Goal: Task Accomplishment & Management: Use online tool/utility

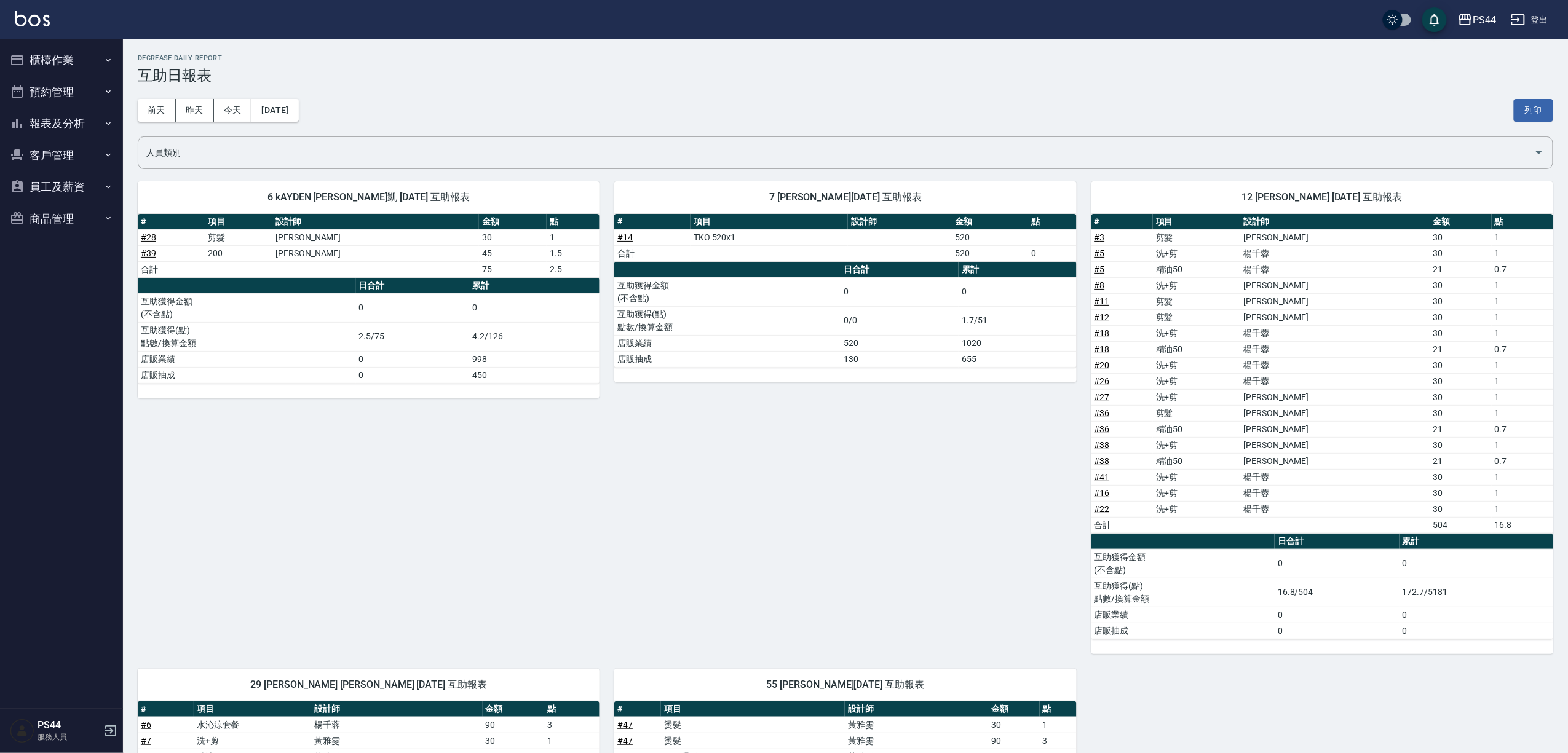
click at [62, 54] on button "櫃檯作業" at bounding box center [61, 60] width 113 height 32
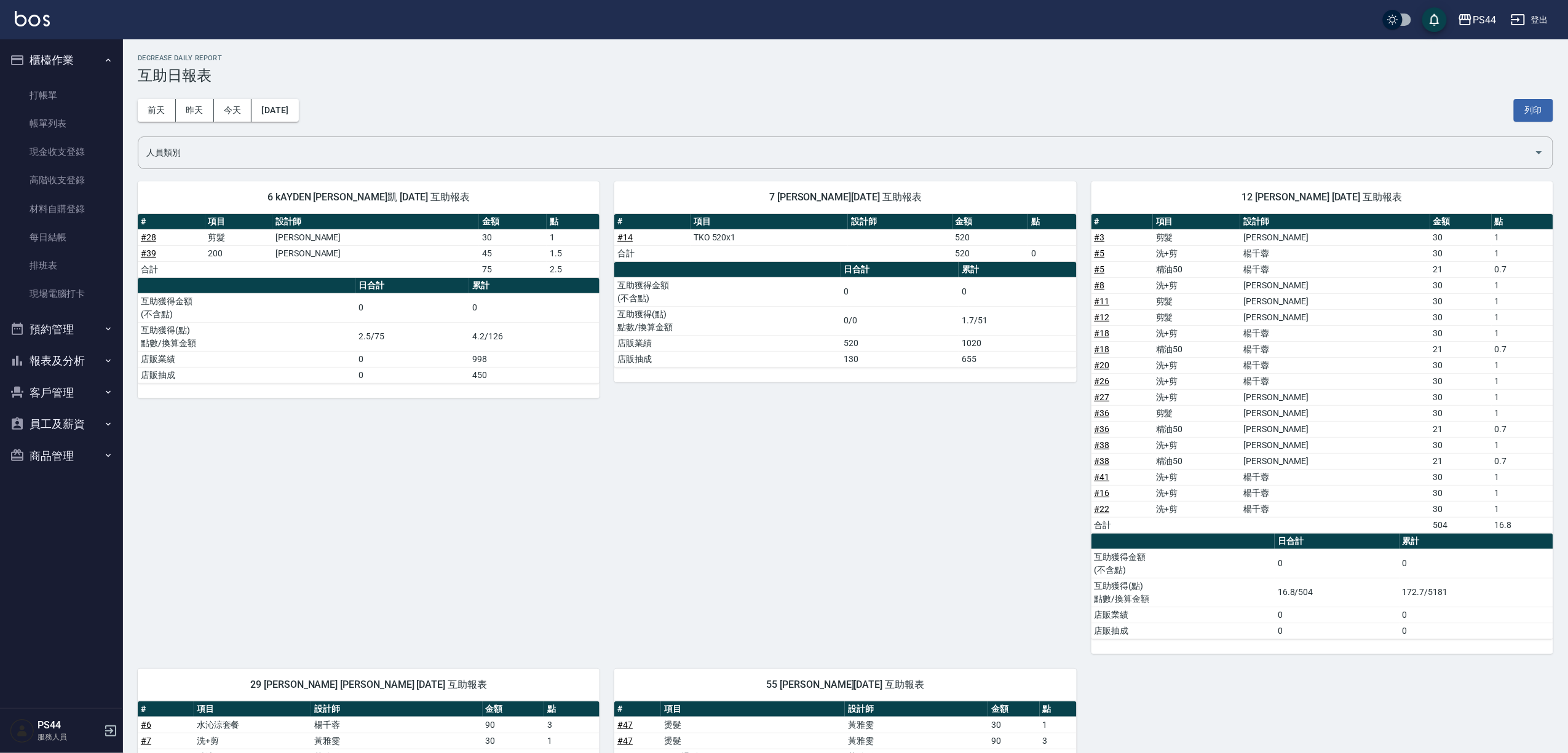
drag, startPoint x: 67, startPoint y: 370, endPoint x: 67, endPoint y: 361, distance: 9.0
click at [67, 367] on button "報表及分析" at bounding box center [61, 361] width 113 height 32
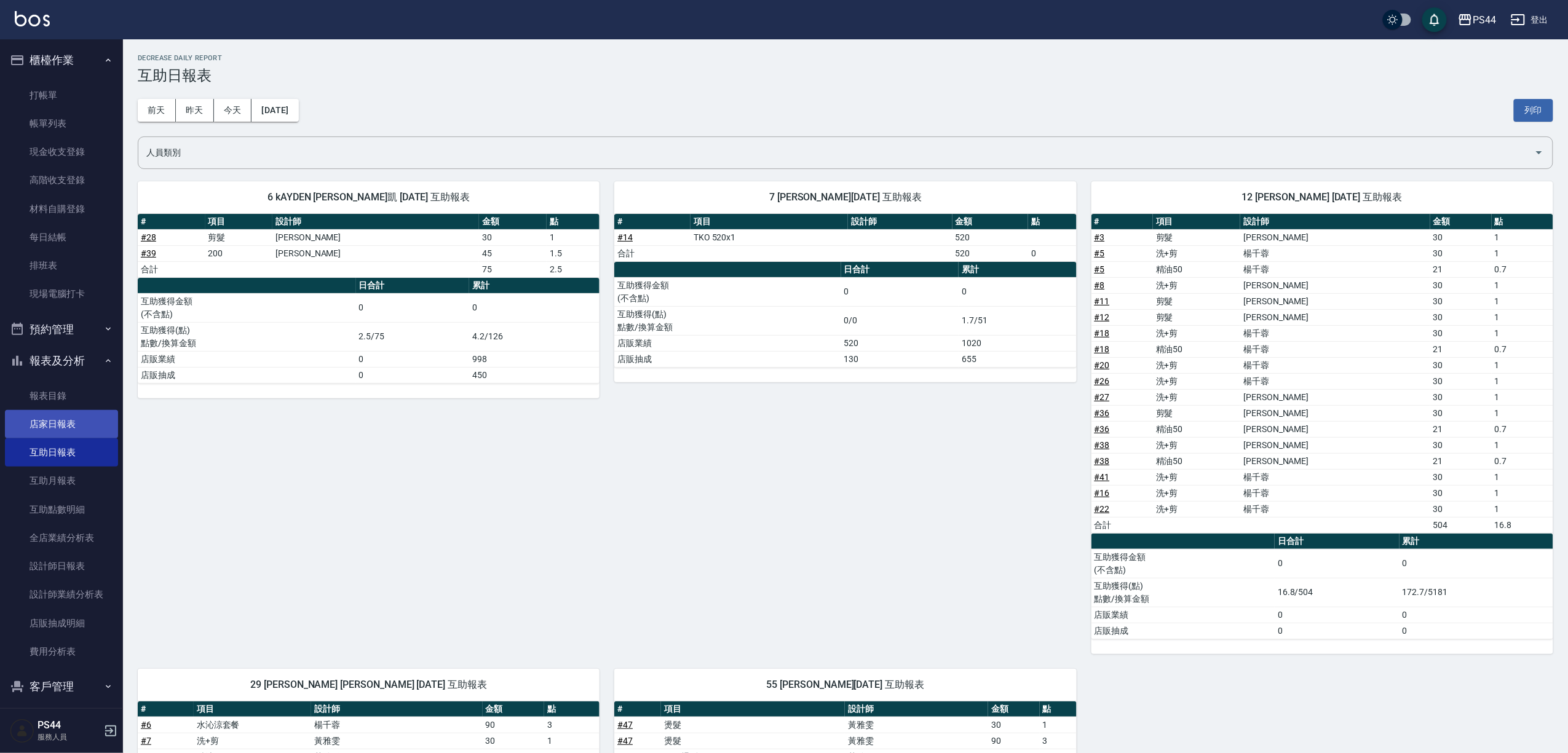
click at [50, 417] on link "店家日報表" at bounding box center [61, 423] width 113 height 28
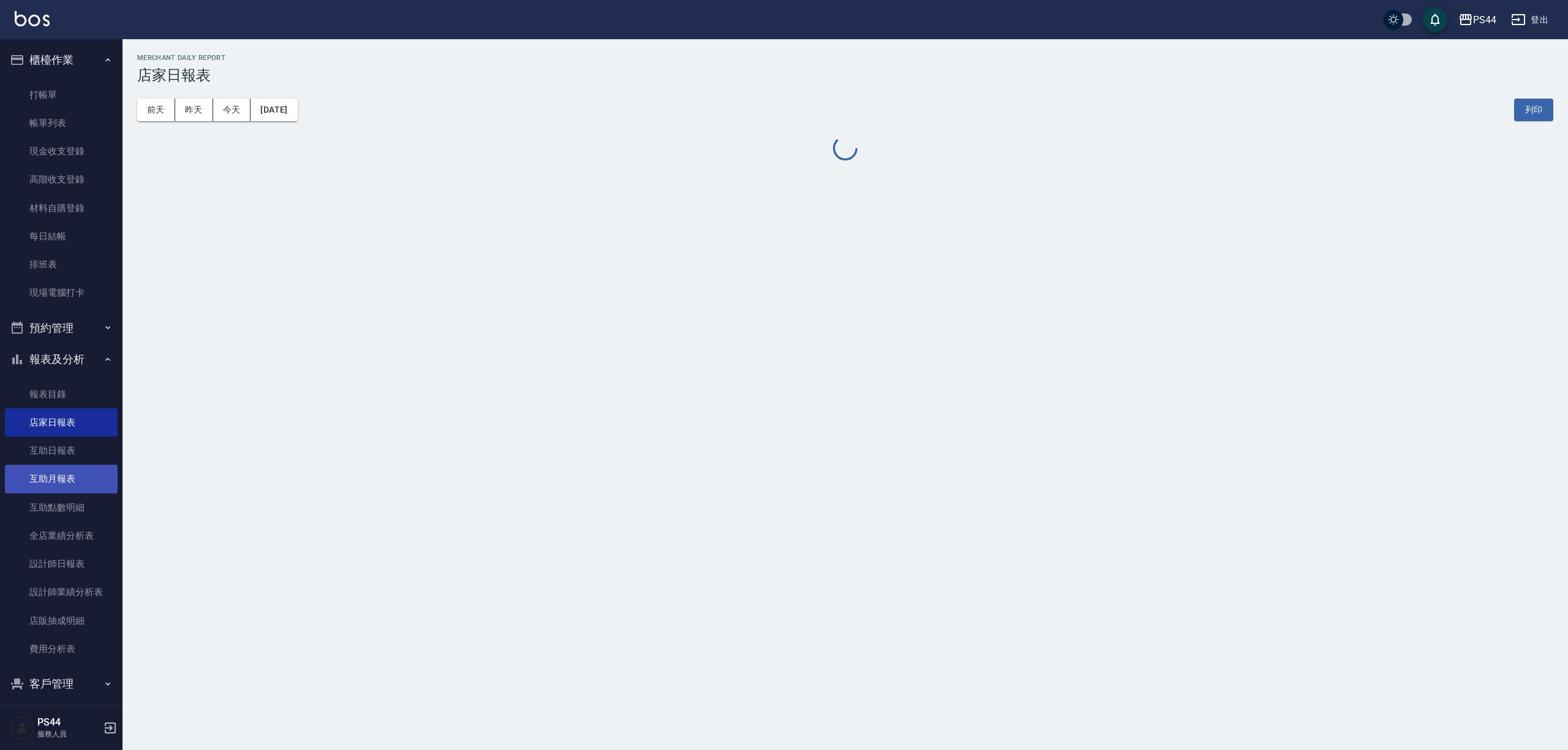
click at [69, 478] on link "互助月報表" at bounding box center [60, 478] width 112 height 28
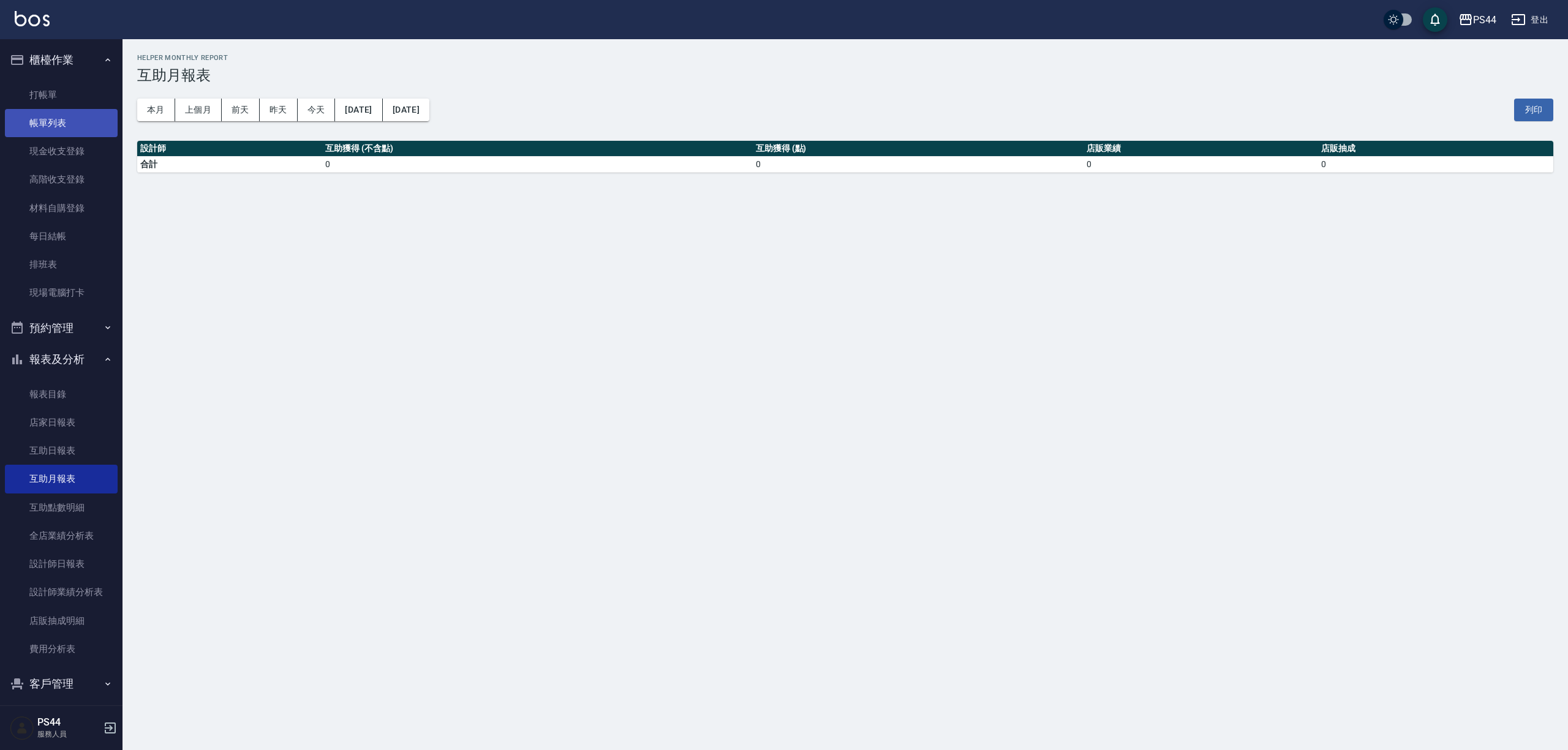
click at [45, 118] on link "帳單列表" at bounding box center [60, 122] width 112 height 28
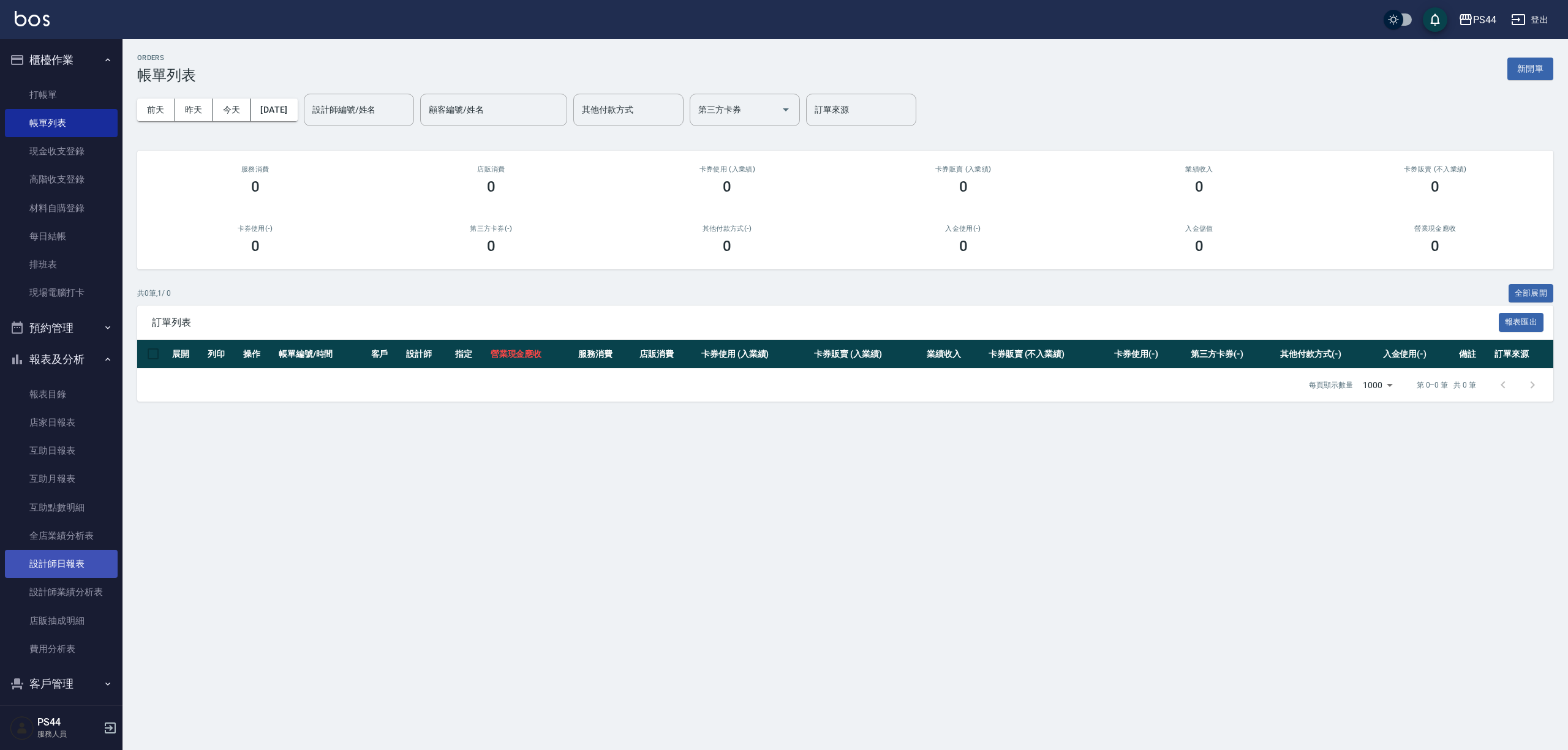
click at [62, 555] on link "設計師日報表" at bounding box center [60, 564] width 112 height 28
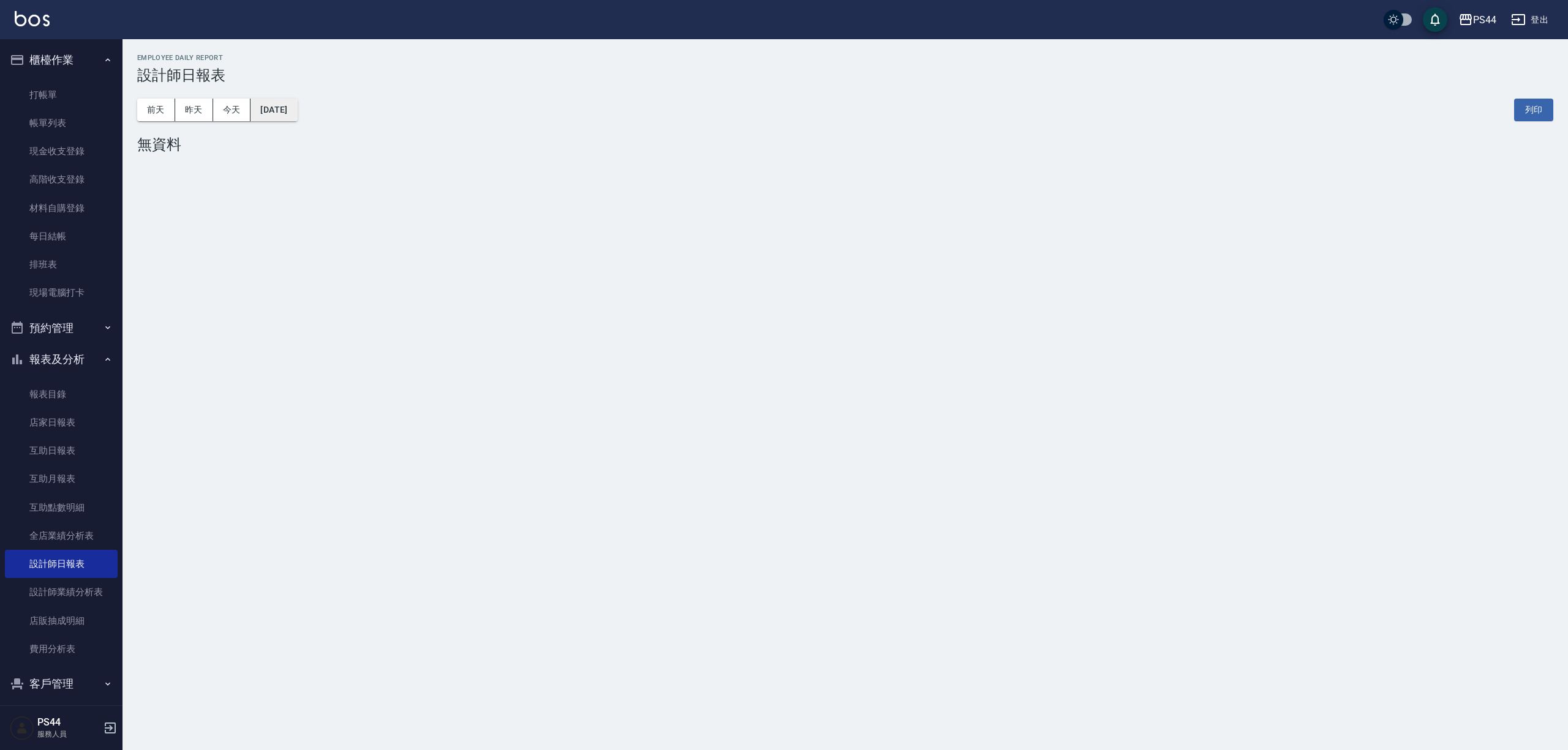
click at [297, 101] on button "[DATE]" at bounding box center [274, 110] width 47 height 23
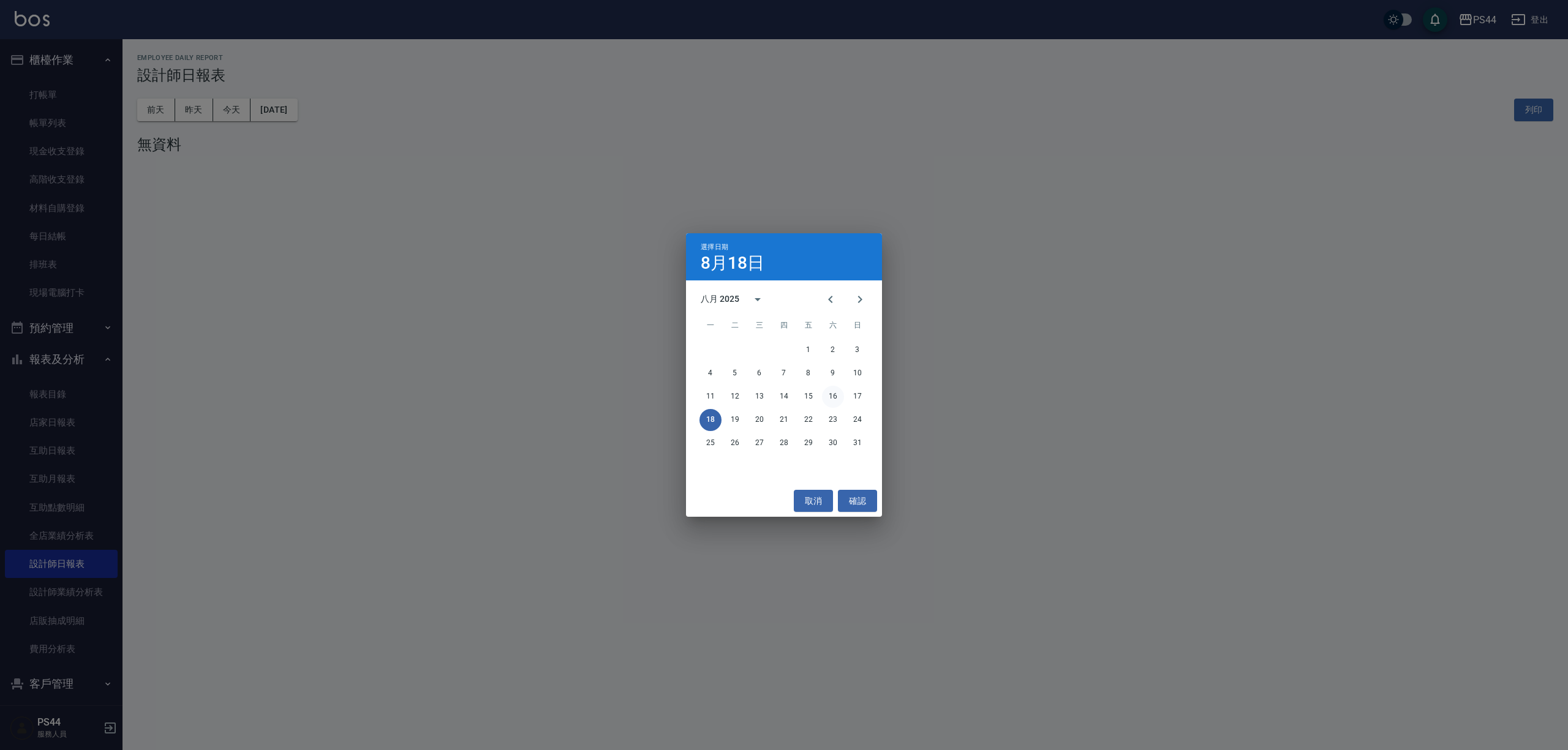
click at [824, 395] on button "16" at bounding box center [832, 396] width 22 height 22
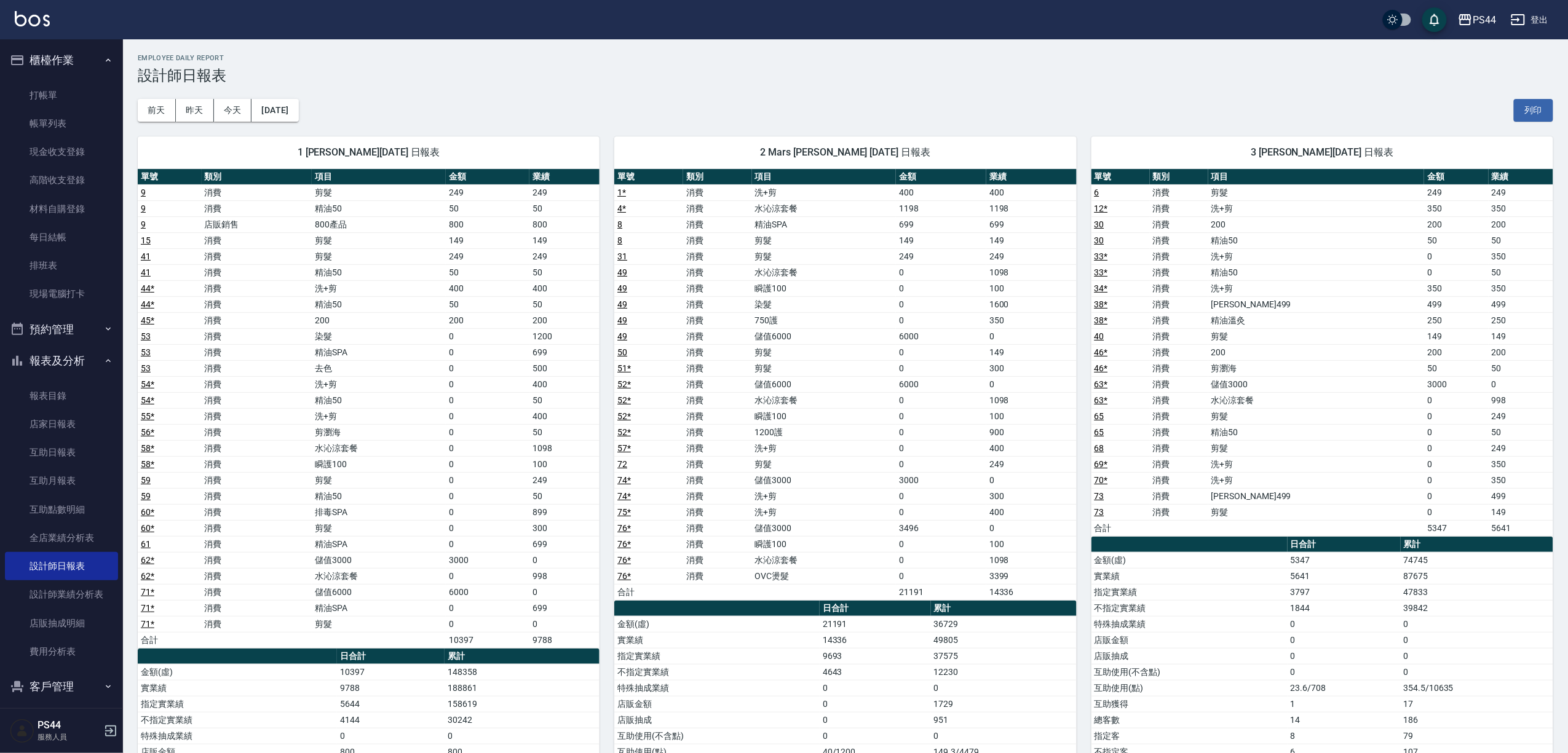
click at [148, 611] on link "71 *" at bounding box center [148, 608] width 14 height 10
click at [193, 113] on button "昨天" at bounding box center [195, 111] width 38 height 23
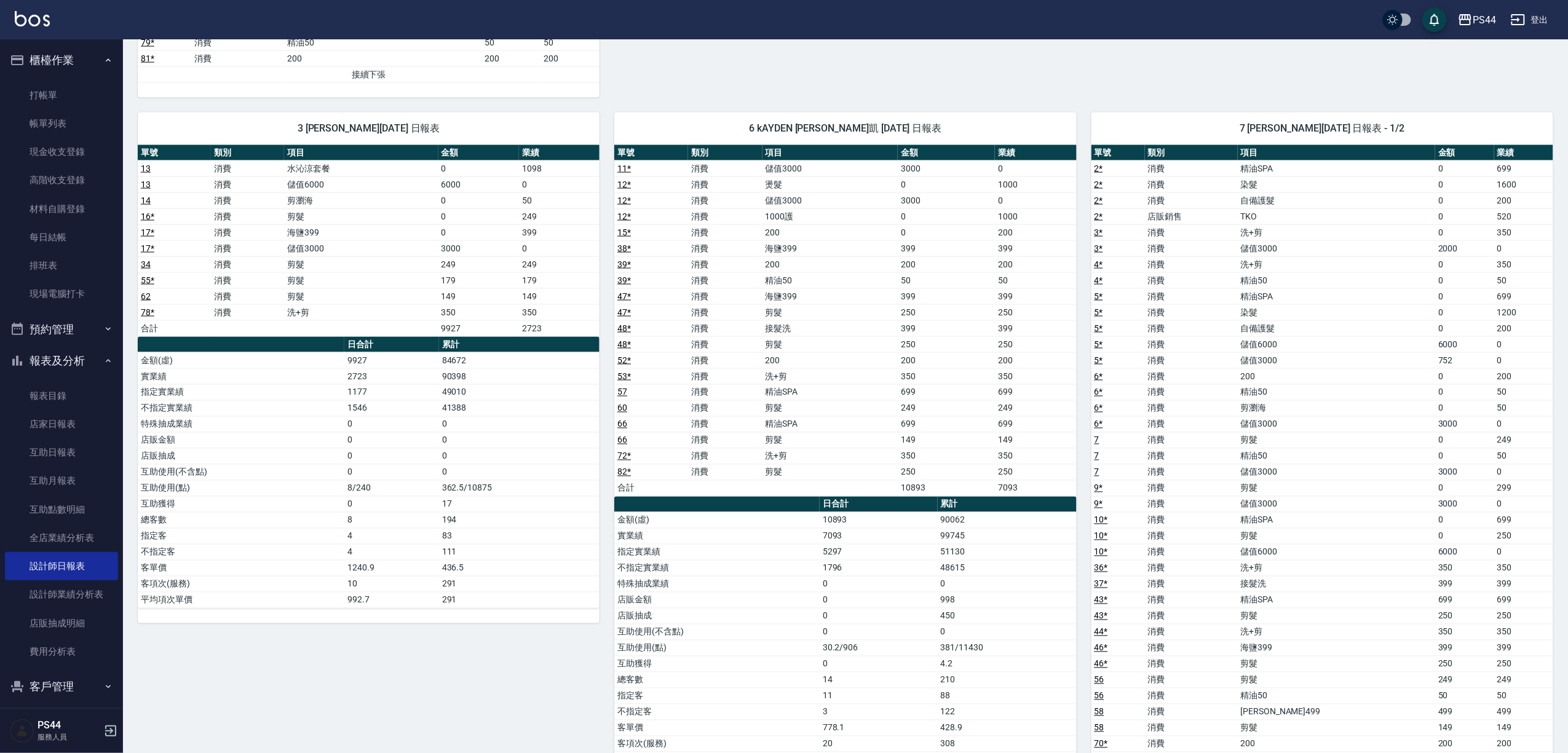
scroll to position [820, 0]
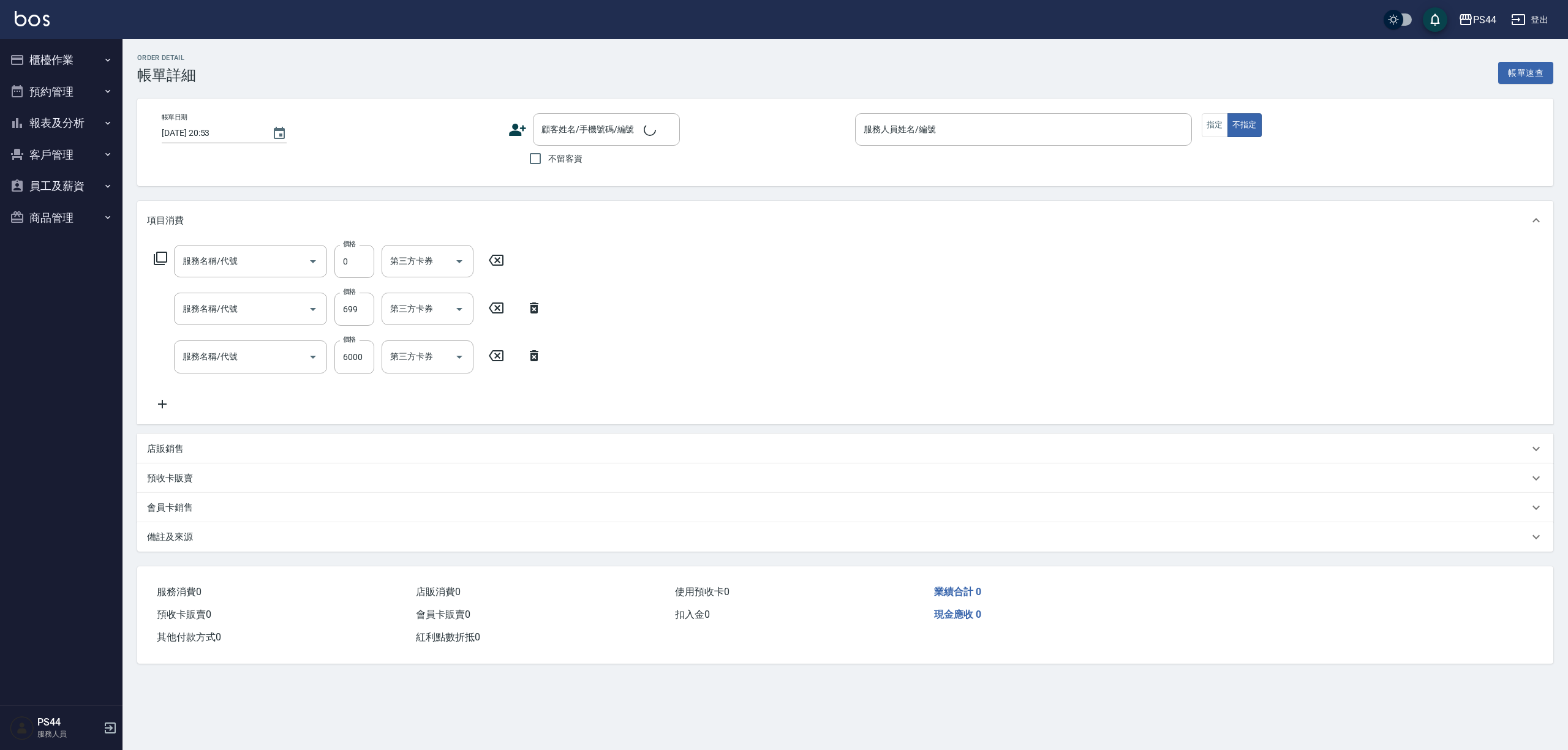
type input "[DATE] 22:29"
type input "黃雅雯-1"
type input "儲值卡"
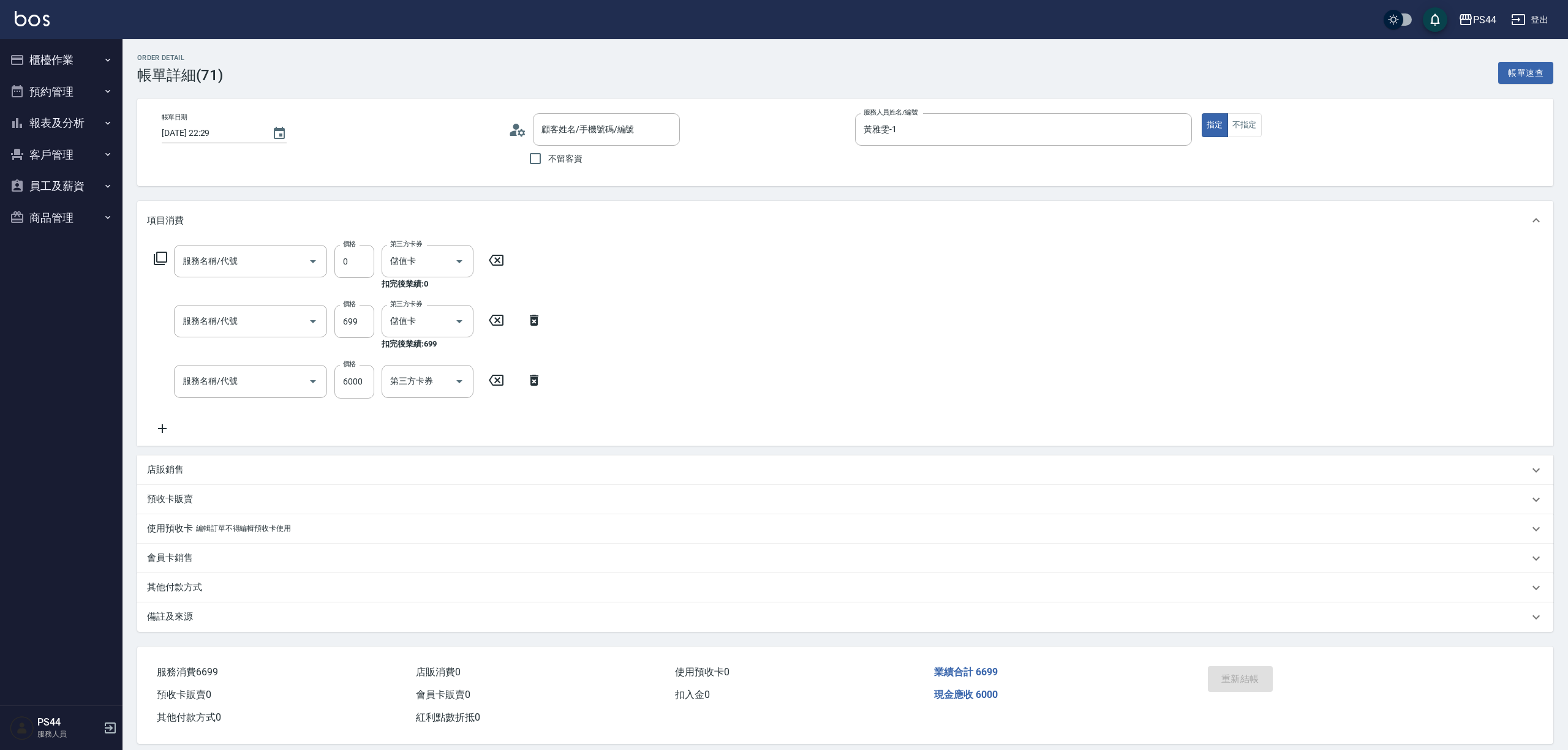
type input "剪髮(303)"
type input "精油SPA(0699)"
type input "儲值6000(902)"
type input "新客人 姓名未設定/00/null"
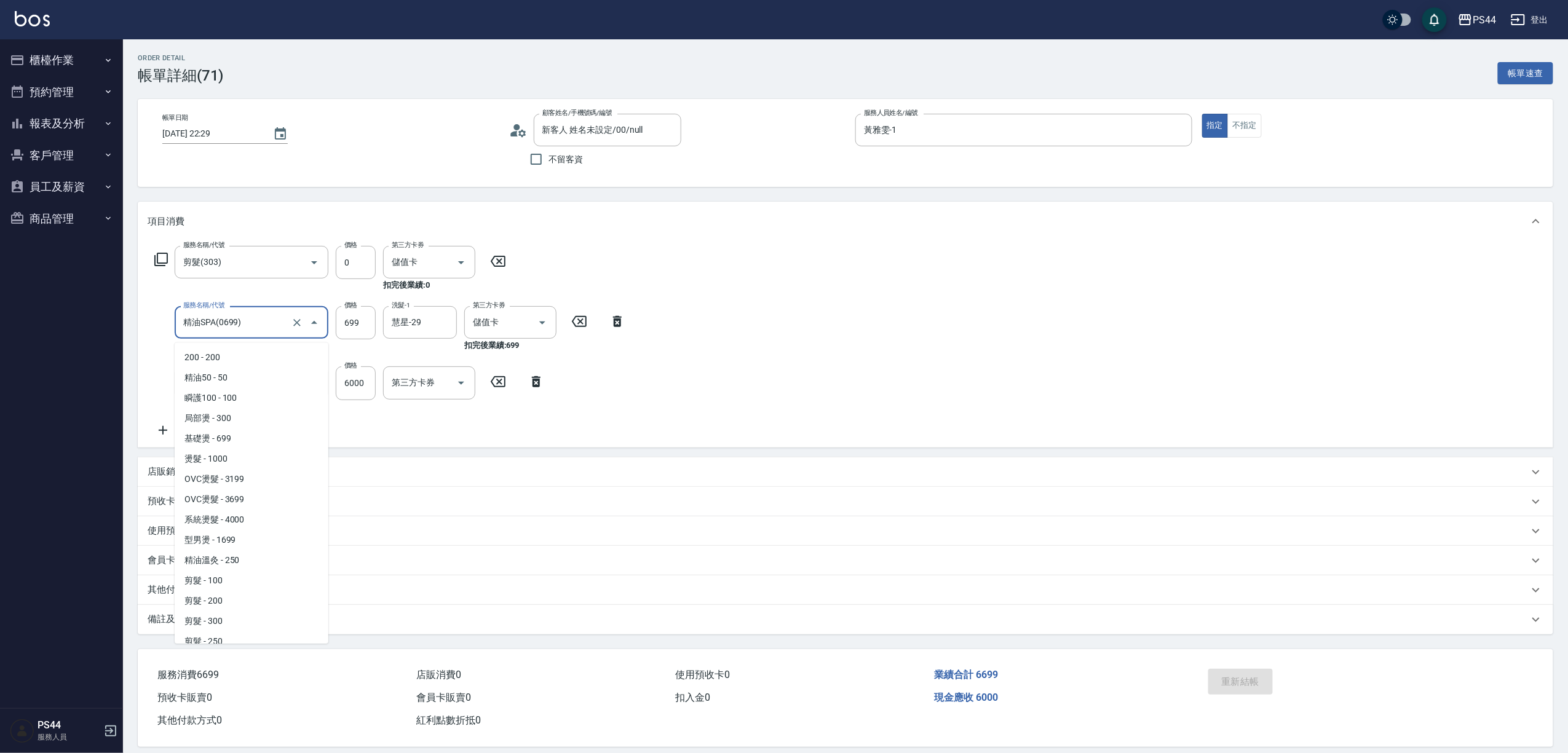
click at [267, 325] on input "精油SPA(0699)" at bounding box center [234, 323] width 108 height 21
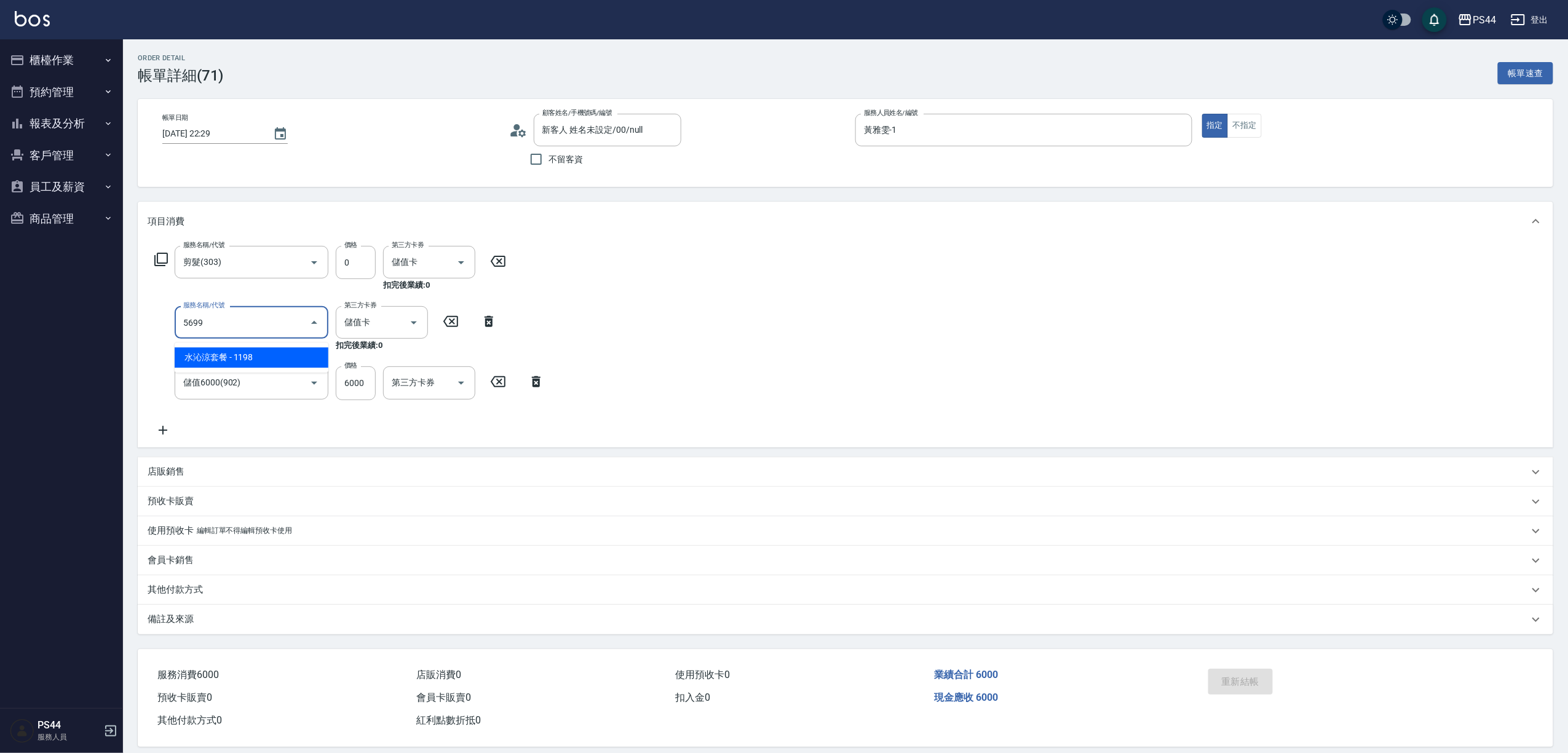
type input "水沁涼套餐(5699)"
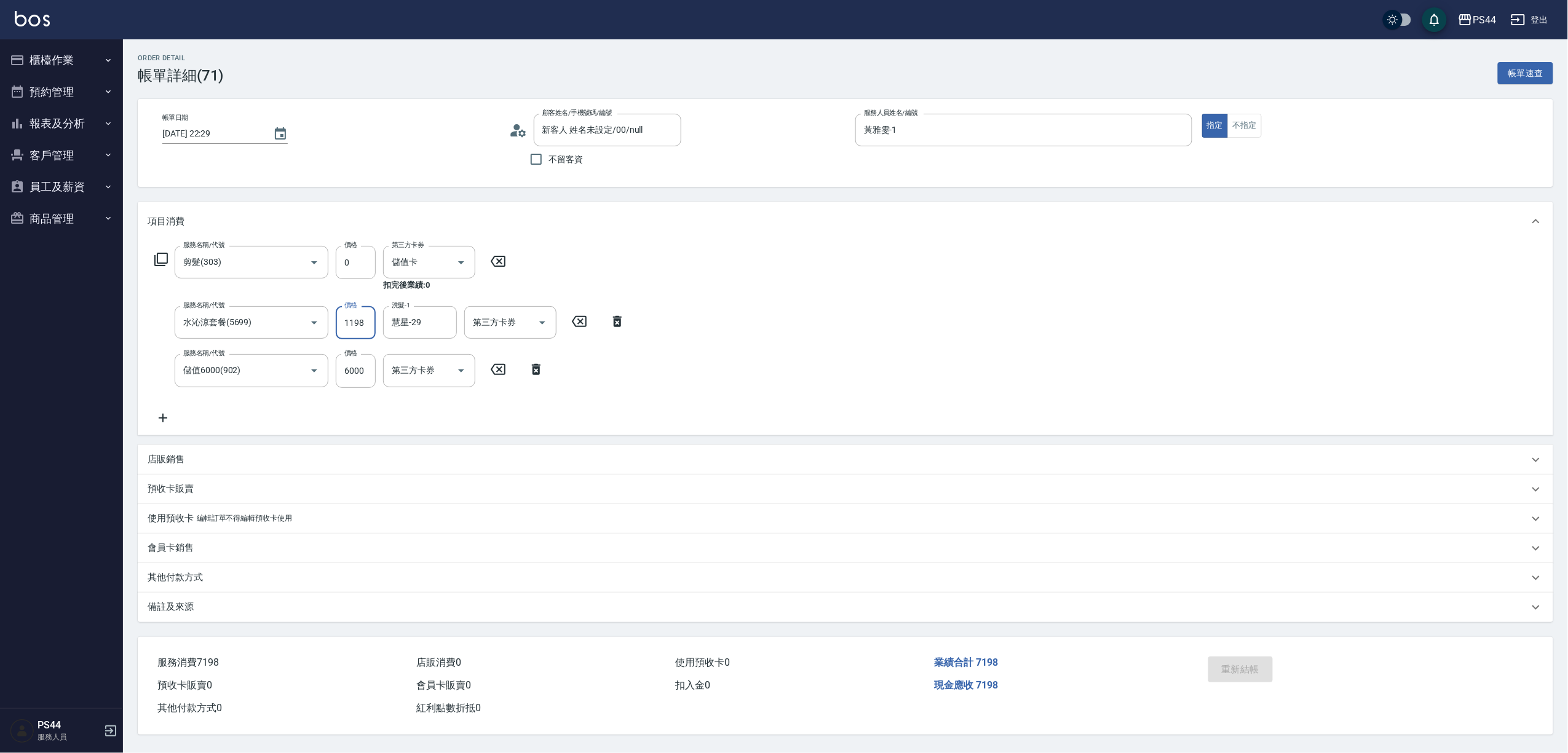
click at [62, 54] on button "櫃檯作業" at bounding box center [61, 60] width 113 height 32
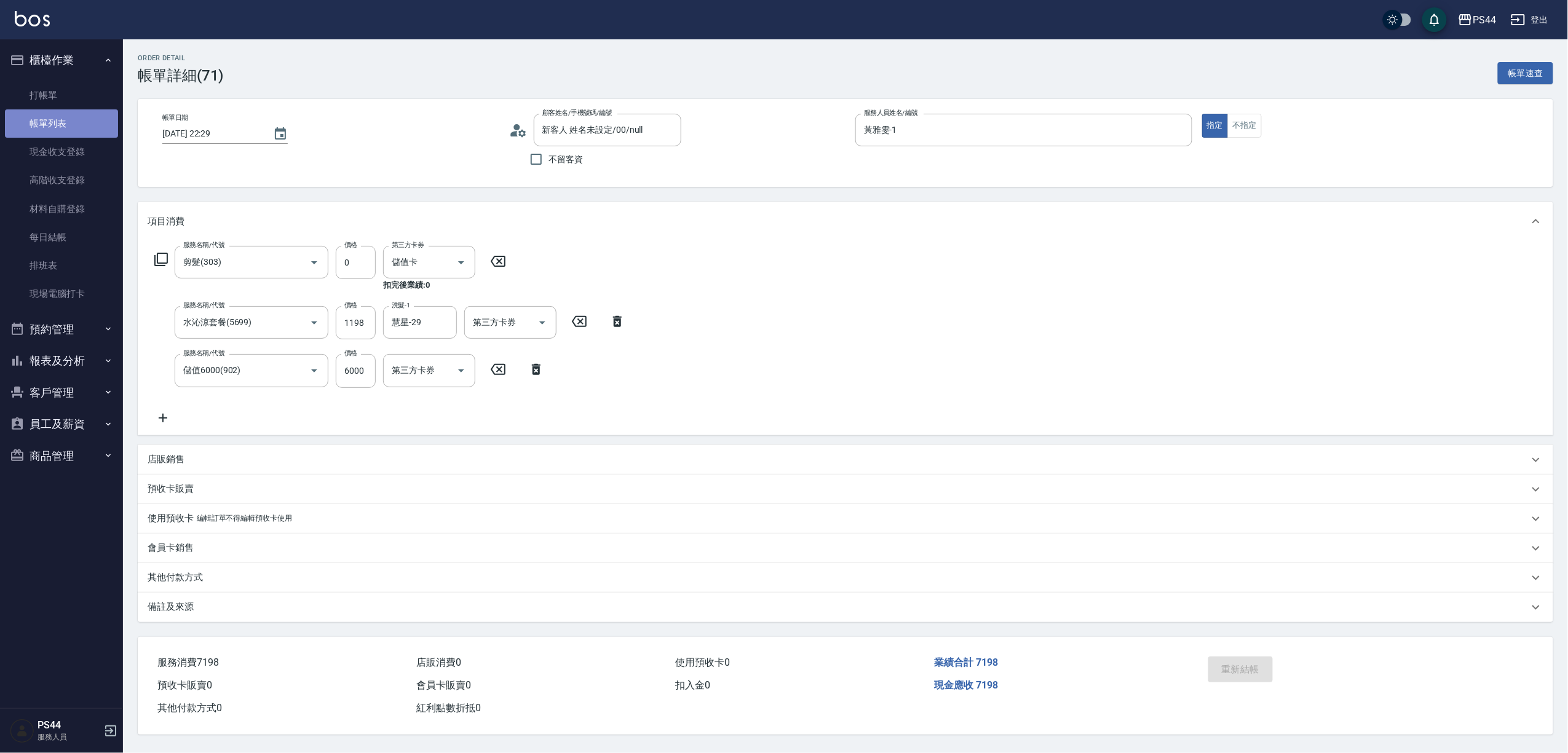
click at [38, 113] on link "帳單列表" at bounding box center [61, 123] width 113 height 28
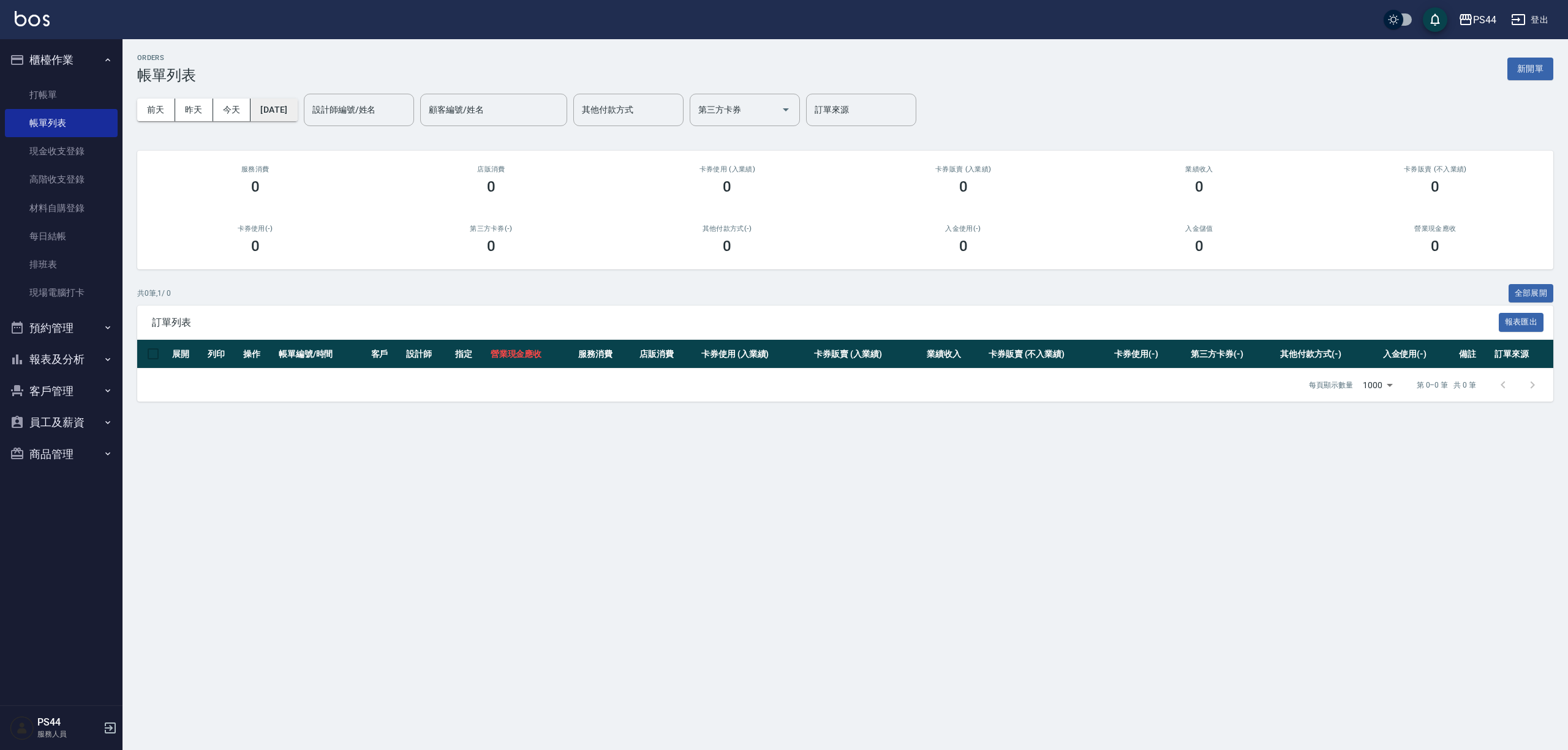
click at [297, 110] on button "[DATE]" at bounding box center [274, 110] width 47 height 23
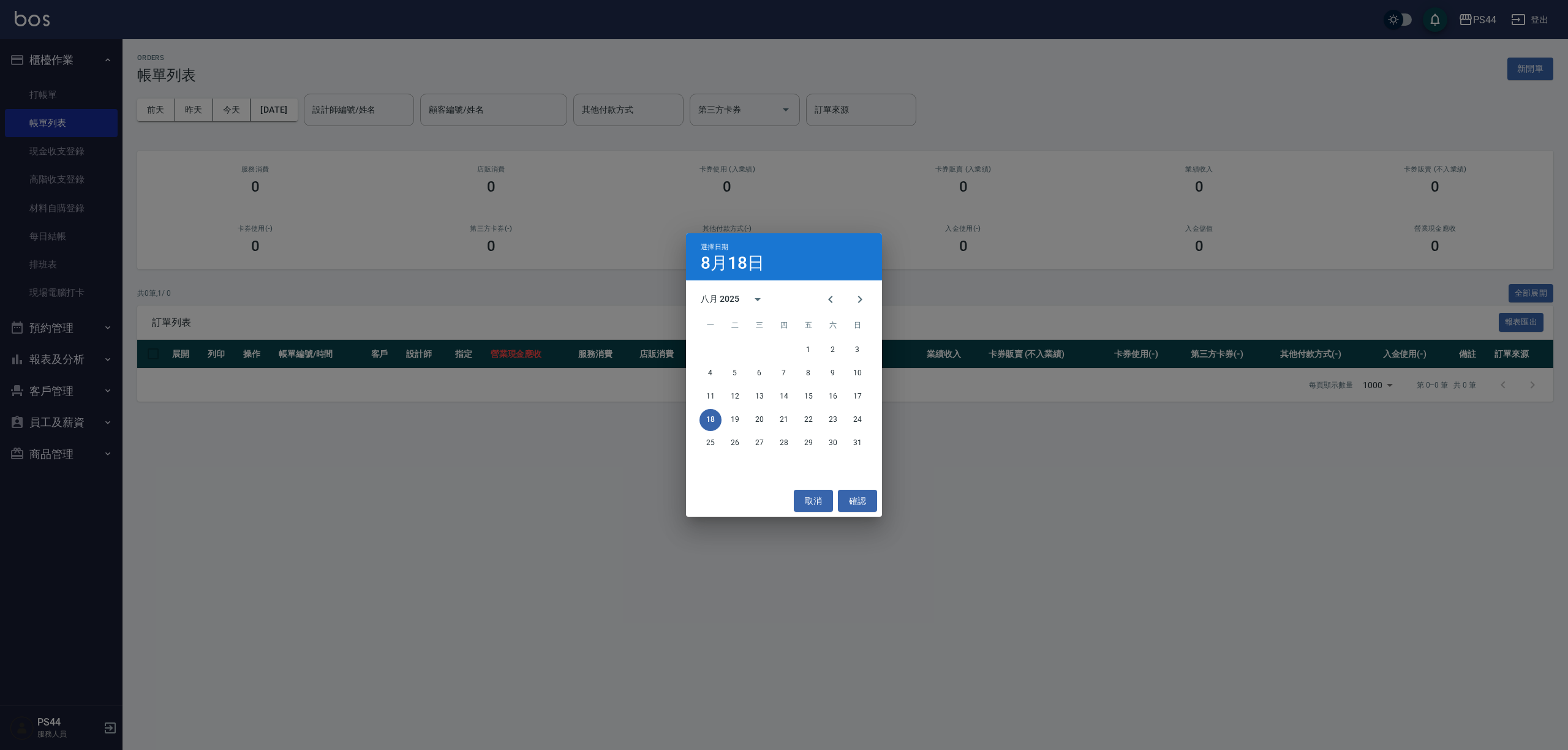
click at [55, 229] on div "選擇日期 8月18日 八月 2025 一 二 三 四 五 六 日 1 2 3 4 5 6 7 8 9 10 11 12 13 14 15 16 17 18 1…" at bounding box center [784, 375] width 1568 height 750
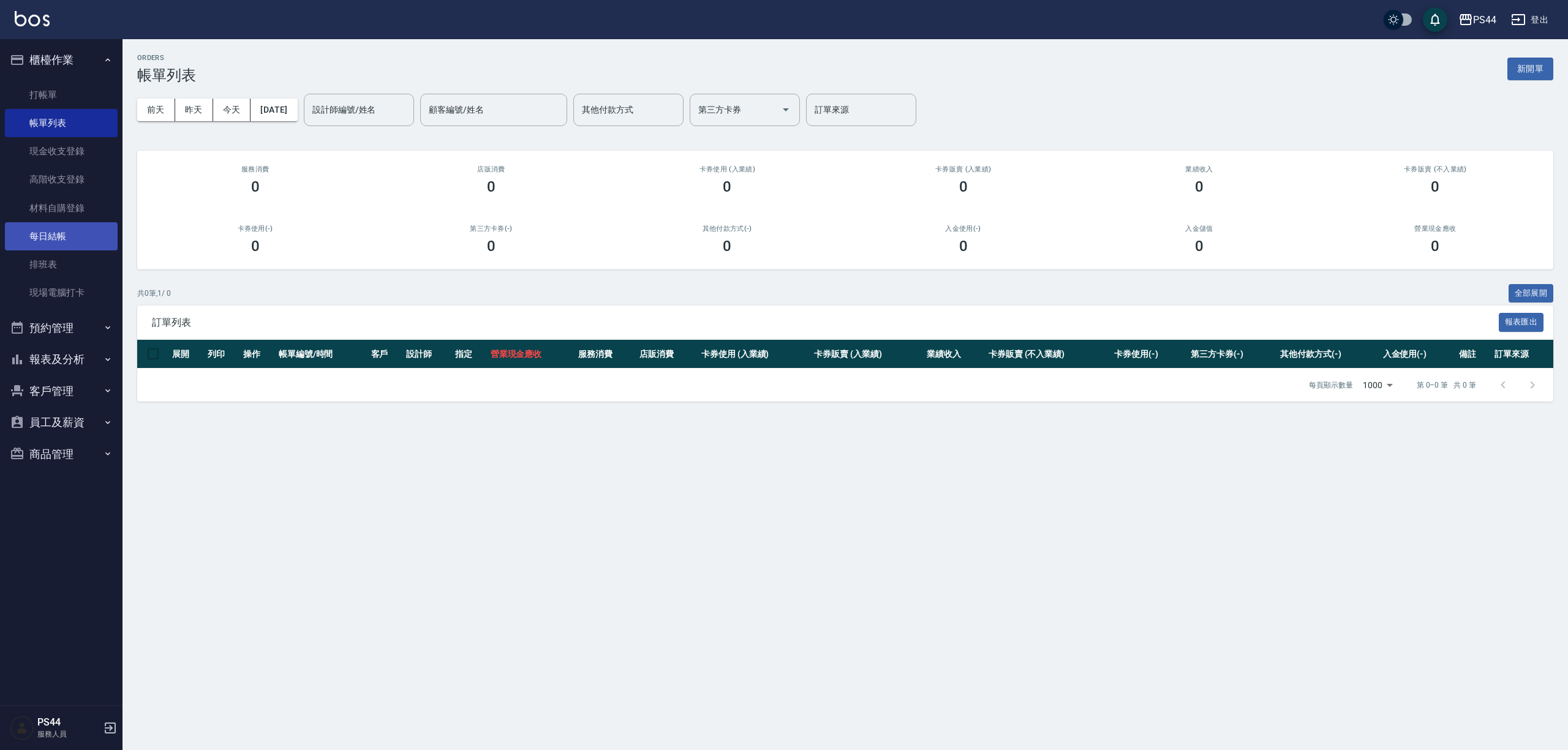
click at [52, 234] on link "每日結帳" at bounding box center [60, 236] width 112 height 28
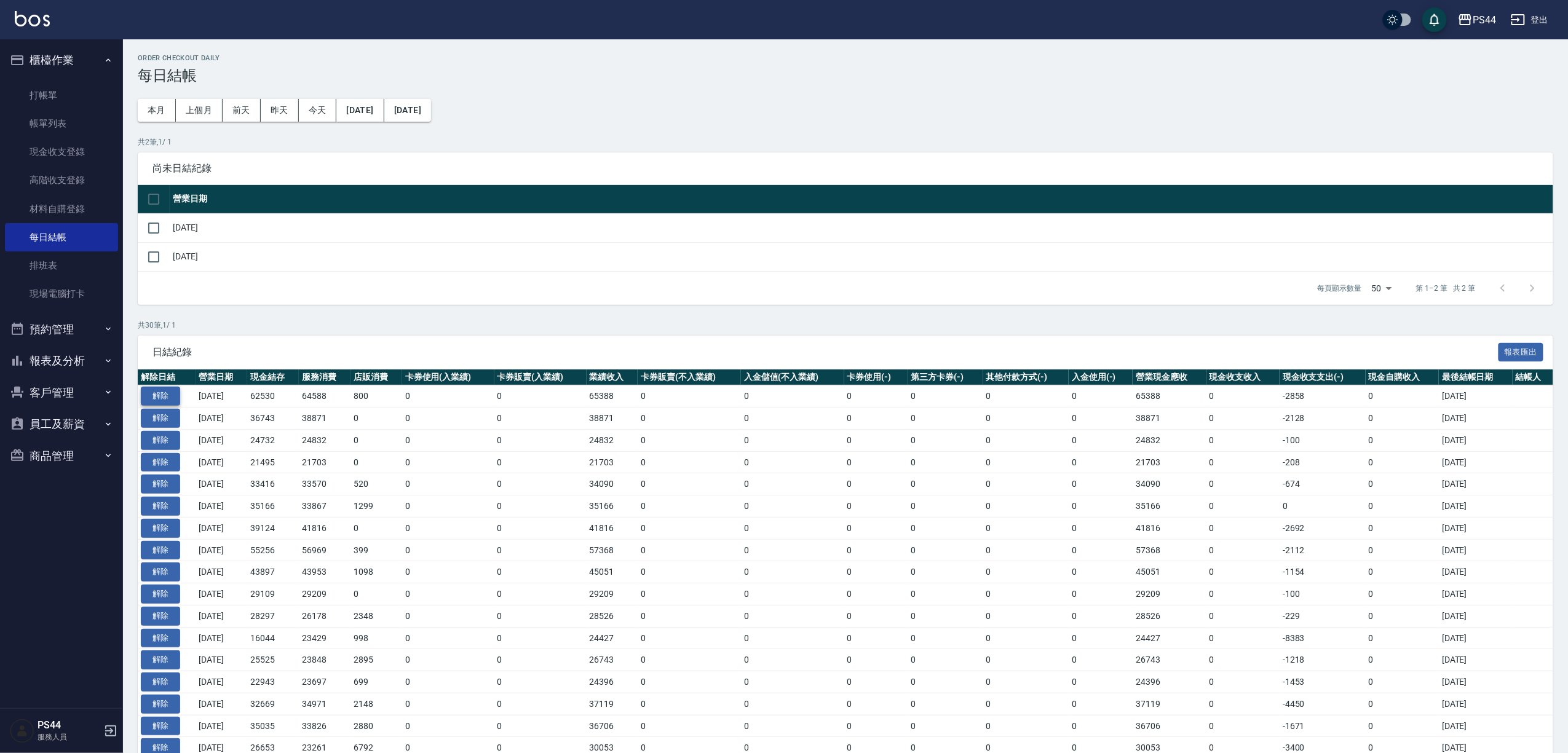
click at [156, 406] on button "解除" at bounding box center [161, 396] width 39 height 19
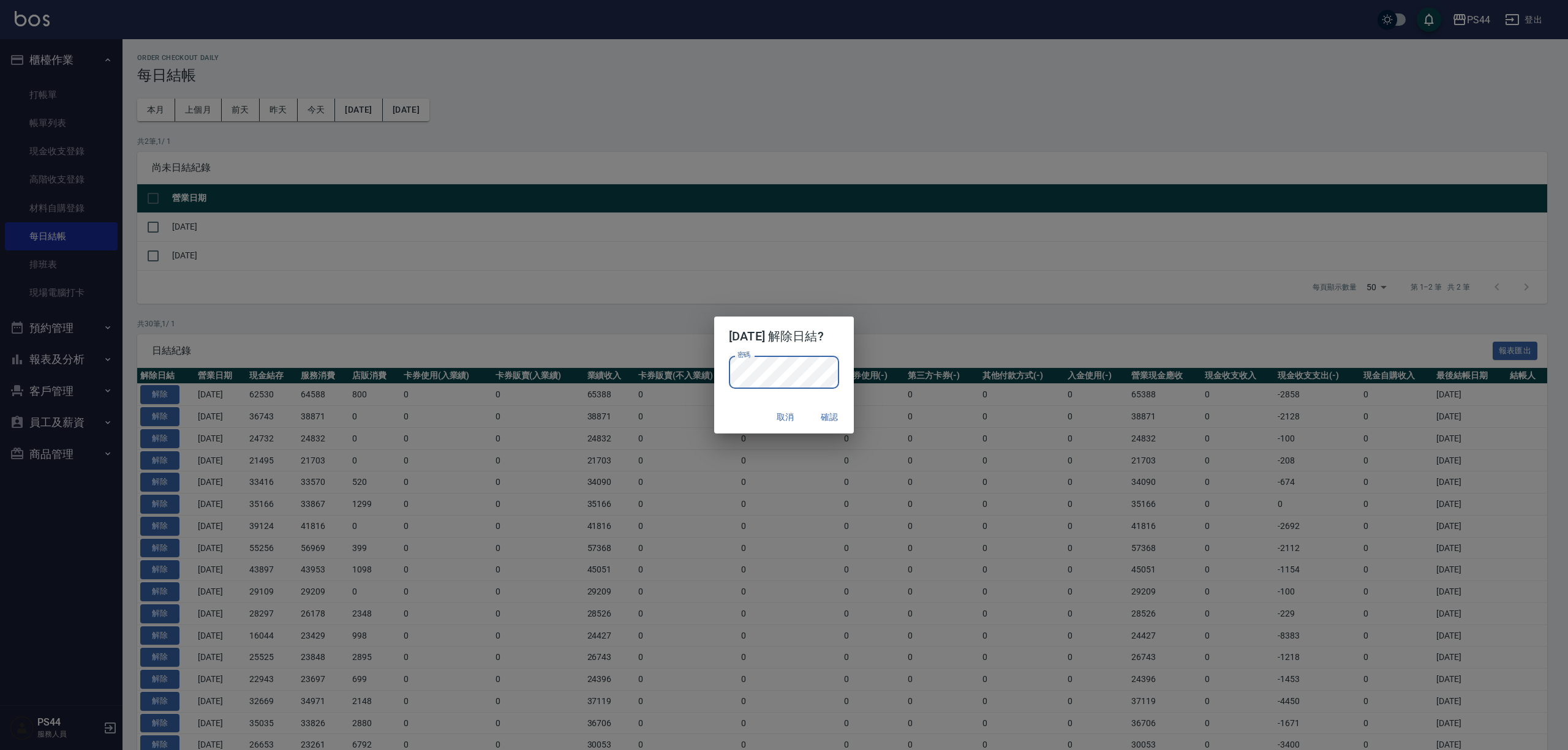
click at [848, 413] on button "確認" at bounding box center [829, 417] width 39 height 23
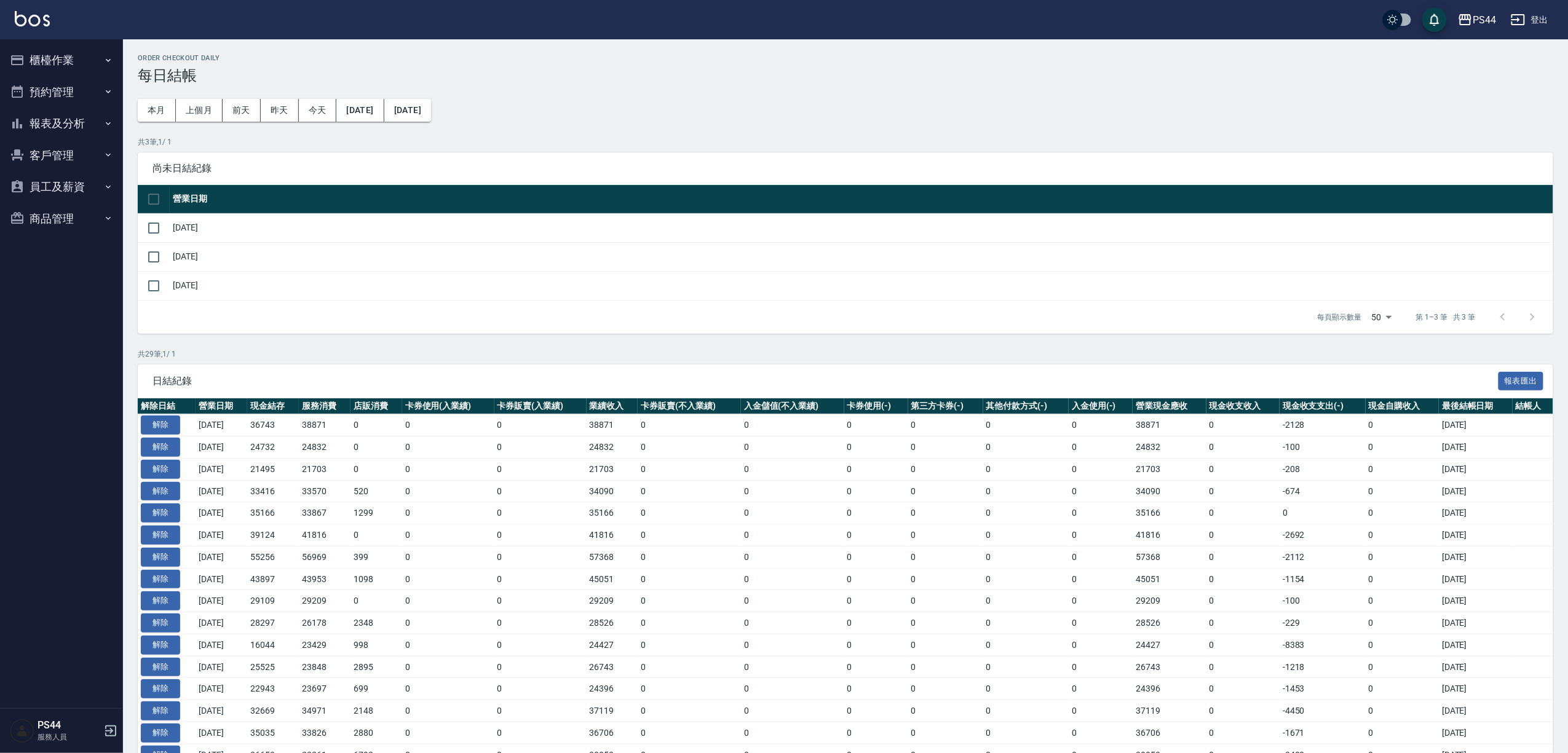
click at [54, 57] on button "櫃檯作業" at bounding box center [61, 60] width 113 height 32
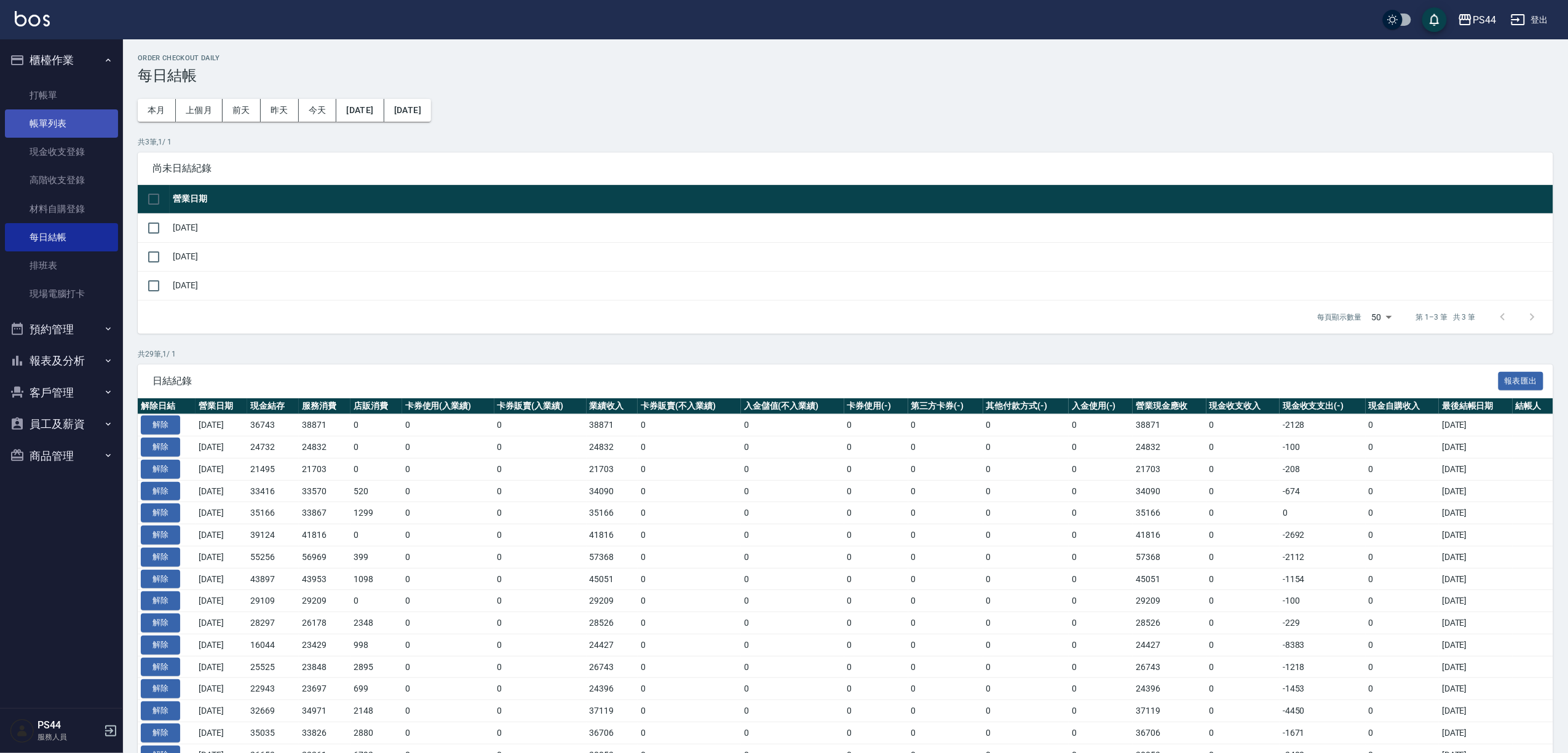
click at [57, 126] on link "帳單列表" at bounding box center [61, 123] width 113 height 28
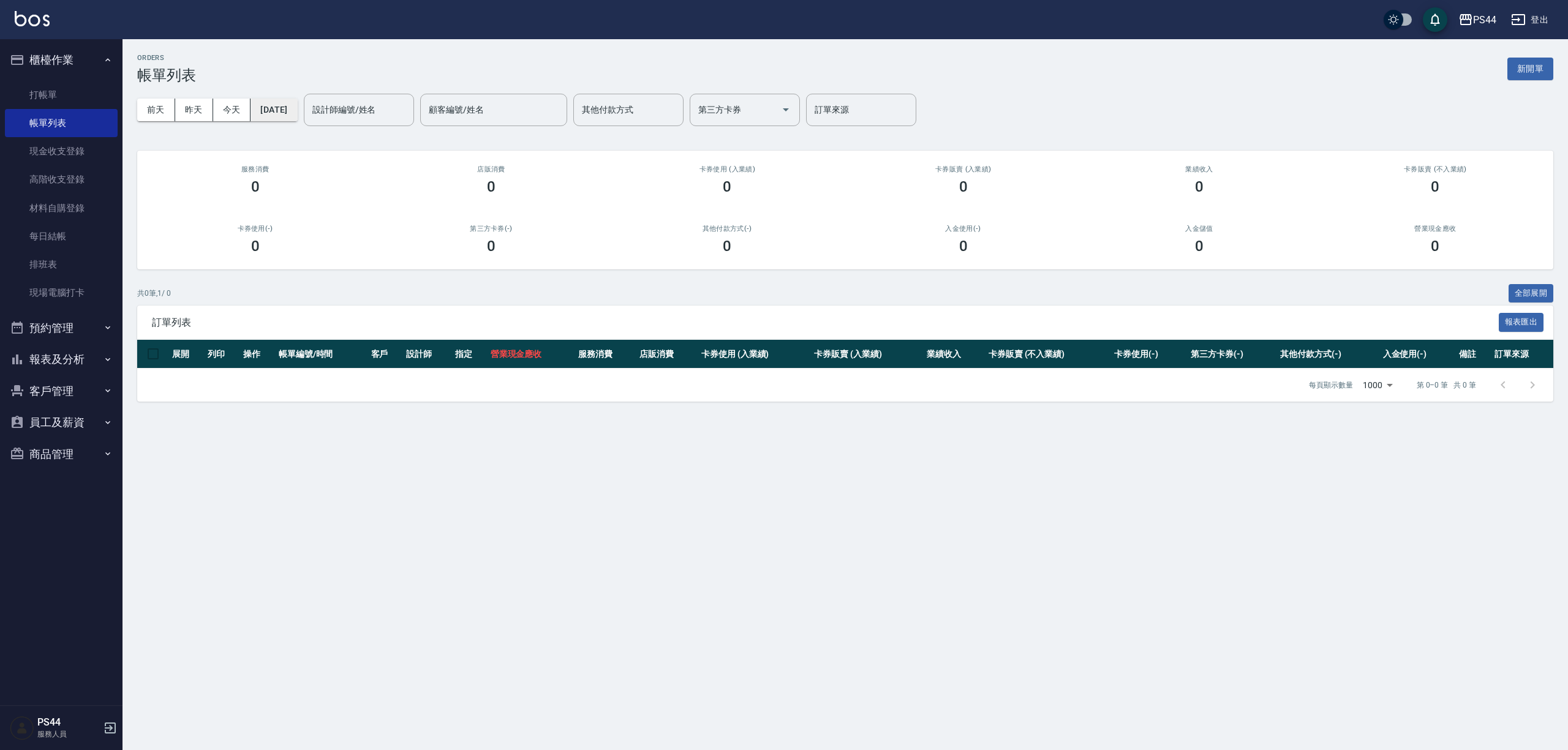
click at [269, 108] on button "[DATE]" at bounding box center [274, 110] width 47 height 23
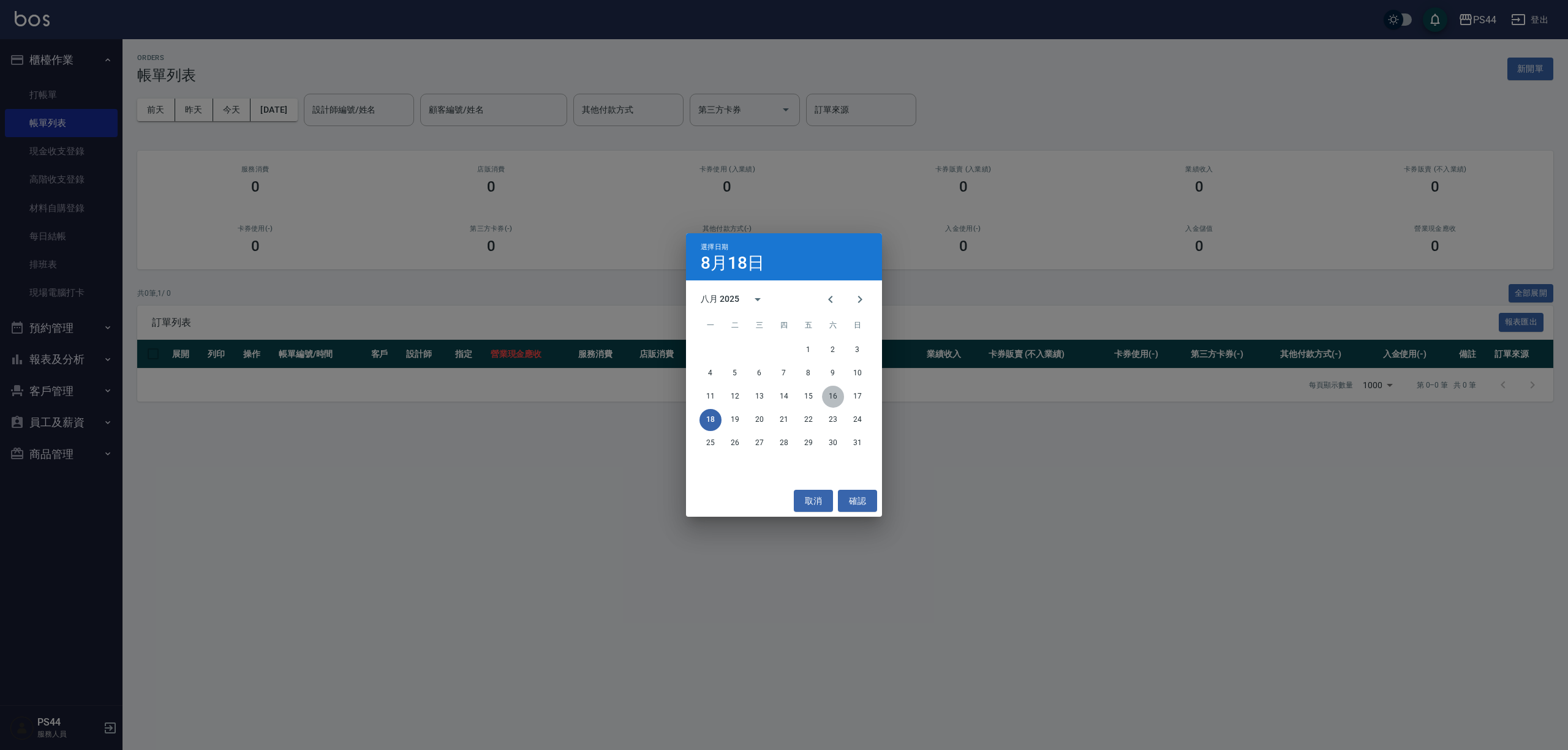
click at [831, 398] on button "16" at bounding box center [832, 396] width 22 height 22
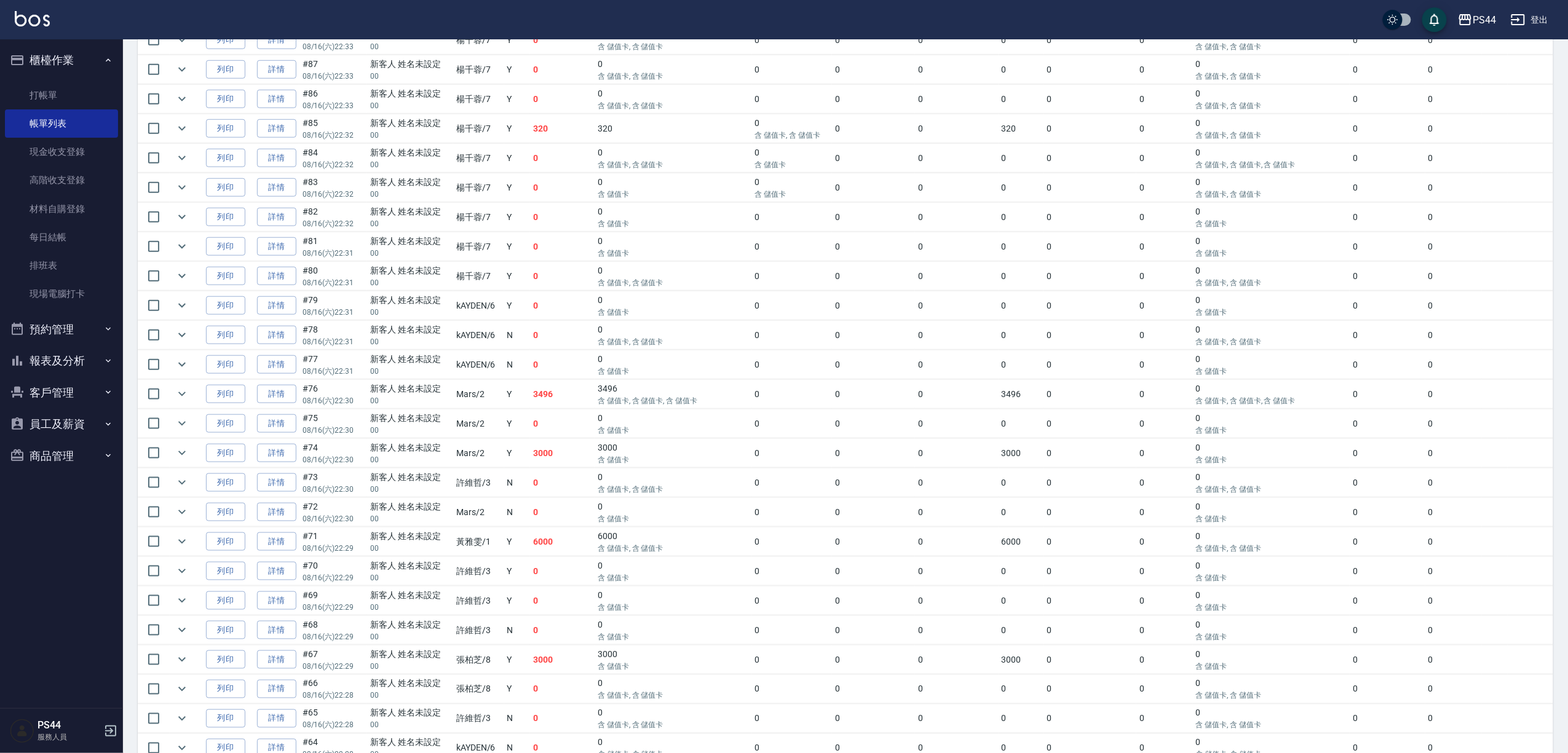
scroll to position [573, 0]
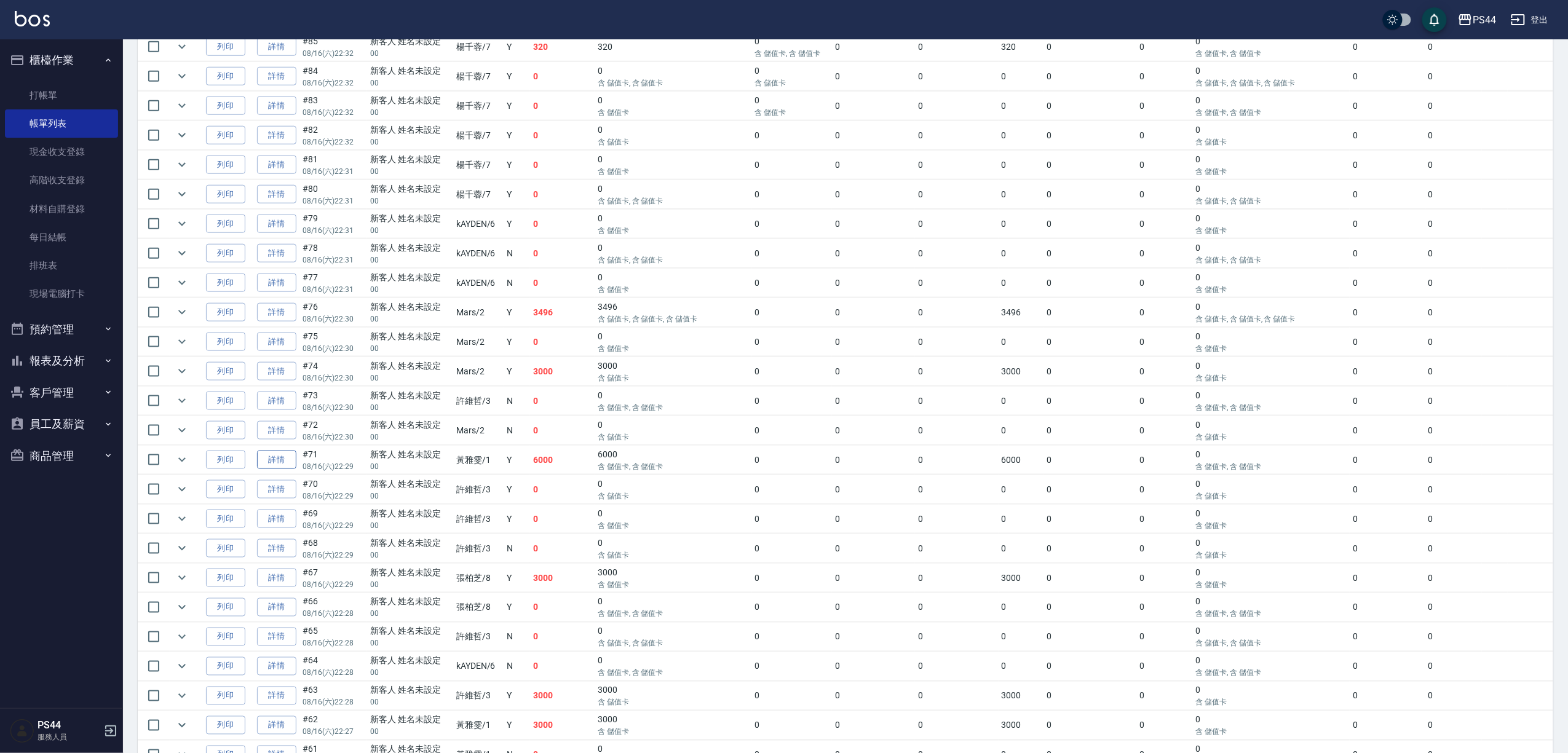
click at [282, 470] on link "詳情" at bounding box center [276, 460] width 39 height 19
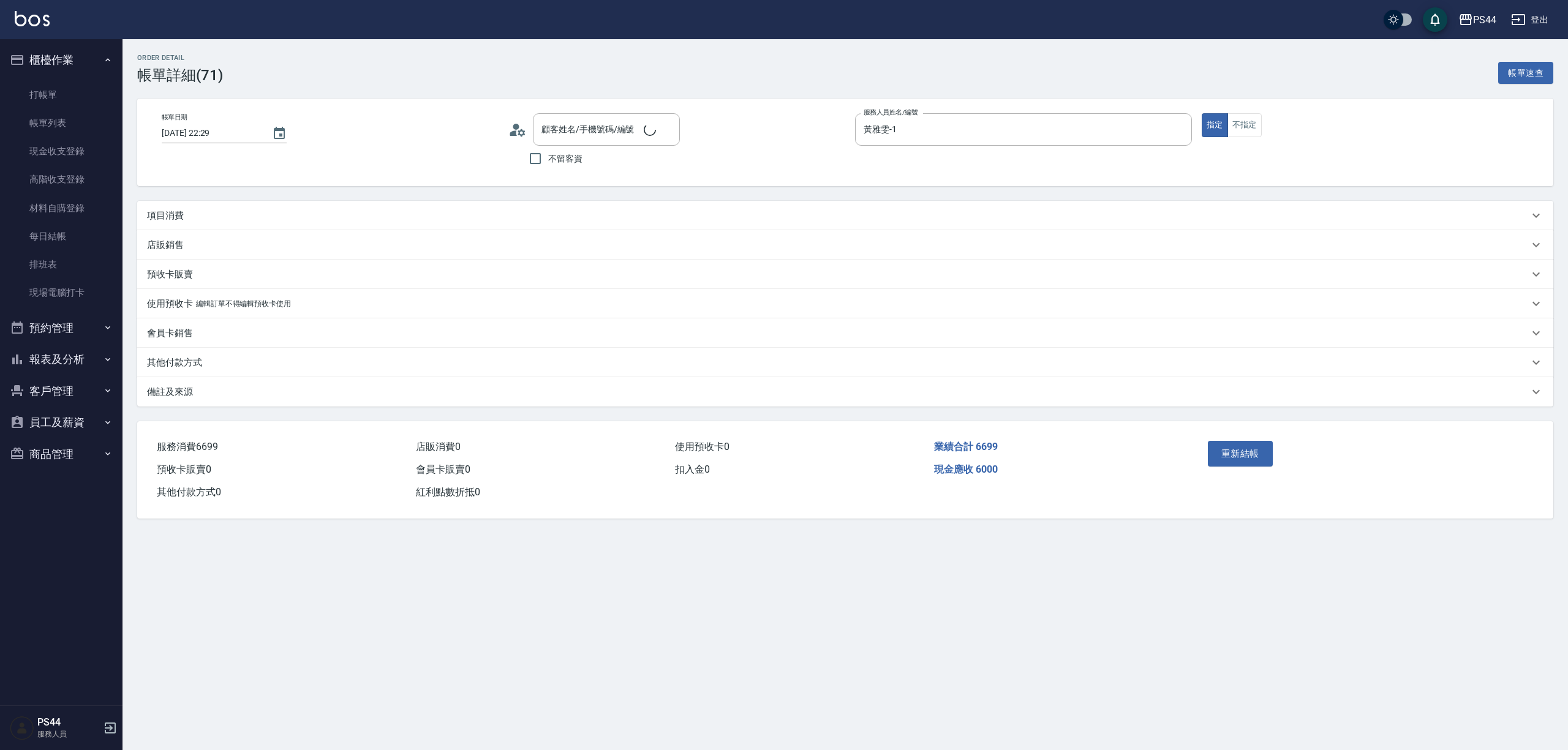
type input "[DATE] 22:29"
type input "黃雅雯-1"
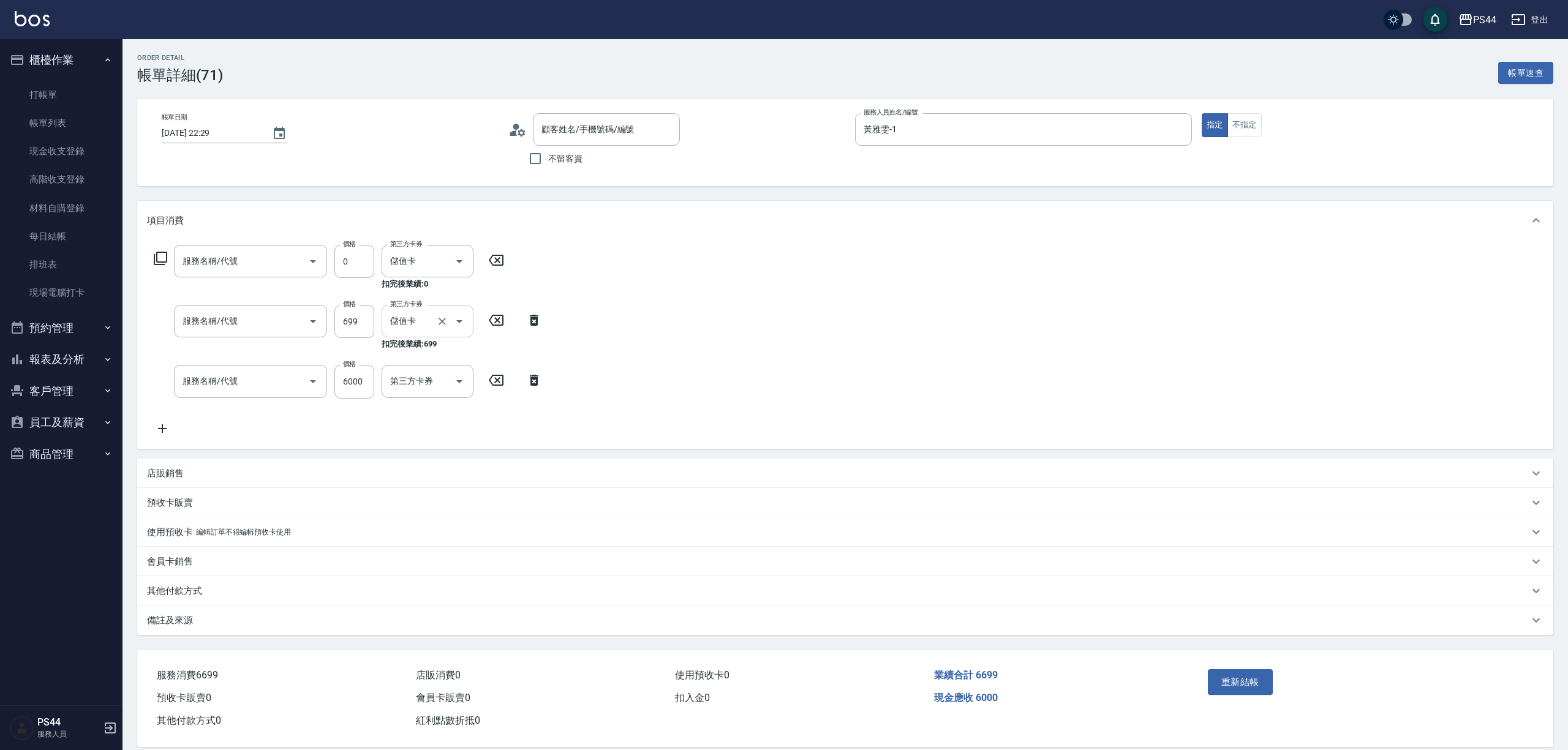
type input "新客人 姓名未設定/00/null"
type input "剪髮(303)"
type input "精油SPA(0699)"
type input "儲值6000(902)"
click at [358, 324] on input "699" at bounding box center [354, 321] width 40 height 33
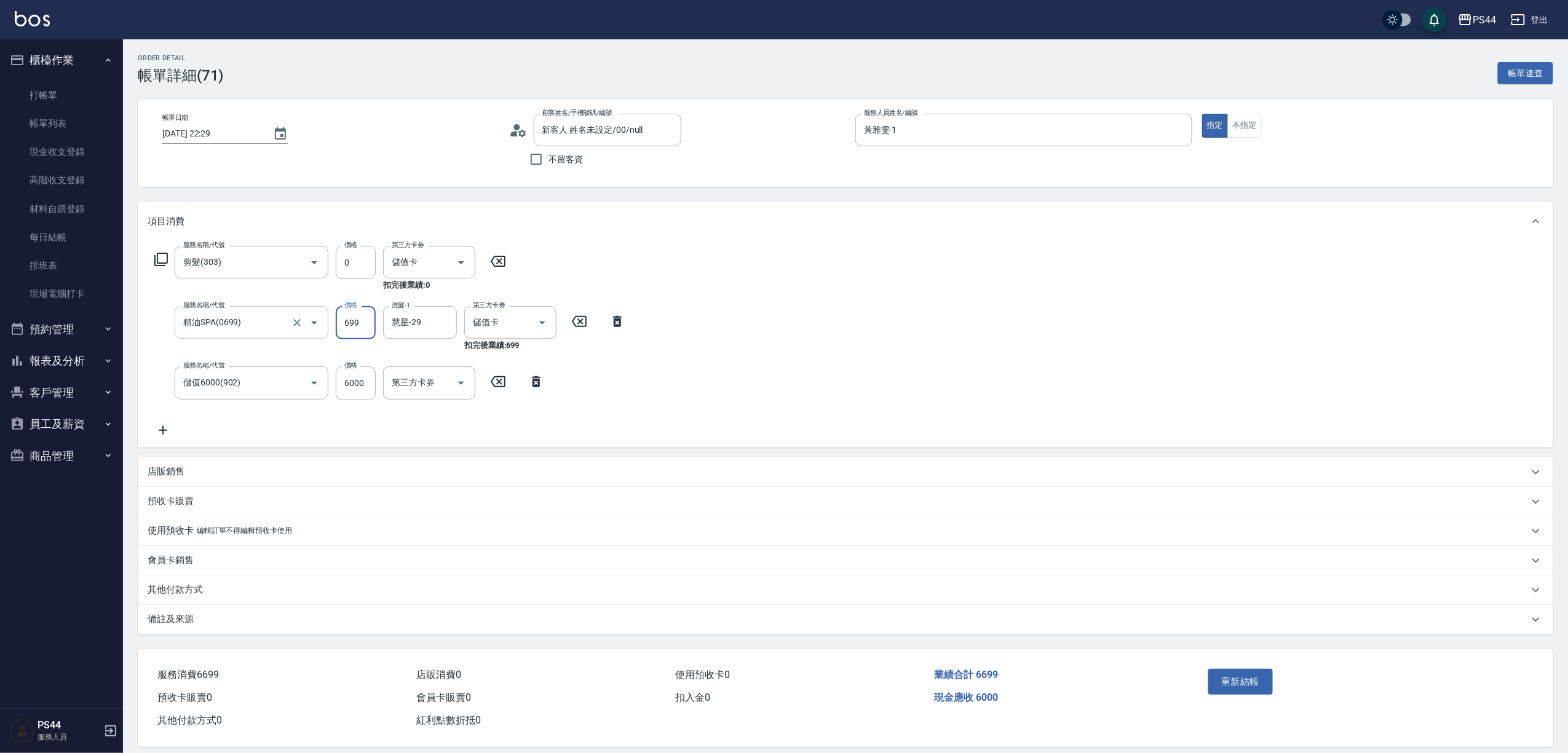
drag, startPoint x: 278, startPoint y: 328, endPoint x: 294, endPoint y: 327, distance: 16.0
click at [282, 328] on div "精油SPA(0699) 服務名稱/代號" at bounding box center [251, 322] width 154 height 33
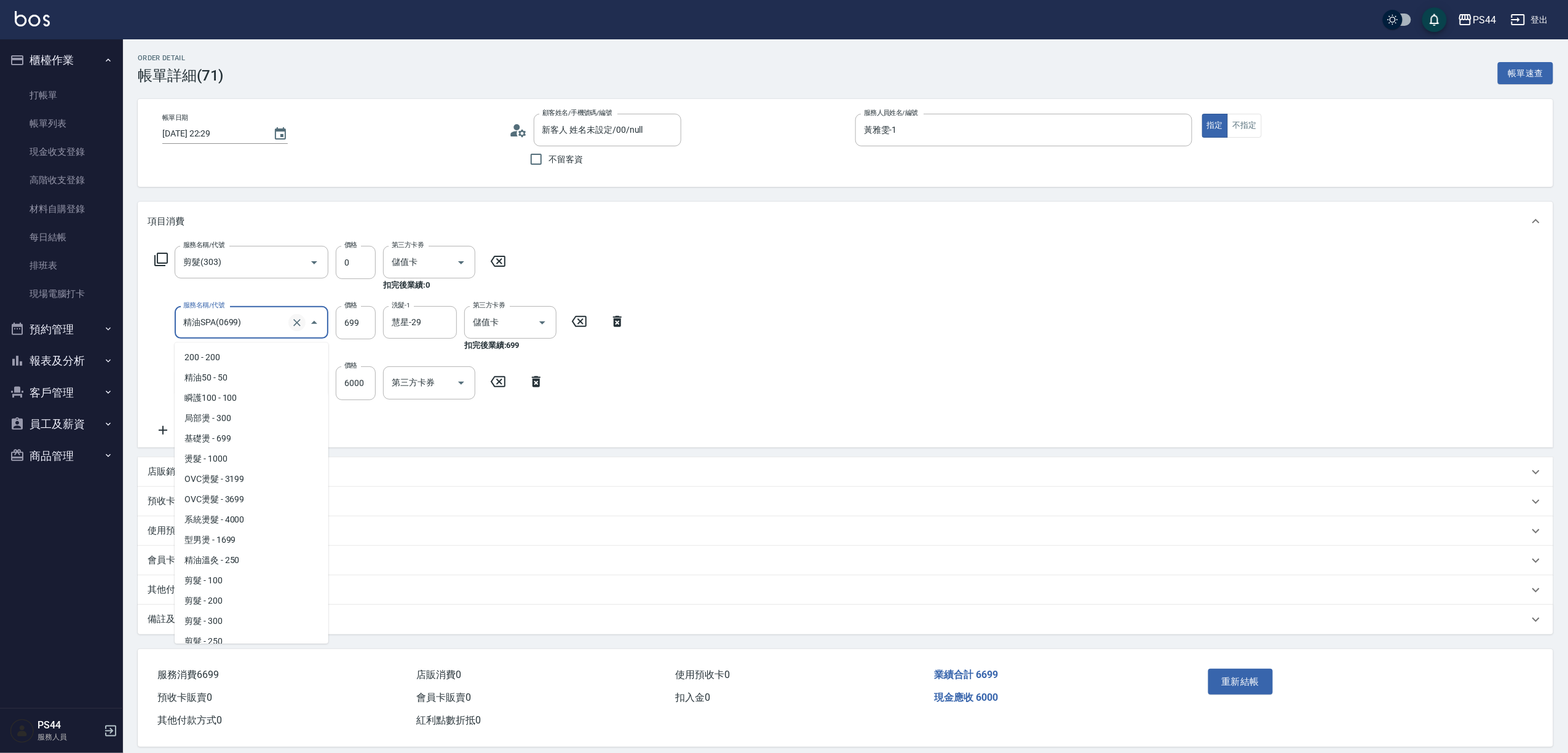
scroll to position [475, 0]
click at [295, 326] on icon "Clear" at bounding box center [297, 323] width 12 height 12
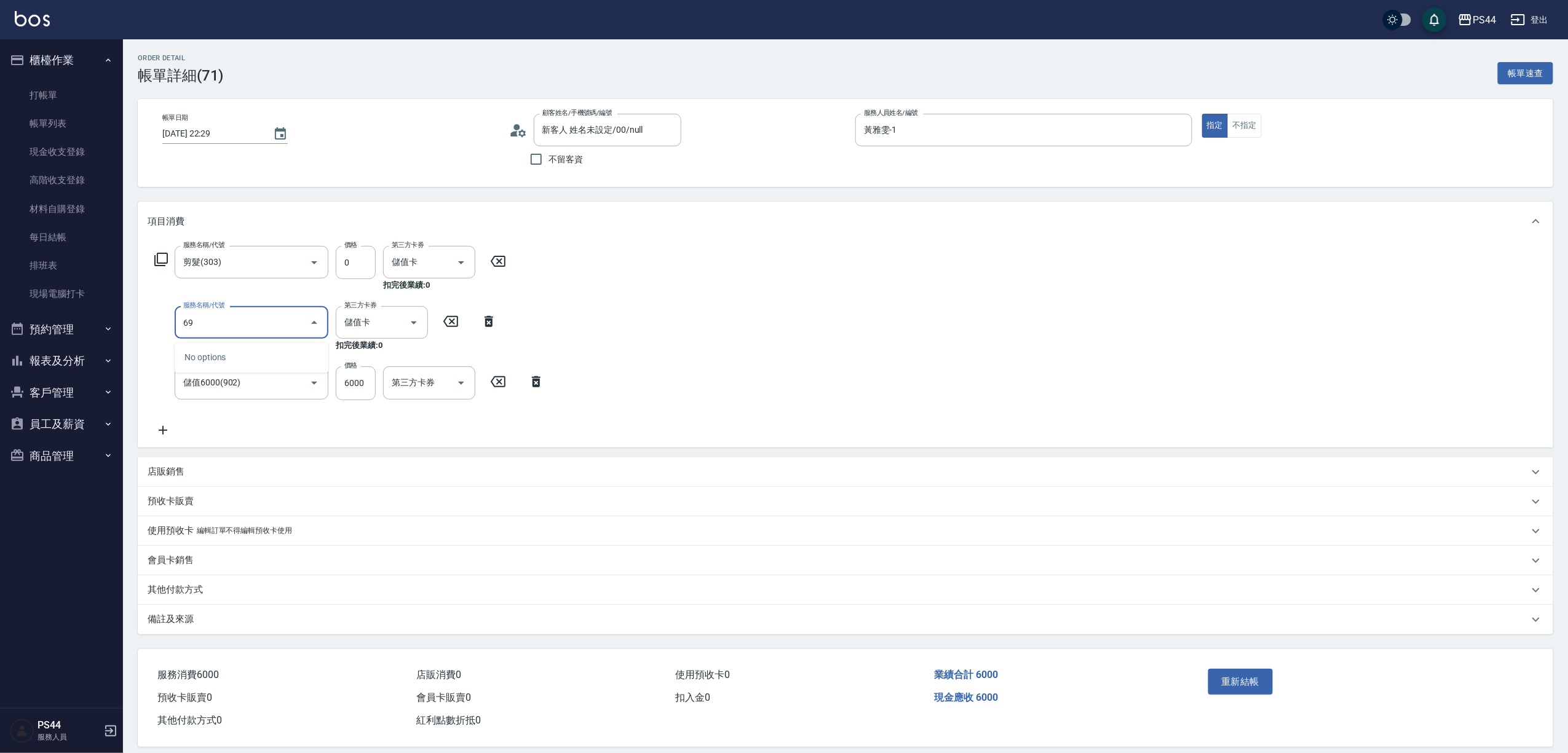
type input "6"
type input "水沁涼套餐(5699)"
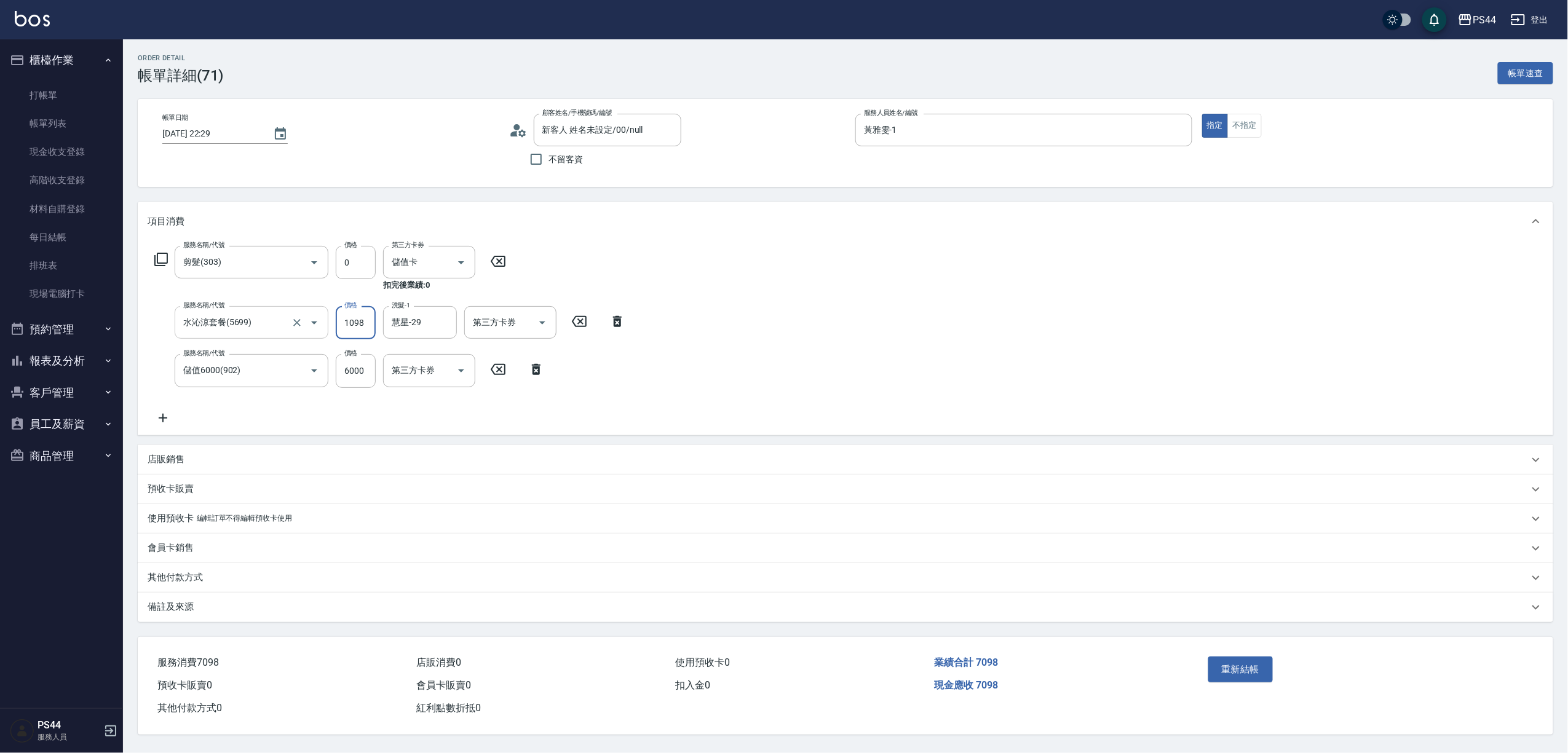
type input "1098"
click at [544, 325] on icon "Open" at bounding box center [542, 322] width 14 height 14
click at [488, 442] on span "儲值卡" at bounding box center [511, 439] width 92 height 20
type input "儲值卡"
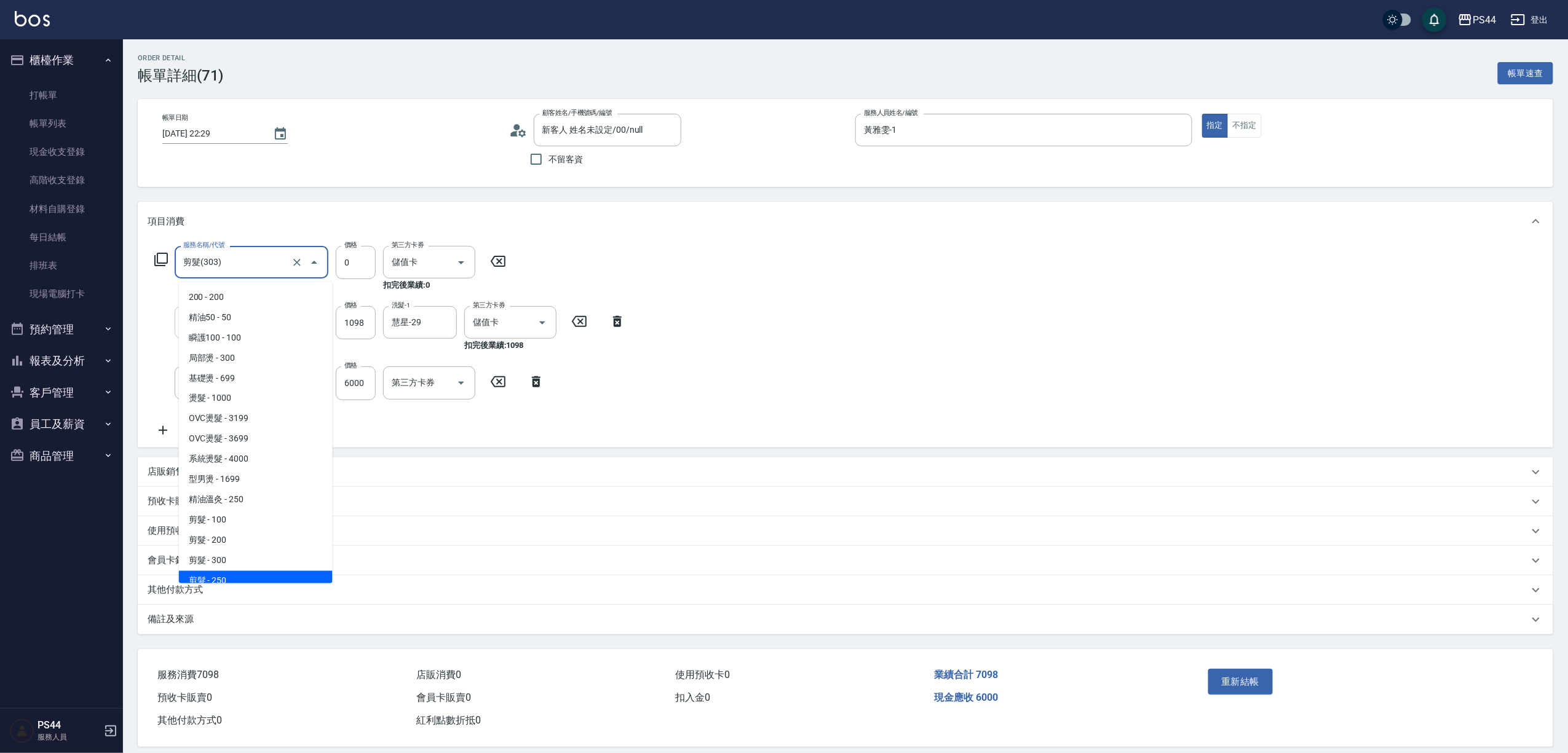
click at [255, 264] on input "剪髮(303)" at bounding box center [234, 262] width 108 height 21
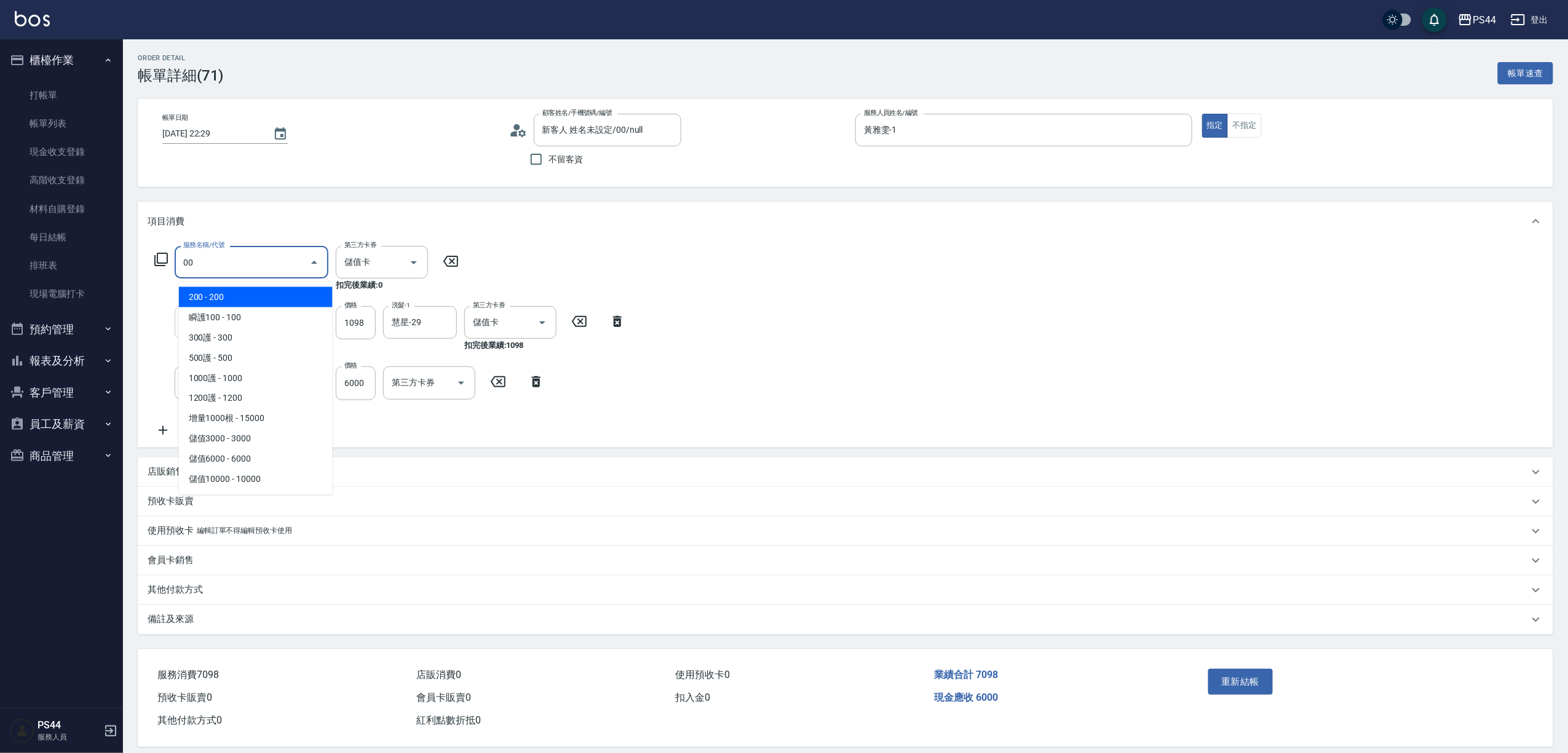
type input "0"
type input "瞬護100(113)"
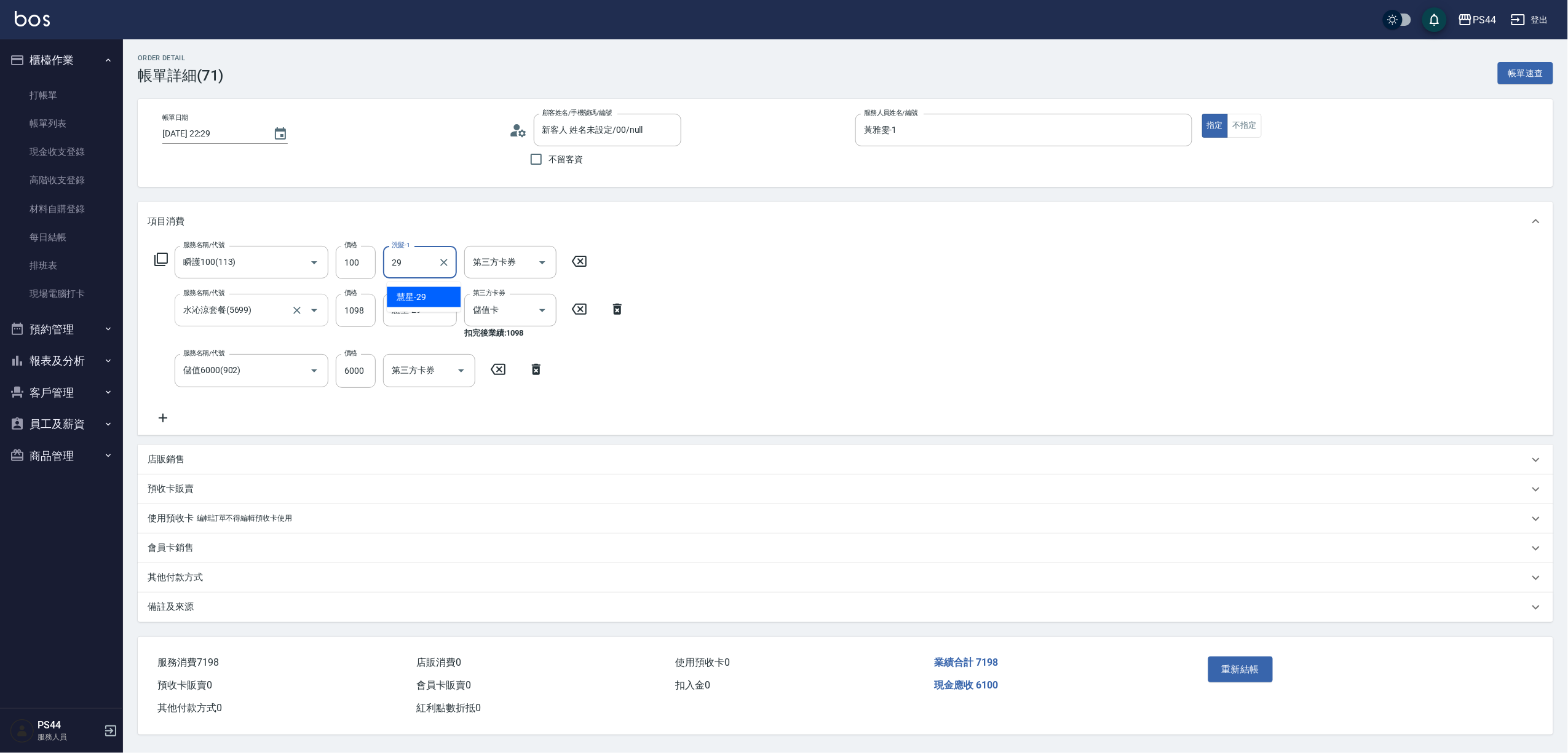
type input "慧星-29"
click at [544, 270] on icon "Open" at bounding box center [542, 262] width 14 height 14
click at [510, 371] on span "儲值卡" at bounding box center [514, 378] width 92 height 20
type input "儲值卡"
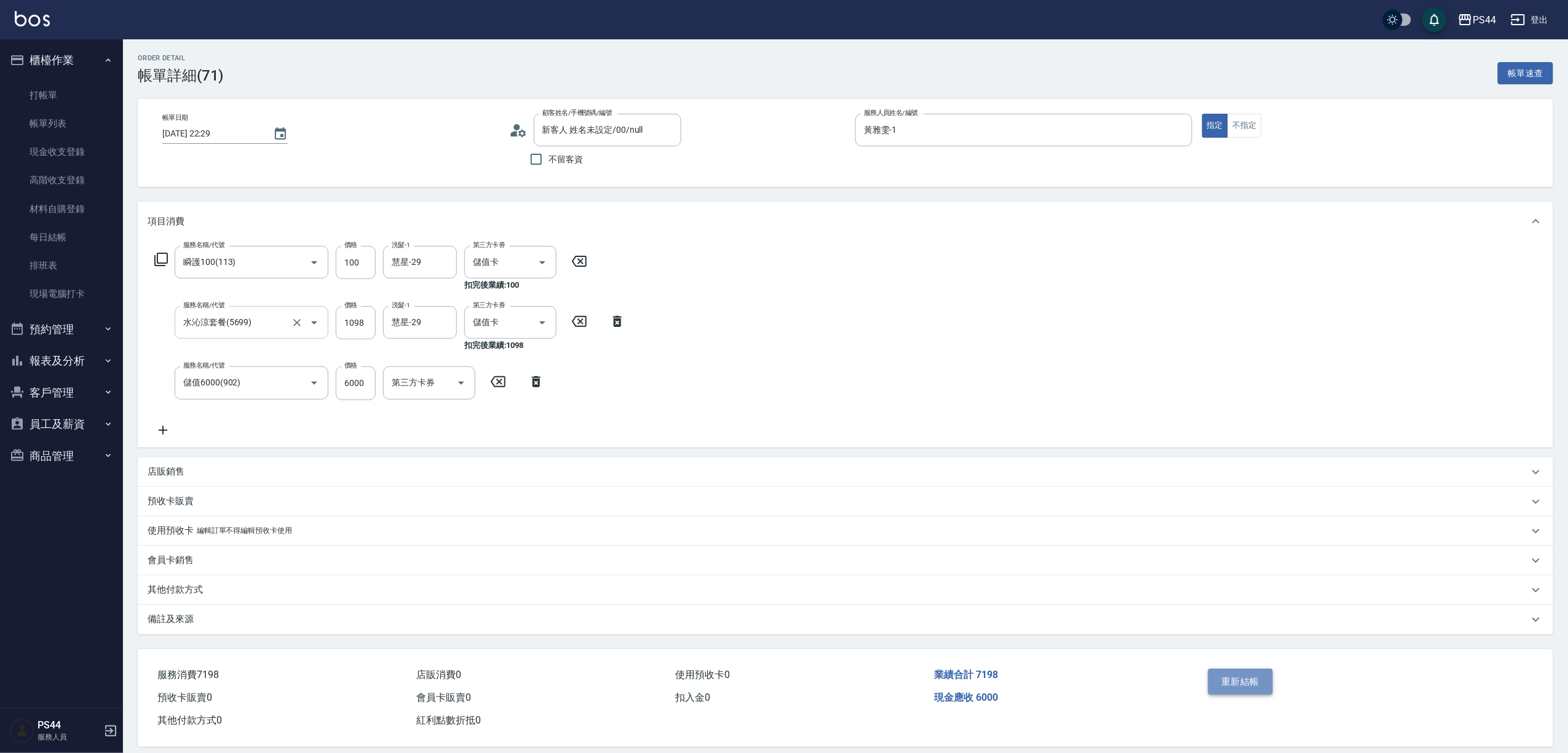
click at [1245, 695] on button "重新結帳" at bounding box center [1241, 682] width 65 height 26
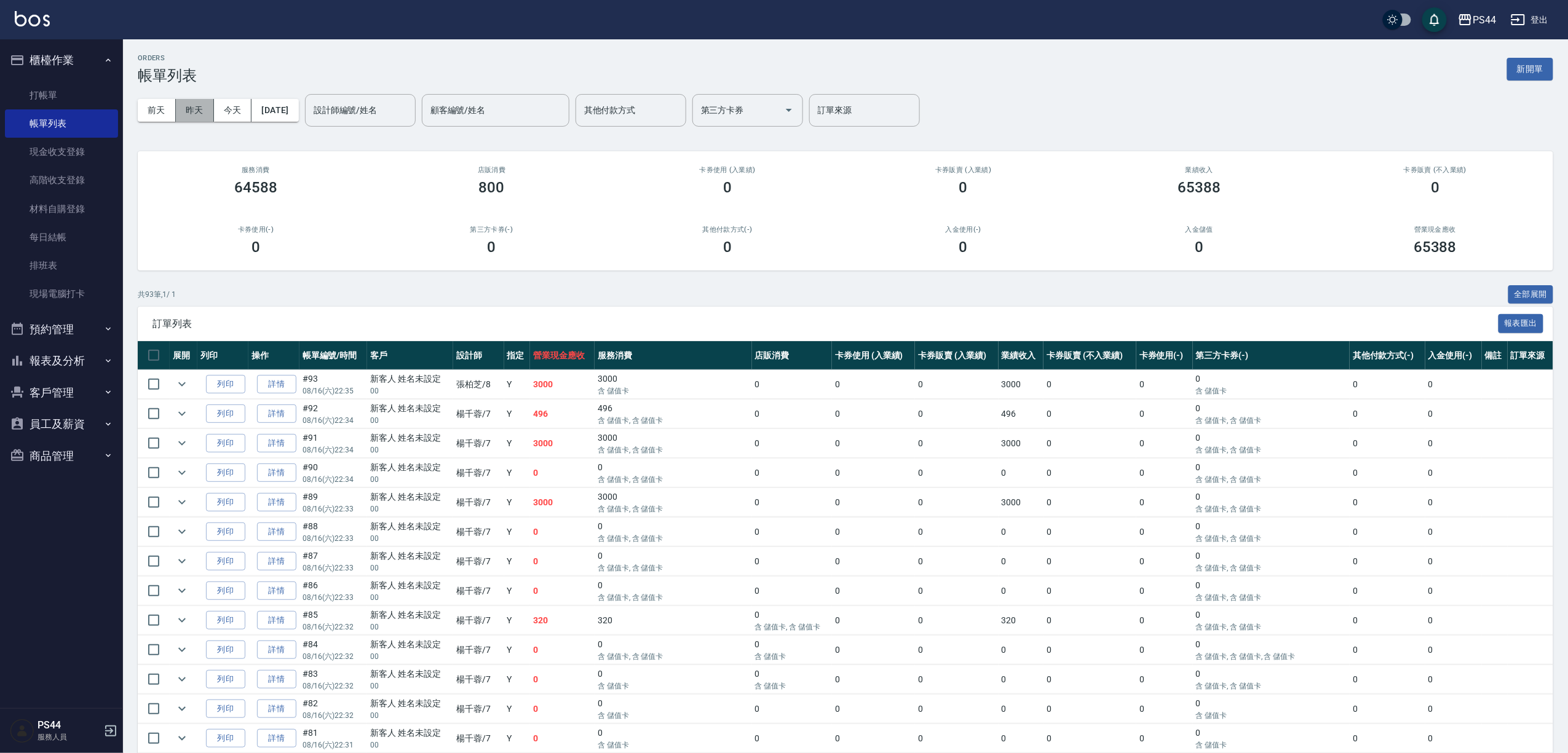
click at [198, 119] on button "昨天" at bounding box center [195, 111] width 38 height 23
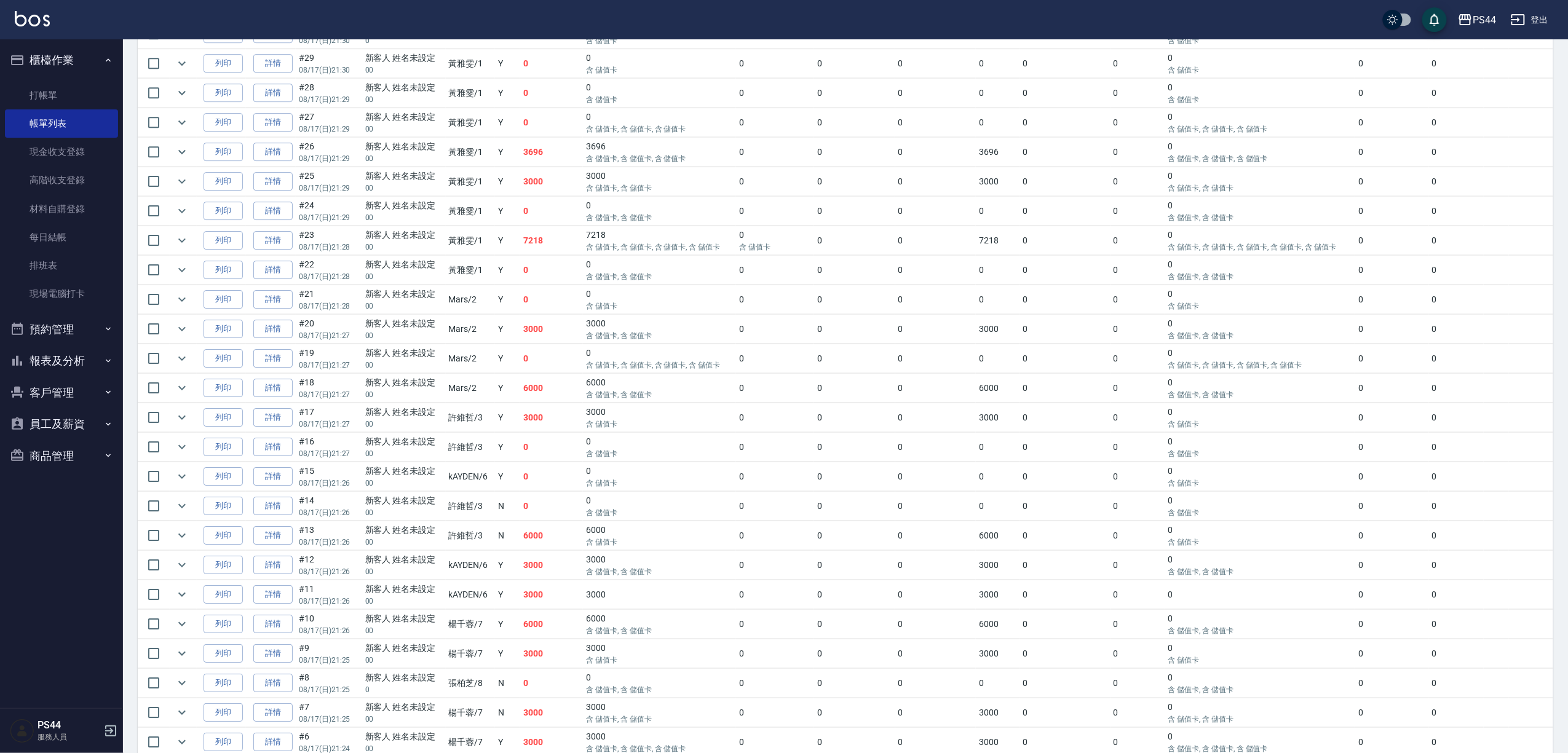
scroll to position [2377, 0]
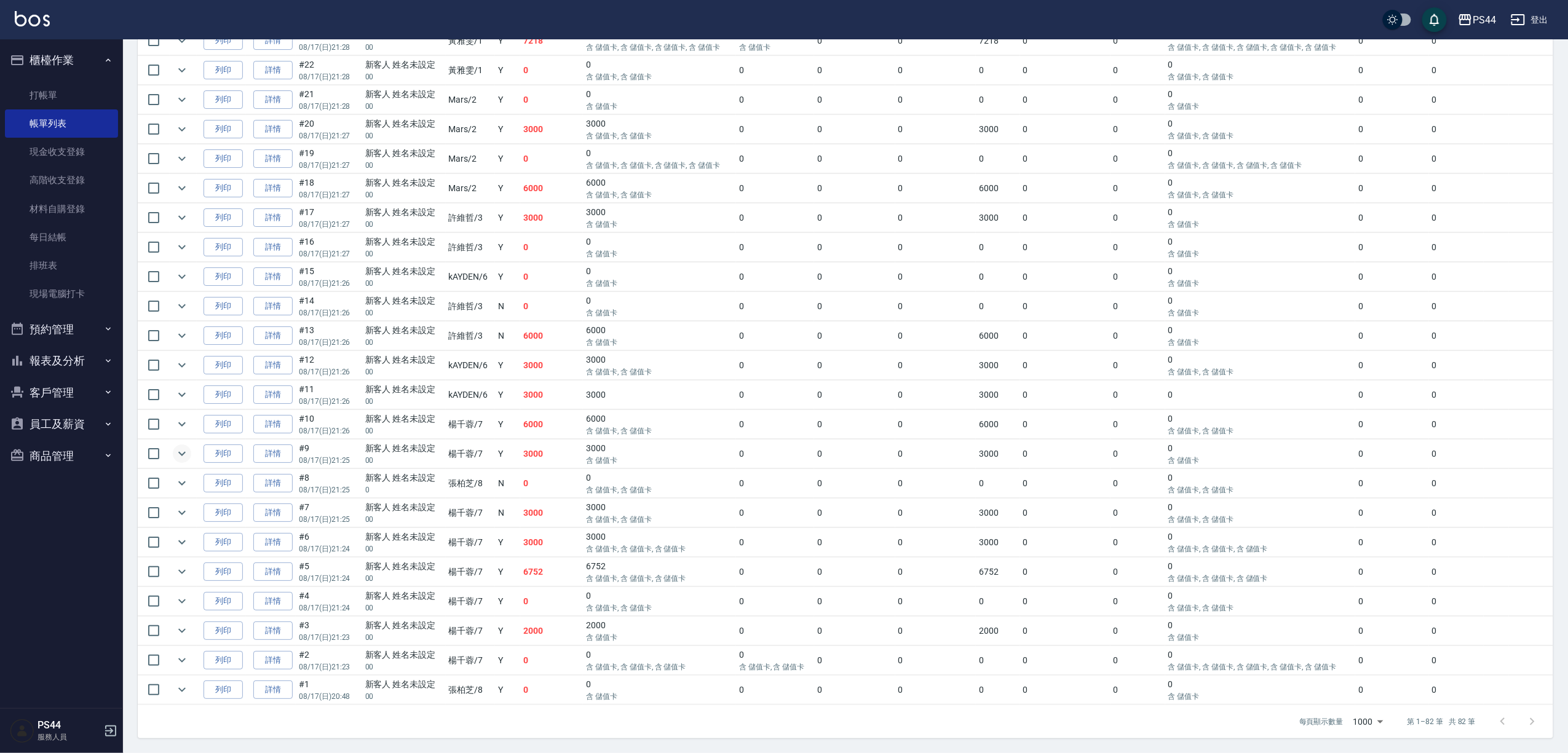
click at [188, 461] on icon "expand row" at bounding box center [182, 453] width 14 height 14
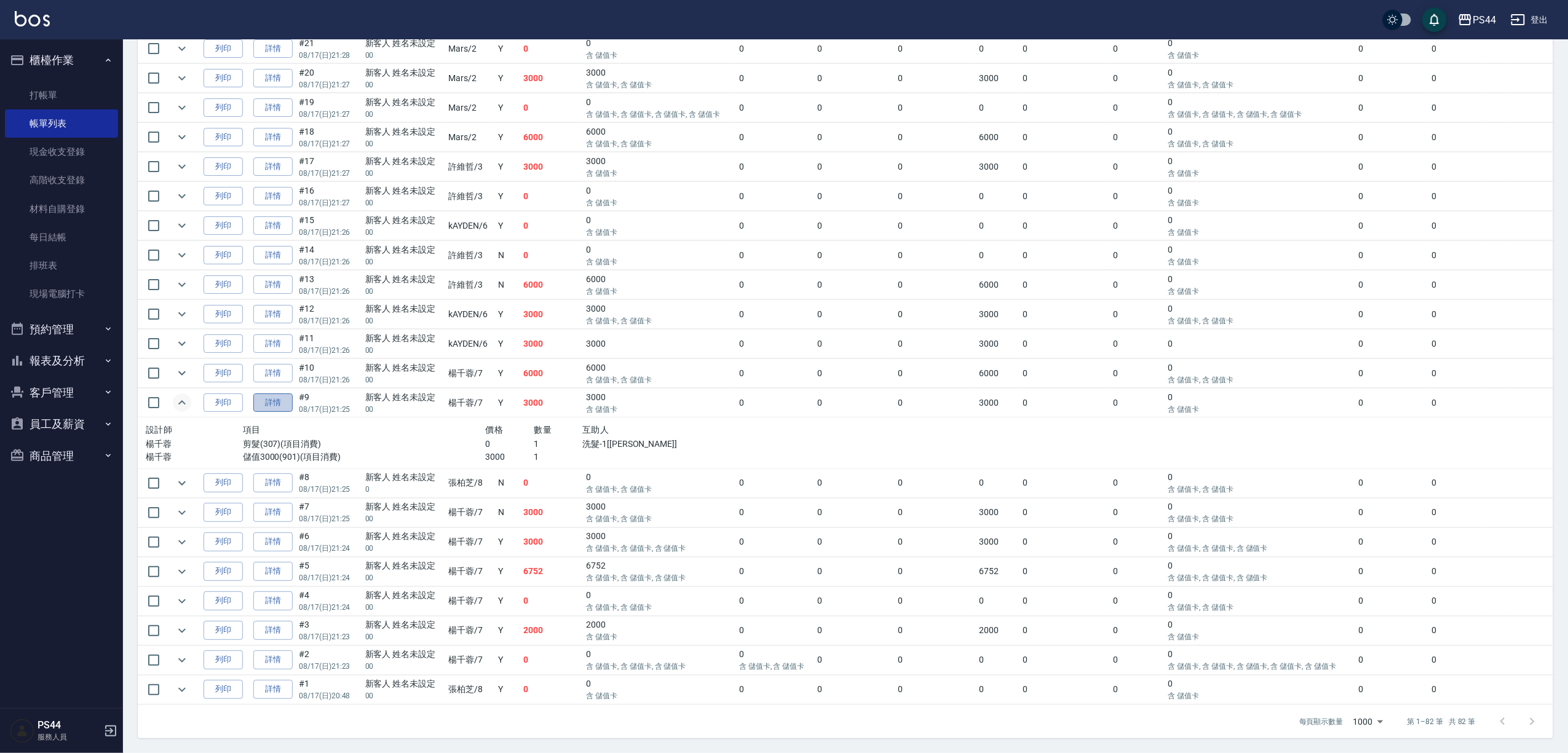
click at [279, 413] on link "詳情" at bounding box center [273, 402] width 39 height 19
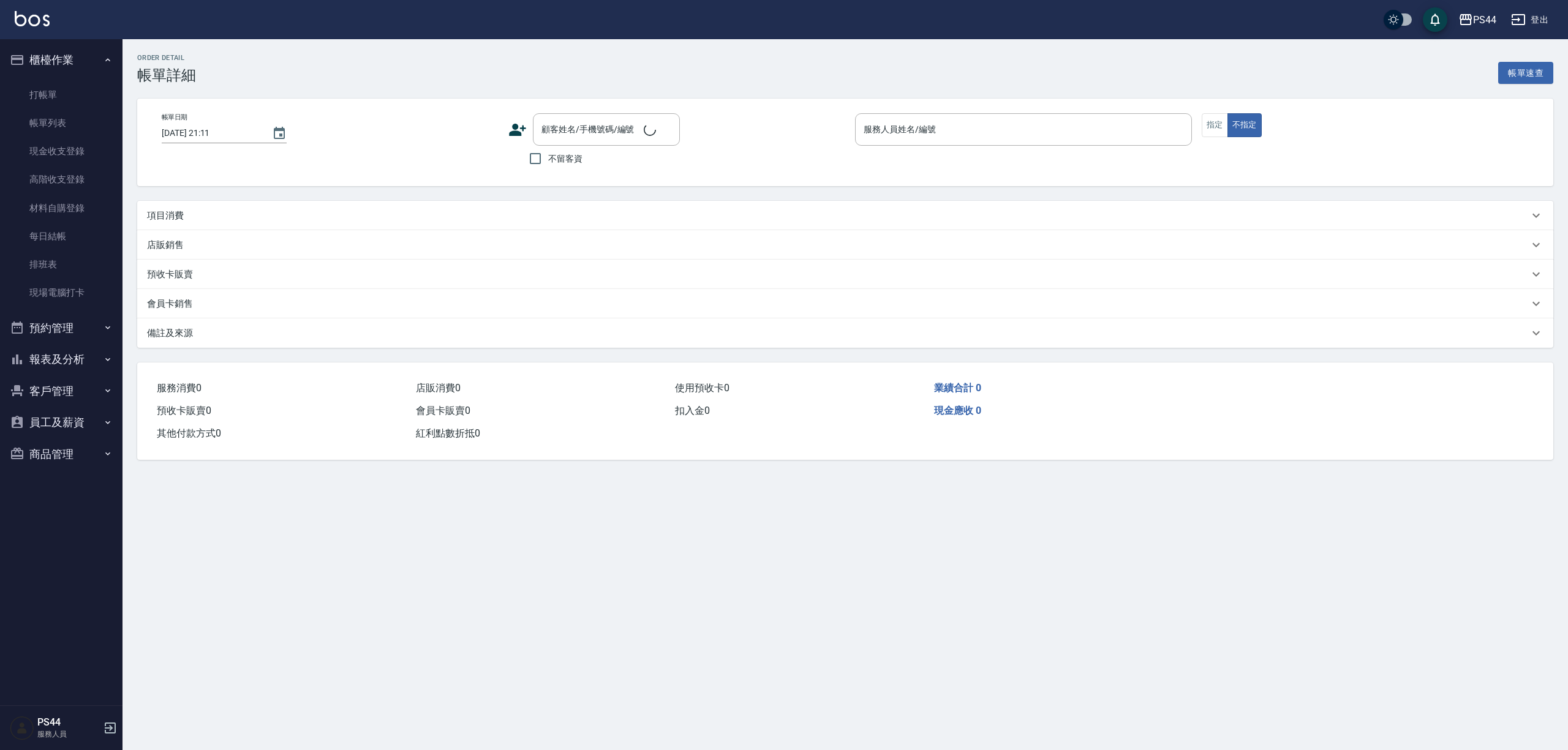
type input "[DATE] 21:25"
type input "[PERSON_NAME]-7"
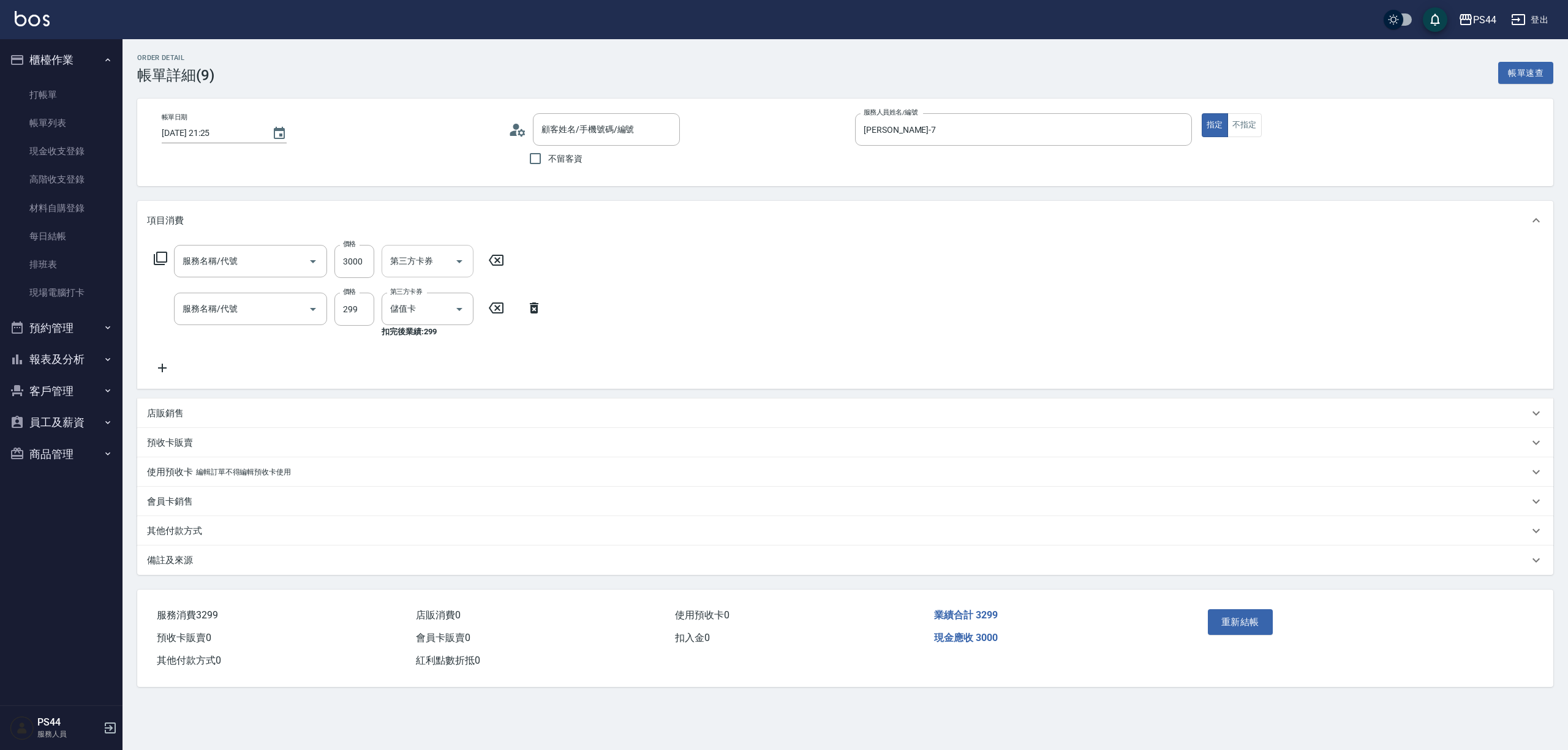
type input "儲值3000(901)"
type input "剪髮(307)"
type input "新客人 姓名未設定/00/null"
click at [359, 307] on input "299" at bounding box center [354, 309] width 40 height 33
type input "250"
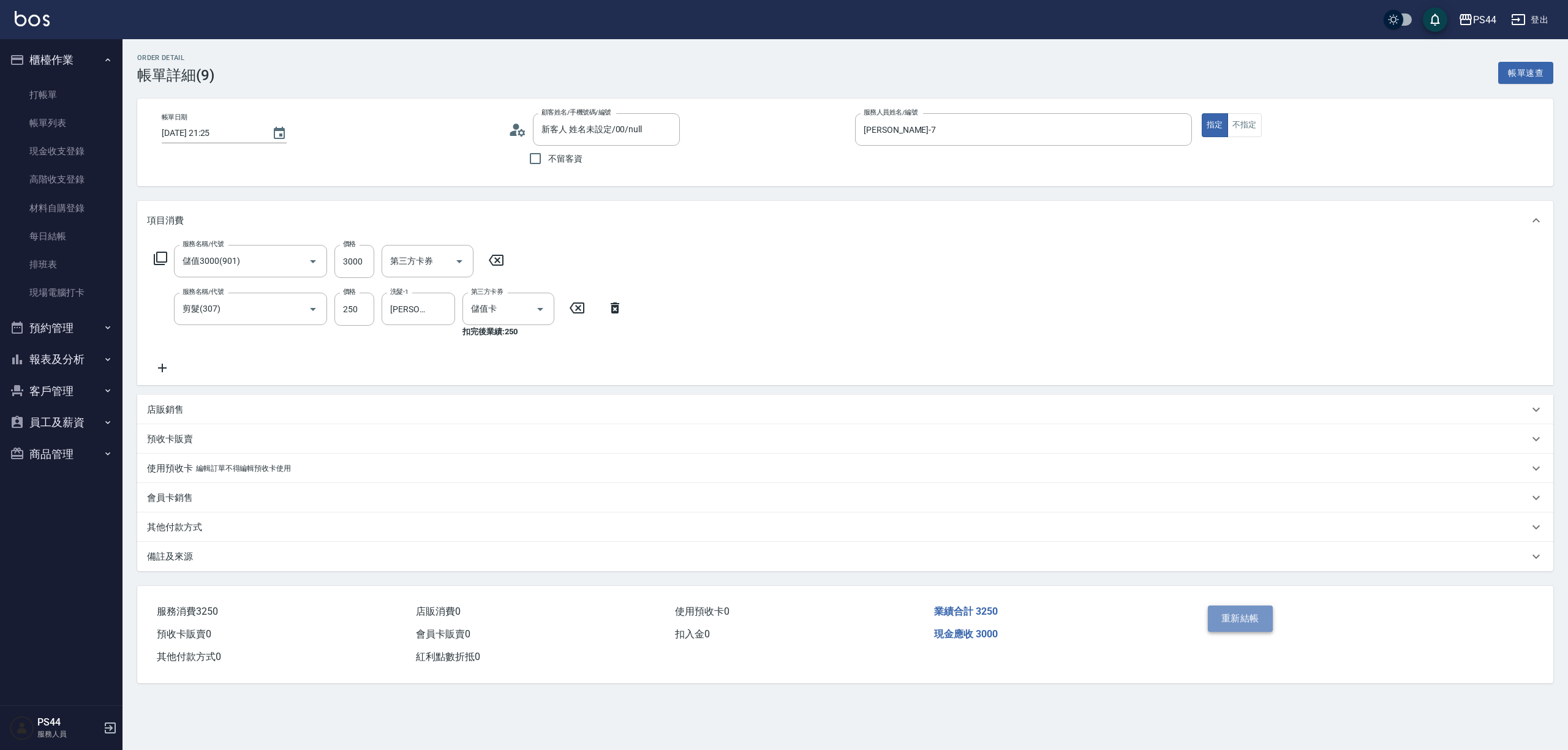
click at [1257, 629] on button "重新結帳" at bounding box center [1241, 619] width 65 height 26
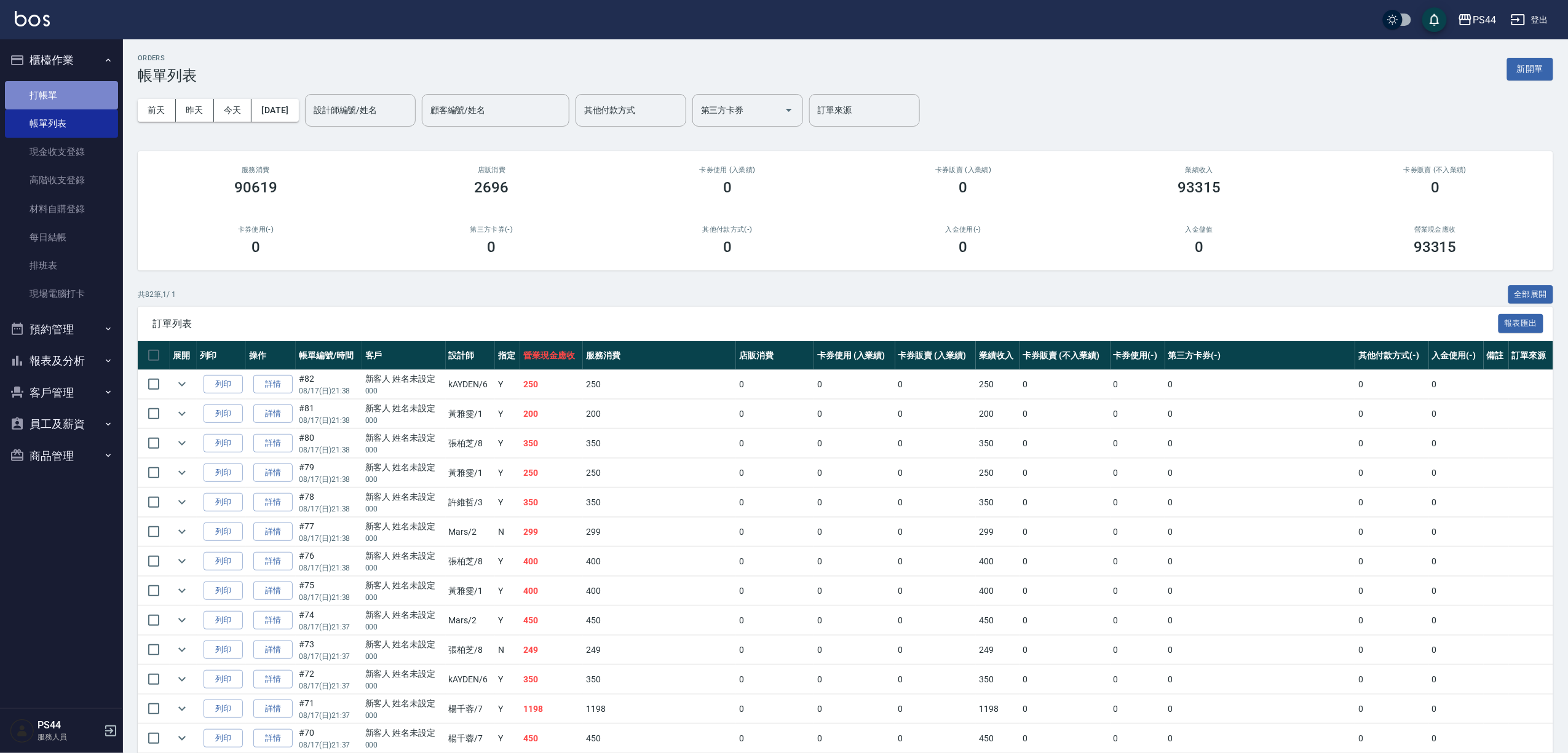
click at [70, 92] on link "打帳單" at bounding box center [61, 95] width 113 height 28
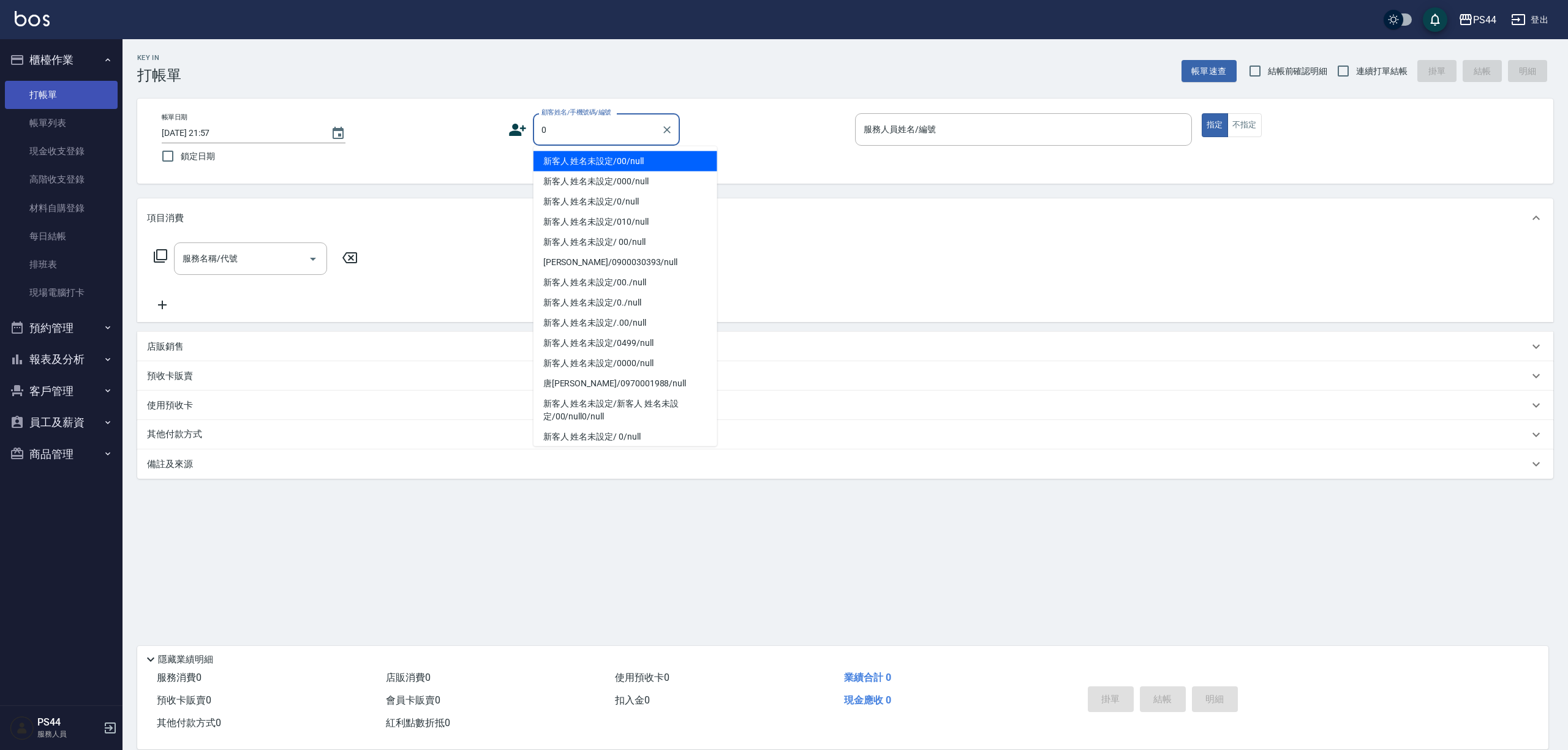
type input "新客人 姓名未設定/00/null"
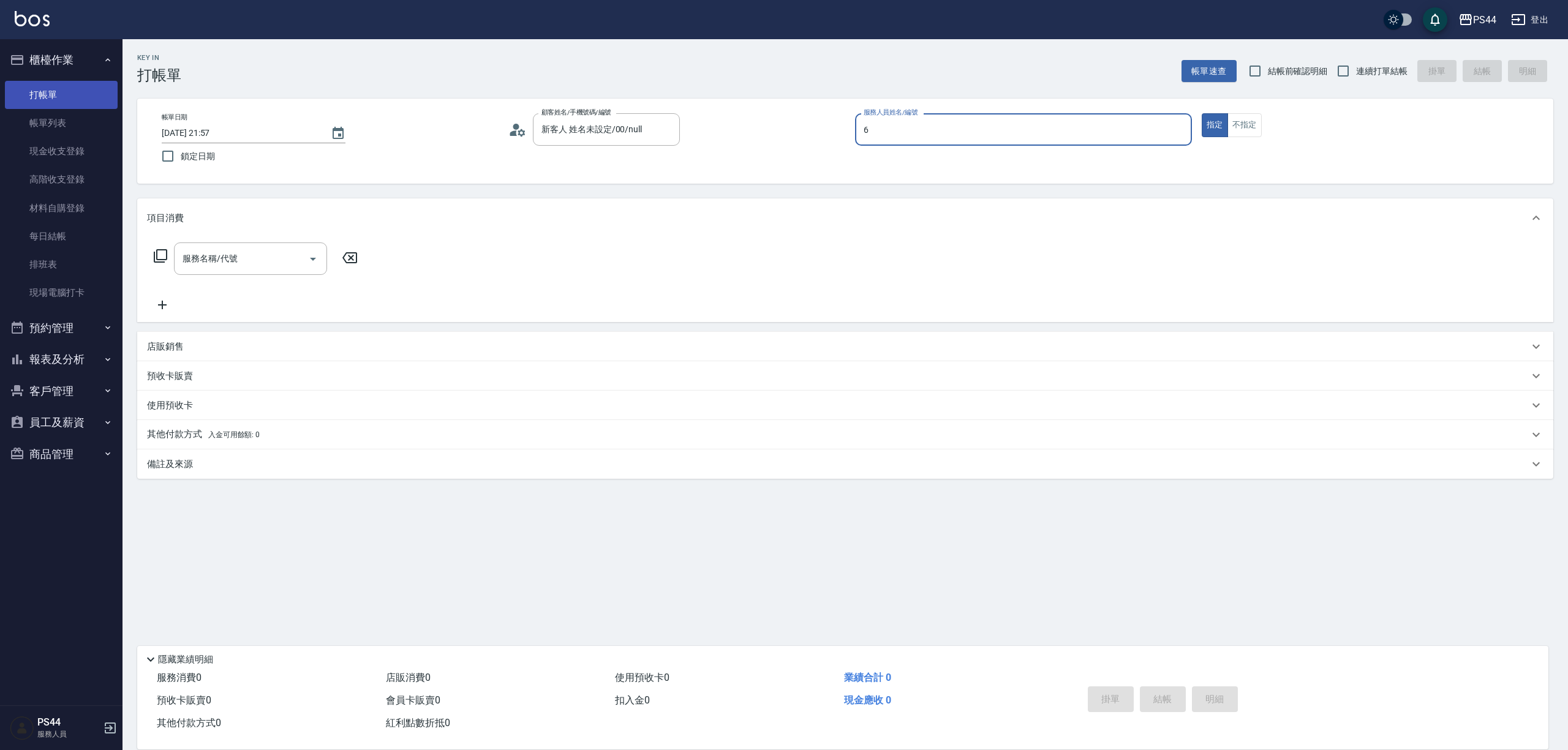
type input "kAYDEN-6"
type button "true"
type input "新客人 姓名未設定/0/null"
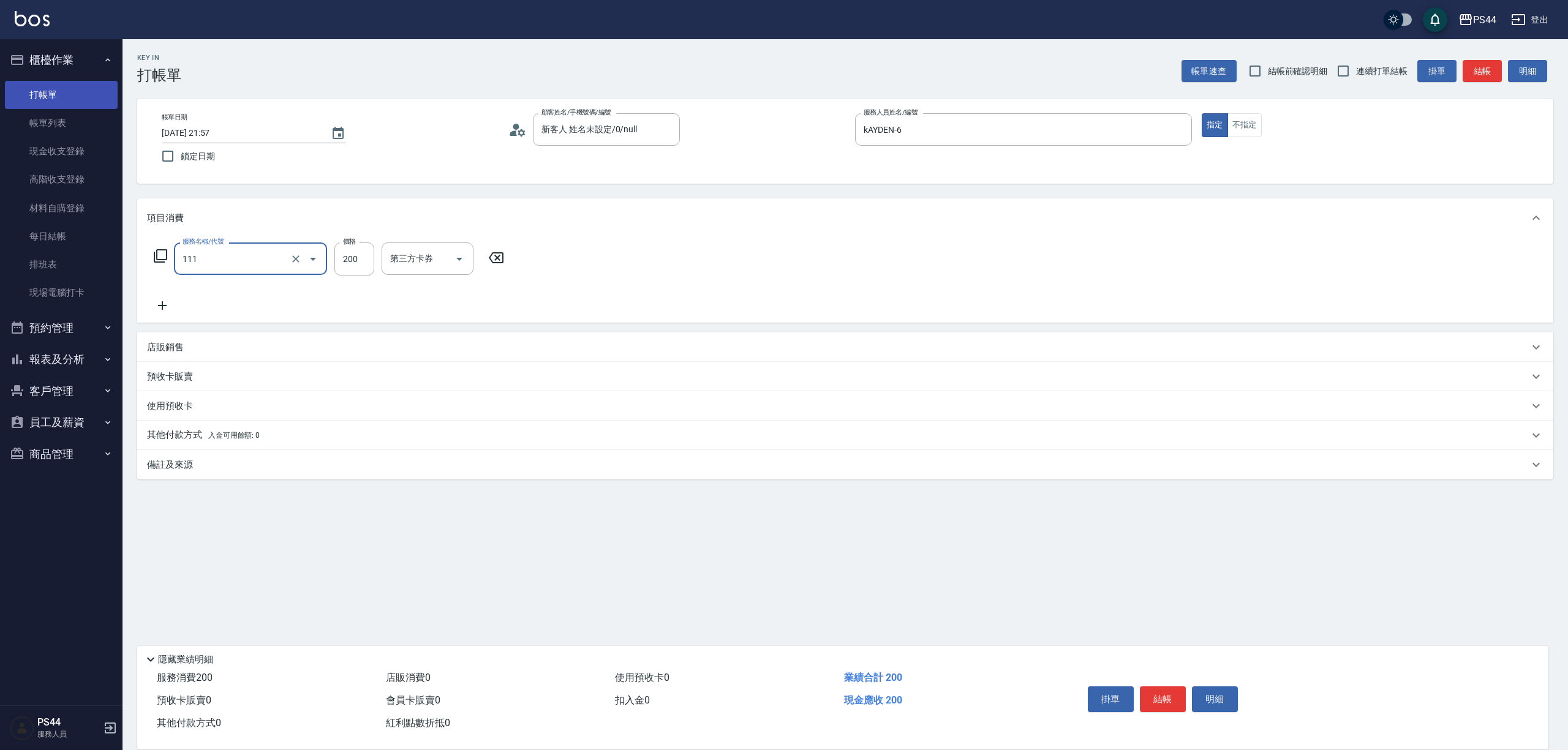
type input "200(111)"
type input "慧星-29"
type input "儲值卡"
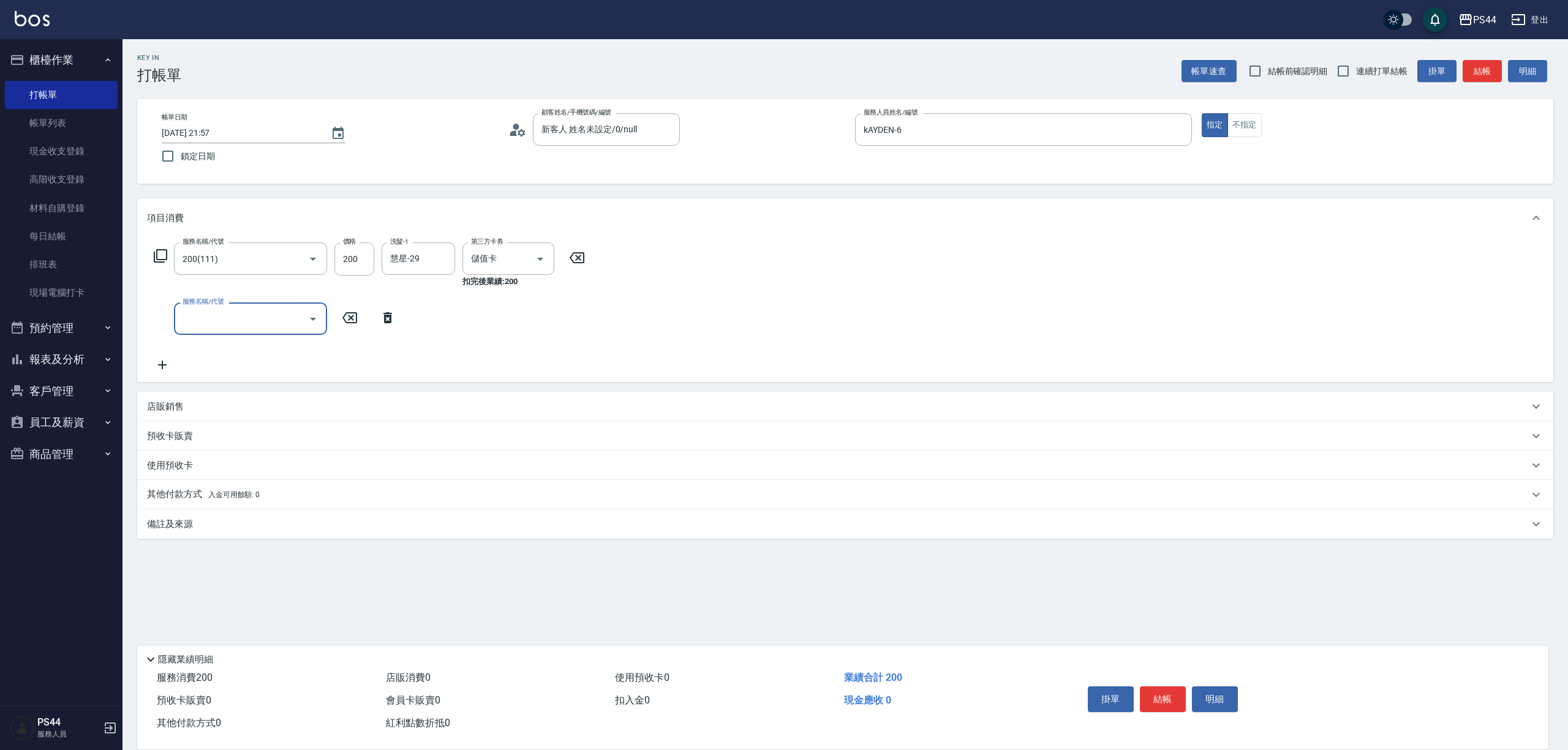
drag, startPoint x: 525, startPoint y: 255, endPoint x: 618, endPoint y: 284, distance: 97.4
click at [527, 257] on icon "Clear" at bounding box center [523, 259] width 12 height 12
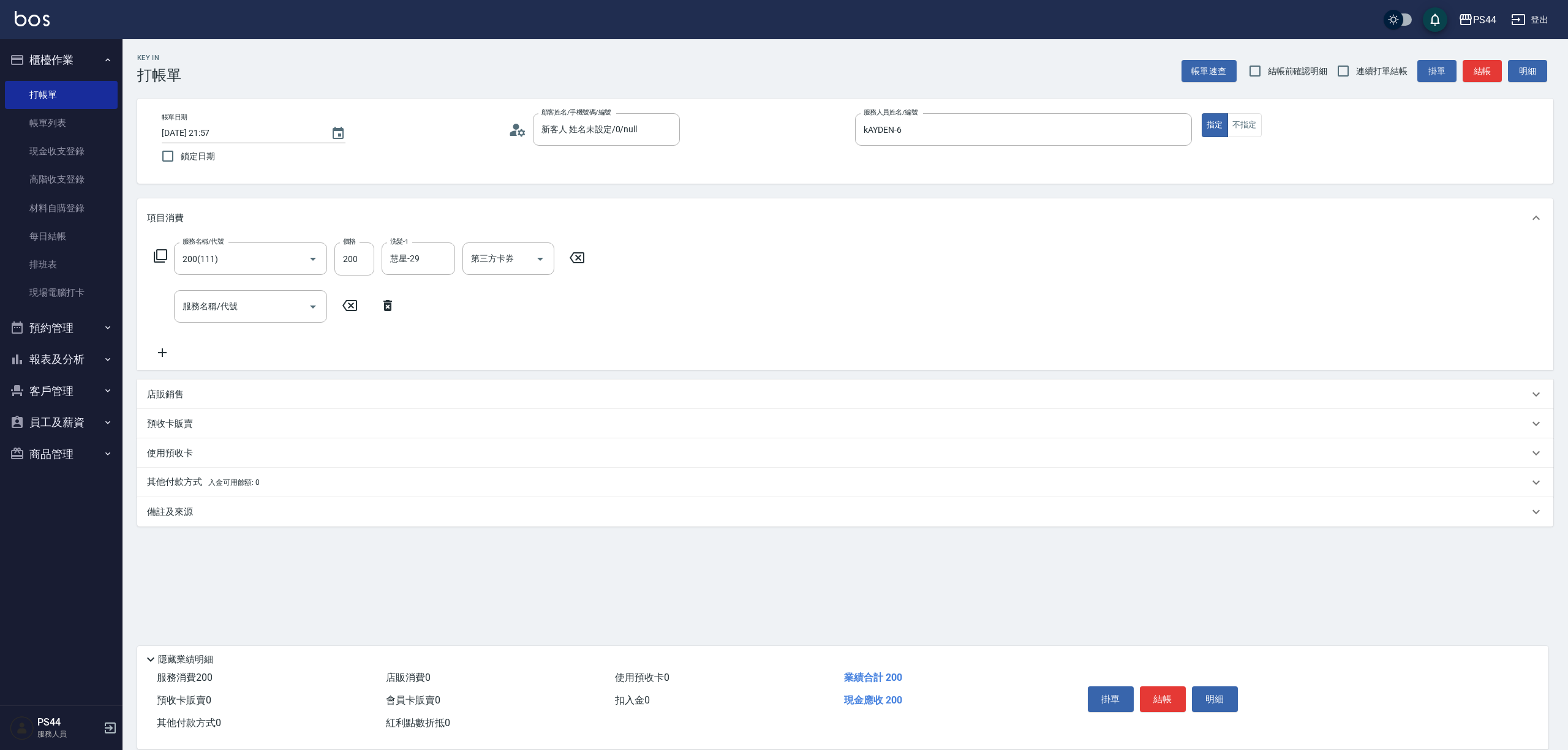
drag, startPoint x: 686, startPoint y: 297, endPoint x: 704, endPoint y: 340, distance: 46.6
click at [687, 300] on div "服務名稱/代號 200(111) 服務名稱/代號 價格 200 價格 洗髮-1 慧星-29 洗髮-1 第三方卡券 第三方卡券 服務名稱/代號 服務名稱/代號" at bounding box center [845, 303] width 1416 height 132
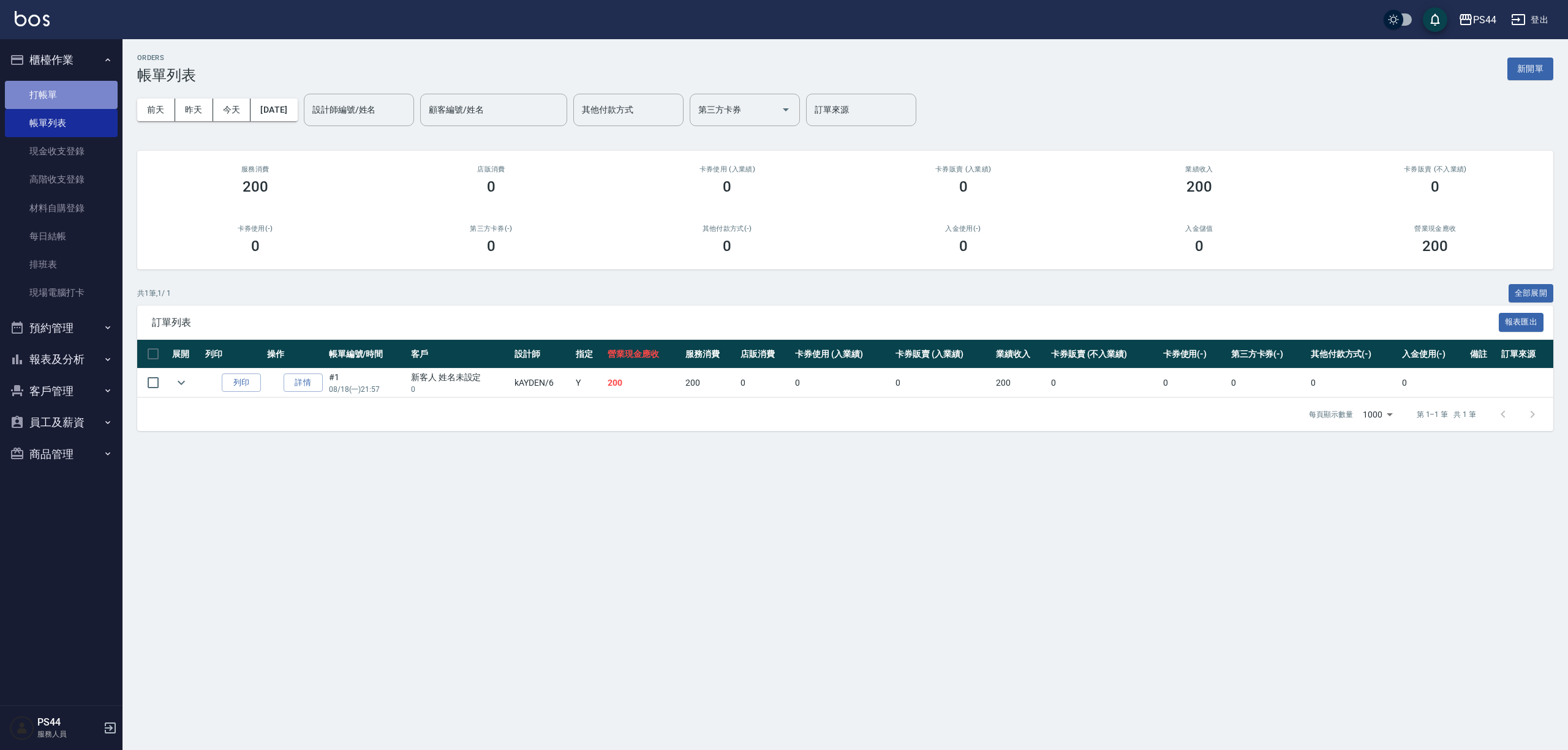
click at [42, 99] on link "打帳單" at bounding box center [60, 94] width 112 height 28
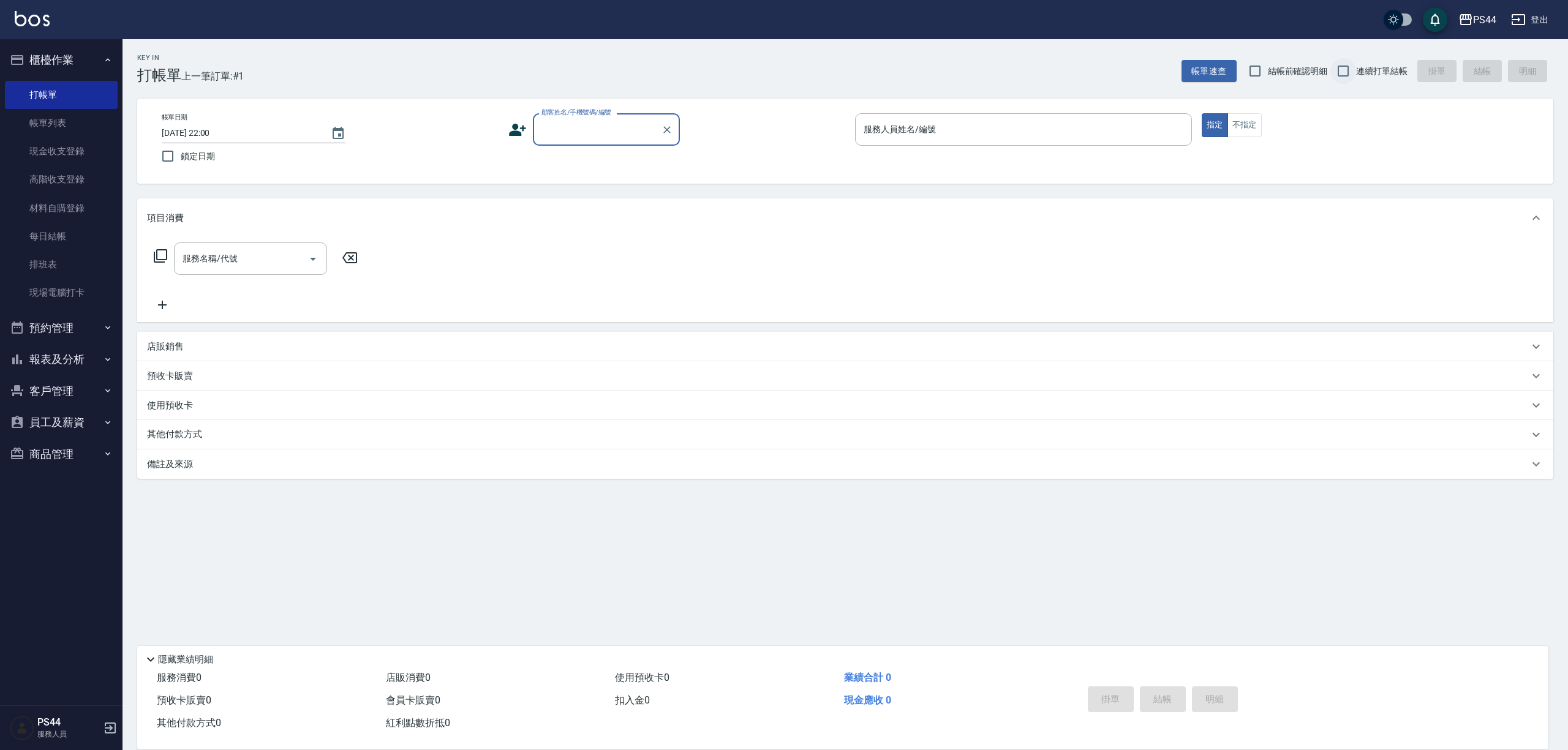
click at [1340, 69] on input "連續打單結帳" at bounding box center [1343, 71] width 26 height 26
checkbox input "true"
click at [668, 141] on div "顧客姓名/手機號碼/編號" at bounding box center [606, 129] width 147 height 32
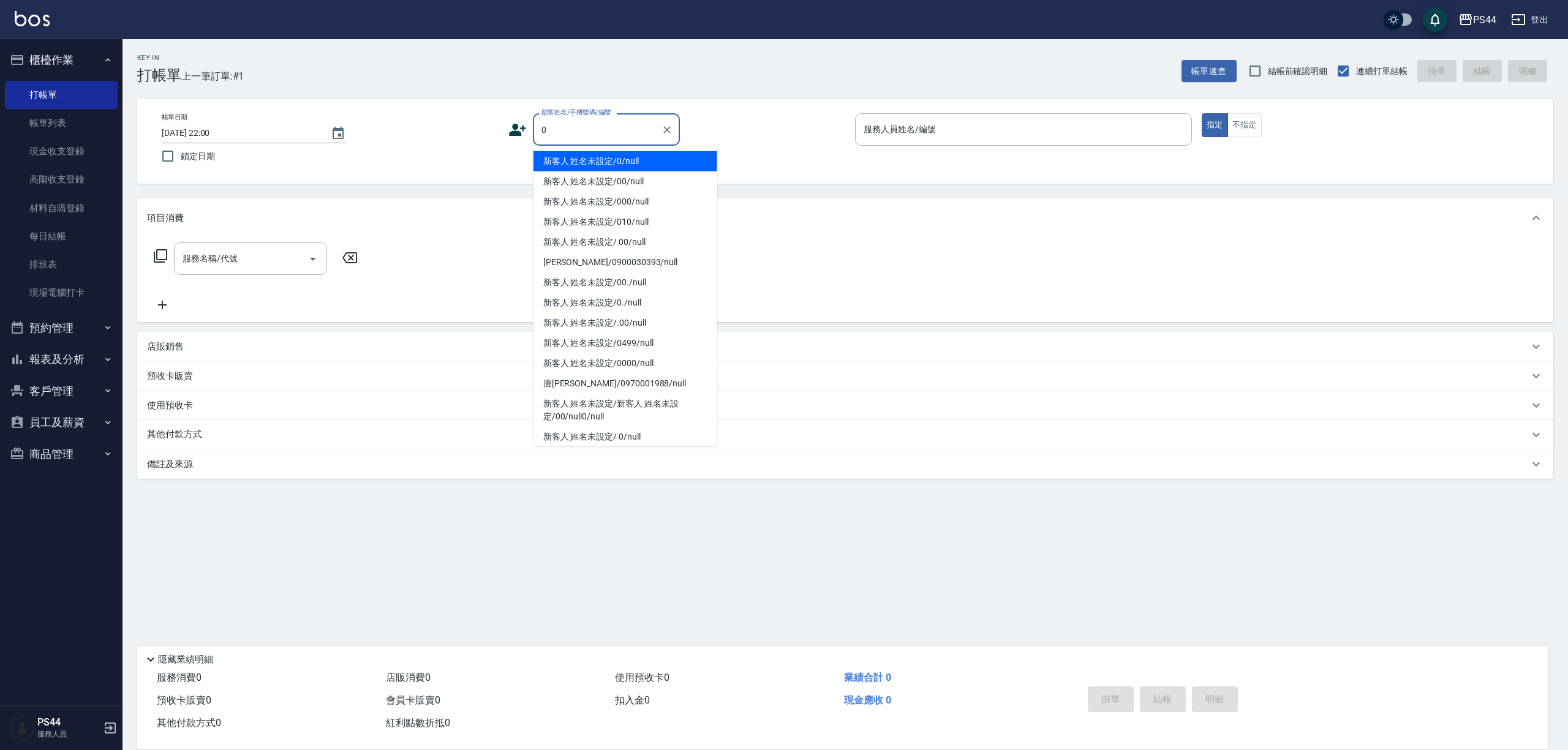
type input "新客人 姓名未設定/0/null"
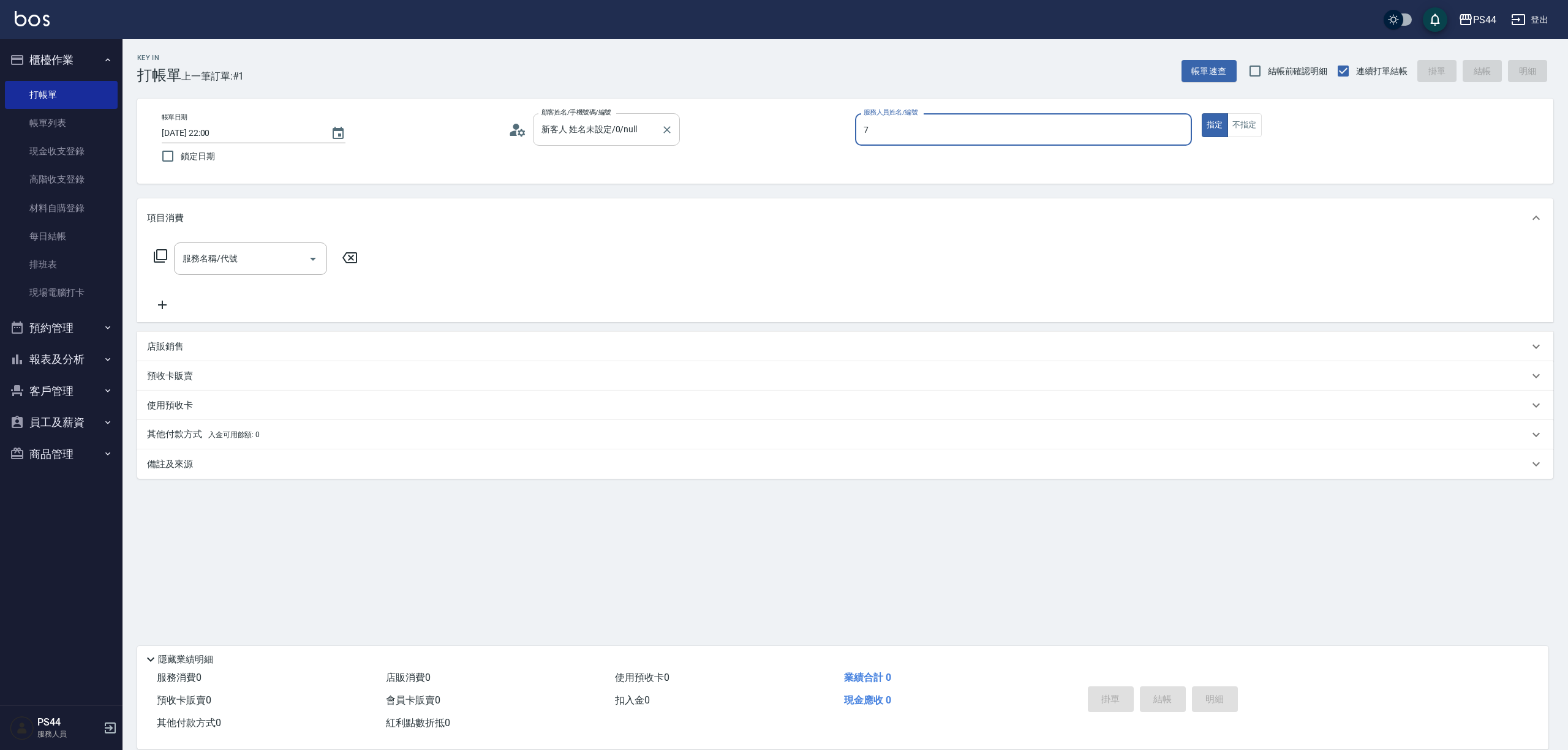
type input "[PERSON_NAME]-7"
type button "true"
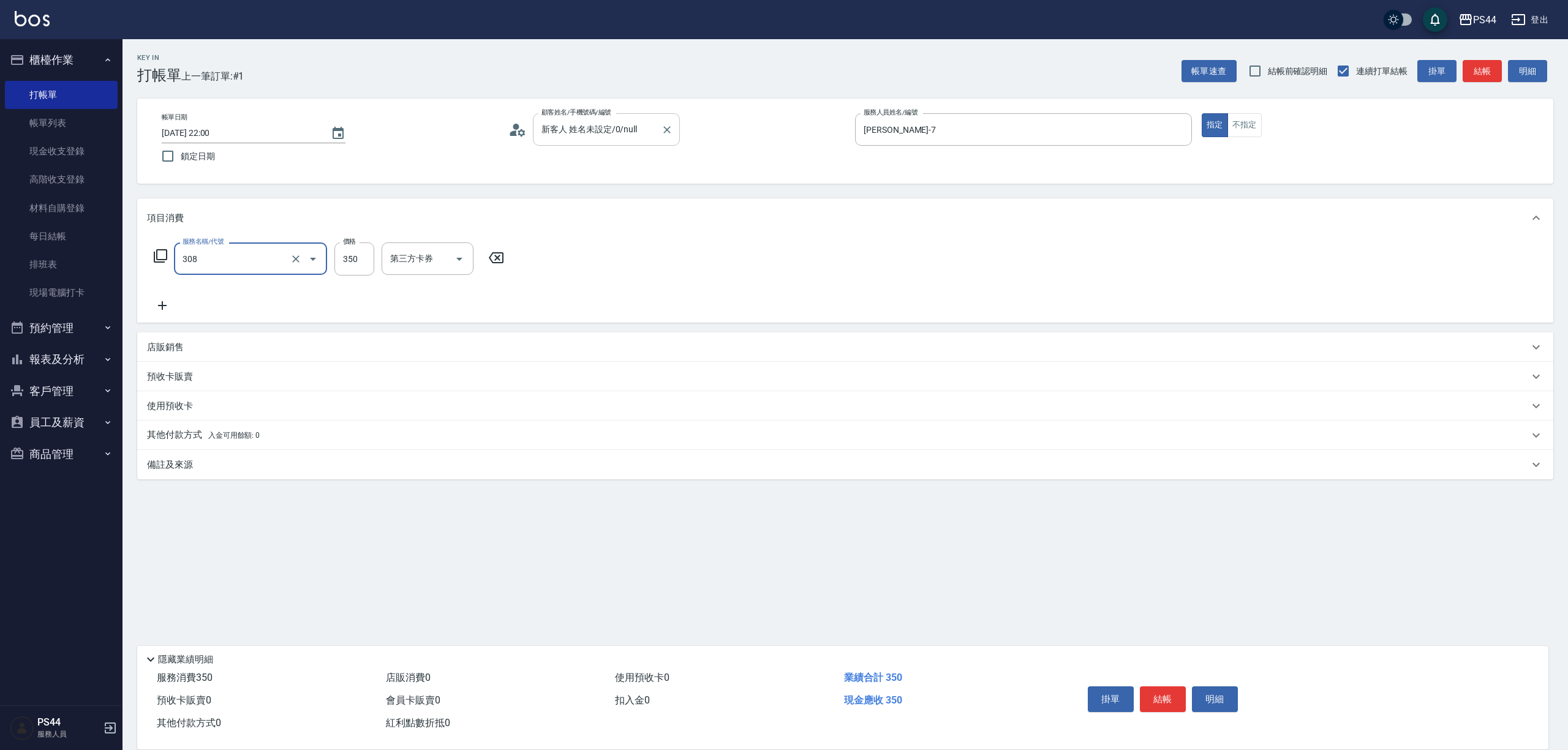
type input "洗+剪(308)"
type input "[PERSON_NAME]-26"
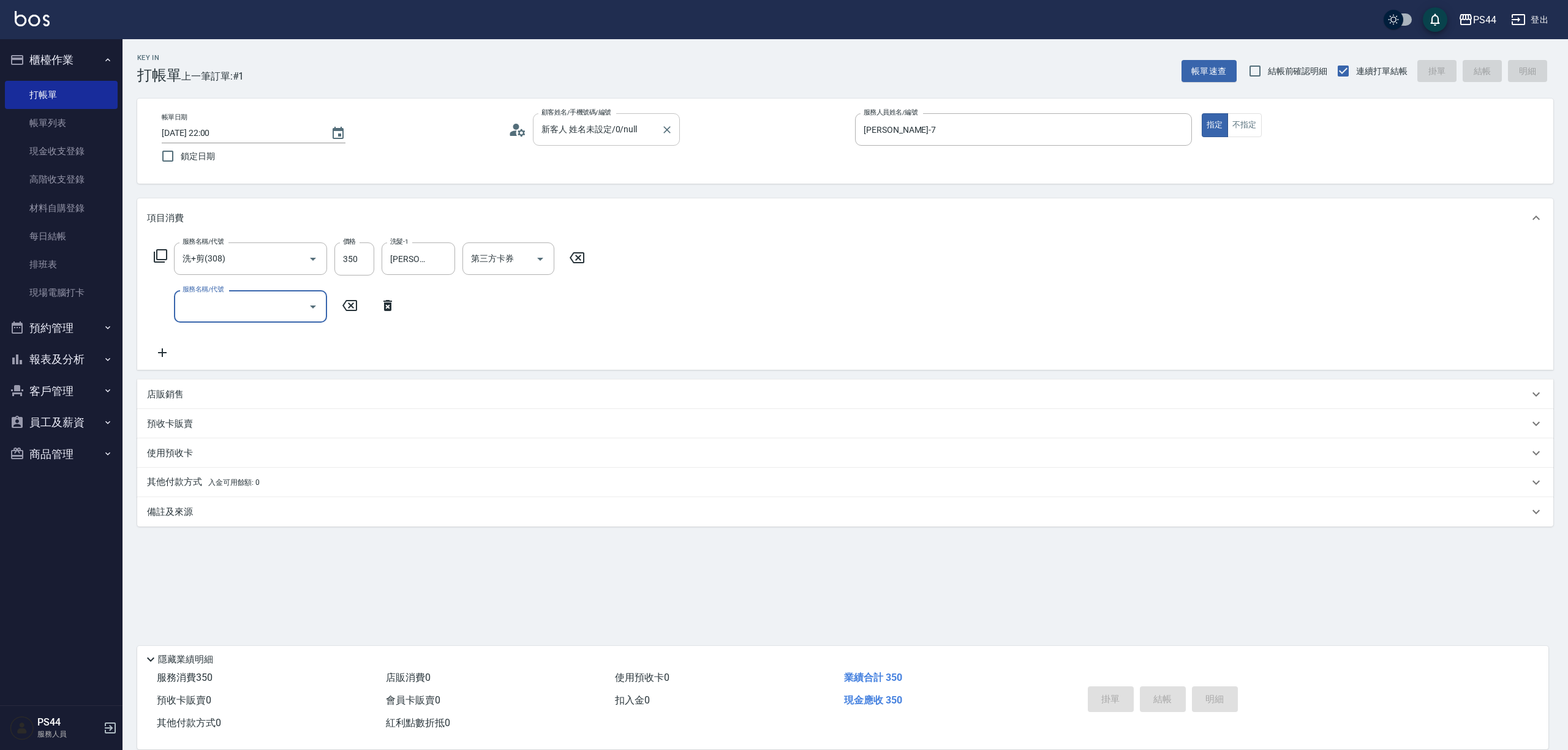
type input "[DATE] 22:01"
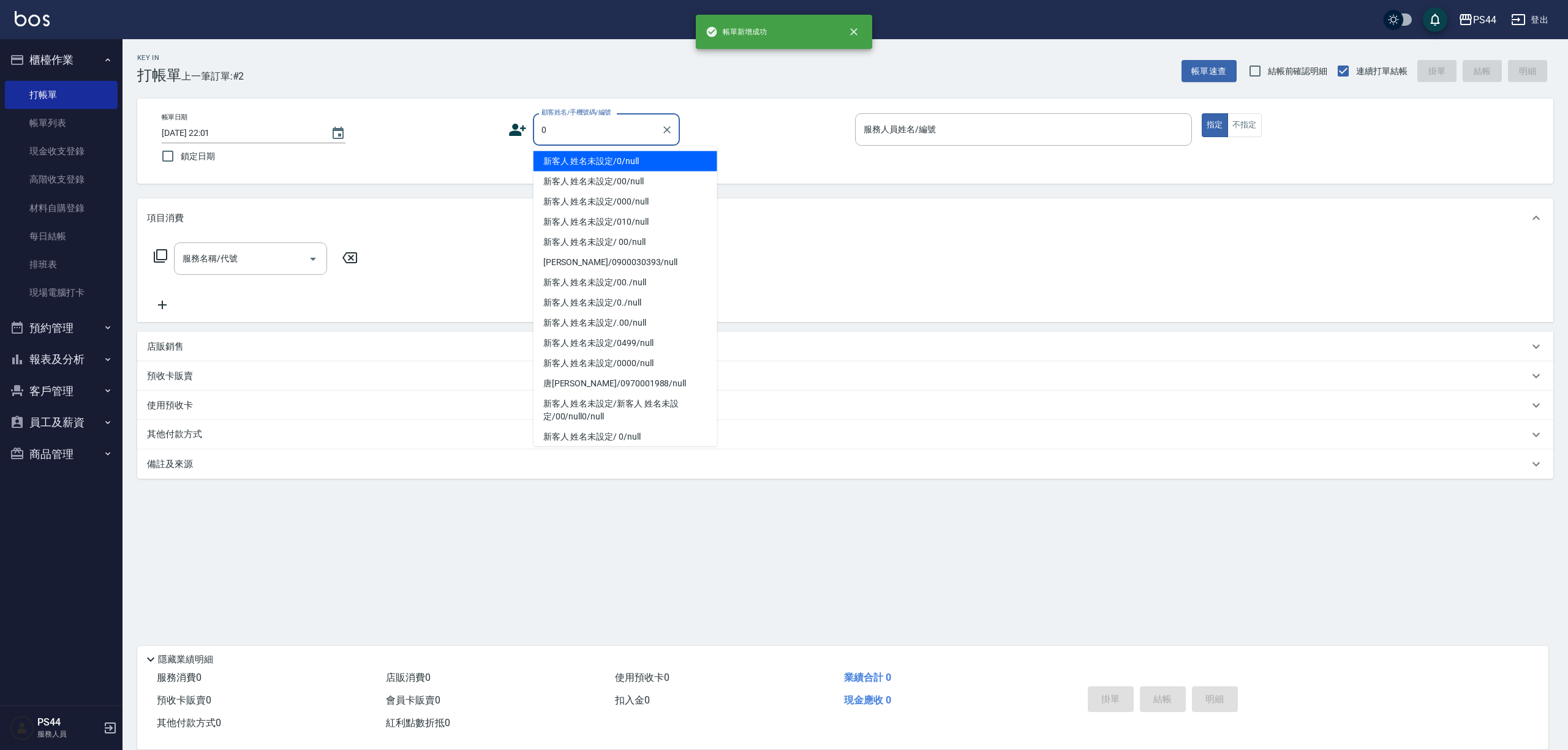
type input "新客人 姓名未設定/0/null"
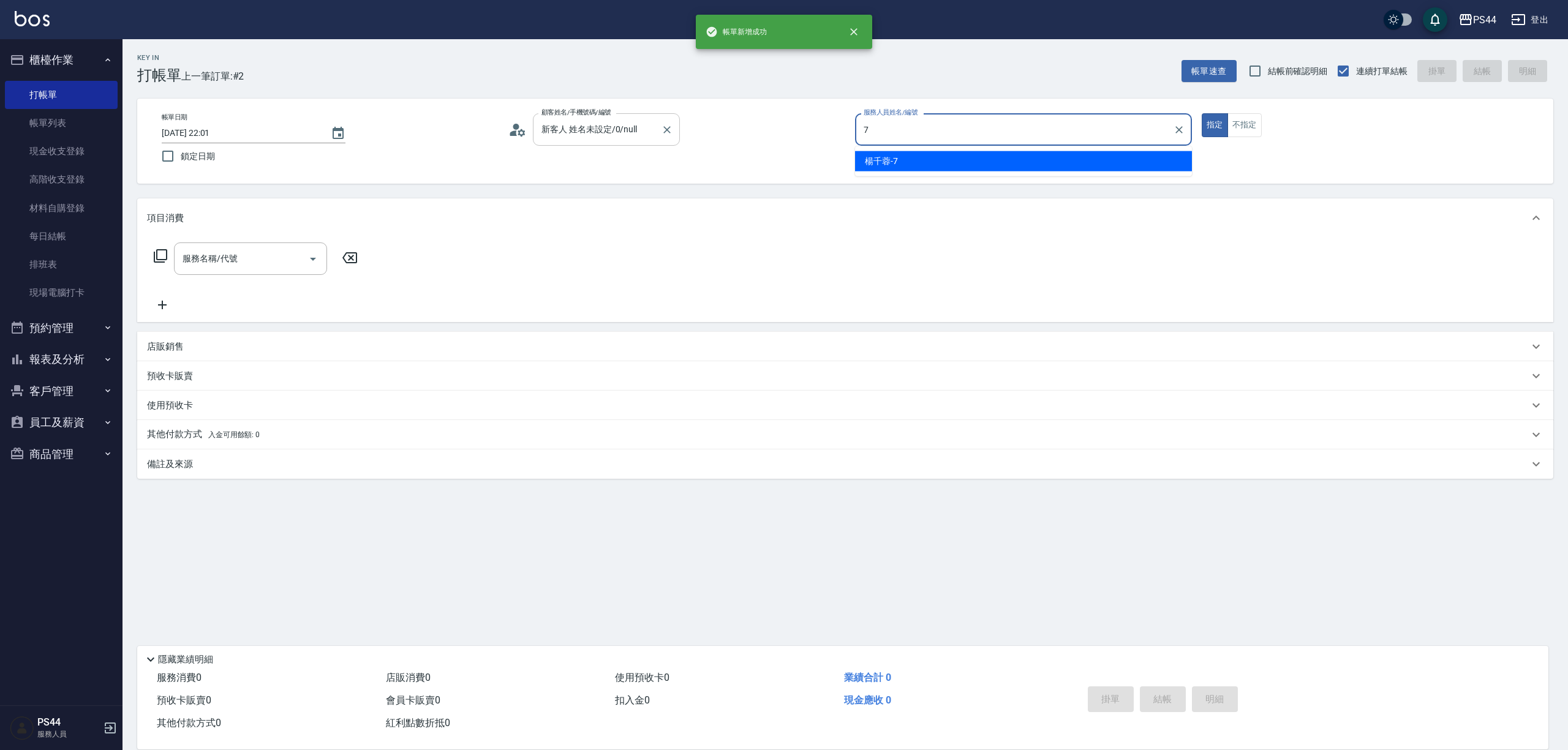
type input "[PERSON_NAME]-7"
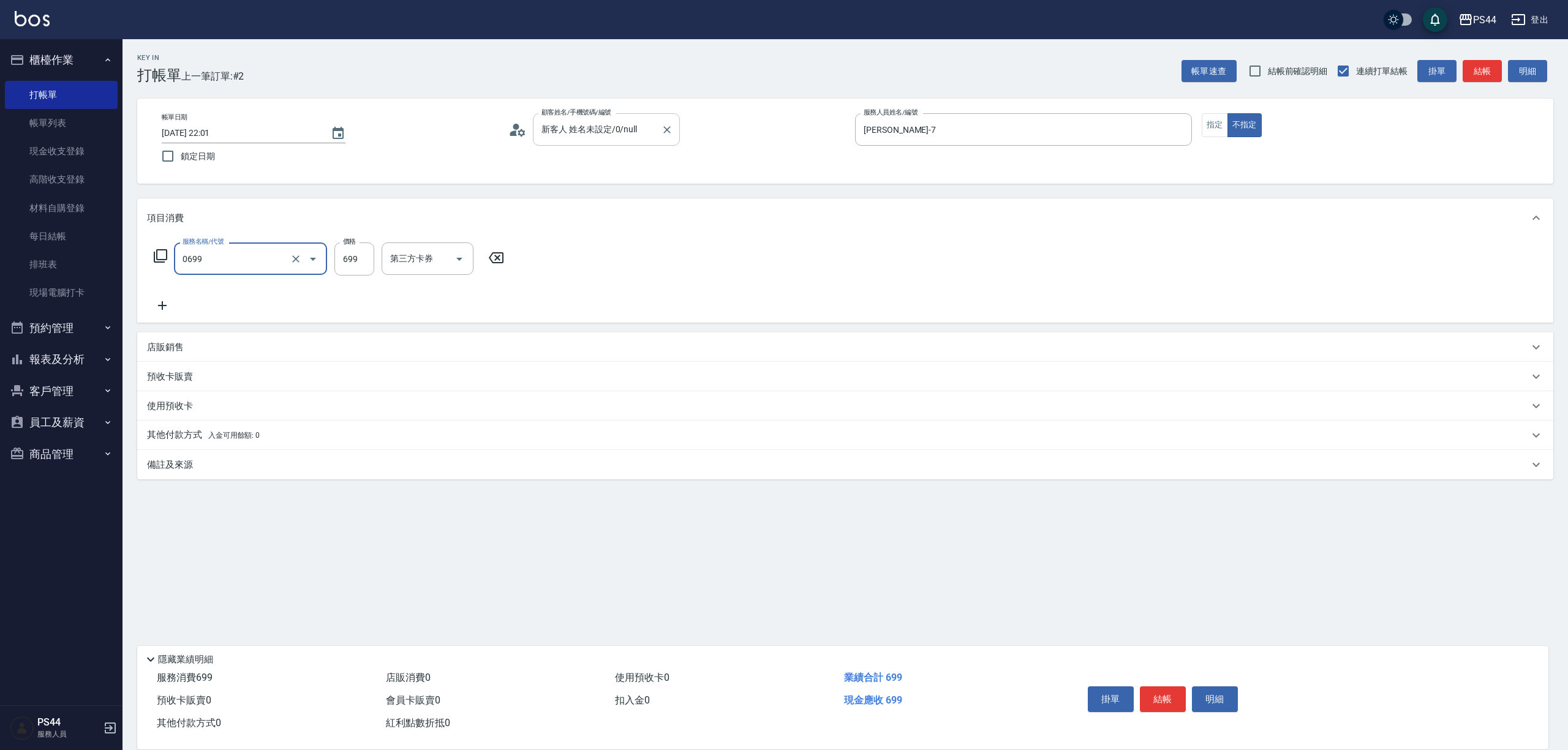
type input "精油SPA(0699)"
type input "慧星-29"
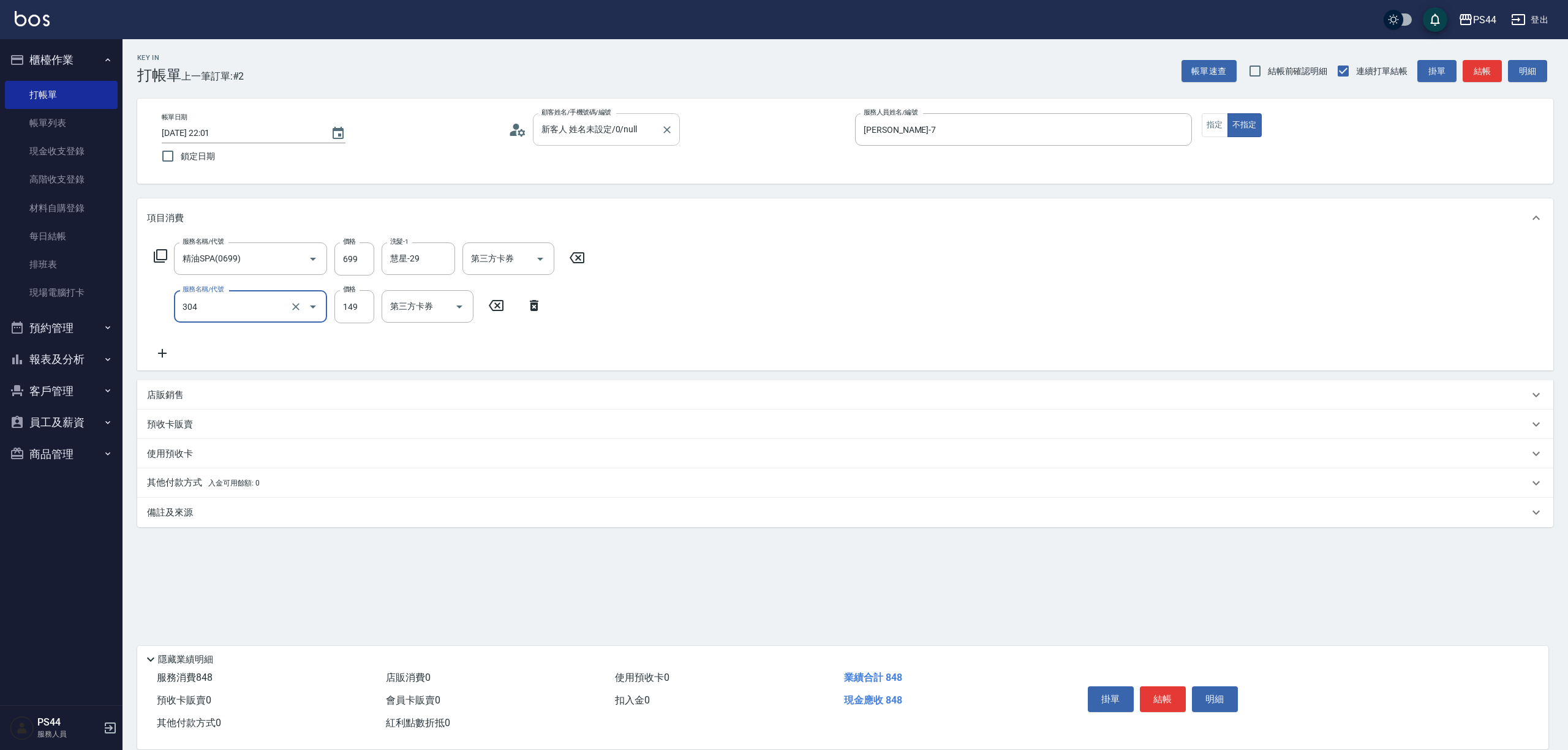
type input "剪髮(304)"
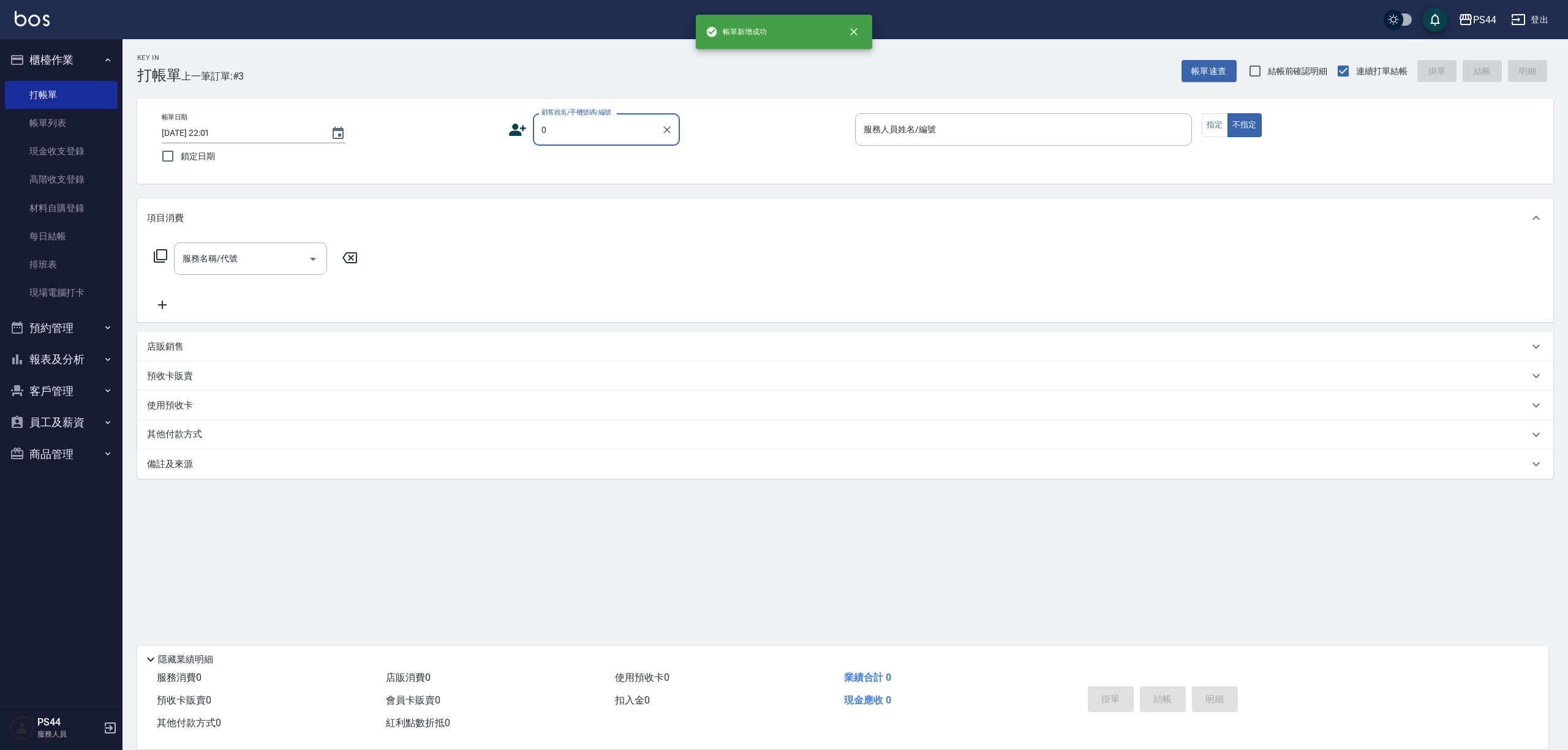
type input "新客人 姓名未設定/0/null"
type input "kAYDEN-6"
type button "false"
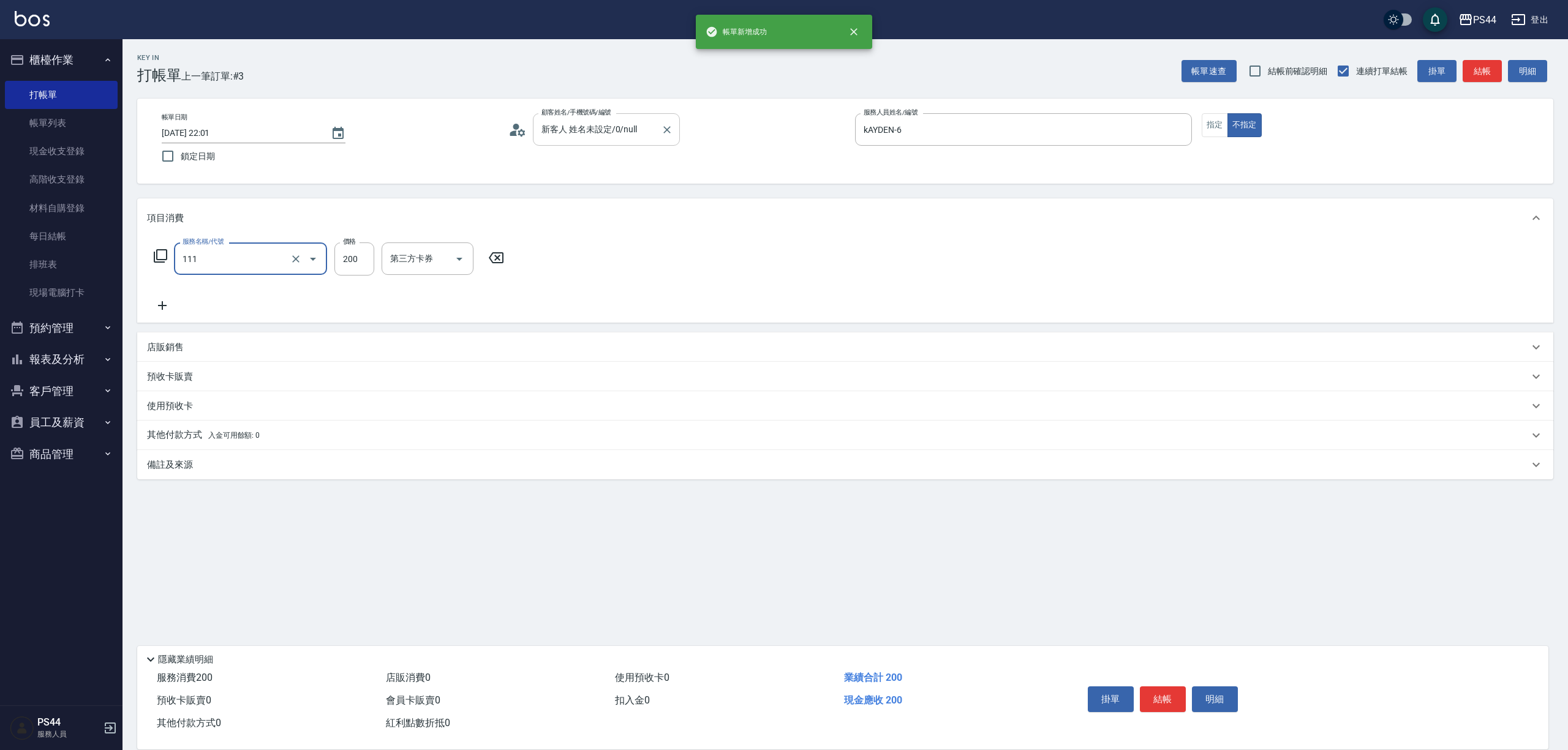
type input "200(111)"
type input "[PERSON_NAME]-55"
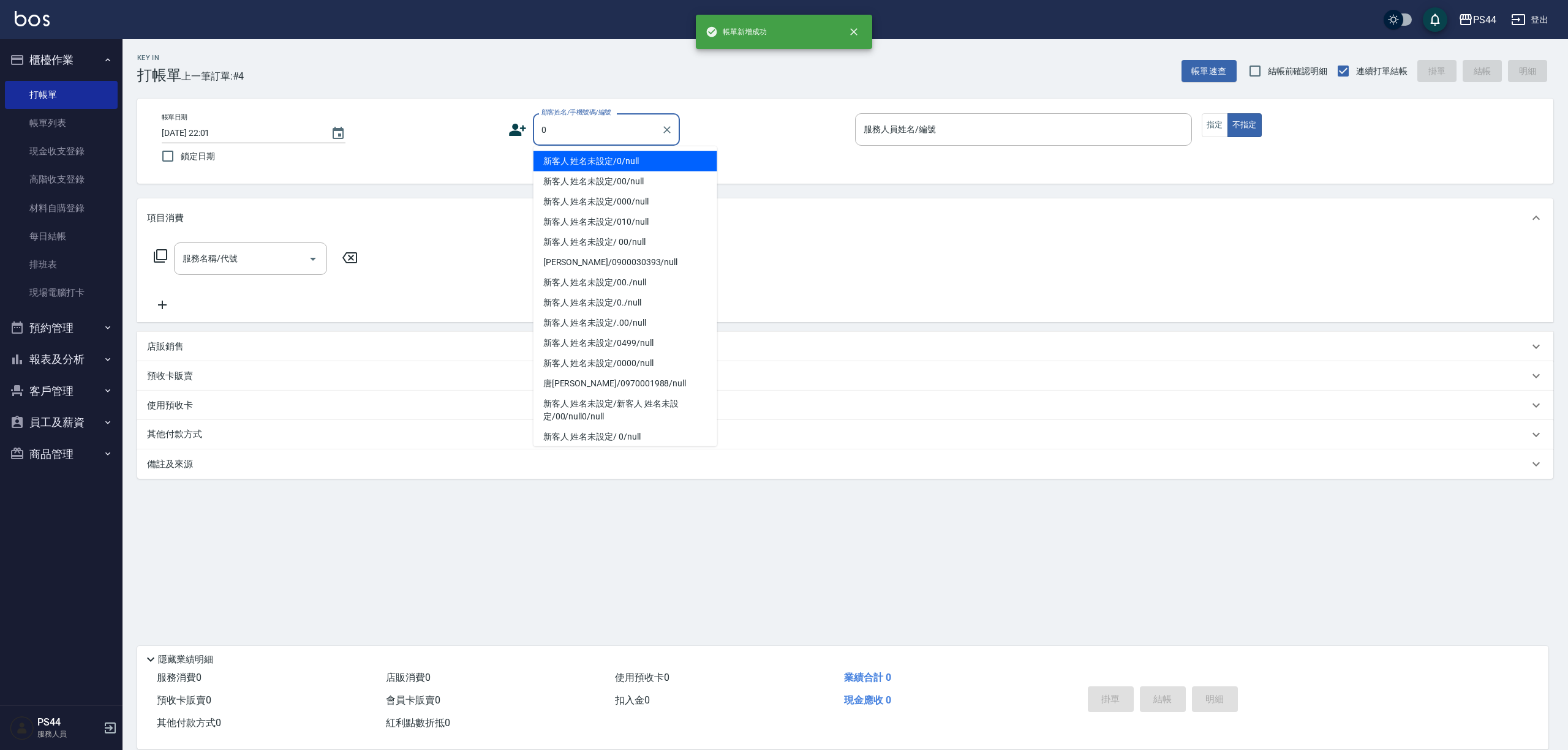
type input "新客人 姓名未設定/0/null"
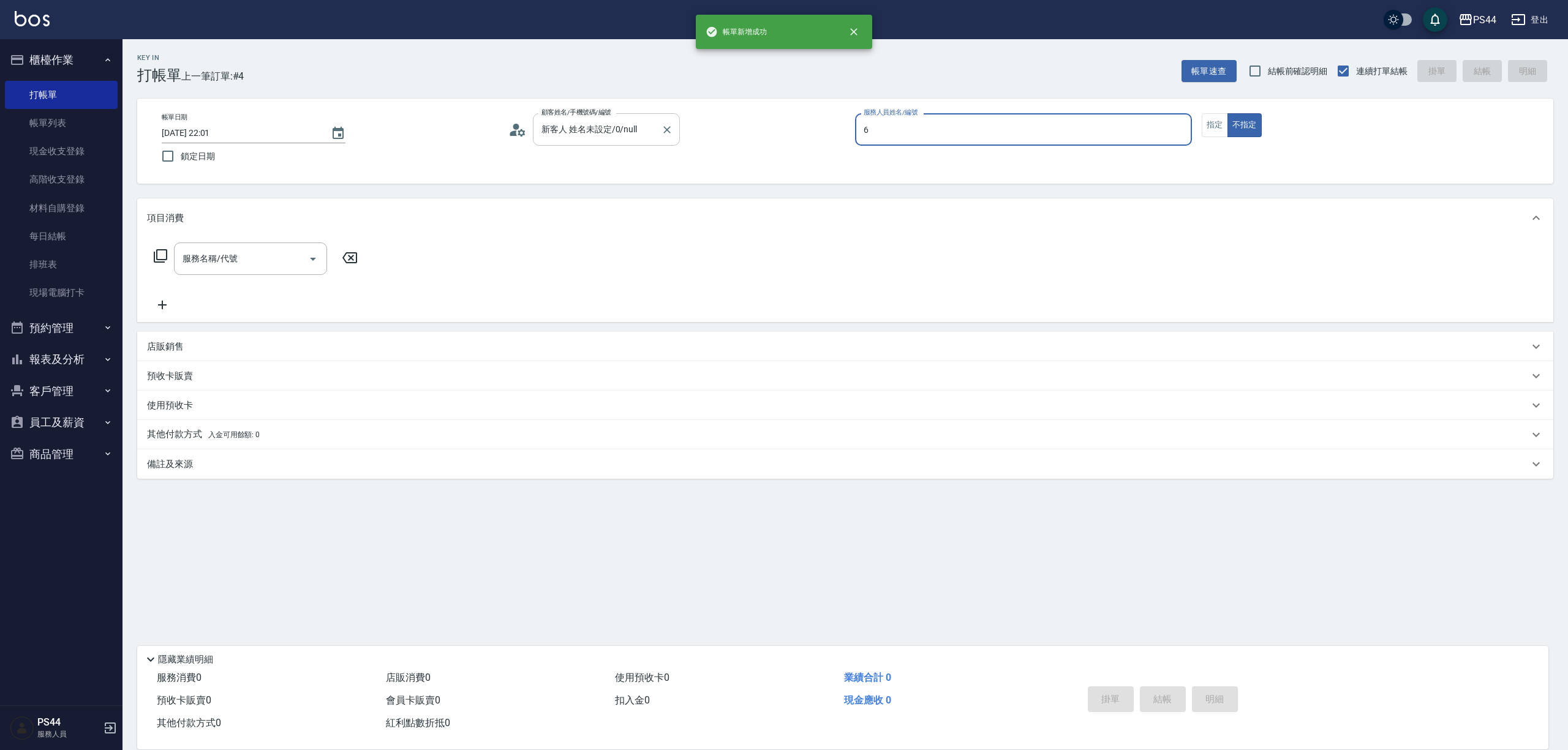
type input "kAYDEN-6"
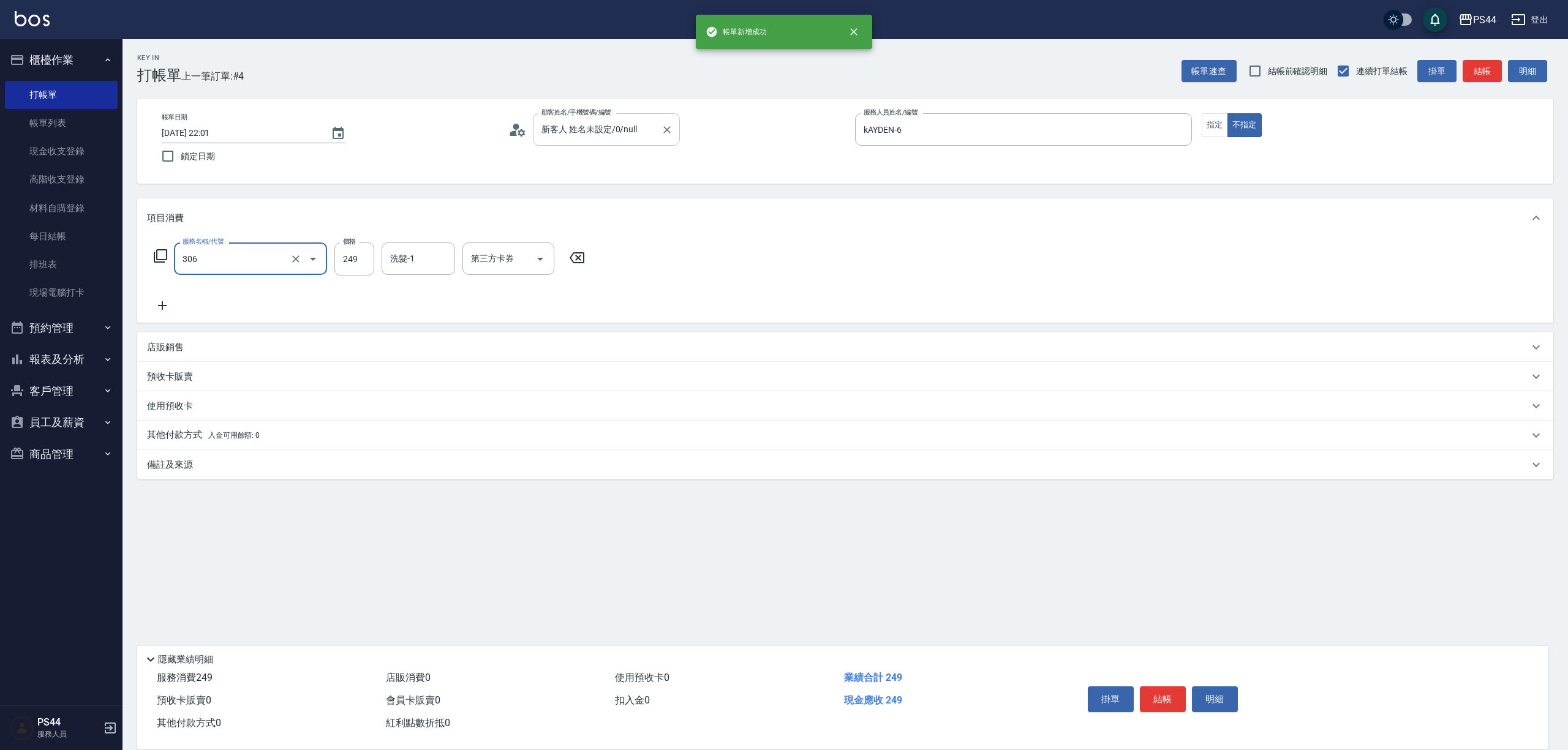
type input "剪髮(306)"
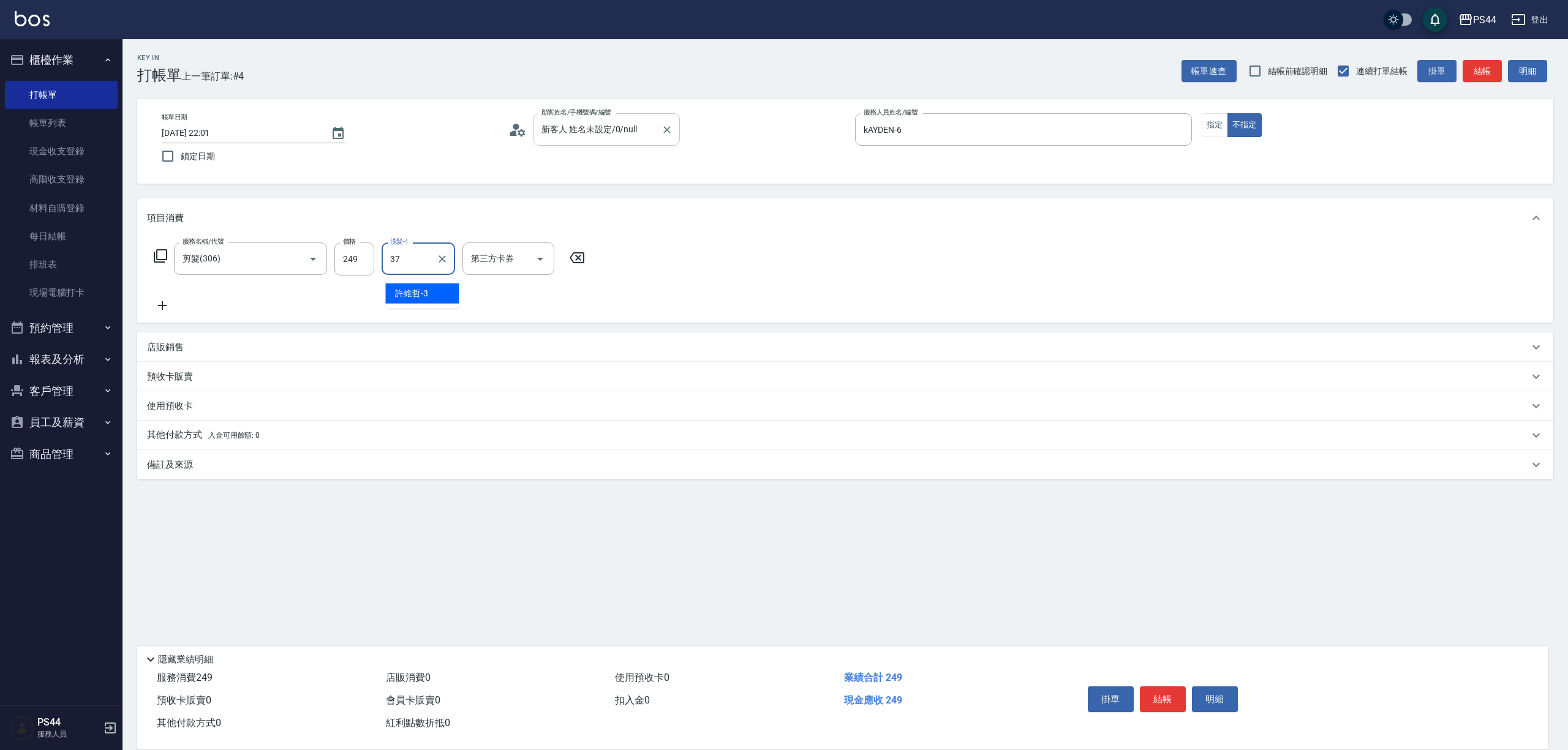
type input "王姵眙-37"
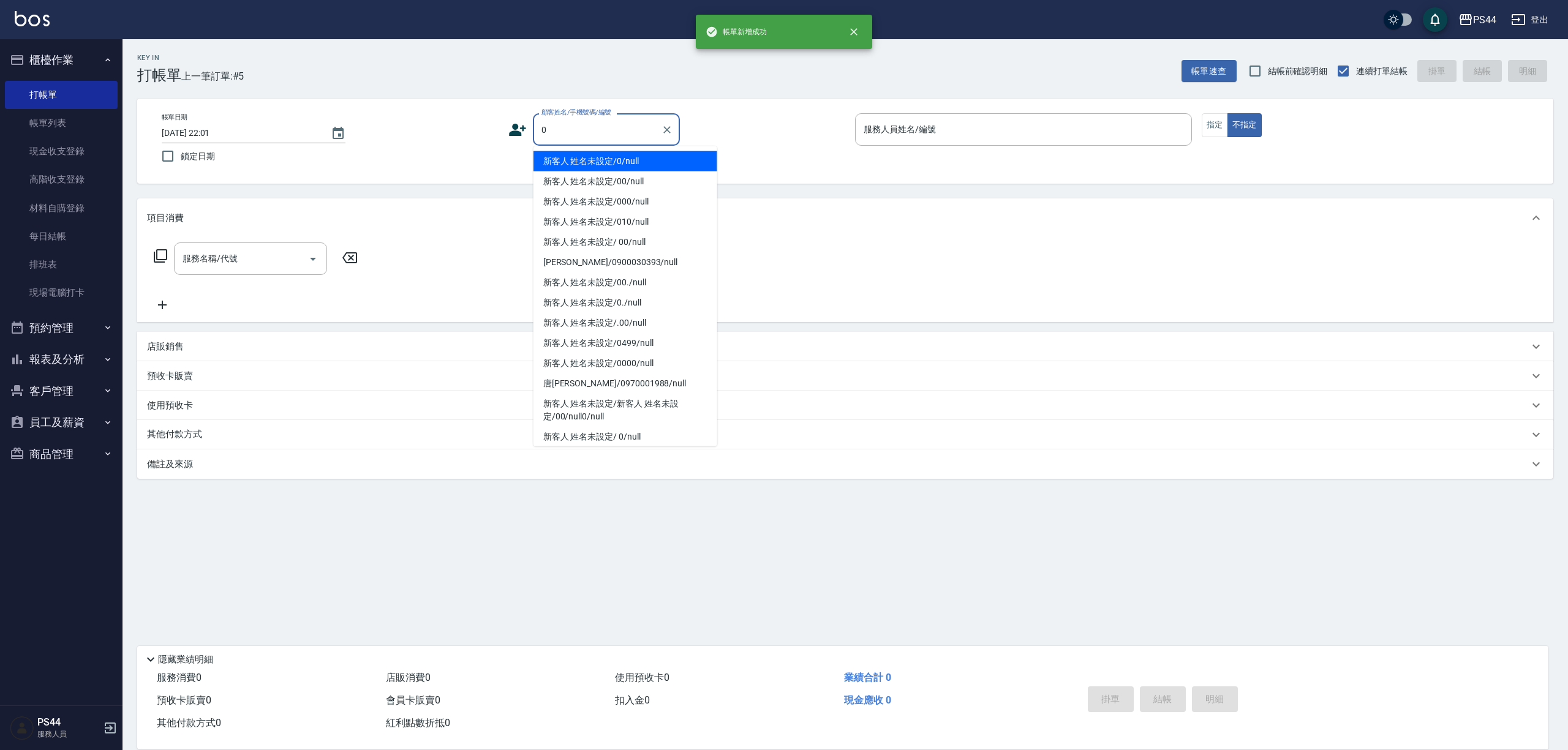
type input "新客人 姓名未設定/0/null"
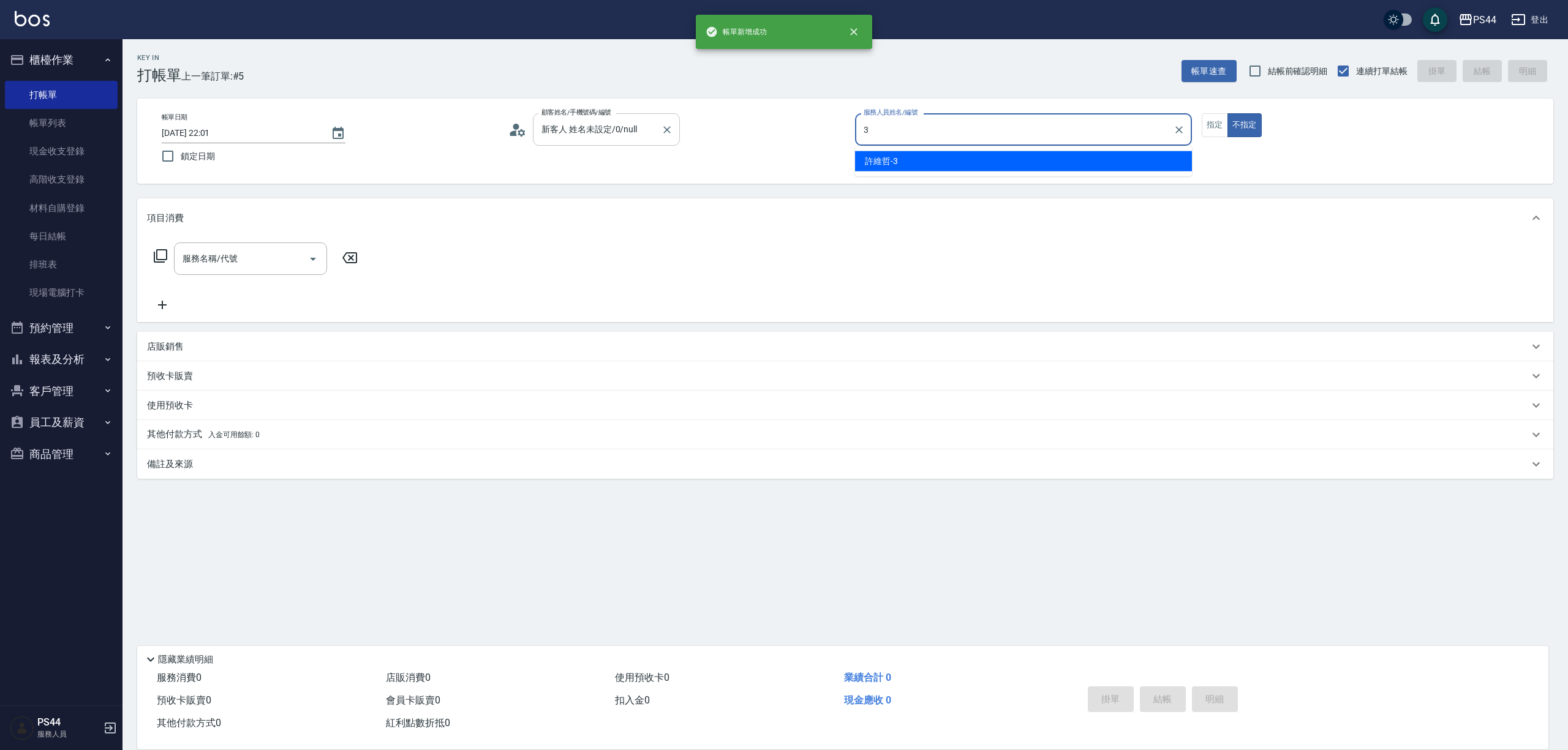
type input "[PERSON_NAME]-3"
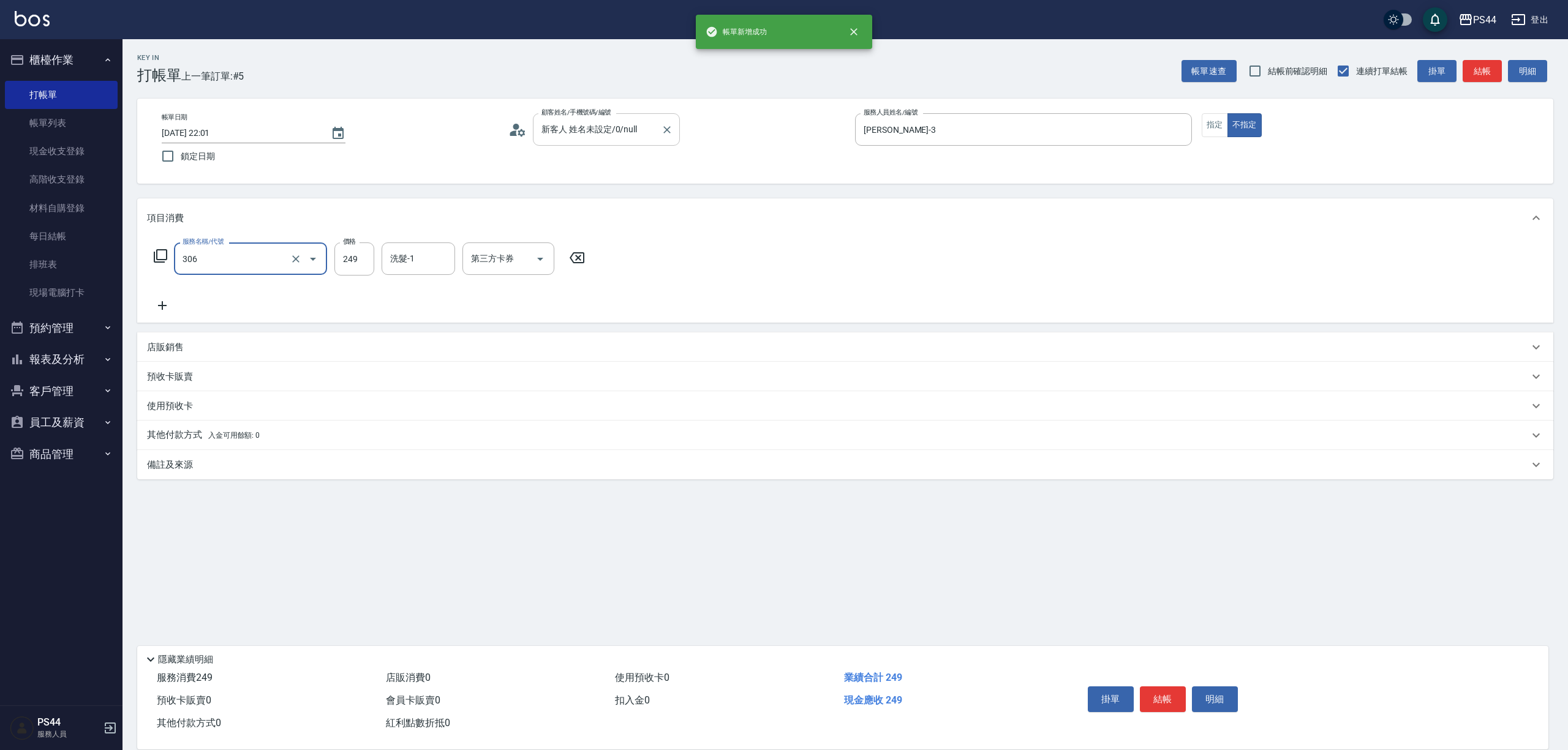
type input "剪髮(306)"
type input "[PERSON_NAME]-26"
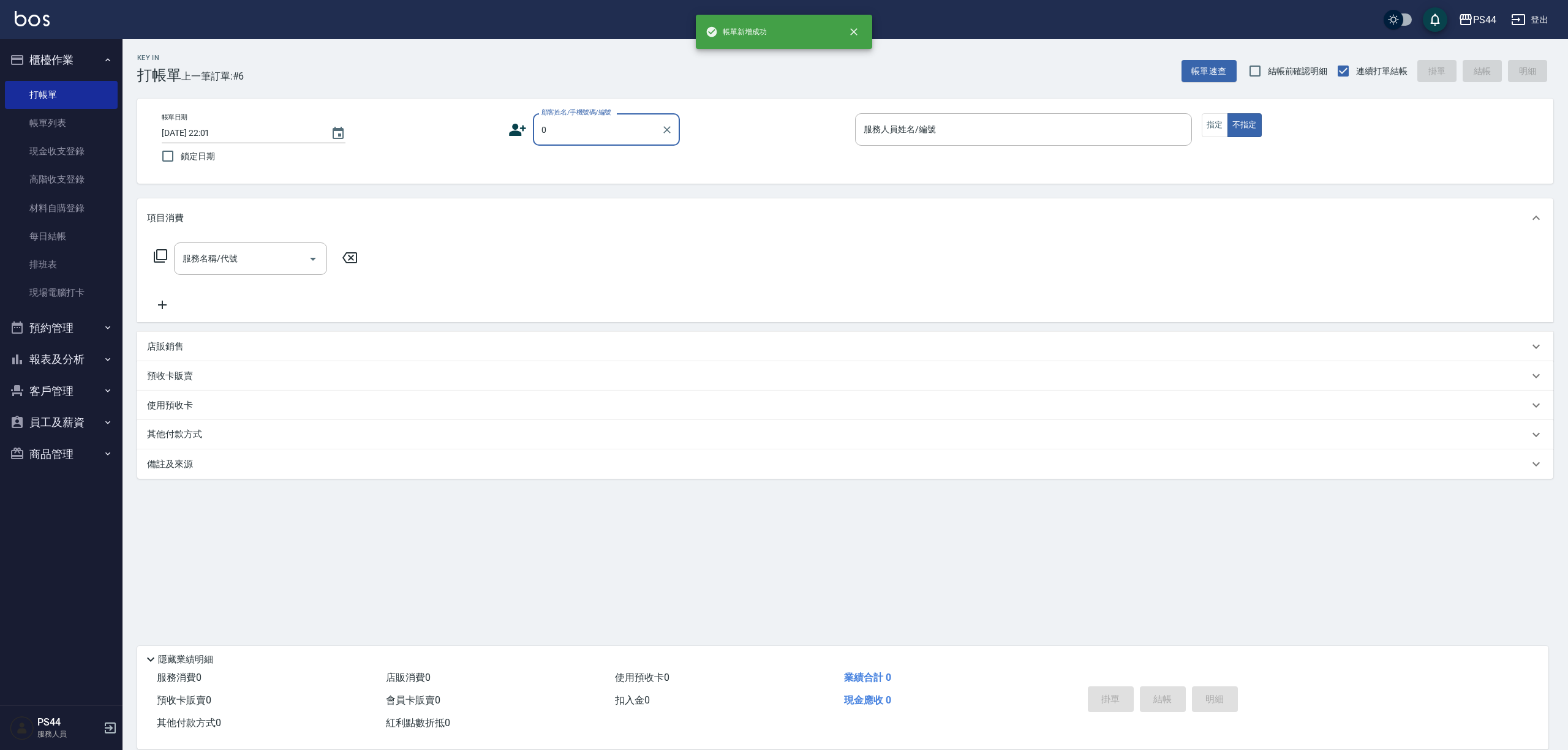
type input "新客人 姓名未設定/0/null"
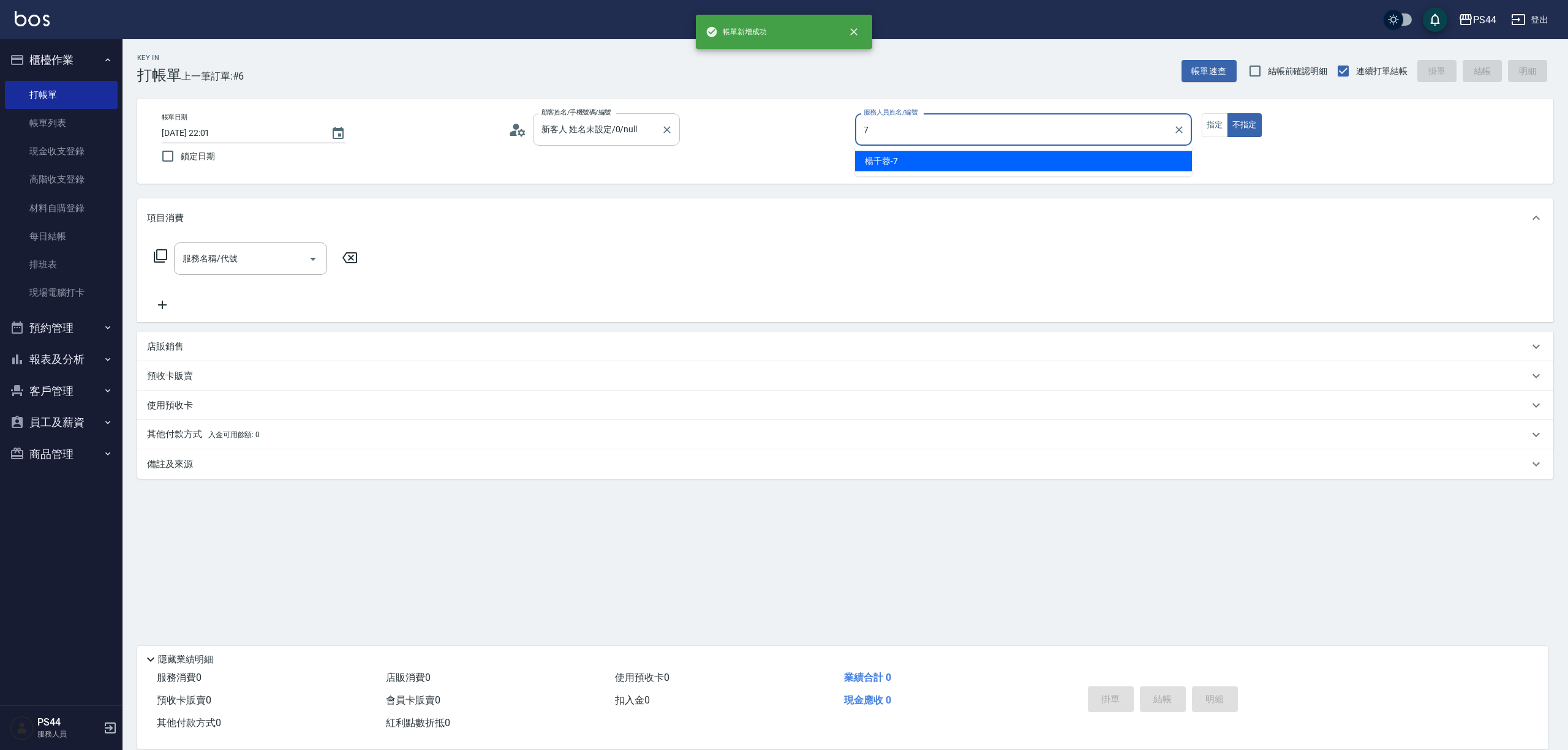
type input "[PERSON_NAME]-7"
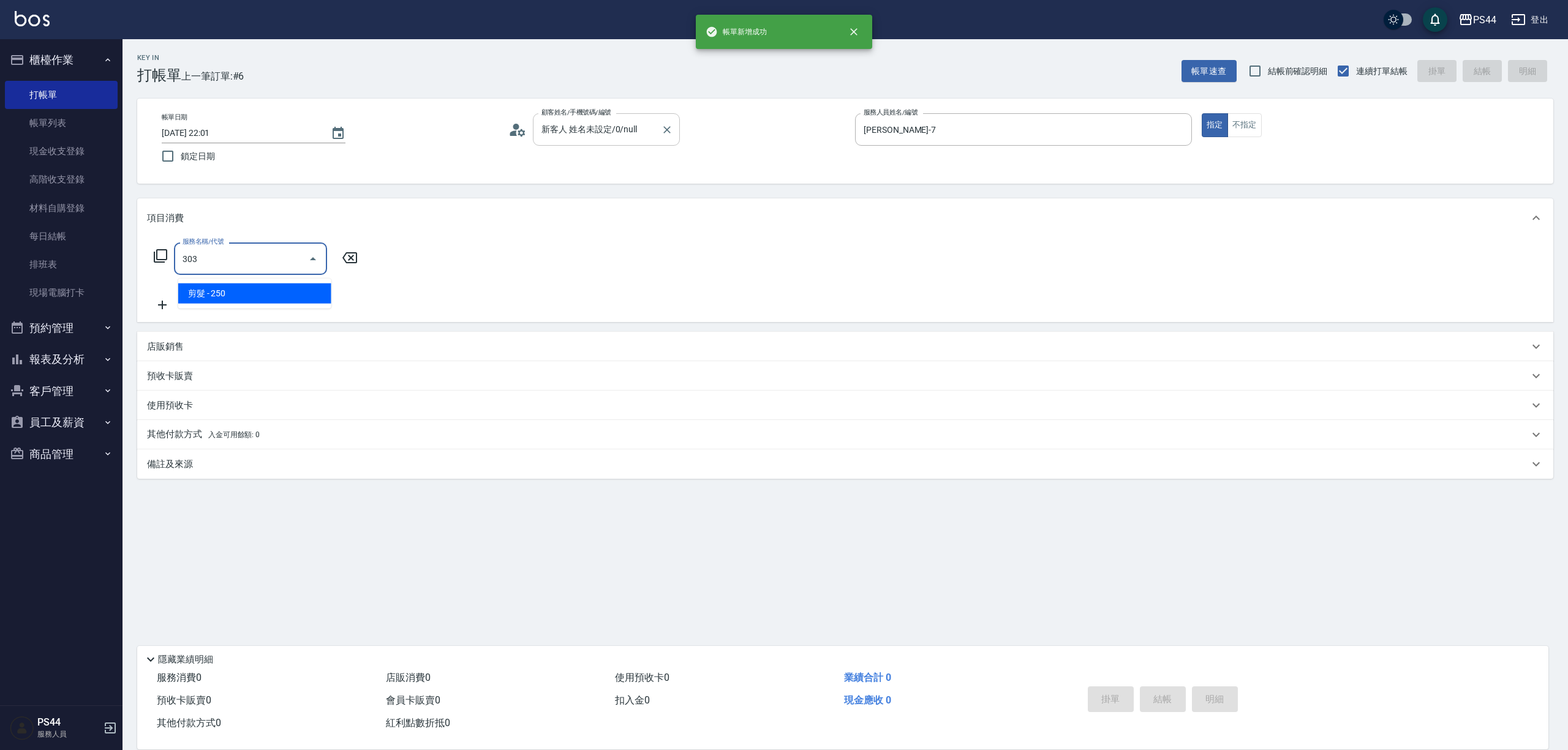
type input "剪髮(303)"
type input "新客人 姓名未設定/0/null"
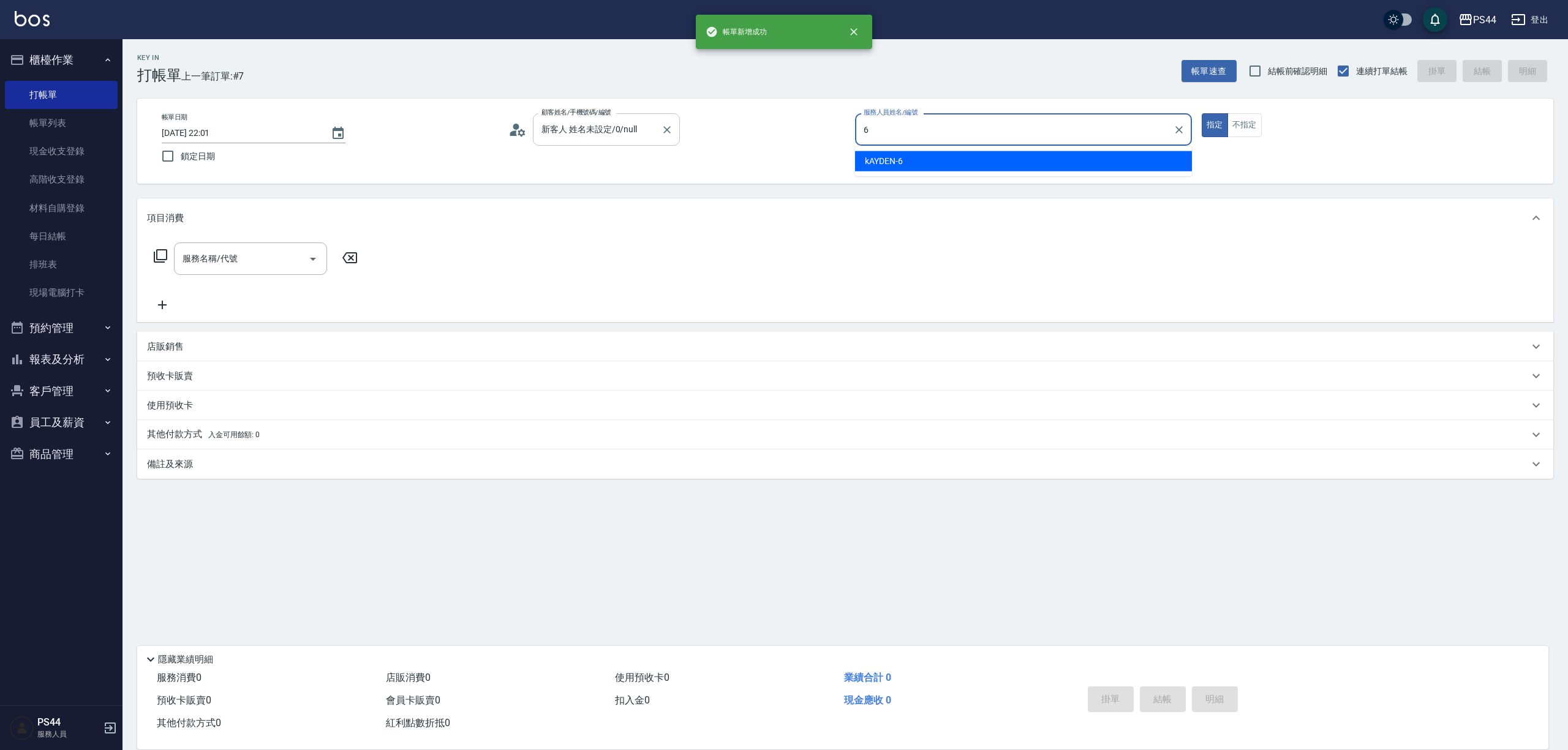
type input "kAYDEN-6"
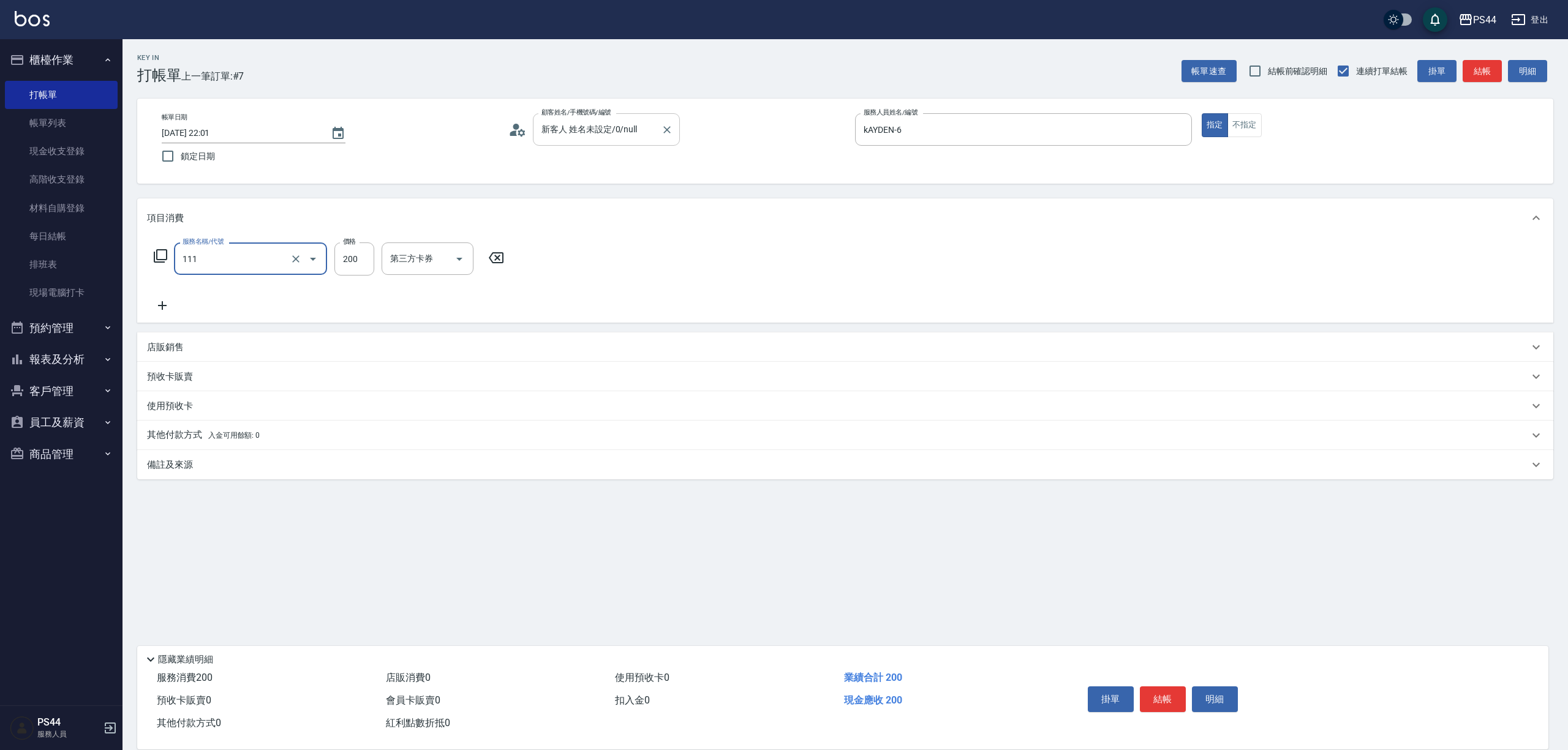
type input "200(111)"
type input "[PERSON_NAME]-12"
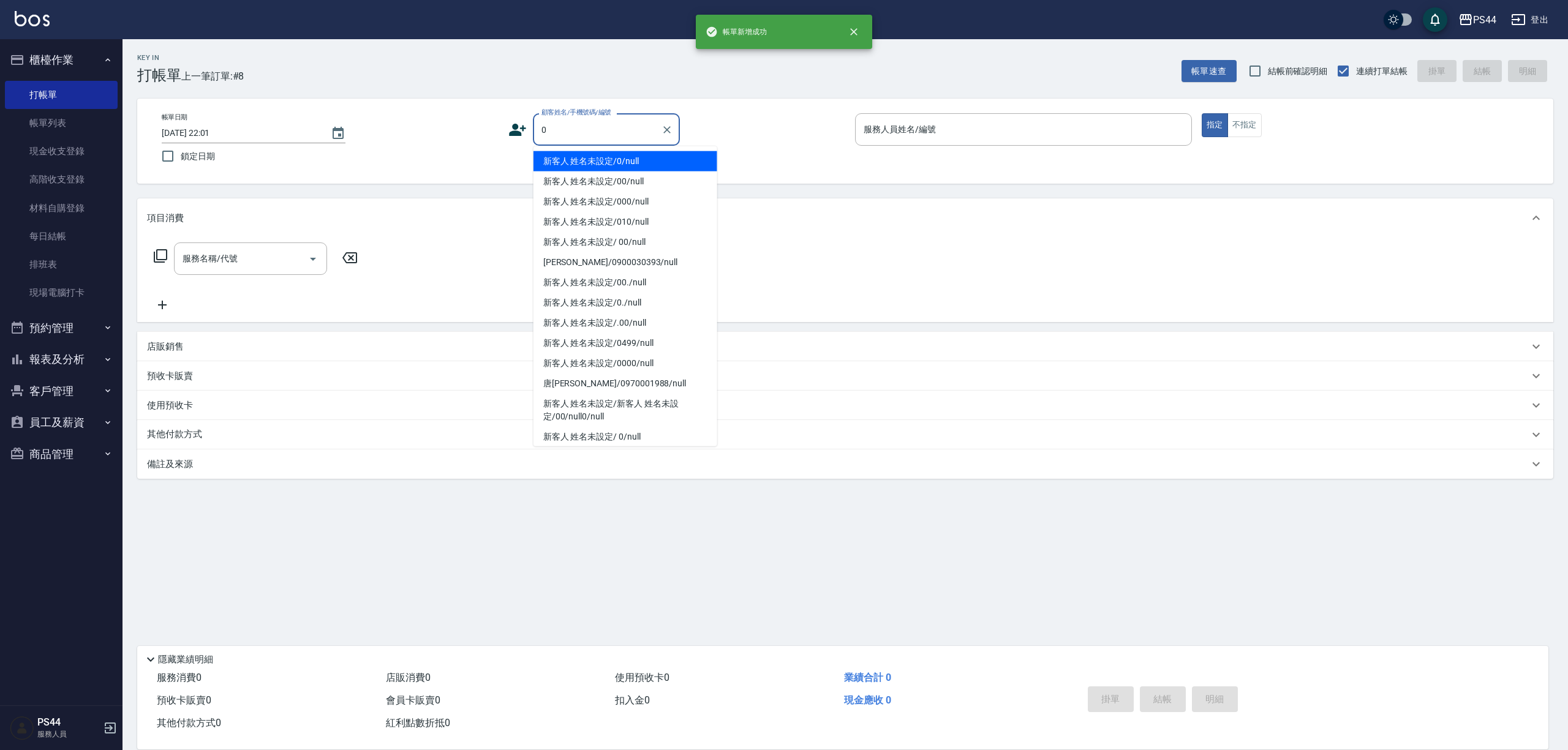
type input "新客人 姓名未設定/0/null"
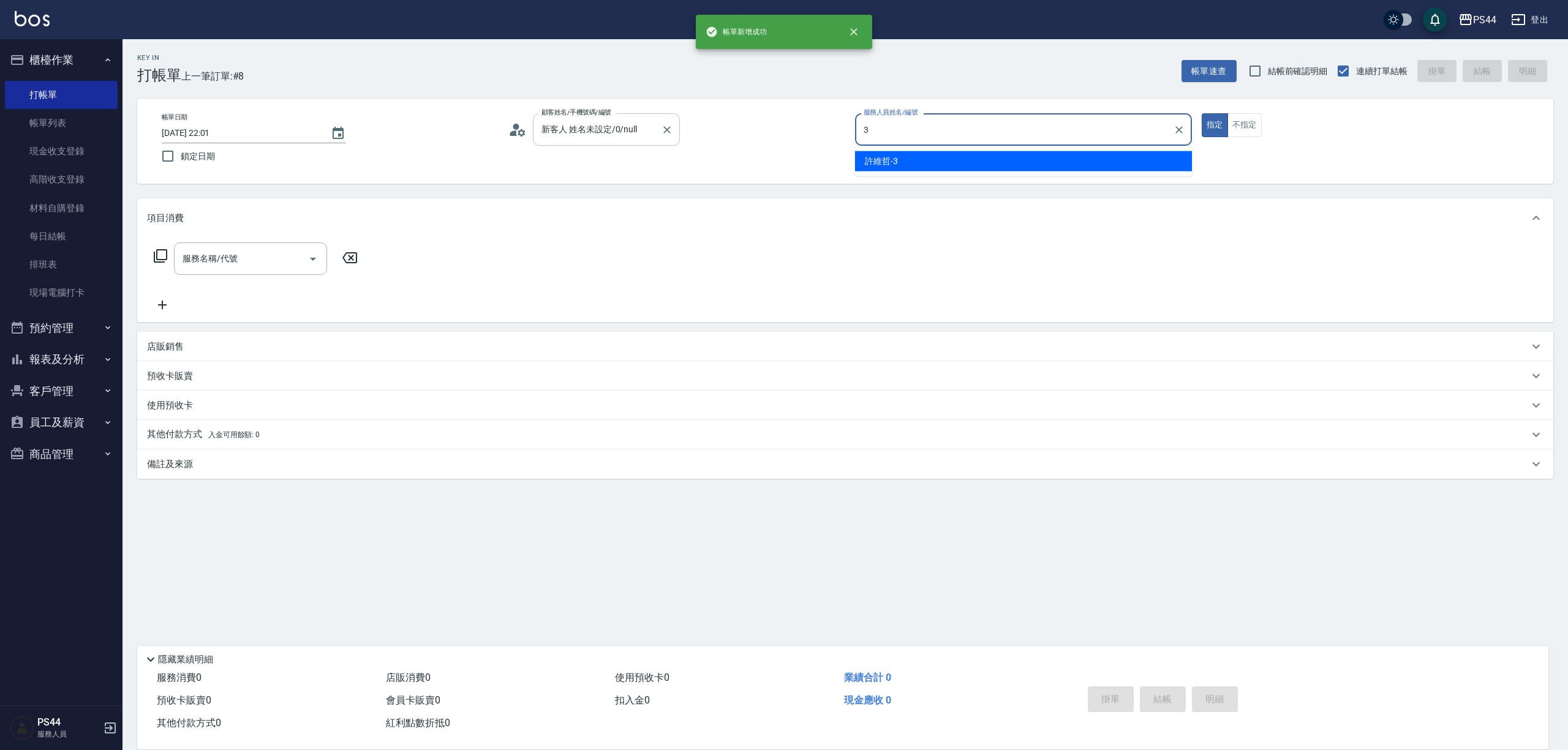
type input "[PERSON_NAME]-3"
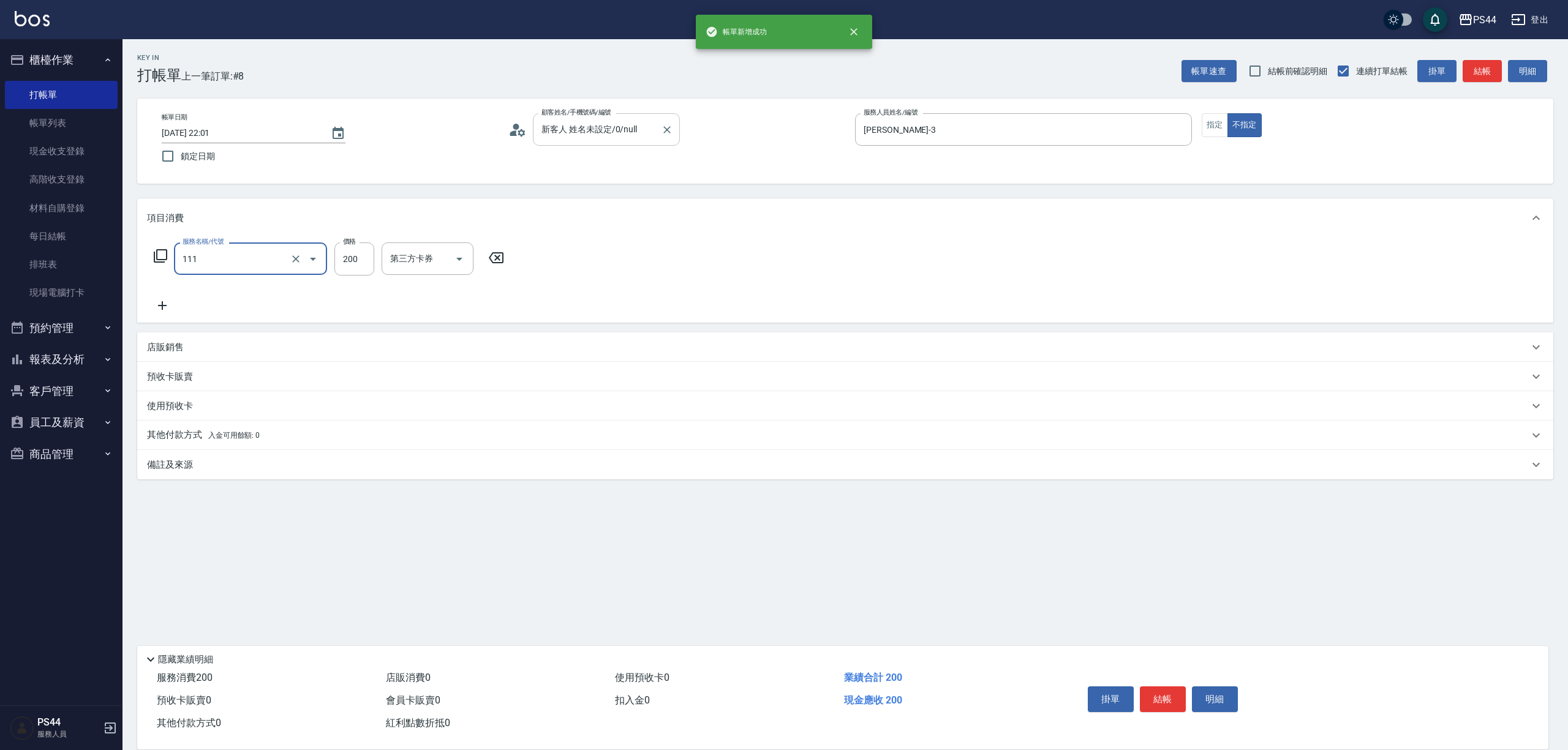
type input "200(111)"
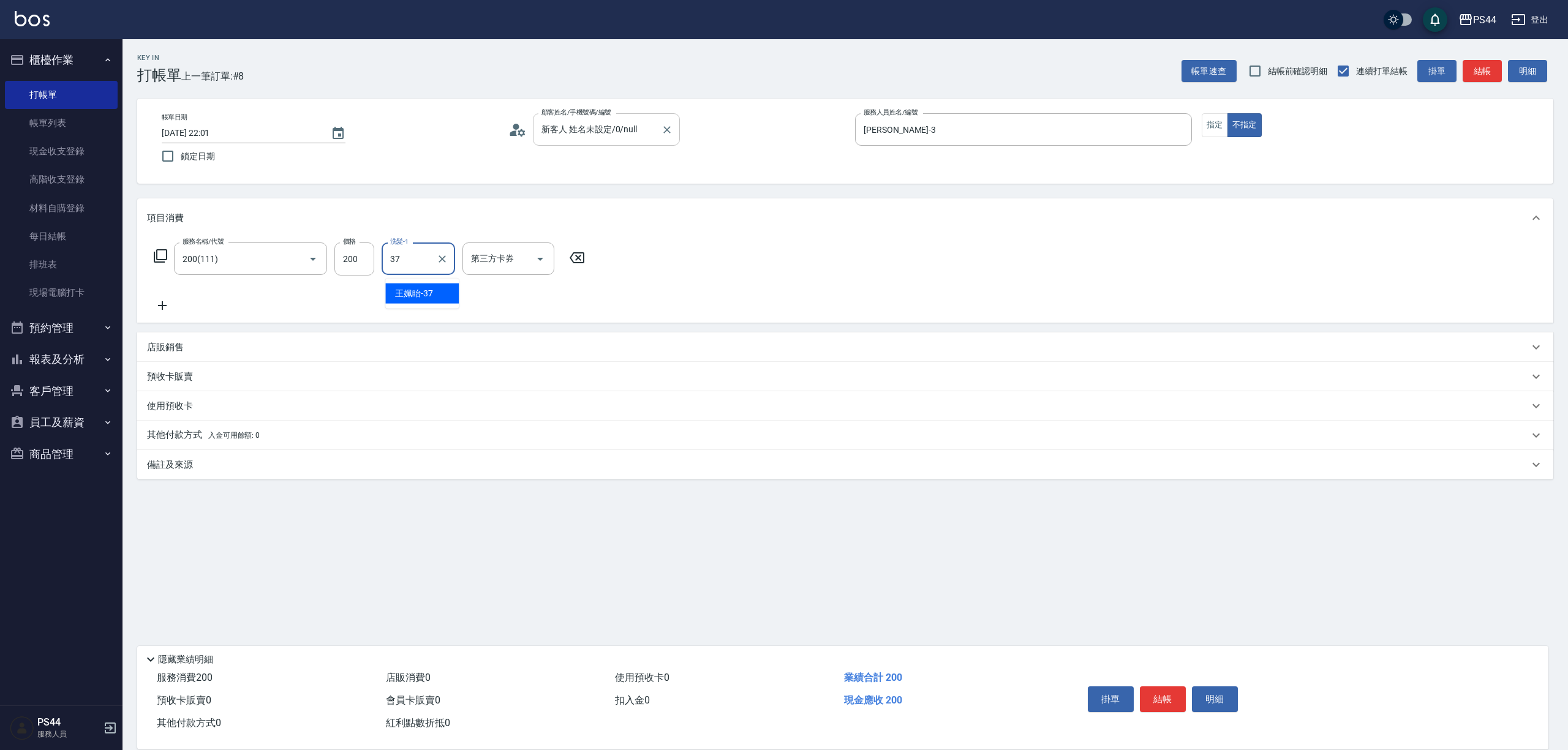
type input "王姵眙-37"
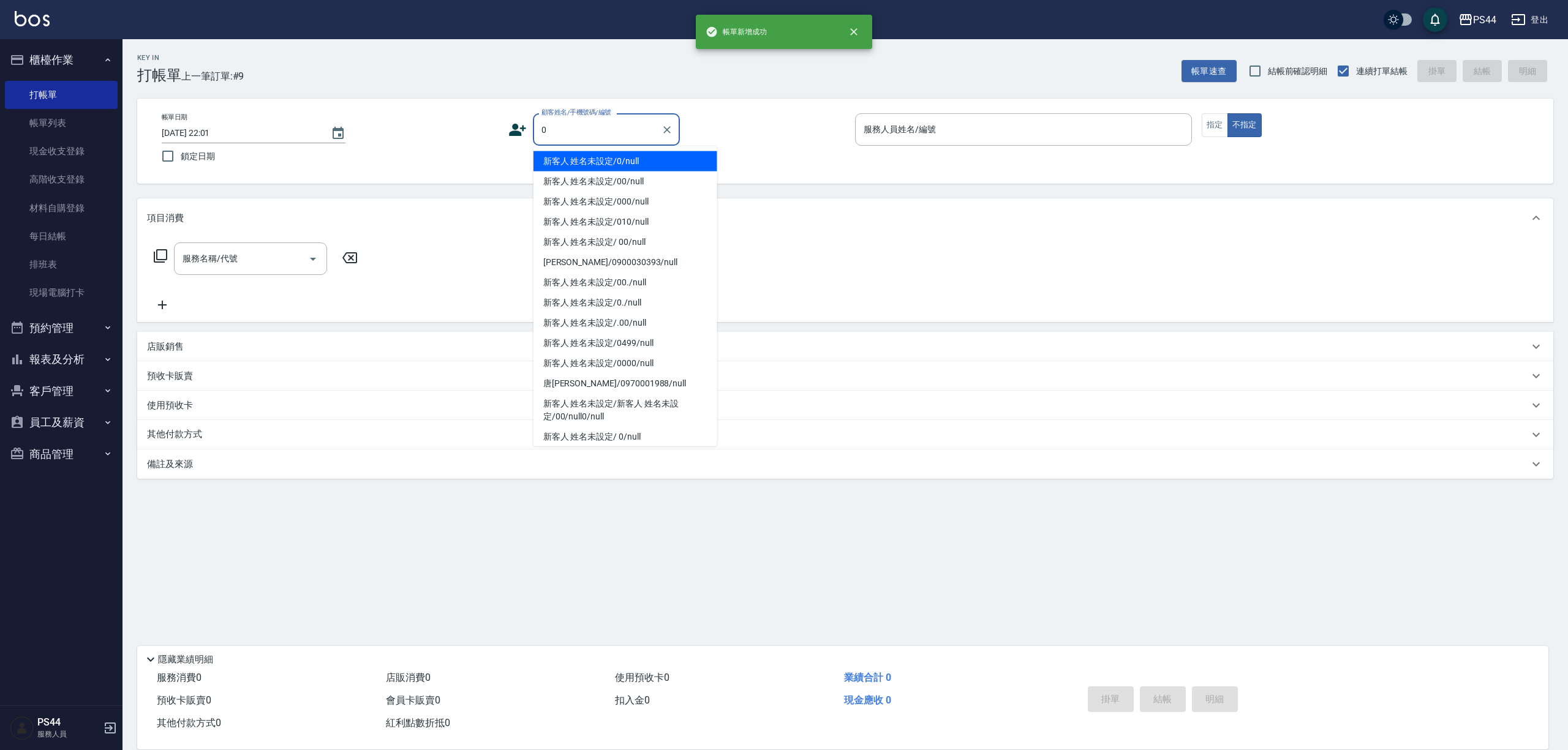
type input "新客人 姓名未設定/0/null"
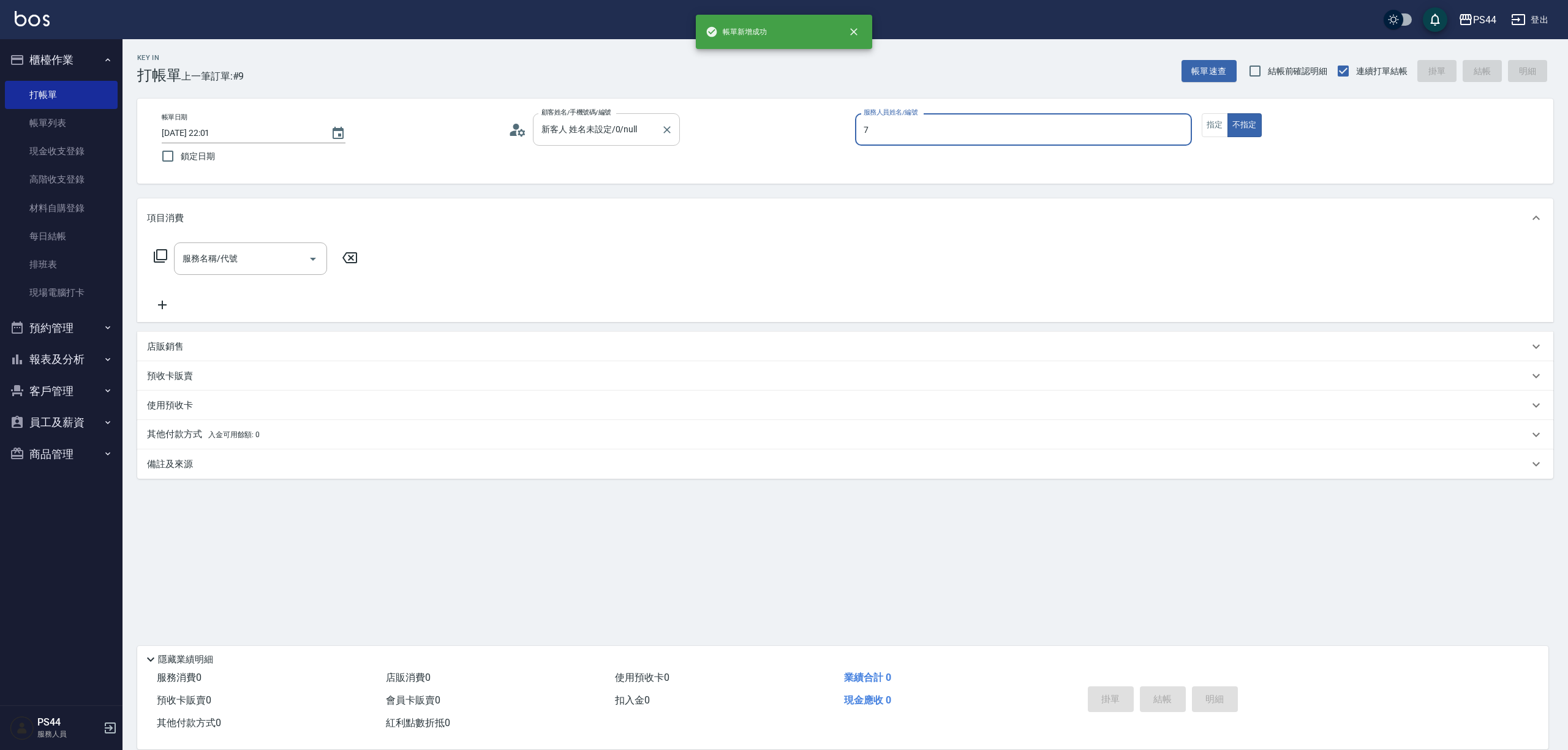
type input "[PERSON_NAME]-7"
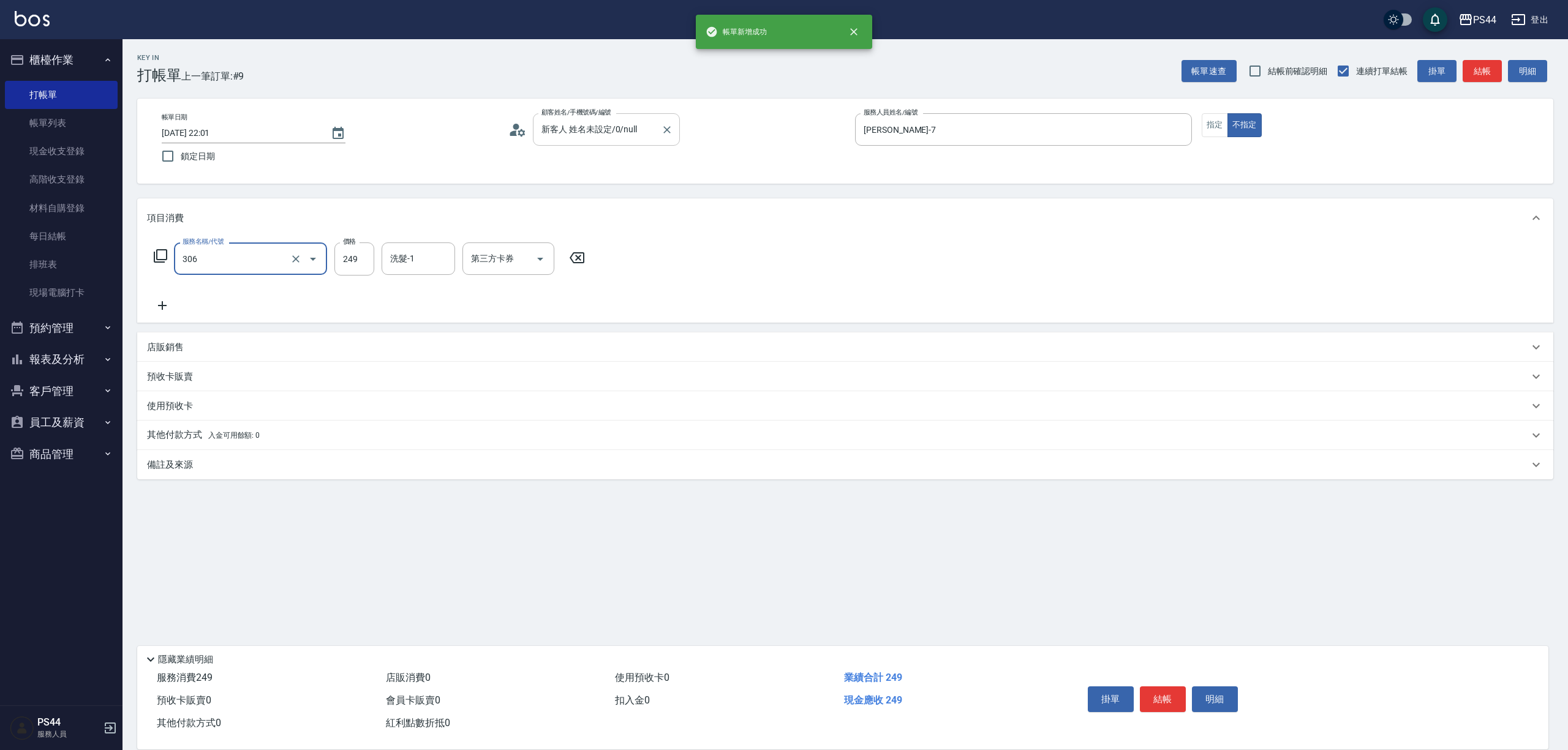
type input "剪髮(306)"
type input "[PERSON_NAME]-55"
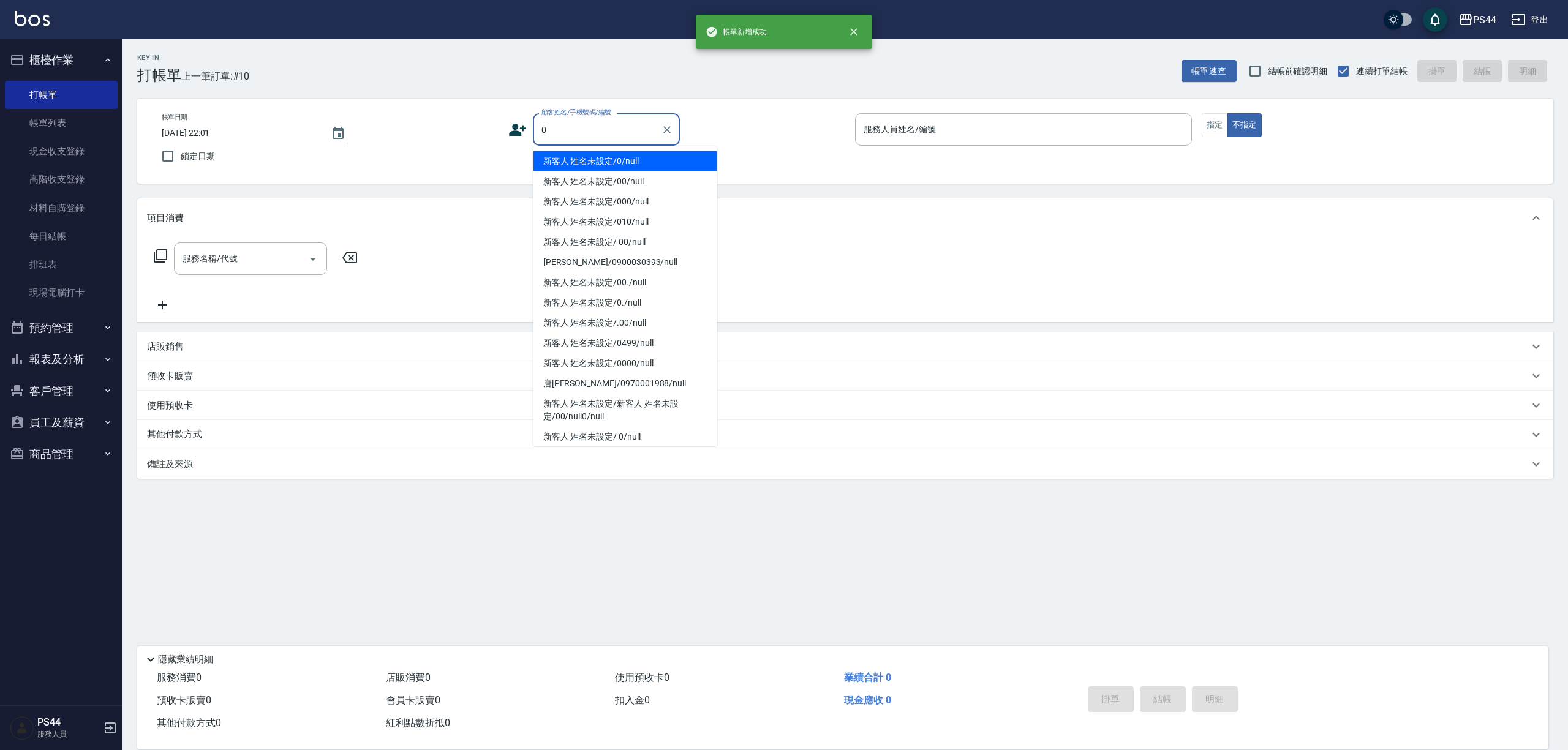
type input "新客人 姓名未設定/0/null"
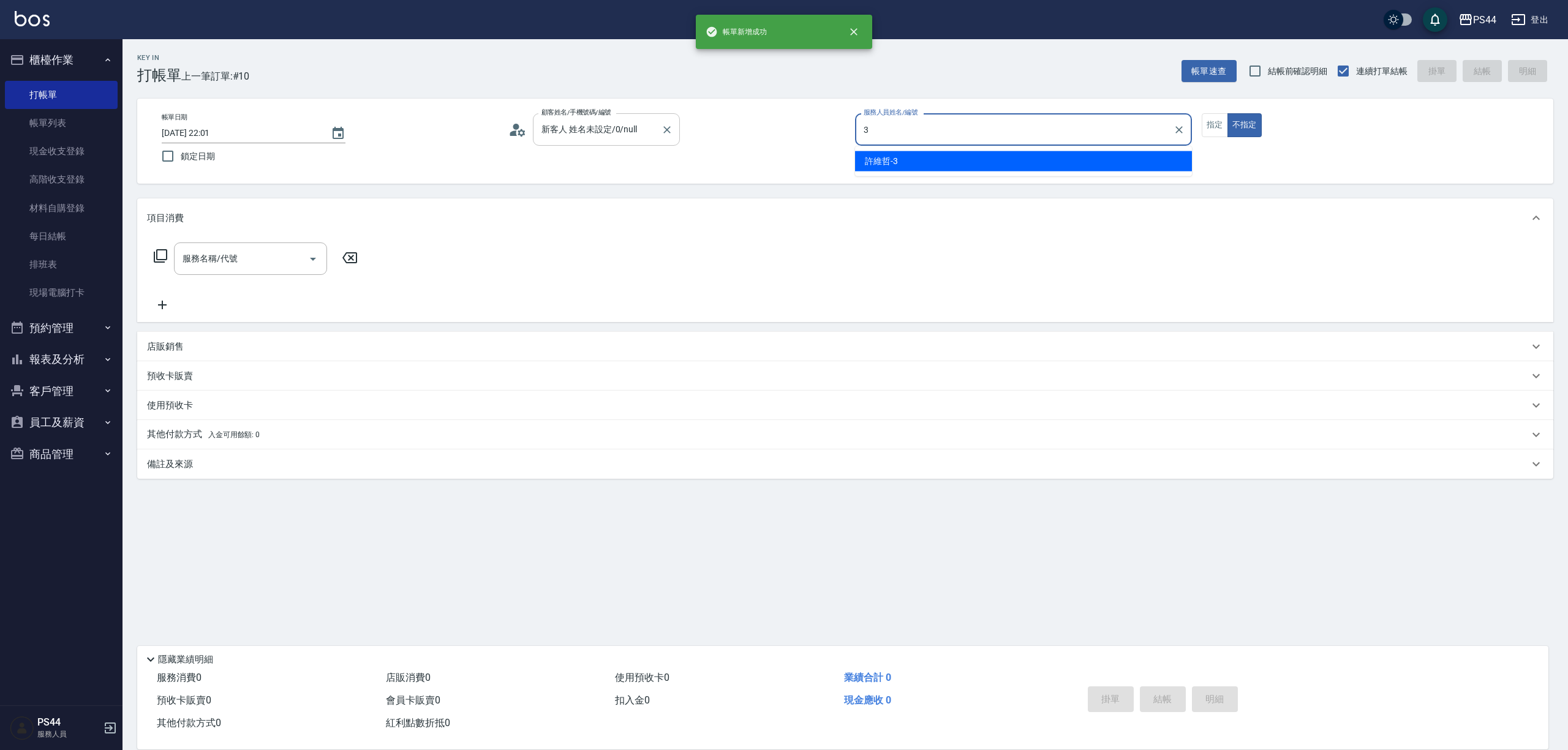
type input "[PERSON_NAME]-3"
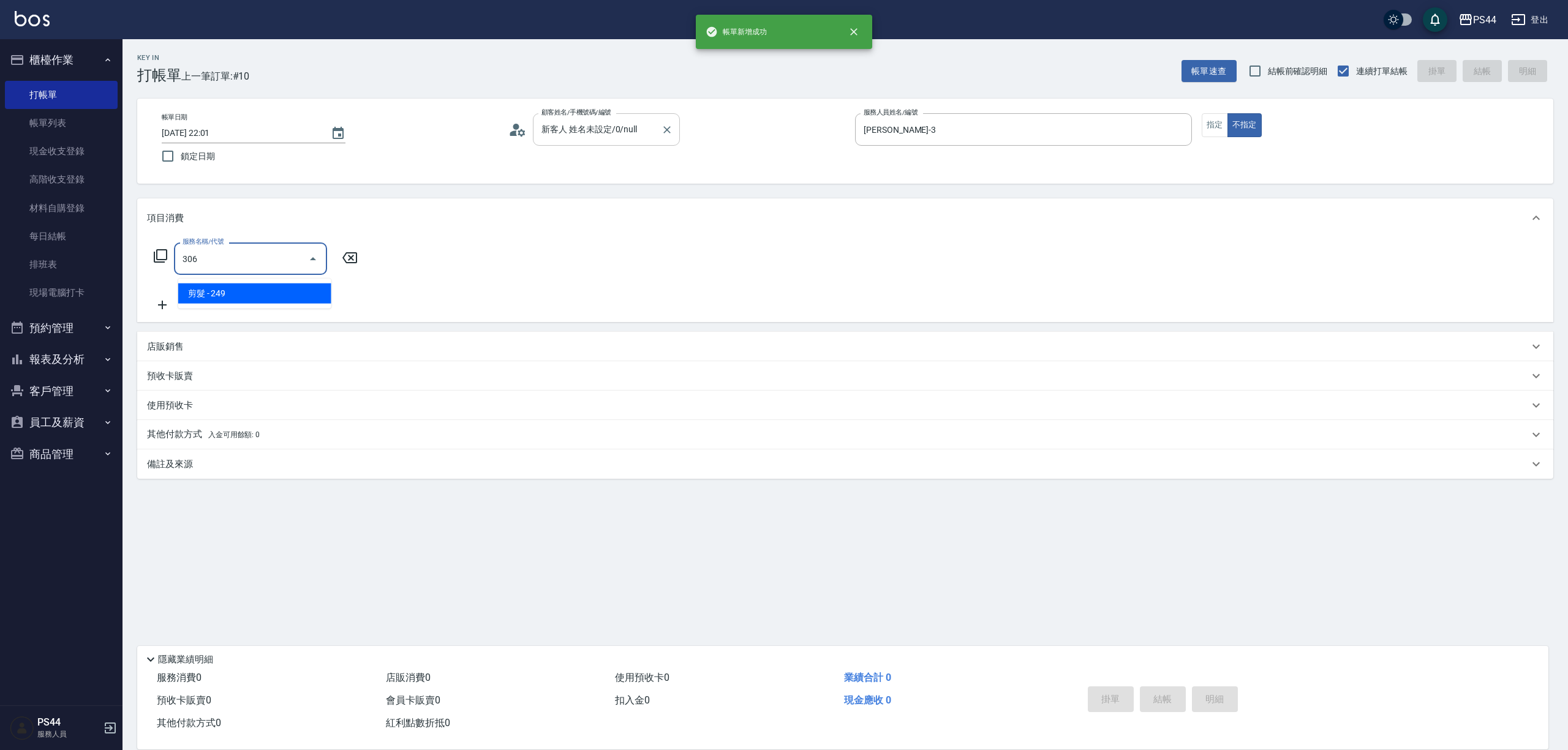
type input "剪髮(306)"
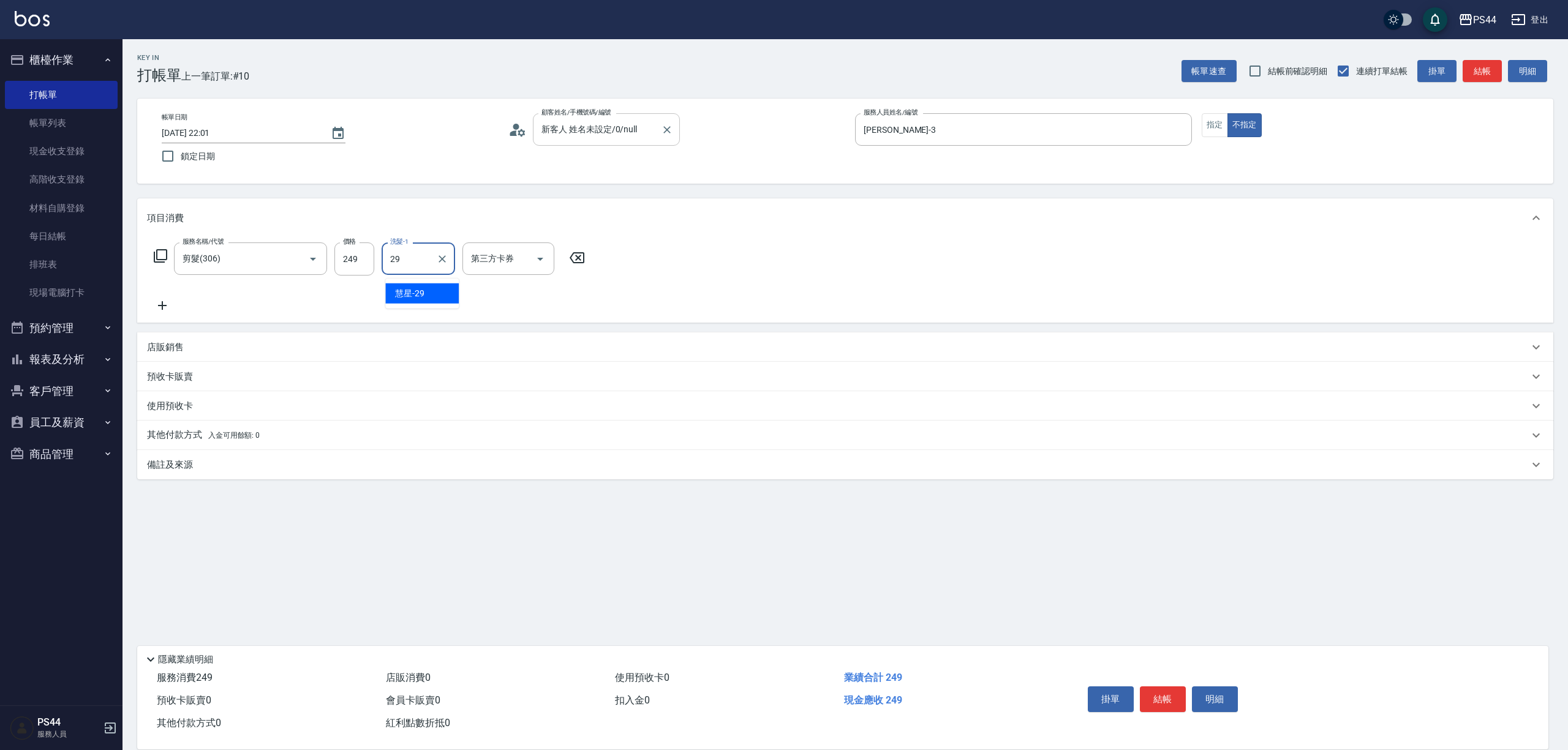
type input "慧星-29"
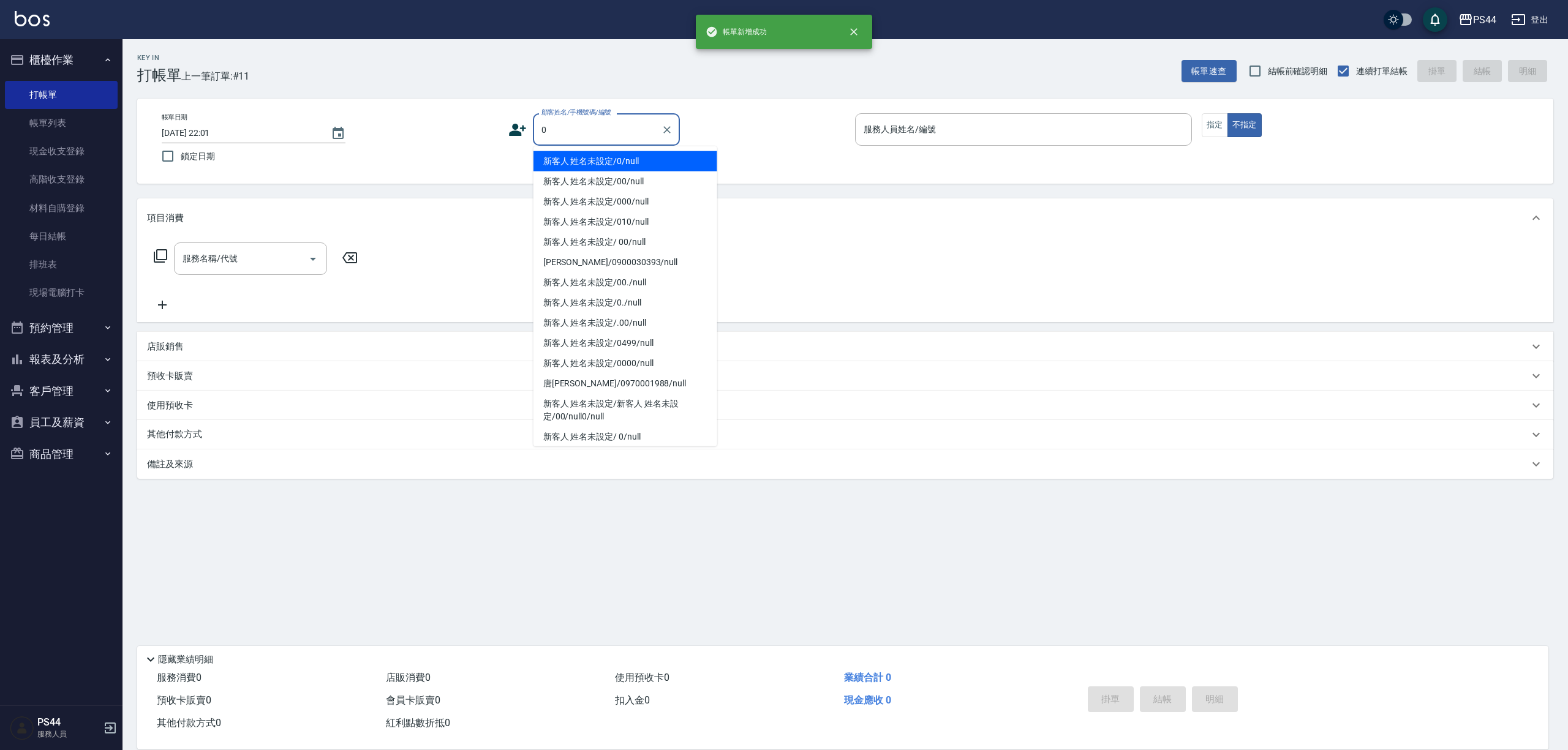
type input "新客人 姓名未設定/0/null"
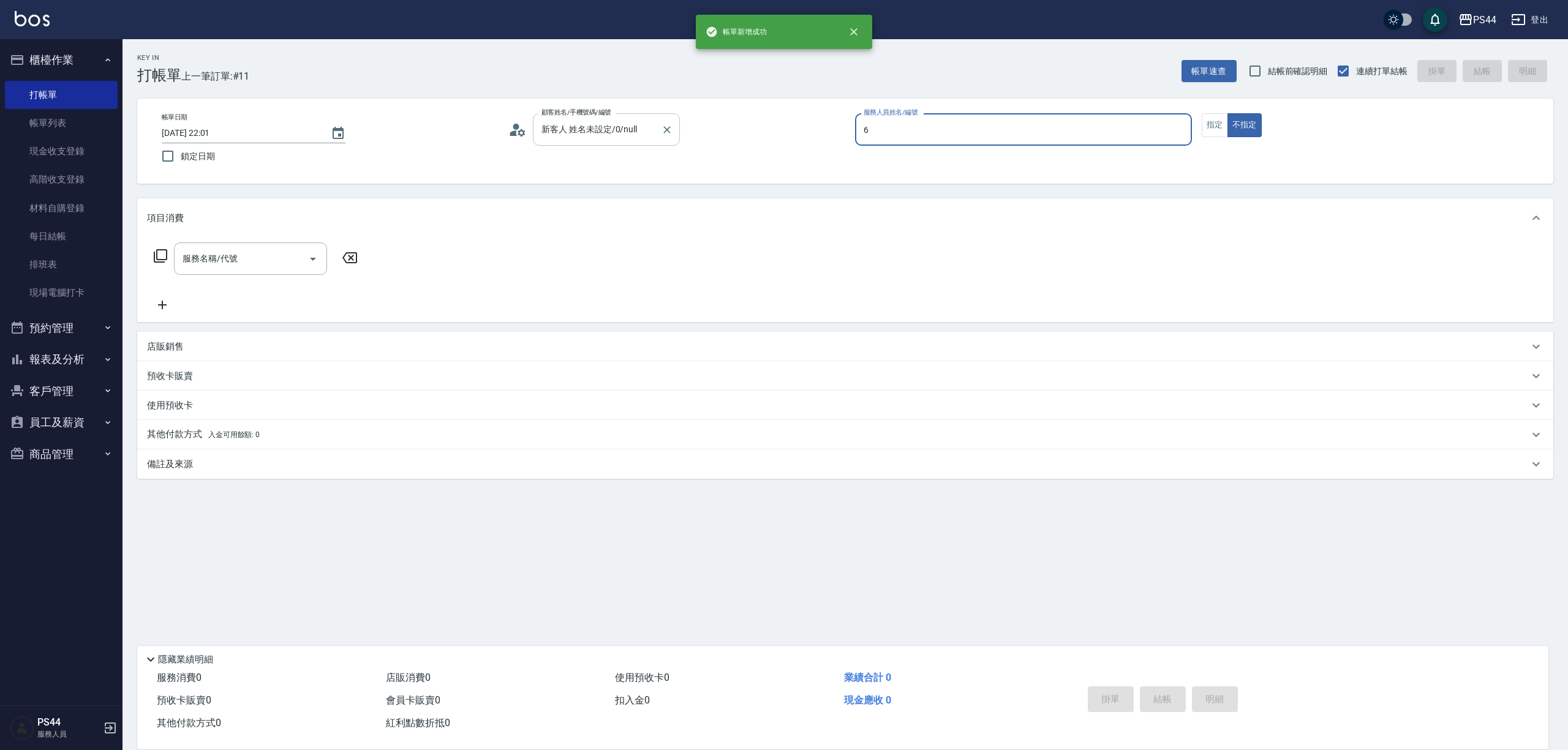
type input "kAYDEN-6"
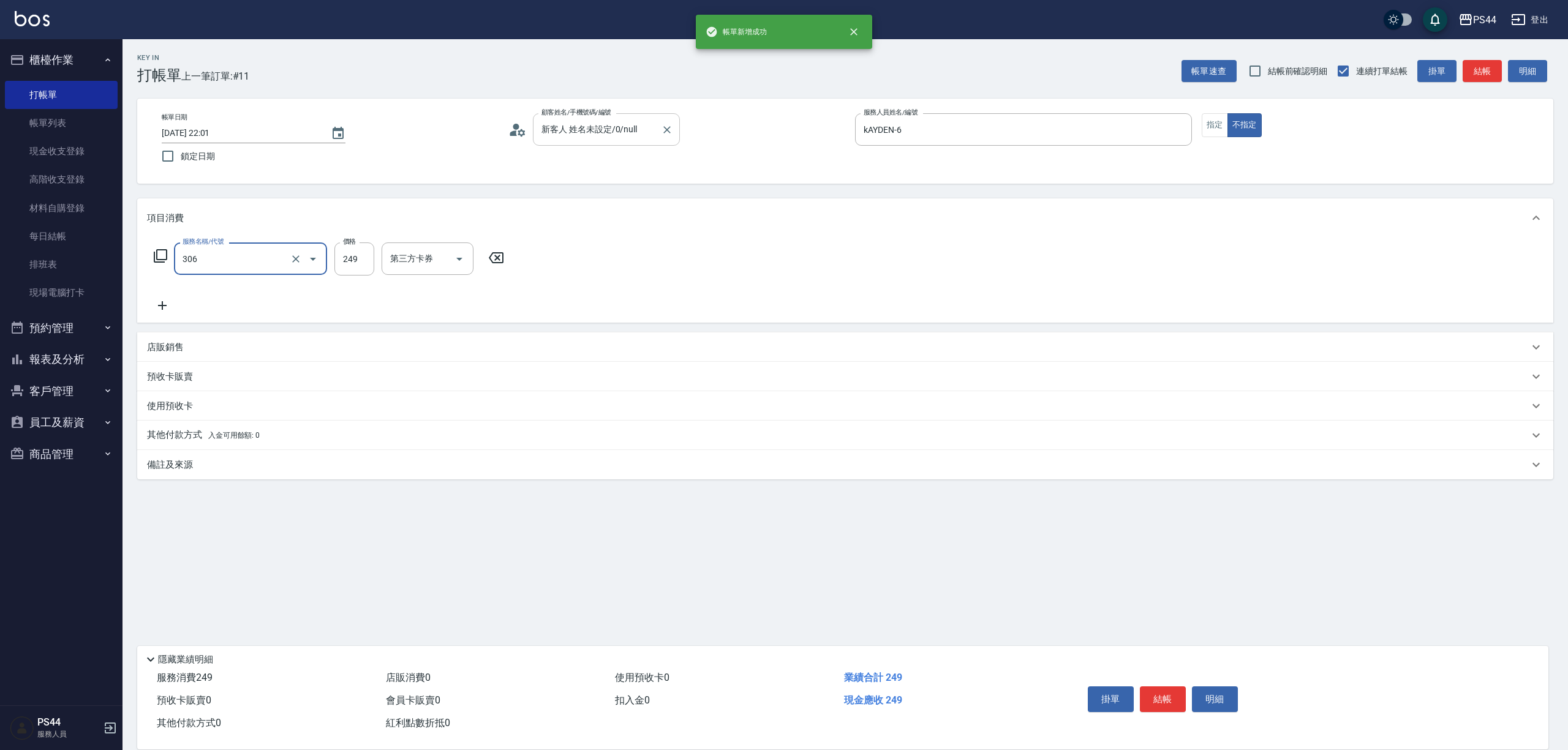
type input "剪髮(306)"
type input "[PERSON_NAME]-12"
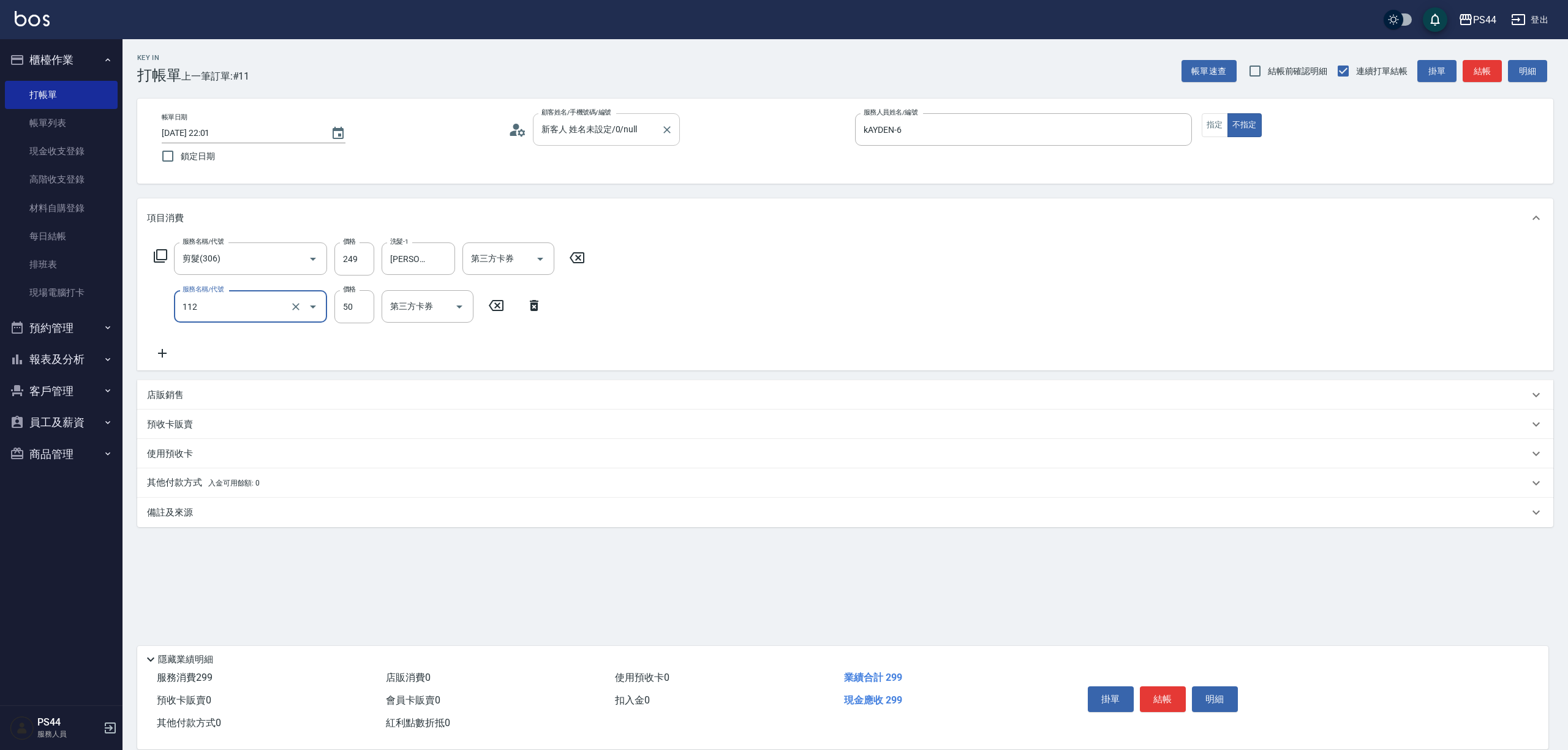
type input "精油50(112)"
type input "[PERSON_NAME]-12"
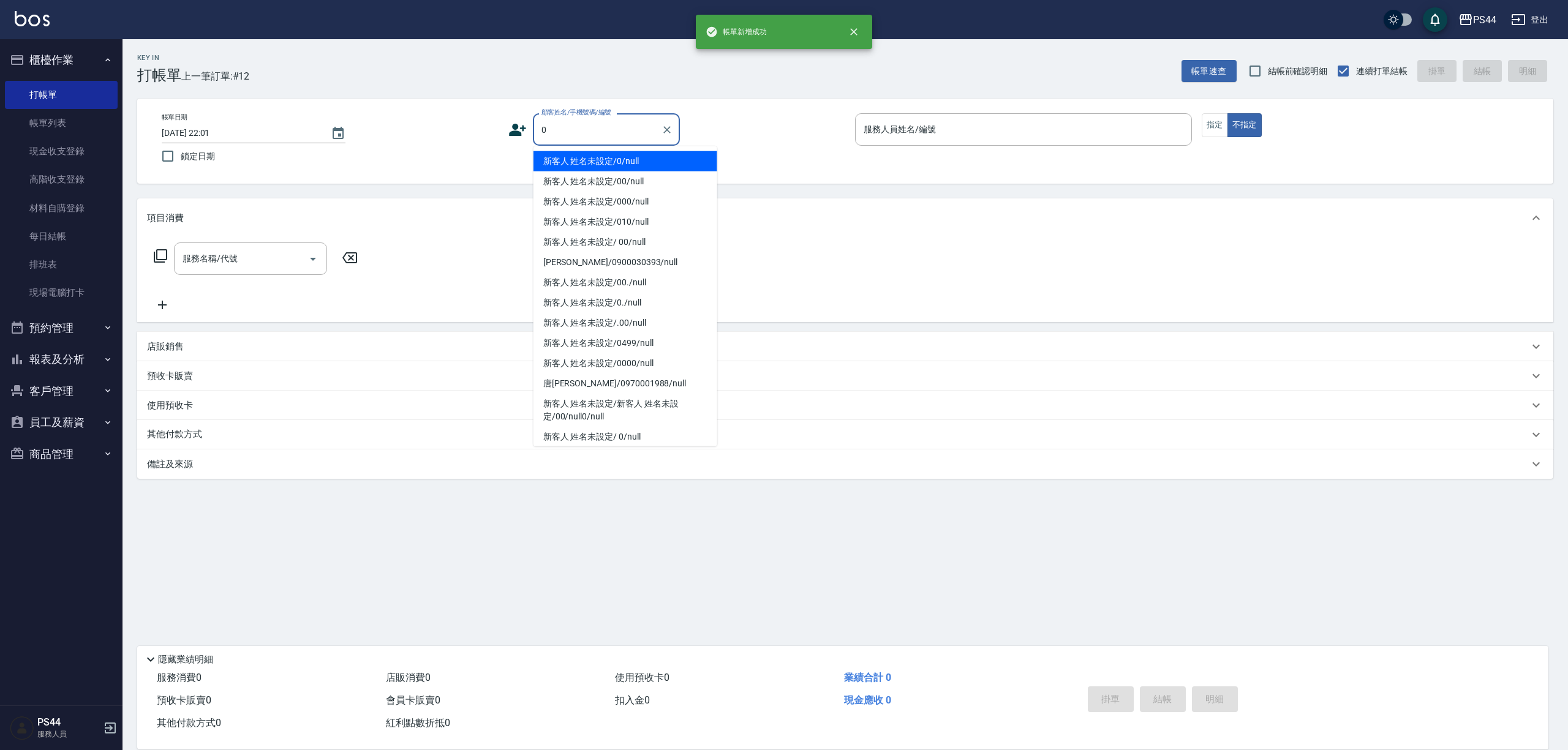
type input "新客人 姓名未設定/0/null"
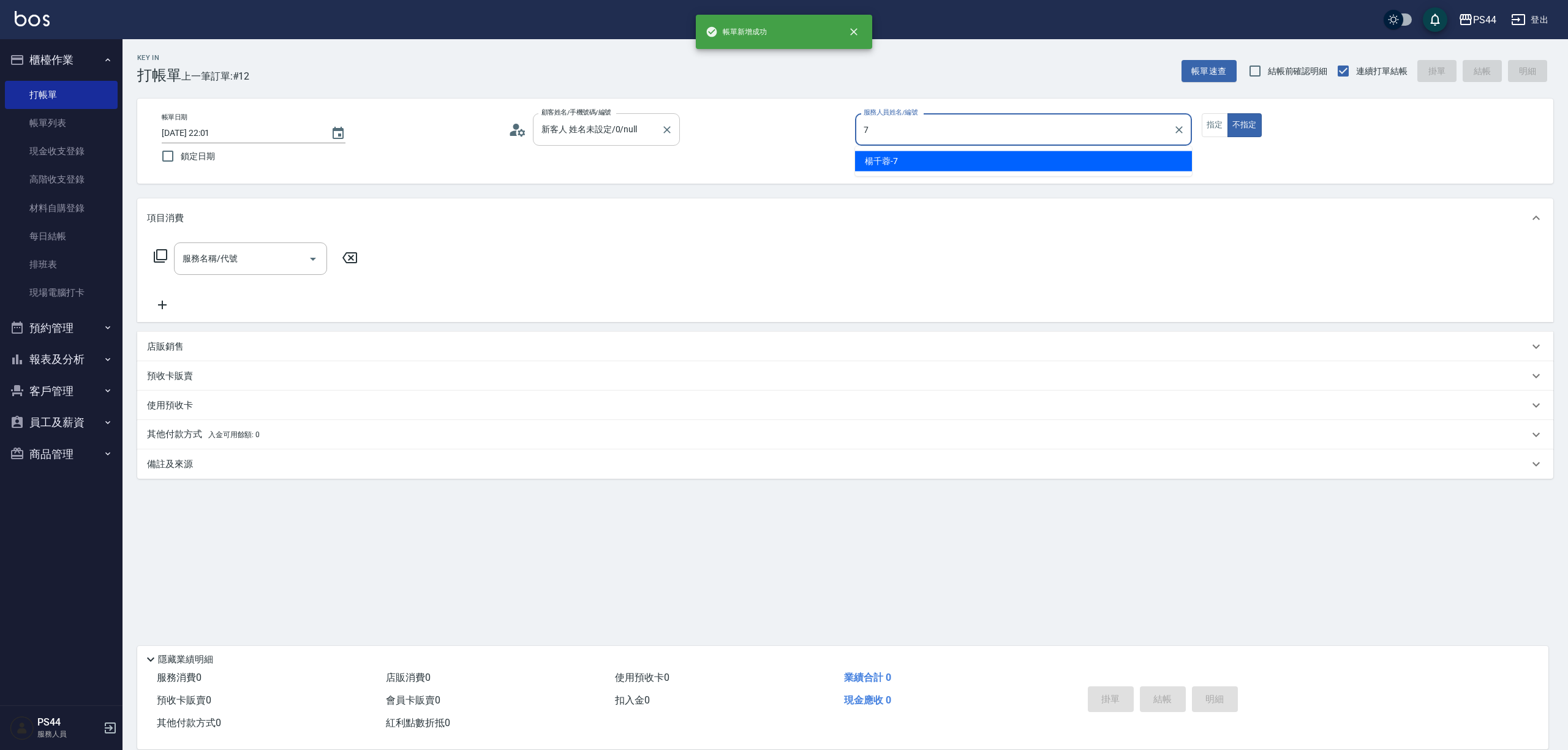
type input "[PERSON_NAME]-7"
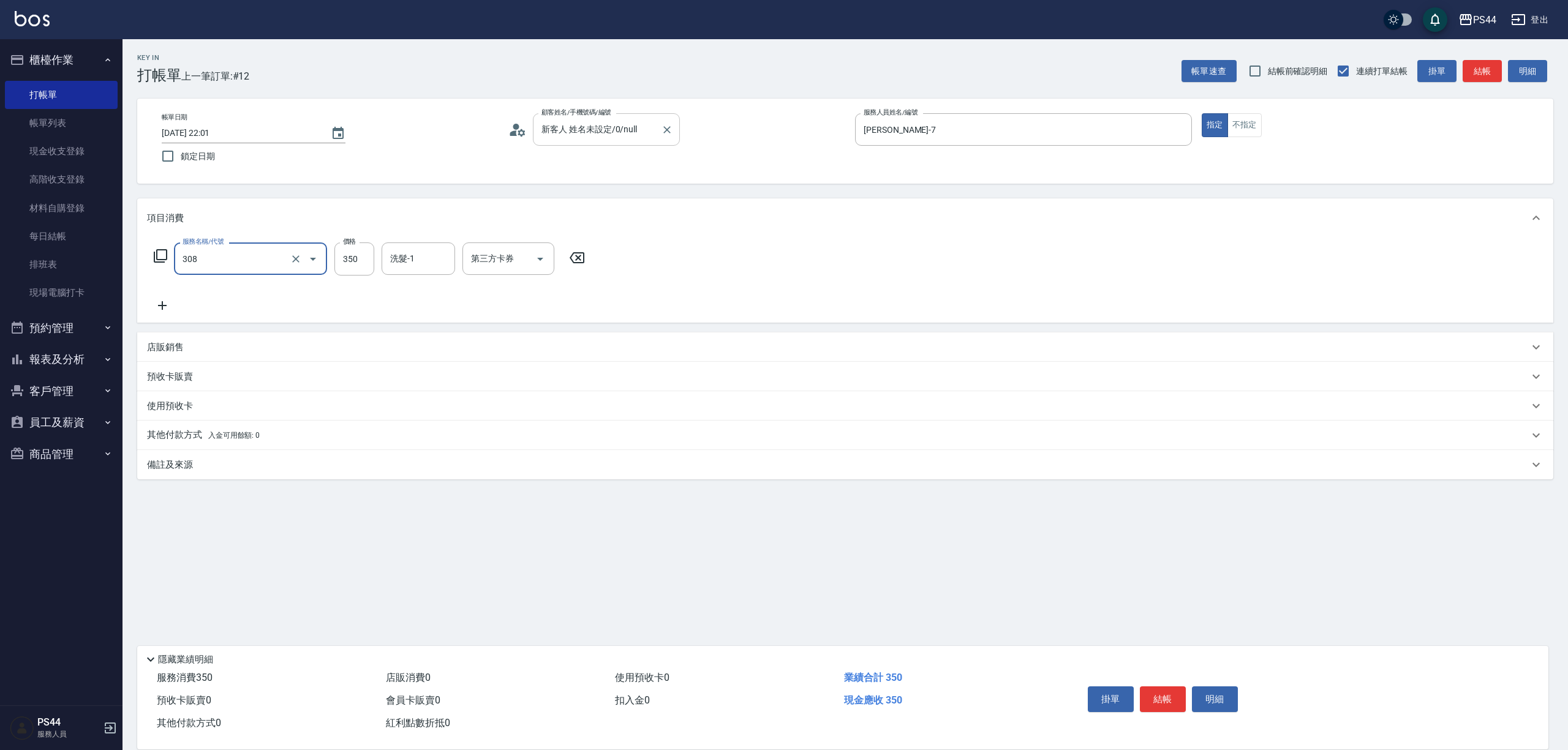
type input "洗+剪(308)"
type input "王姵眙-37"
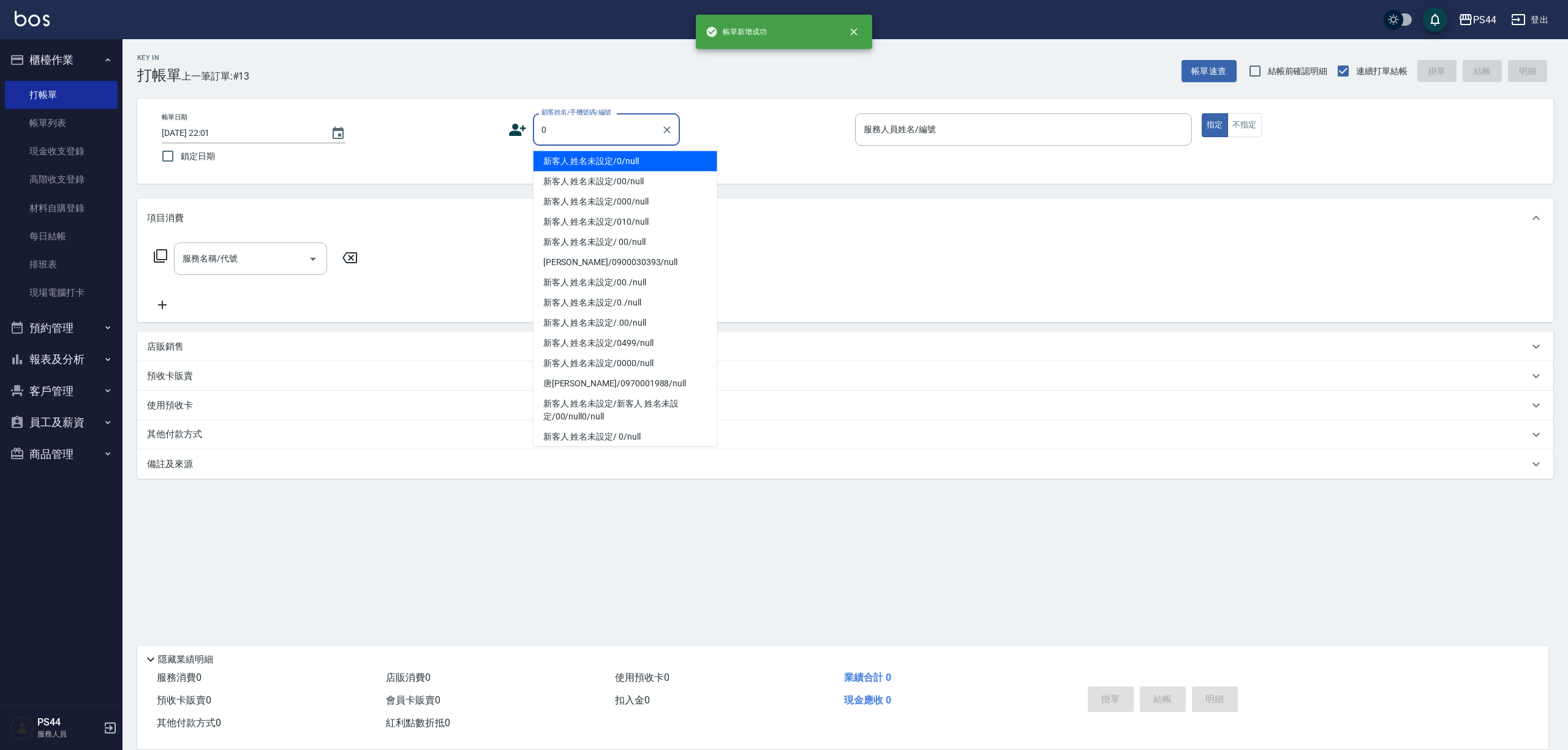
type input "新客人 姓名未設定/0/null"
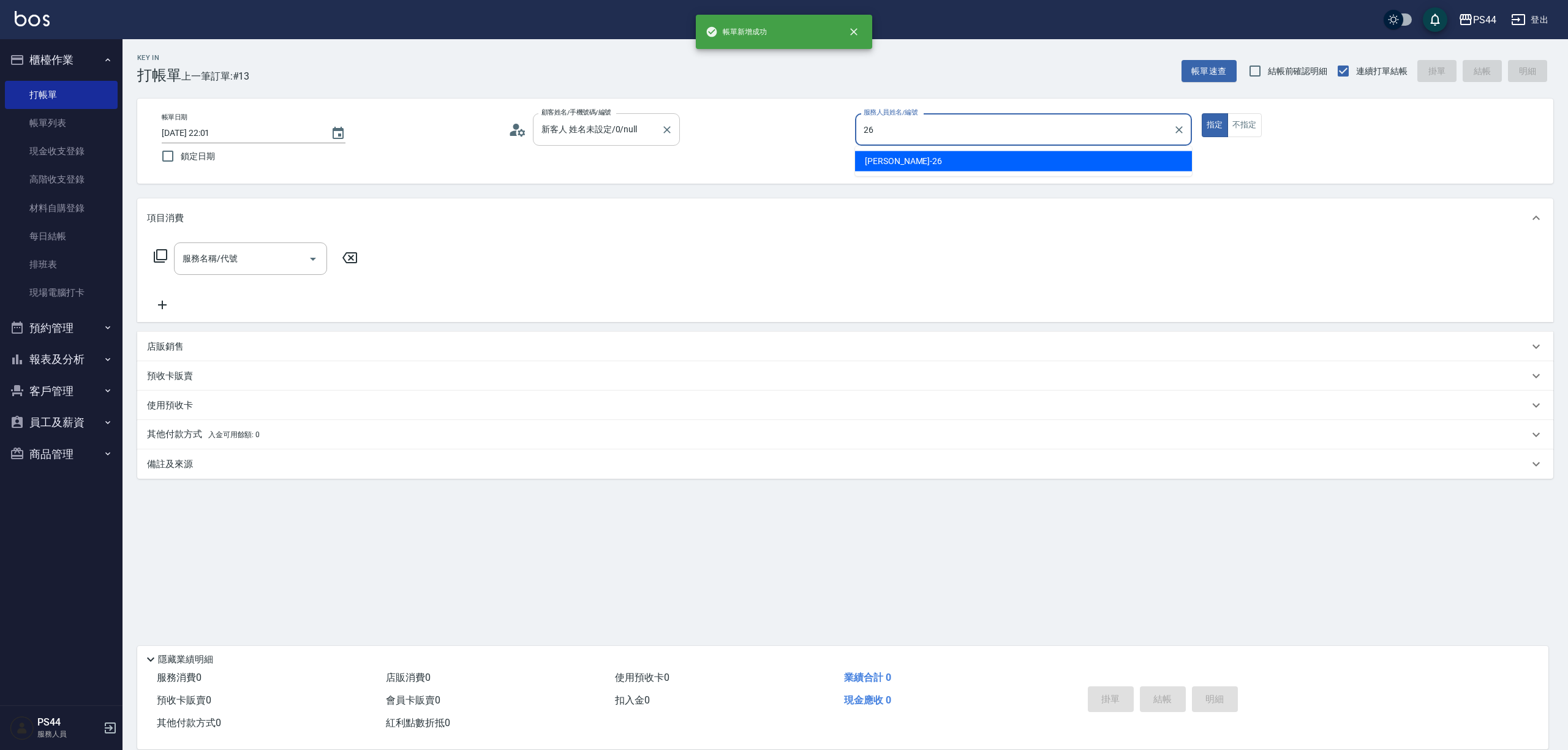
type input "[PERSON_NAME]-26"
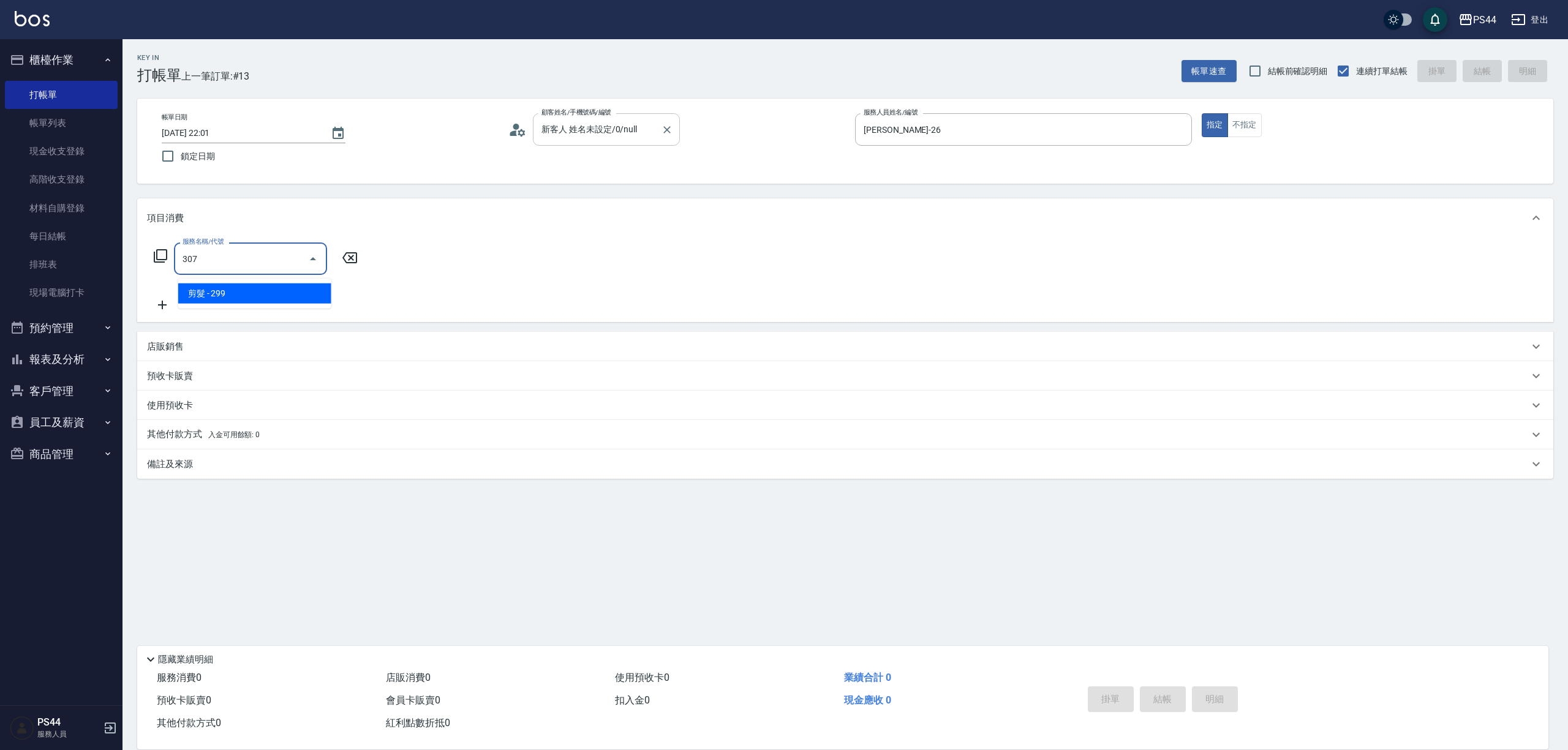
type input "剪髮(307)"
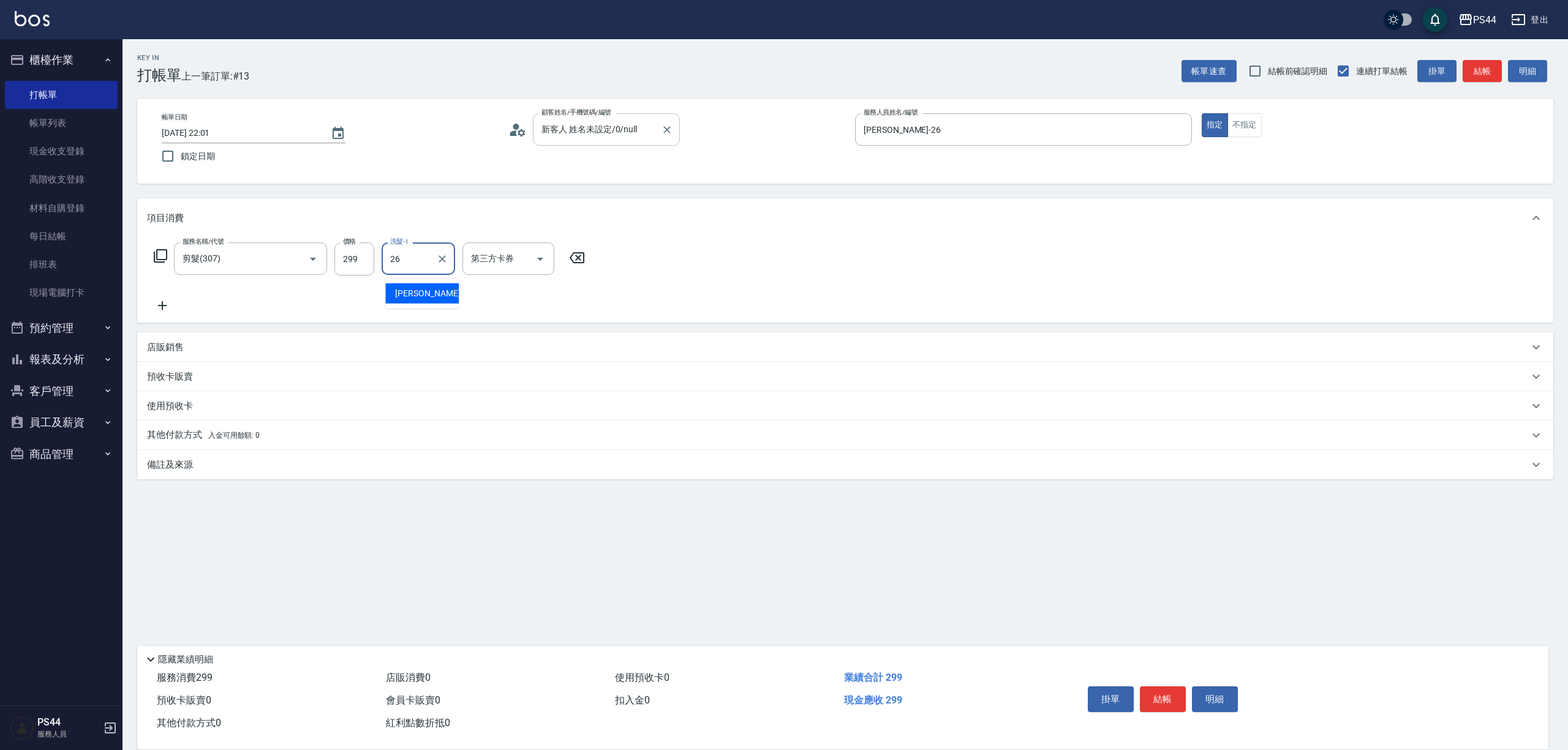
type input "[PERSON_NAME]-26"
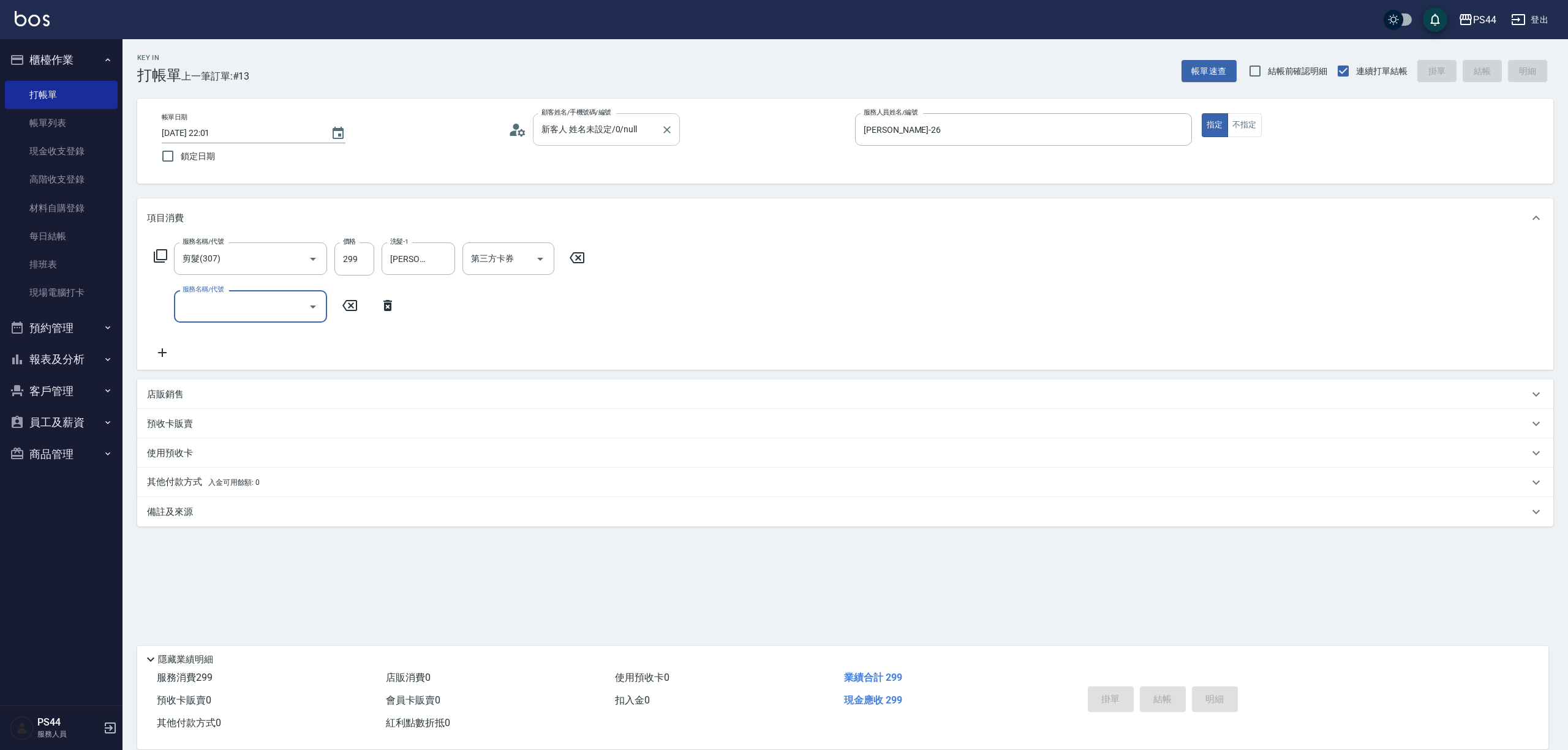
type input "[DATE] 22:02"
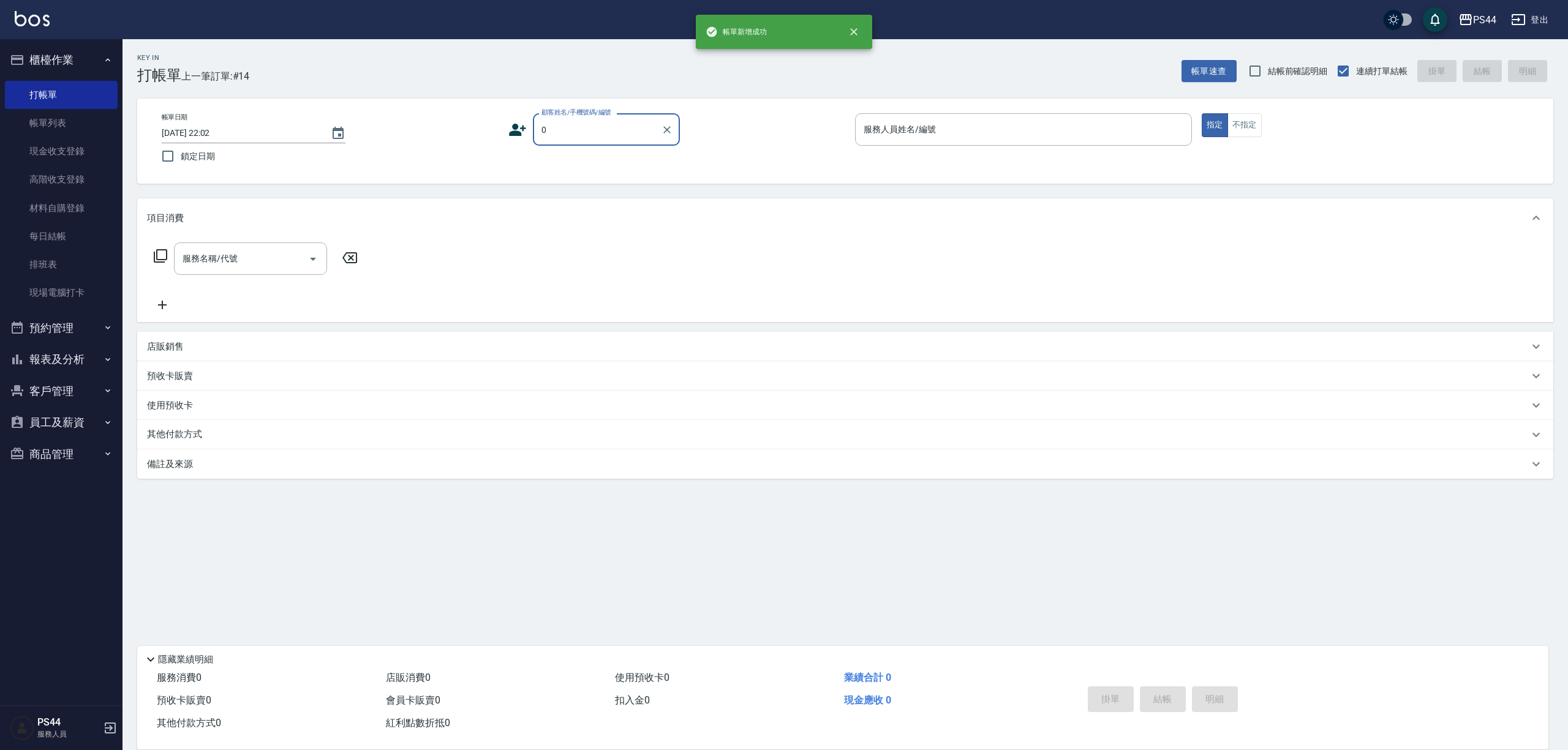
type input "新客人 姓名未設定/0/null"
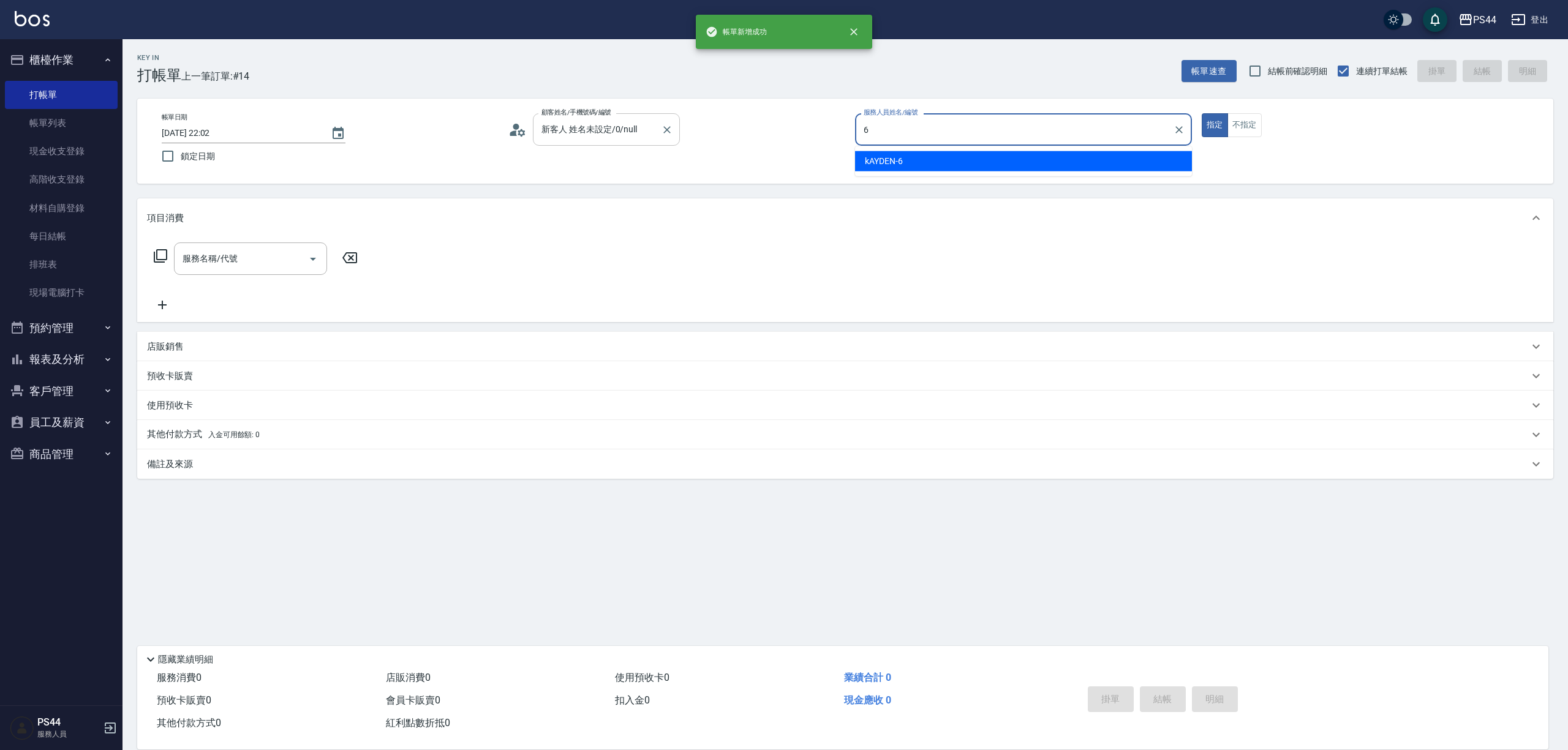
type input "kAYDEN-6"
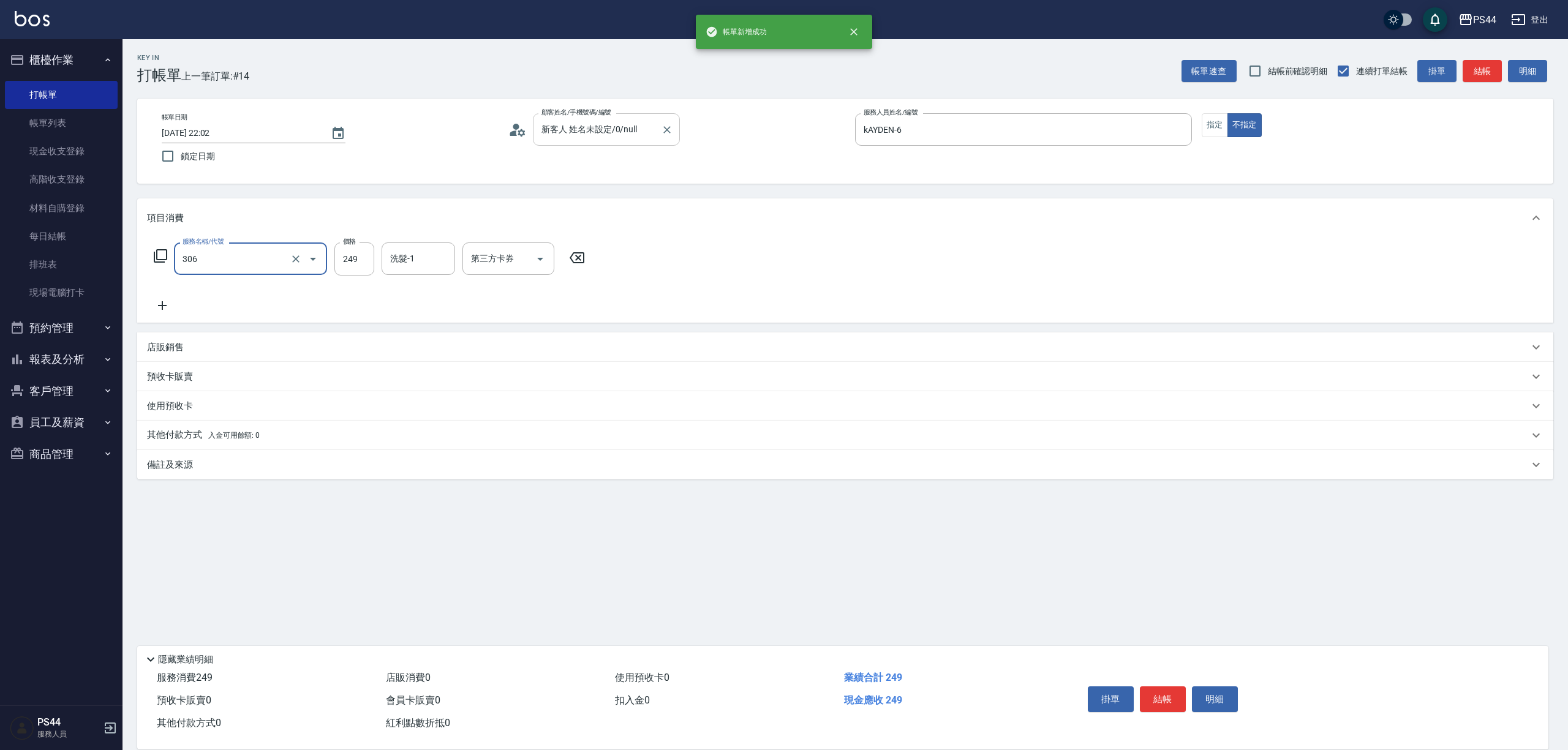
type input "剪髮(306)"
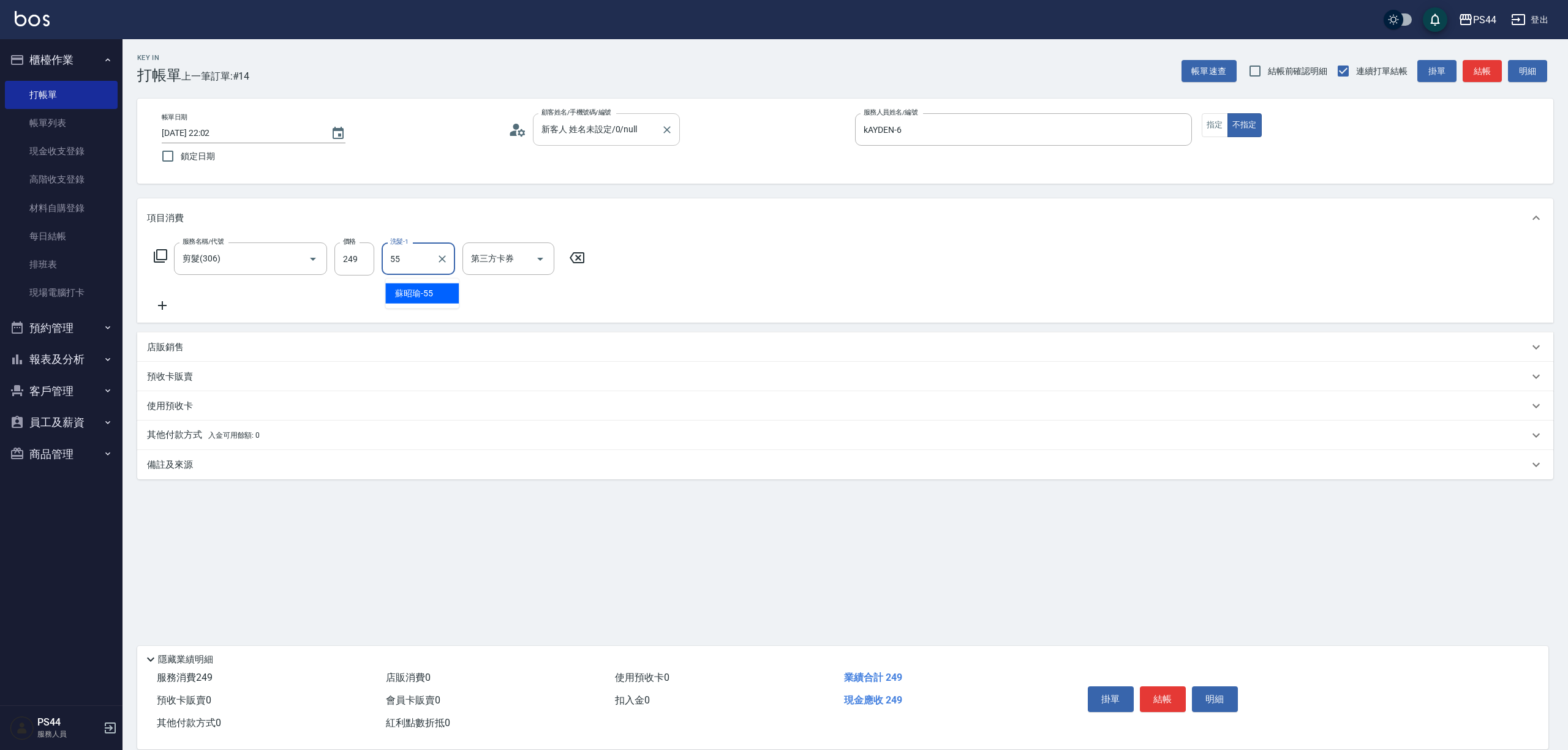
type input "[PERSON_NAME]-55"
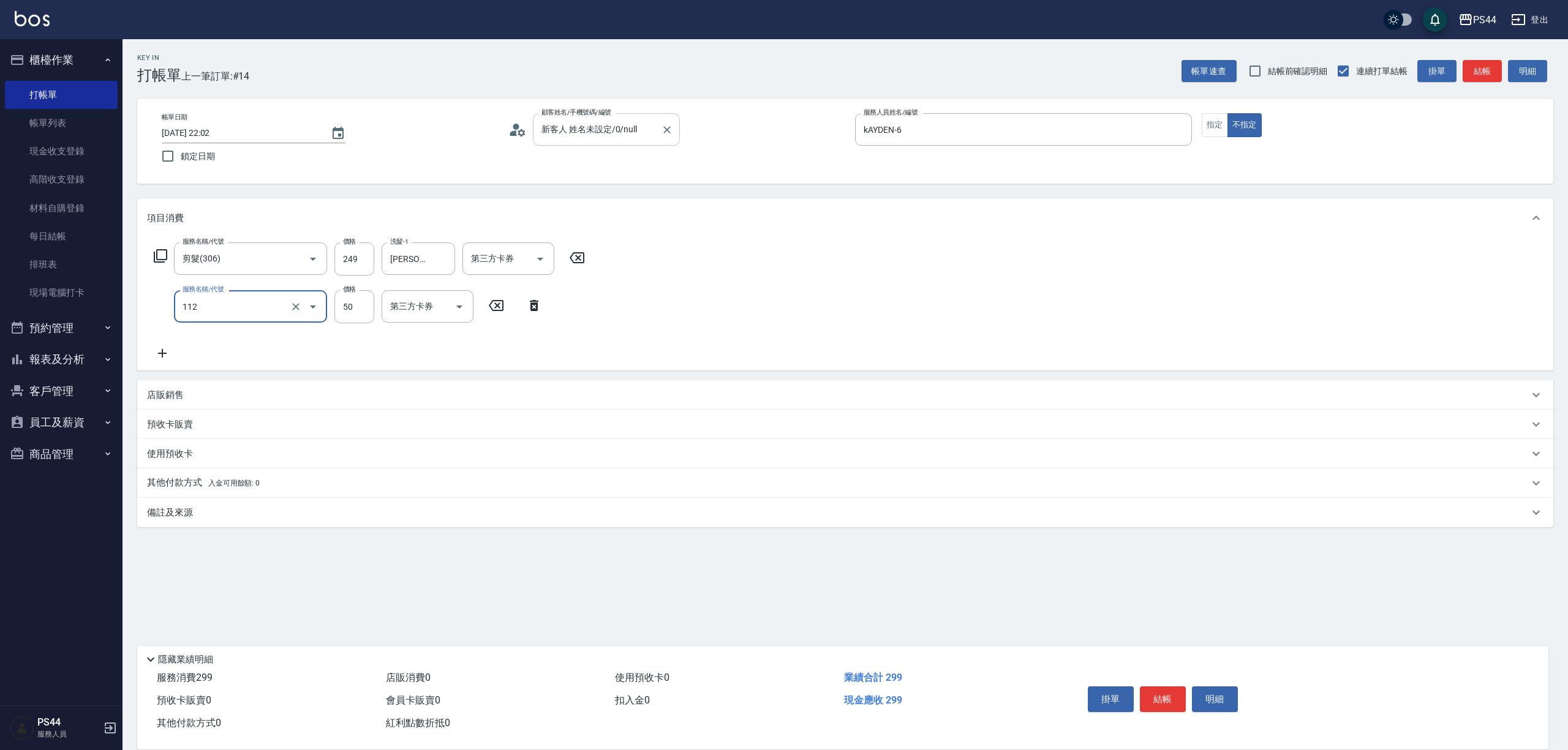
type input "精油50(112)"
type input "[PERSON_NAME]-55"
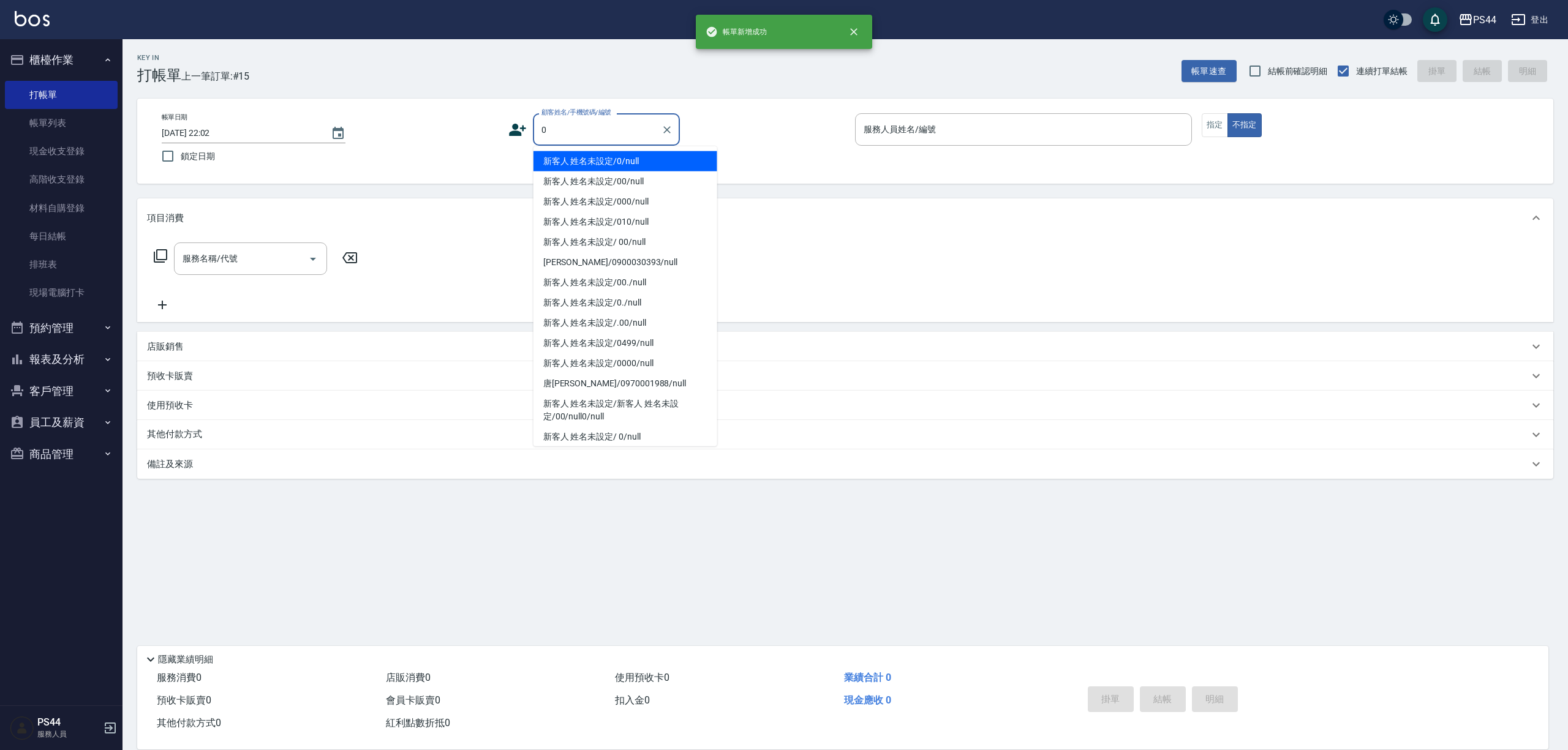
type input "新客人 姓名未設定/0/null"
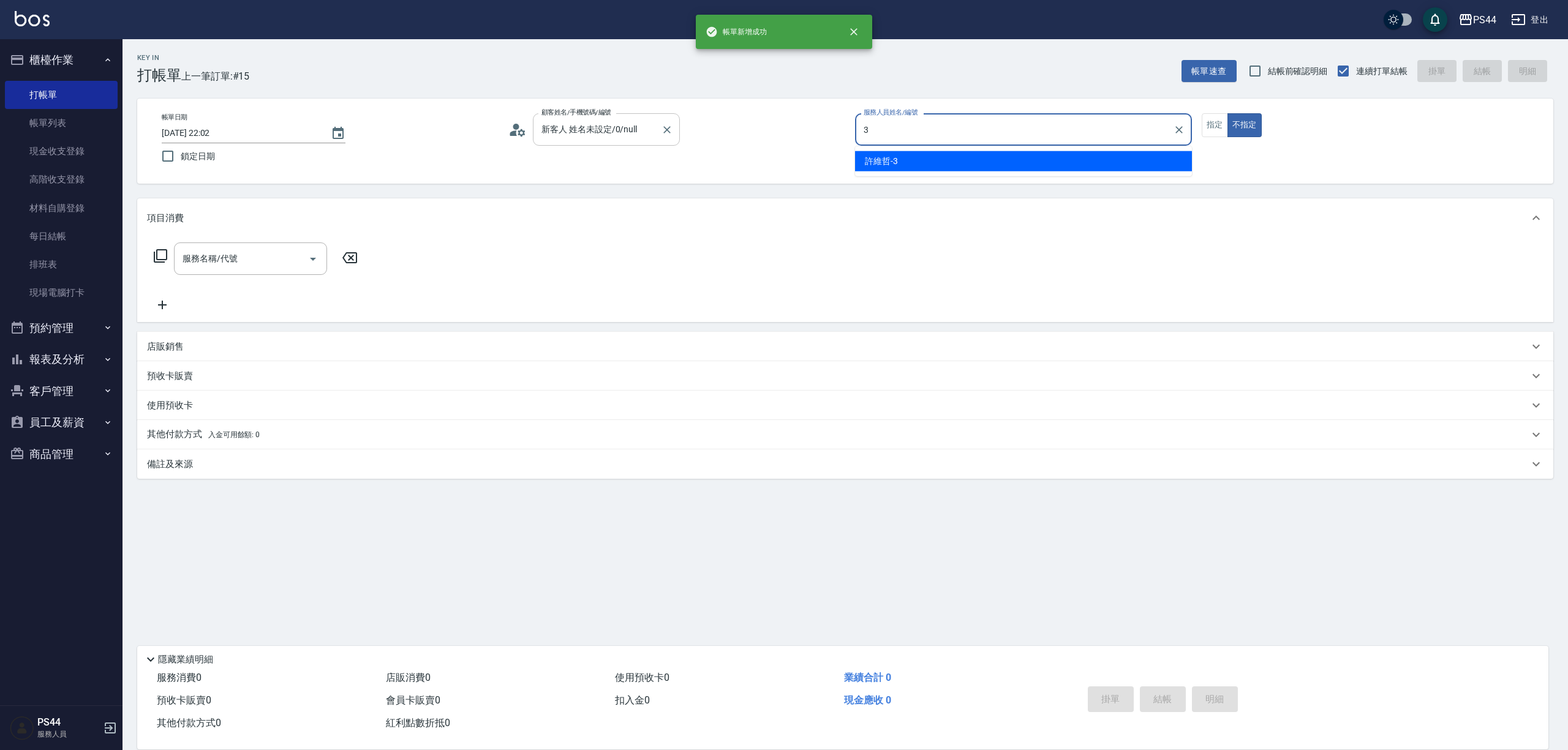
type input "[PERSON_NAME]-3"
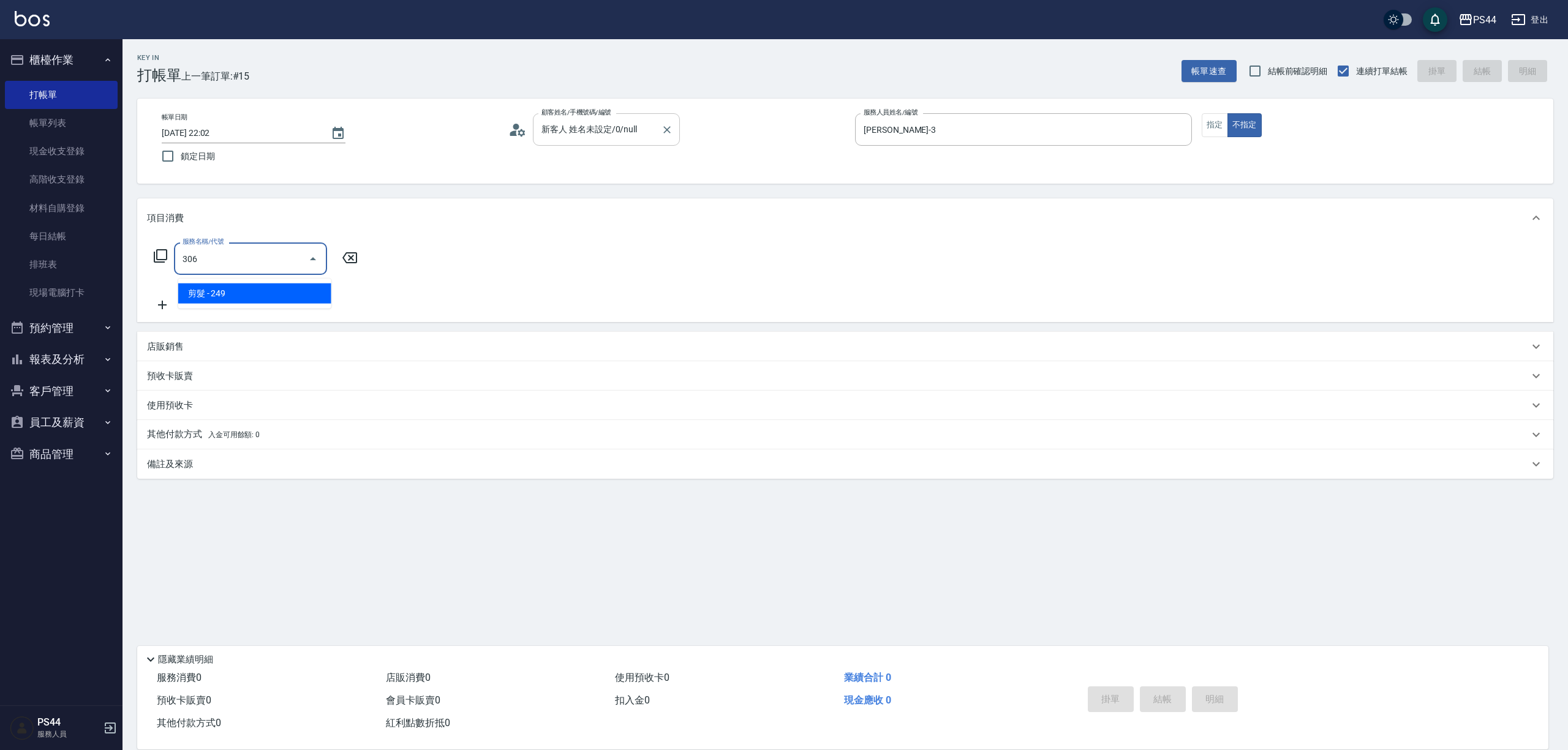
type input "剪髮(306)"
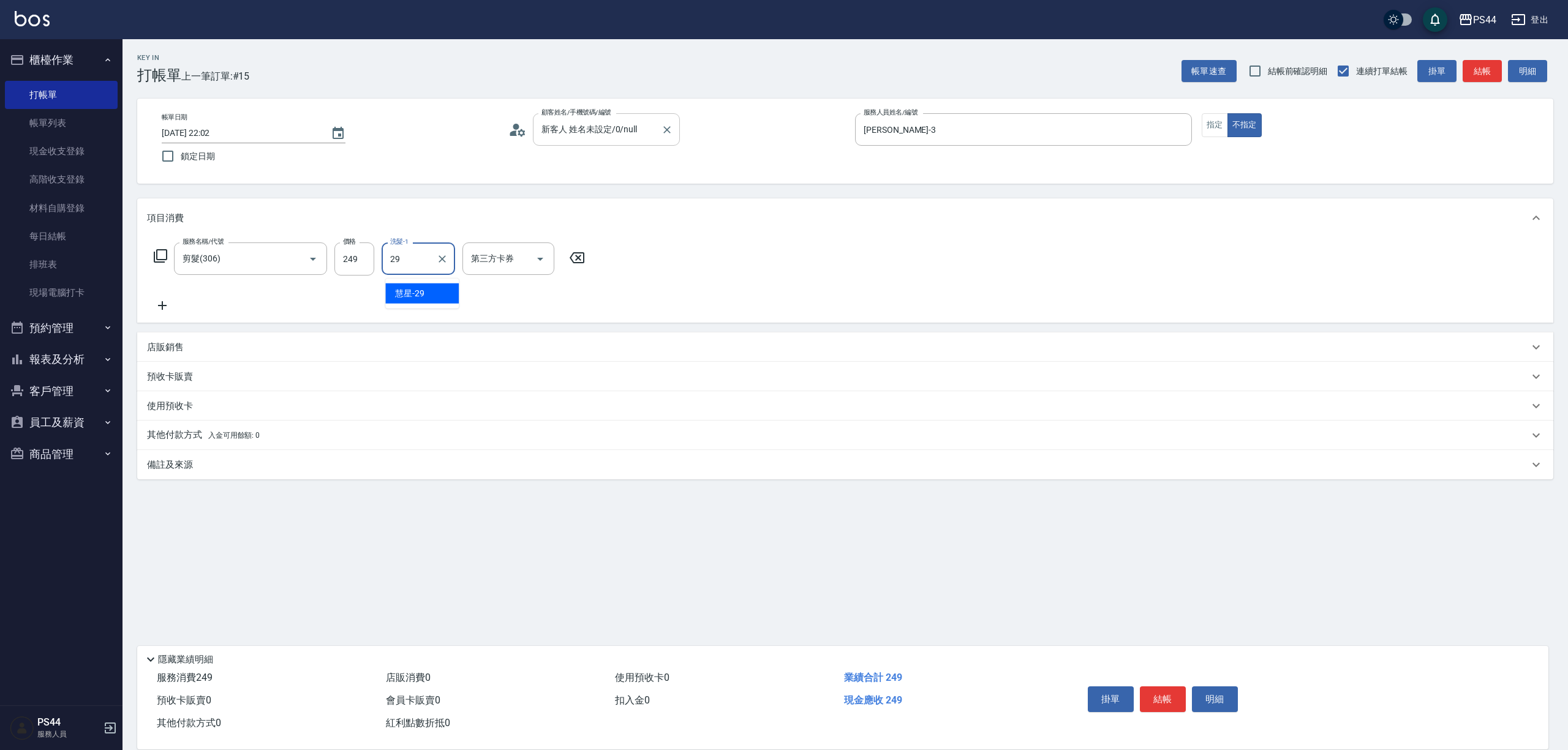
type input "慧星-29"
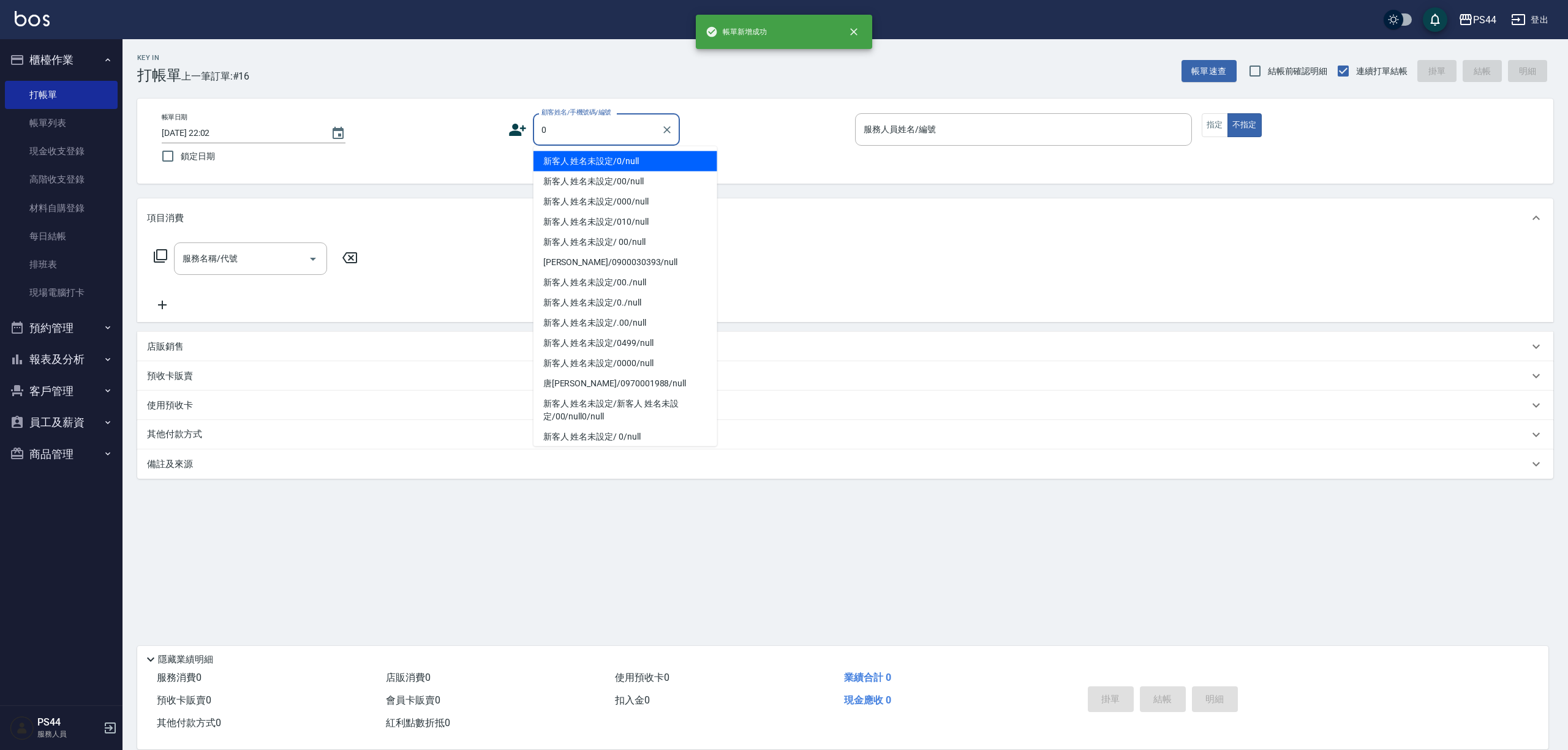
type input "新客人 姓名未設定/0/null"
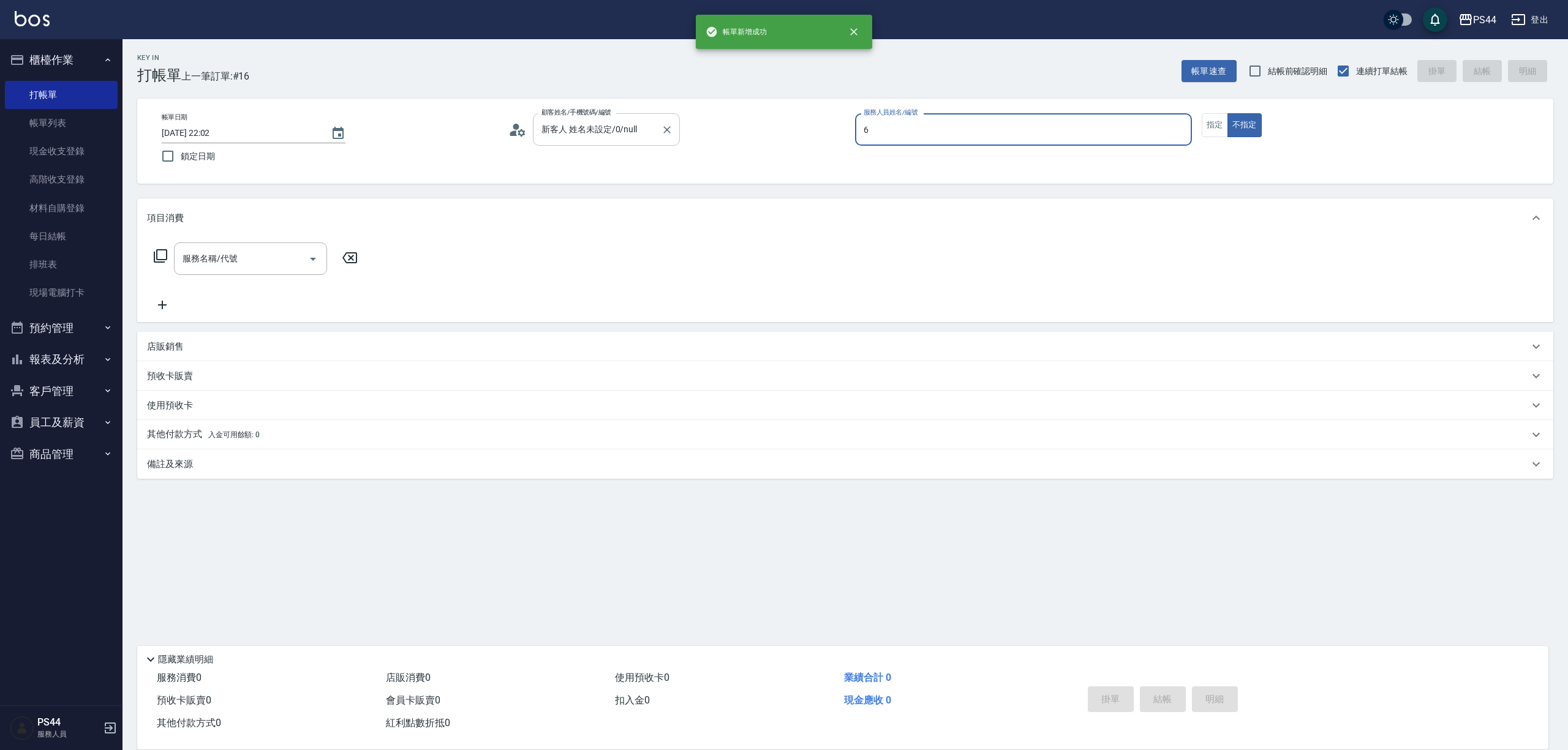
type input "kAYDEN-6"
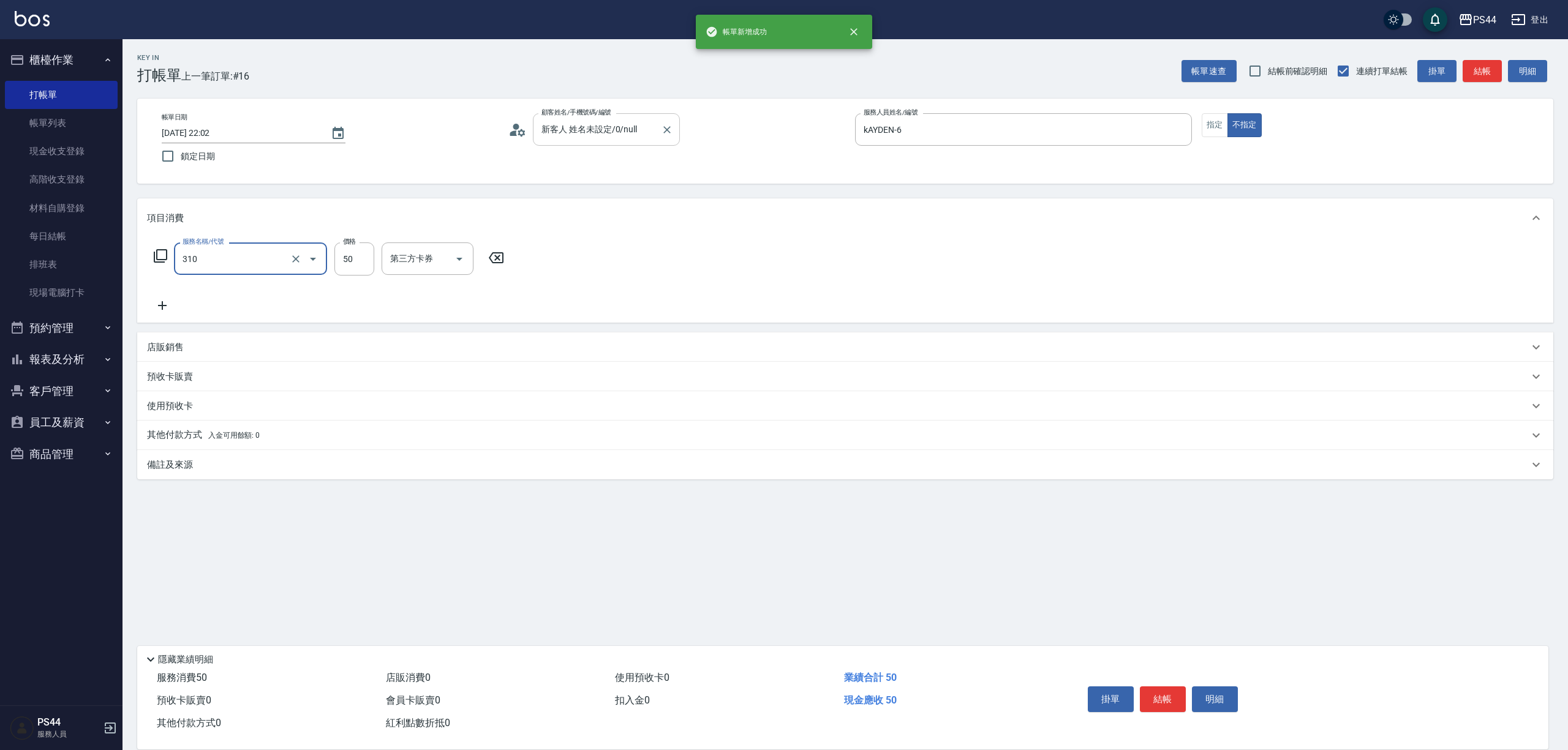
type input "剪瀏海(310)"
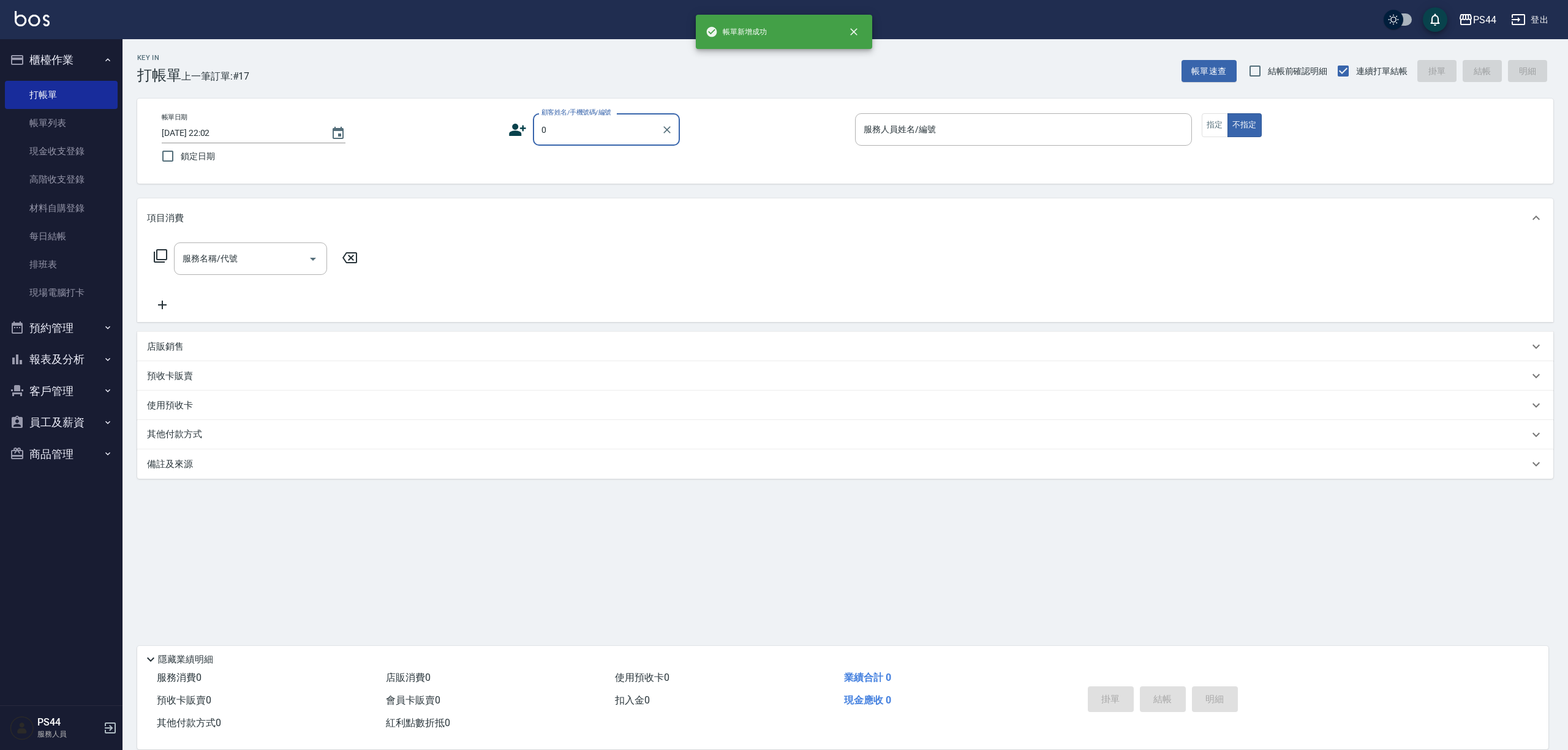
type input "新客人 姓名未設定/0/null"
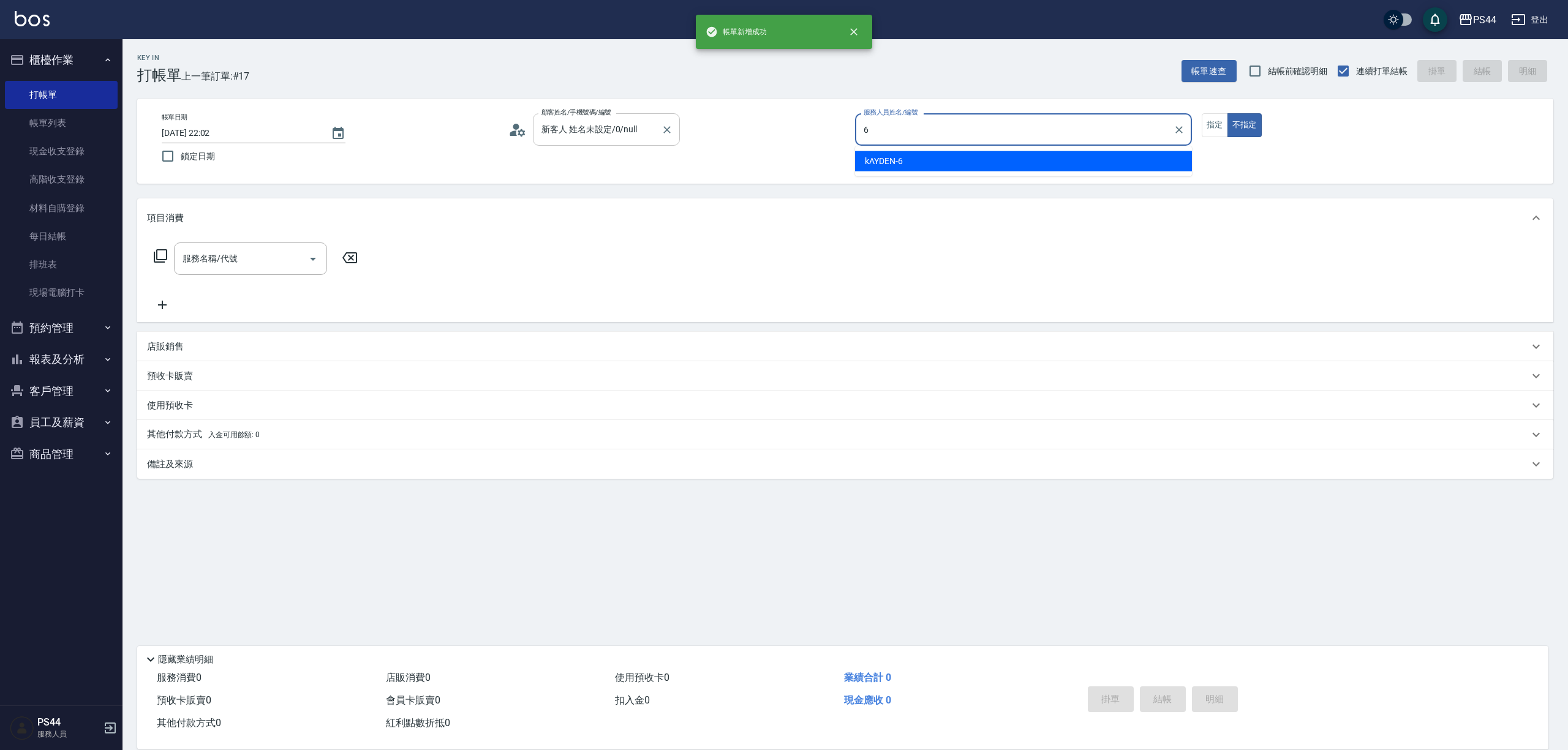
type input "kAYDEN-6"
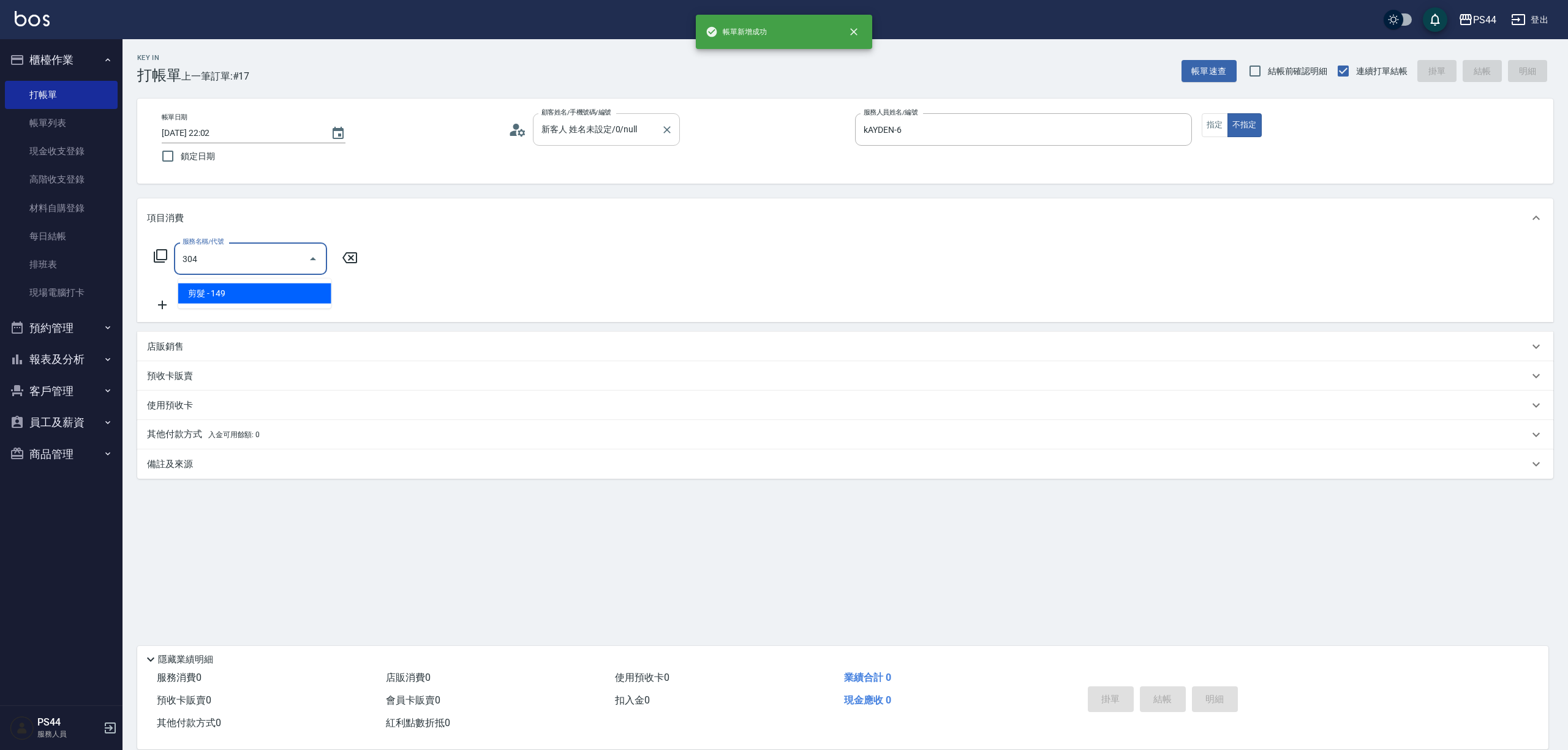
type input "剪髮(304)"
type input "新客人 姓名未設定/0/null"
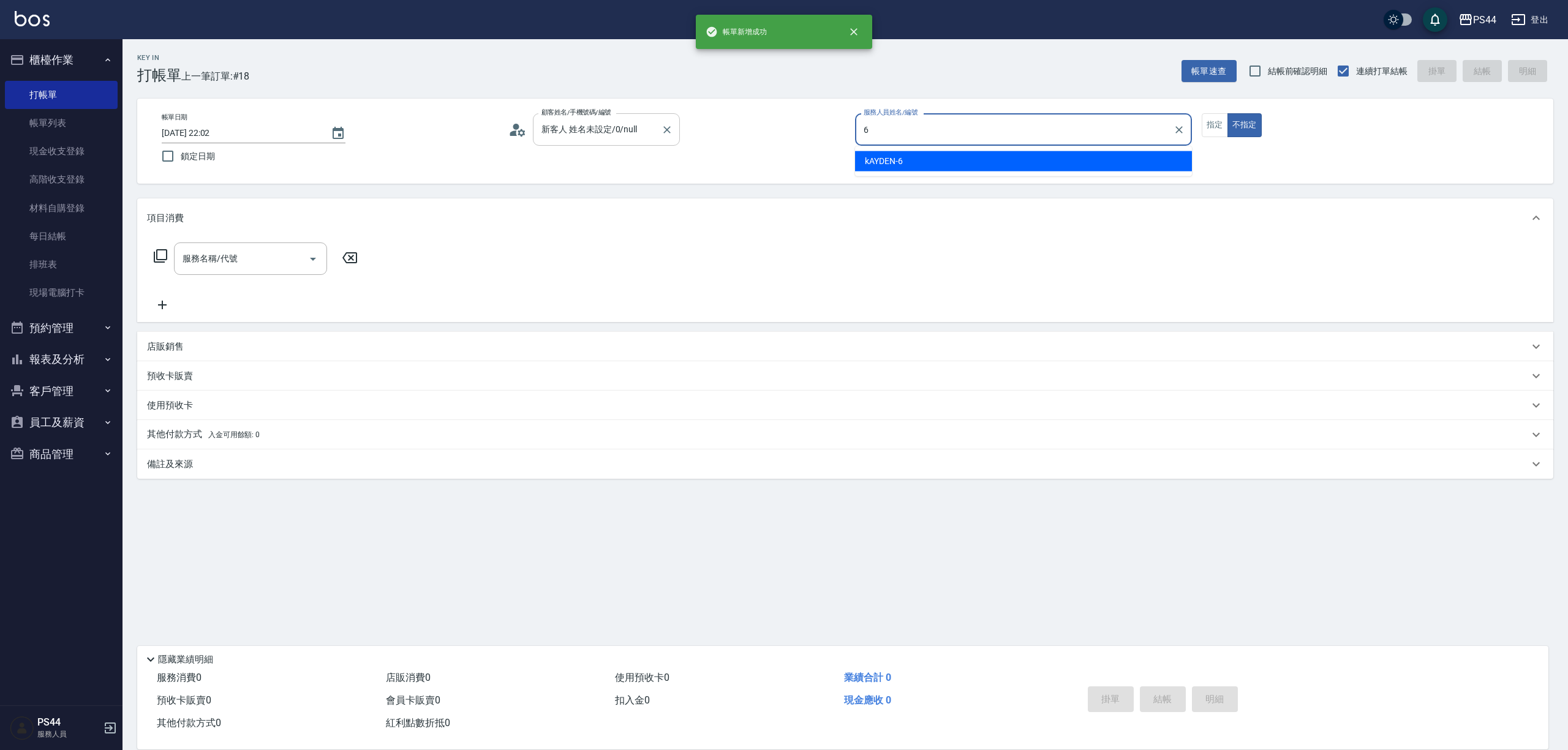
type input "kAYDEN-6"
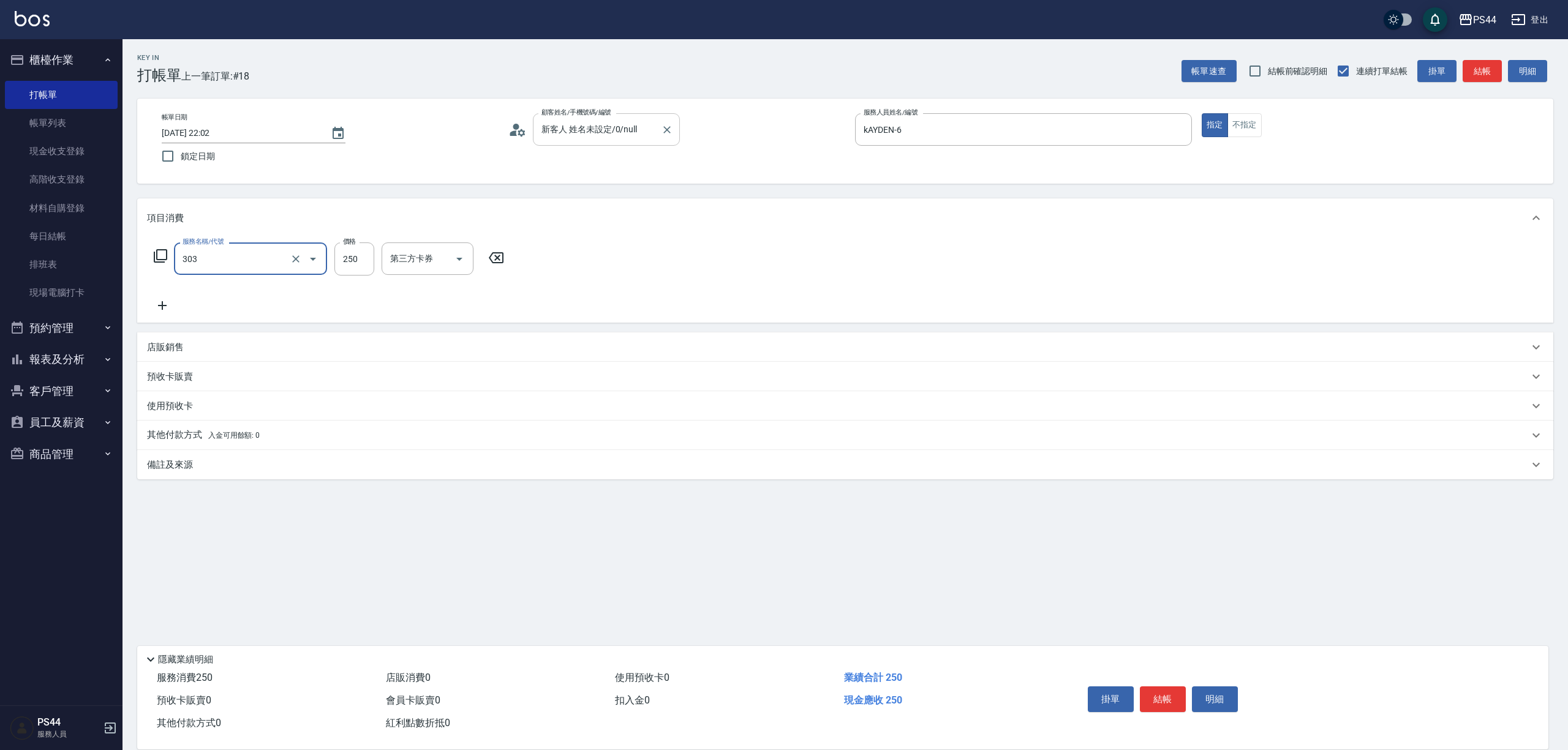
type input "剪髮(303)"
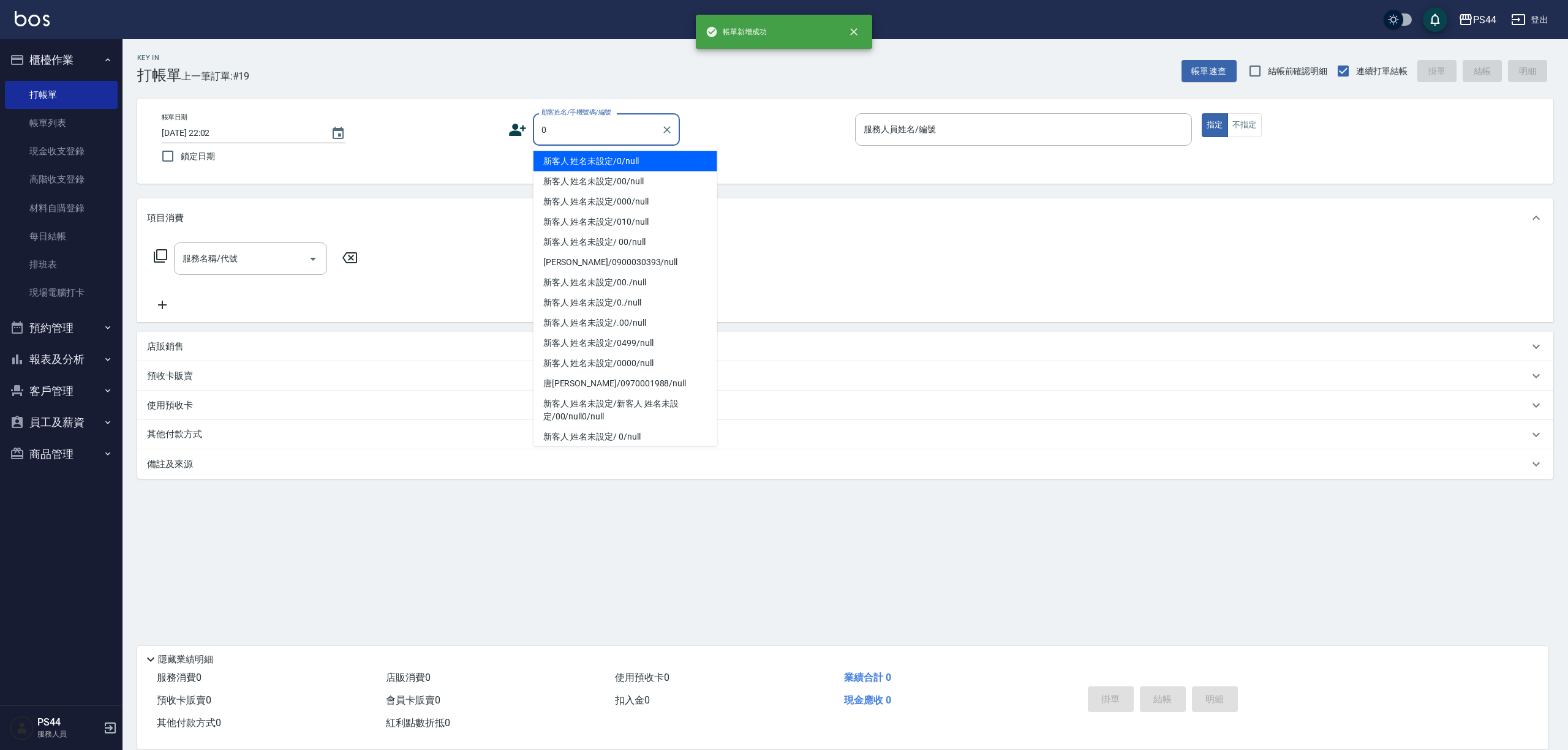
type input "新客人 姓名未設定/0/null"
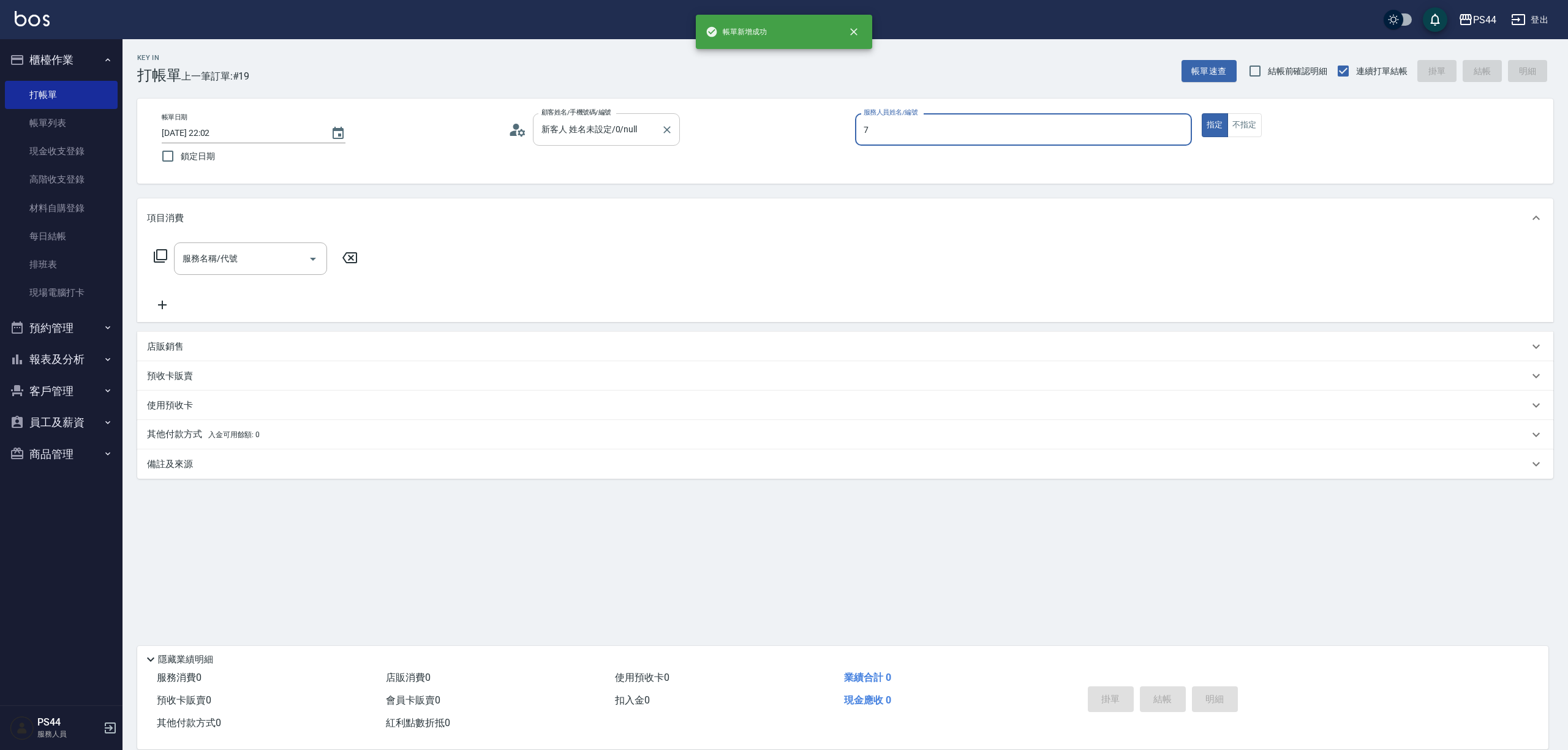
type input "[PERSON_NAME]-7"
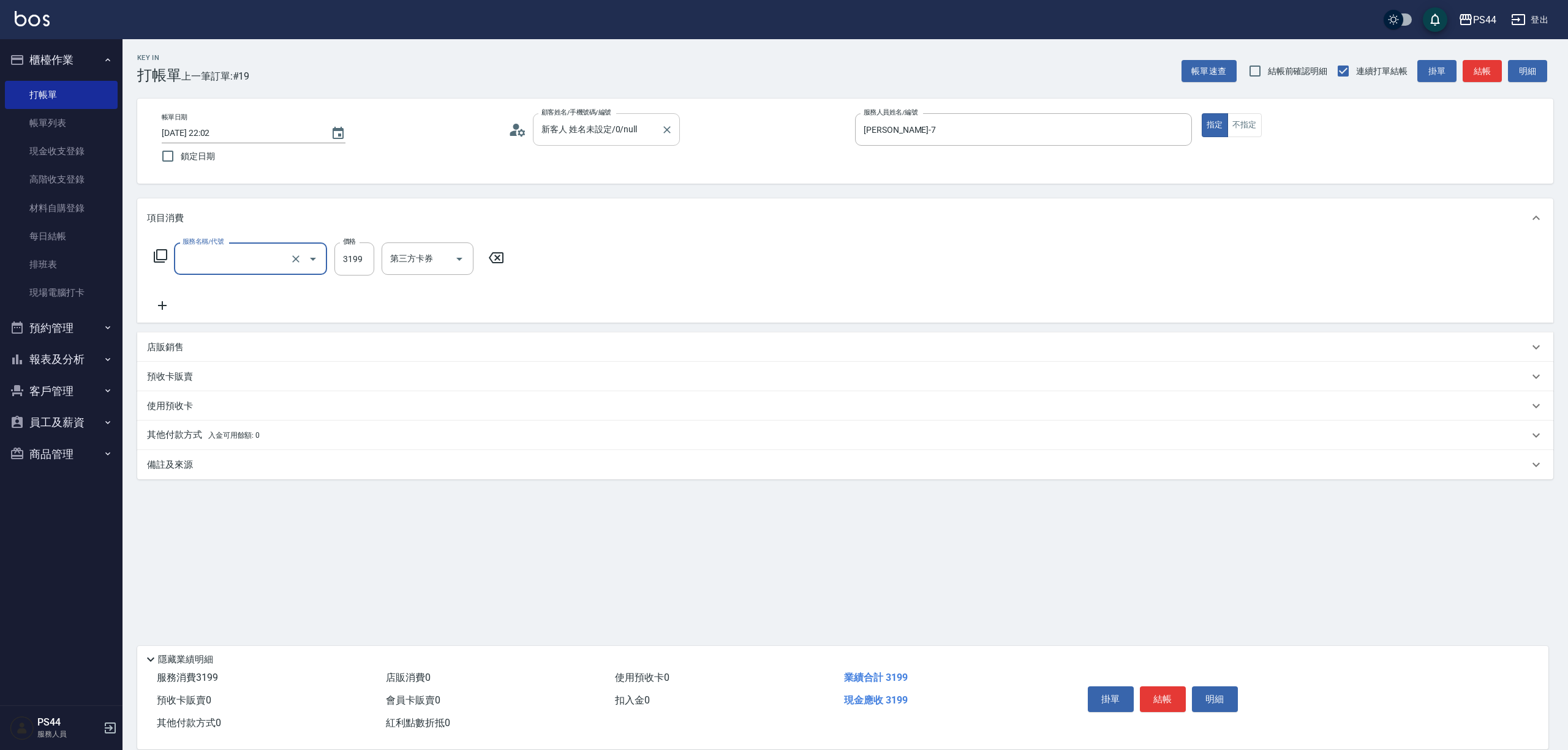
type input "OVC燙髮(203)"
type input "[PERSON_NAME]-26"
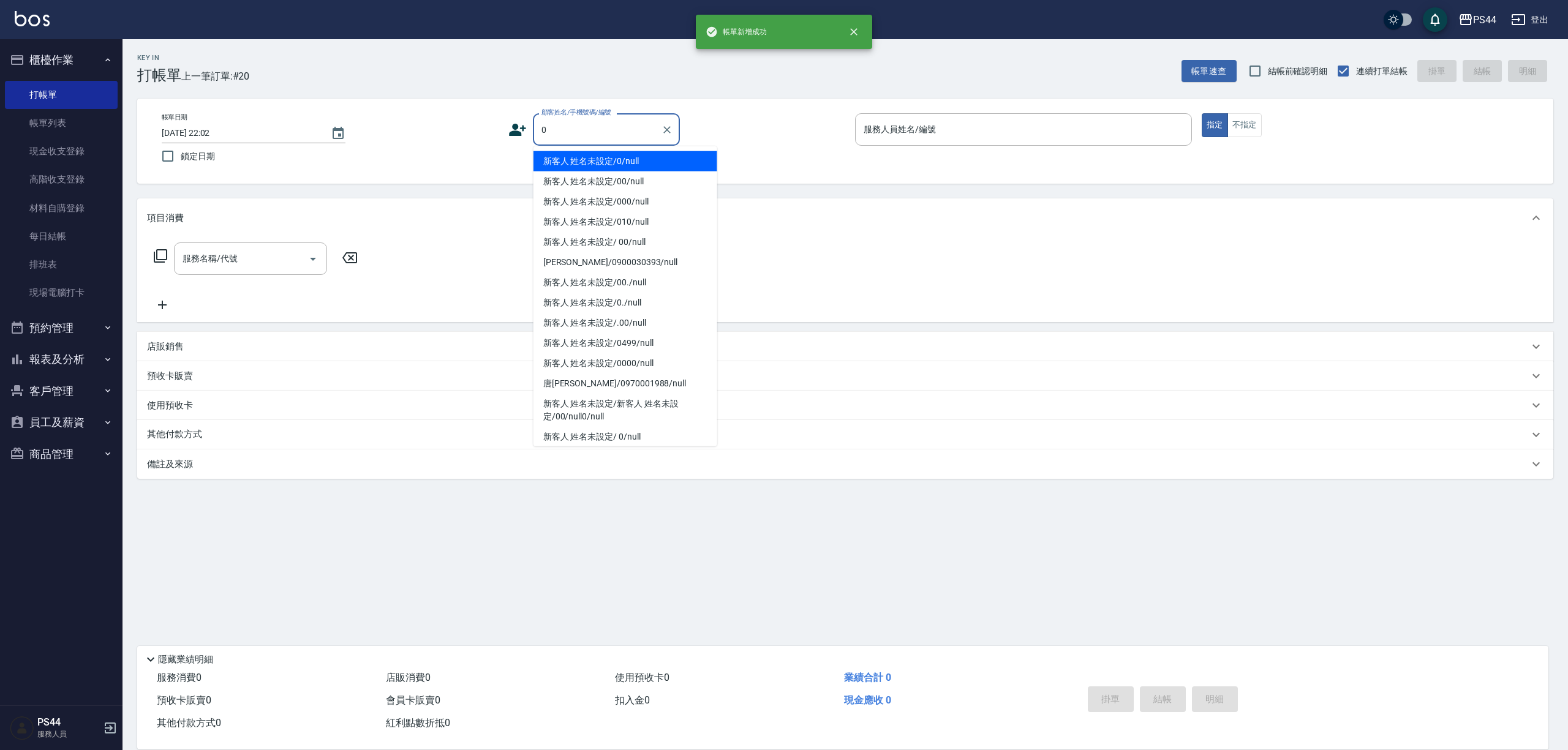
type input "新客人 姓名未設定/0/null"
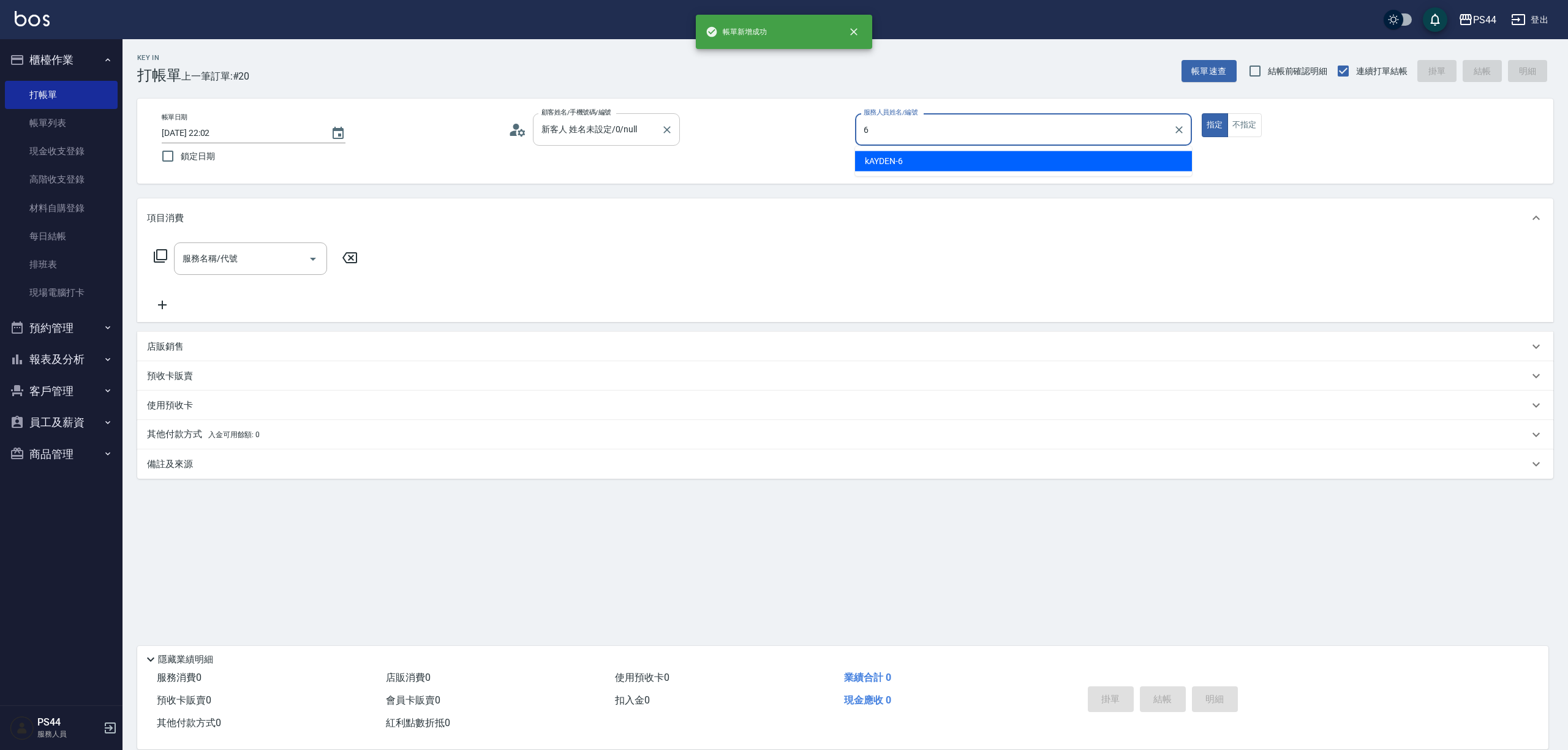
type input "kAYDEN-6"
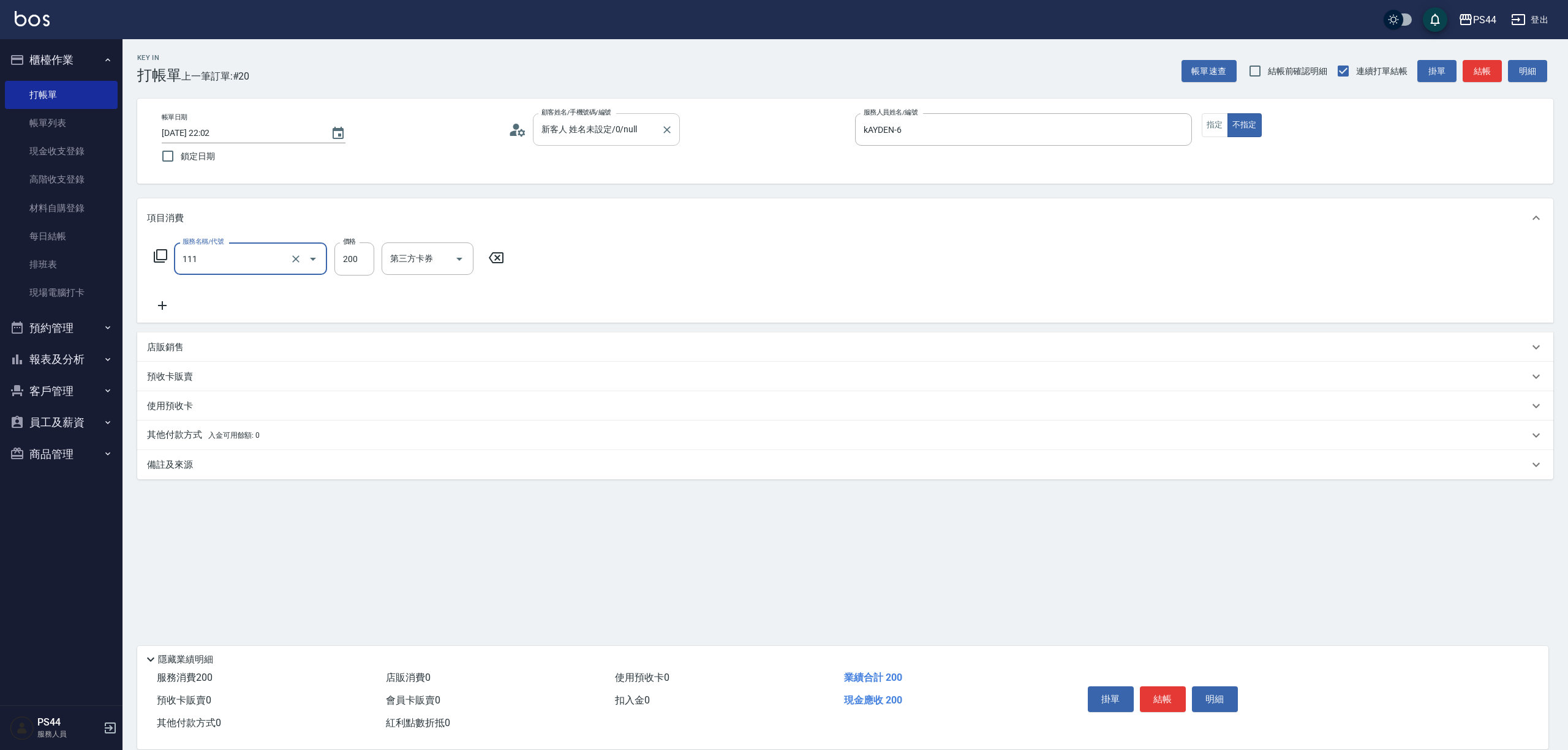
type input "200(111)"
type input "慧星-29"
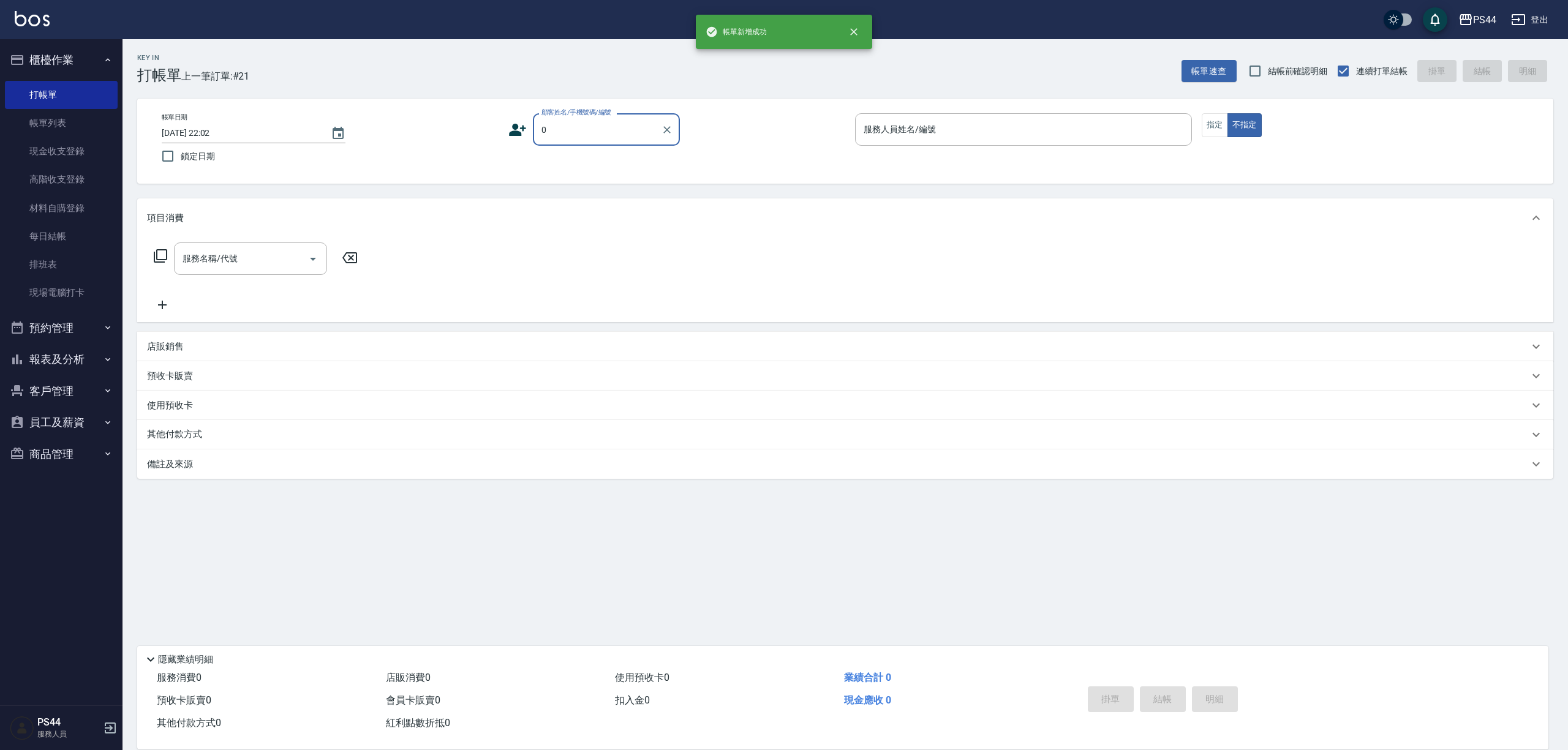
type input "新客人 姓名未設定/0/null"
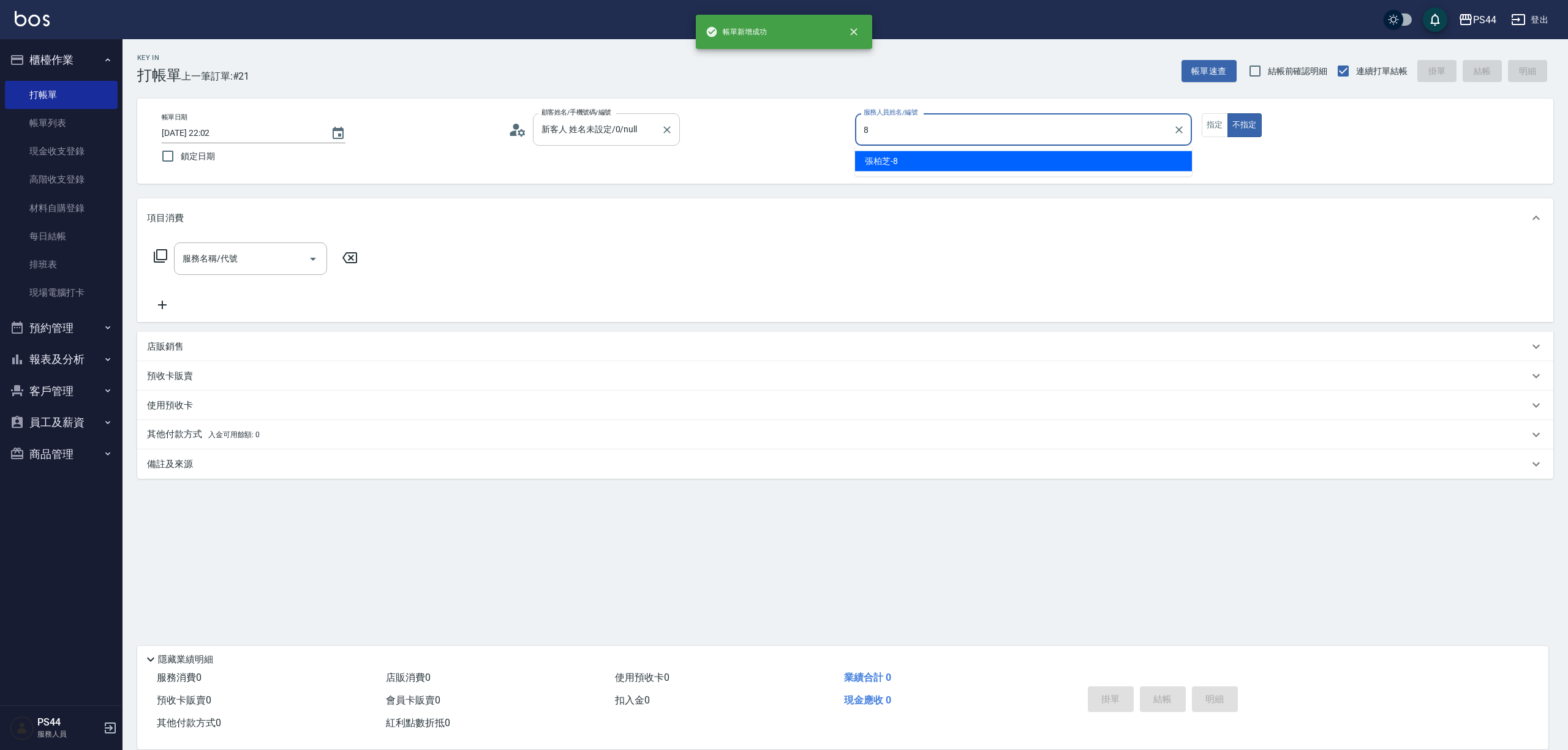
type input "[PERSON_NAME]-8"
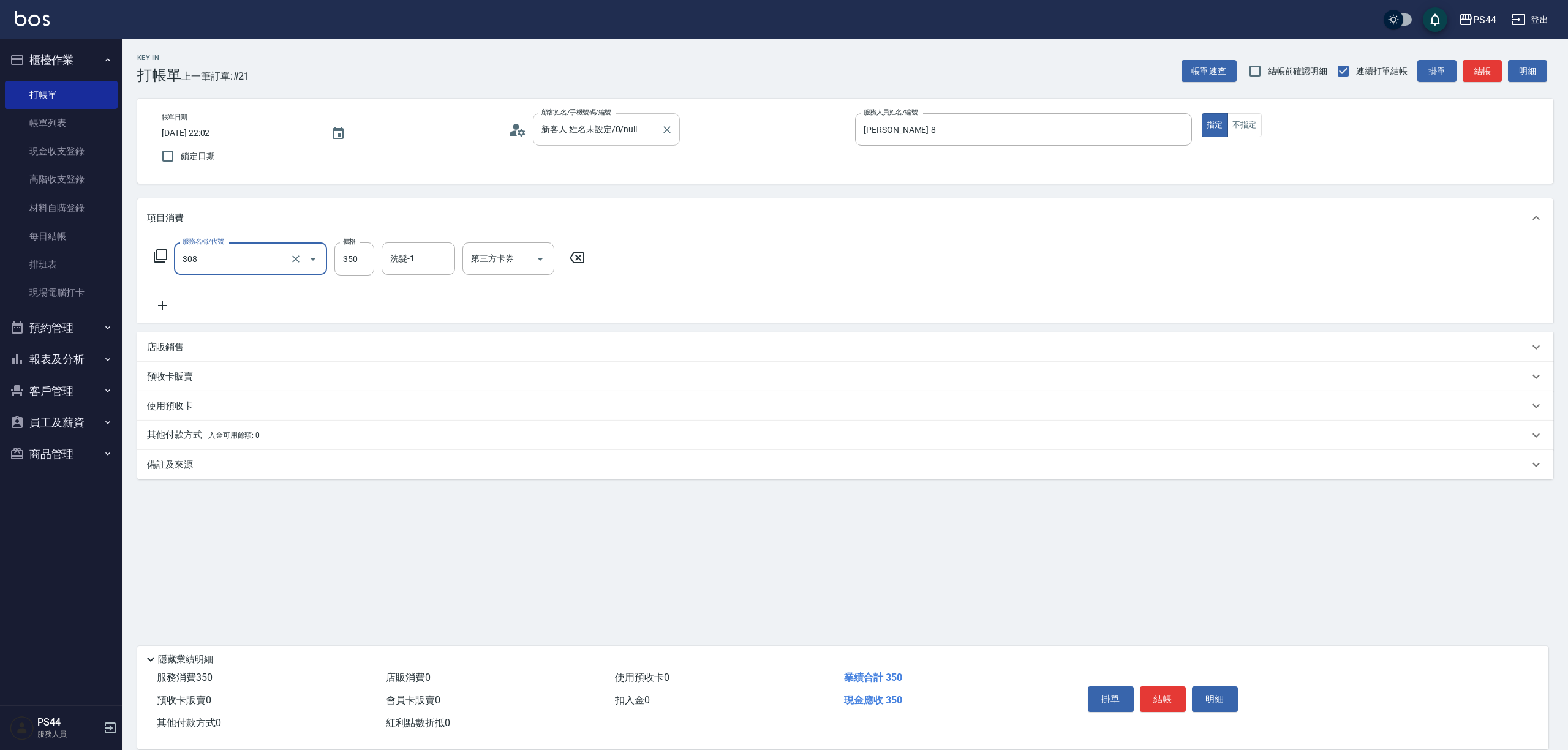
type input "洗+剪(308)"
type input "王姵眙-37"
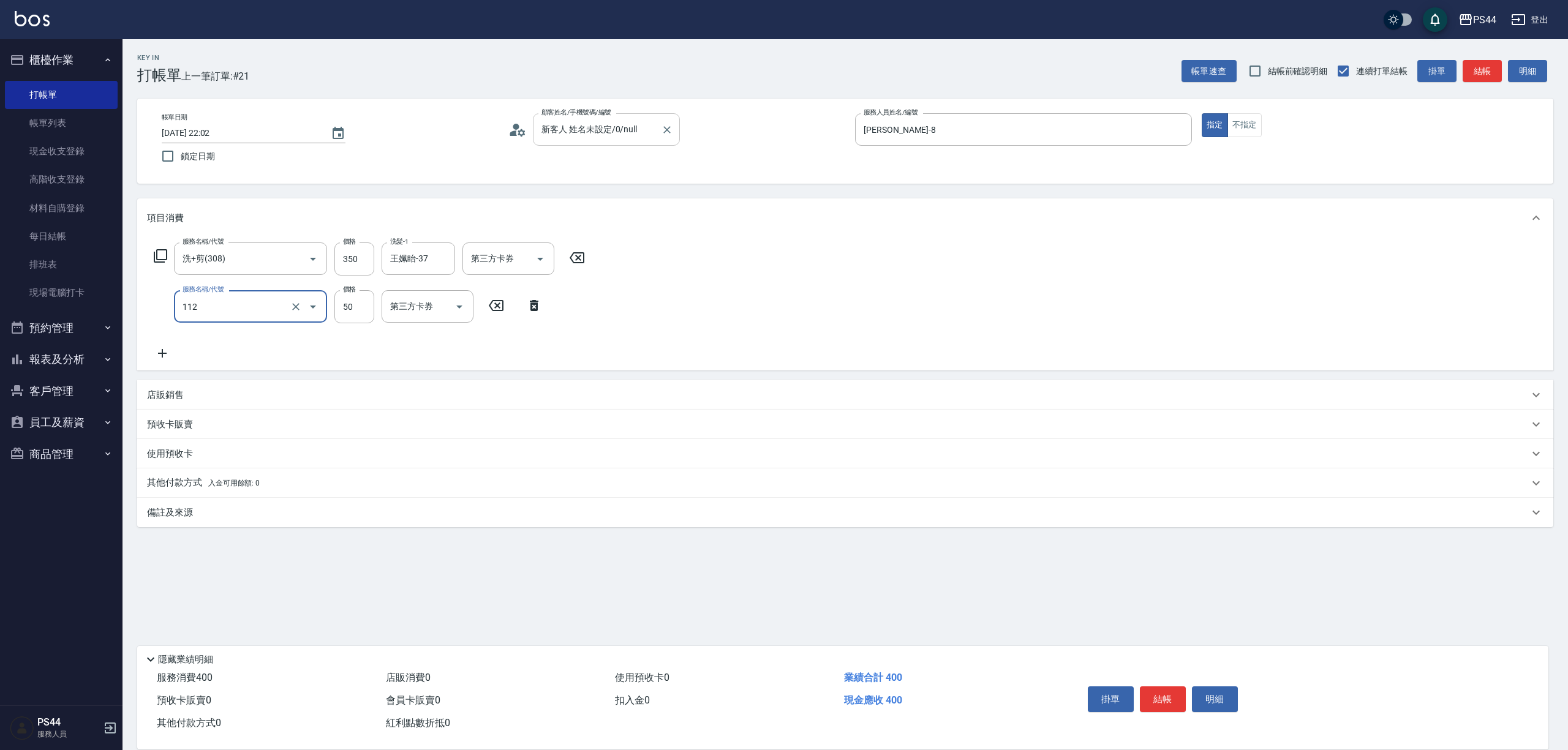
type input "精油50(112)"
type input "王姵眙-37"
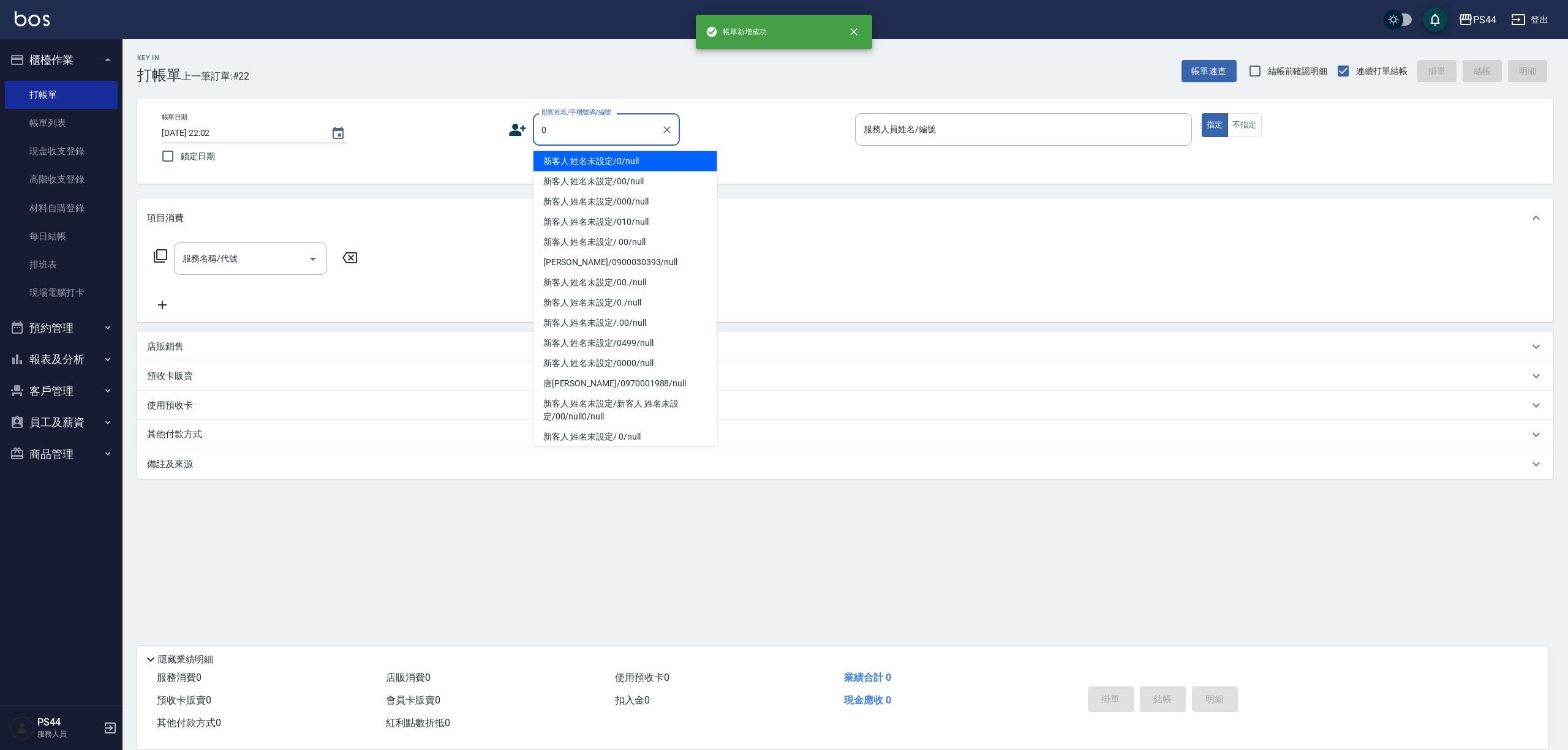
type input "新客人 姓名未設定/0/null"
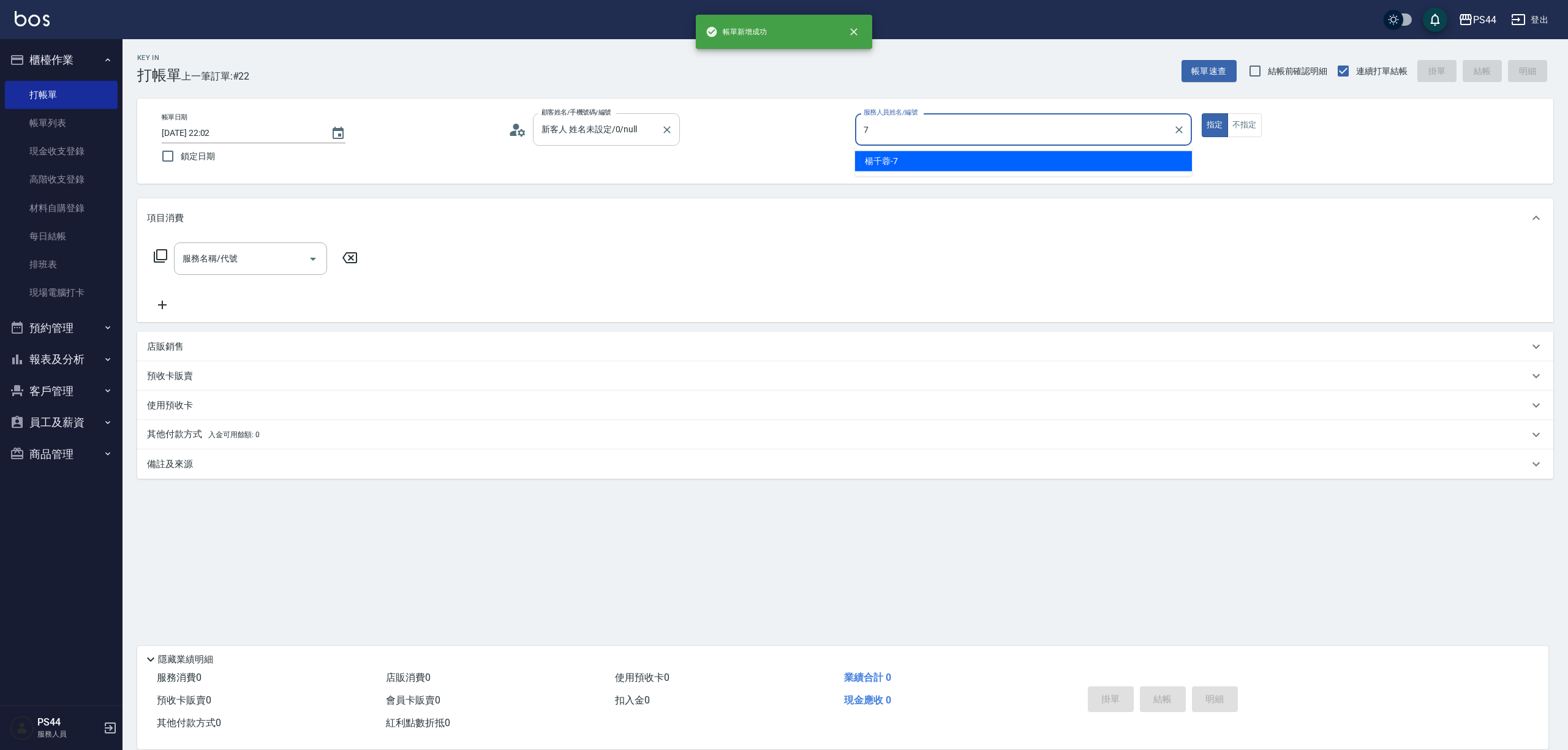
type input "[PERSON_NAME]-7"
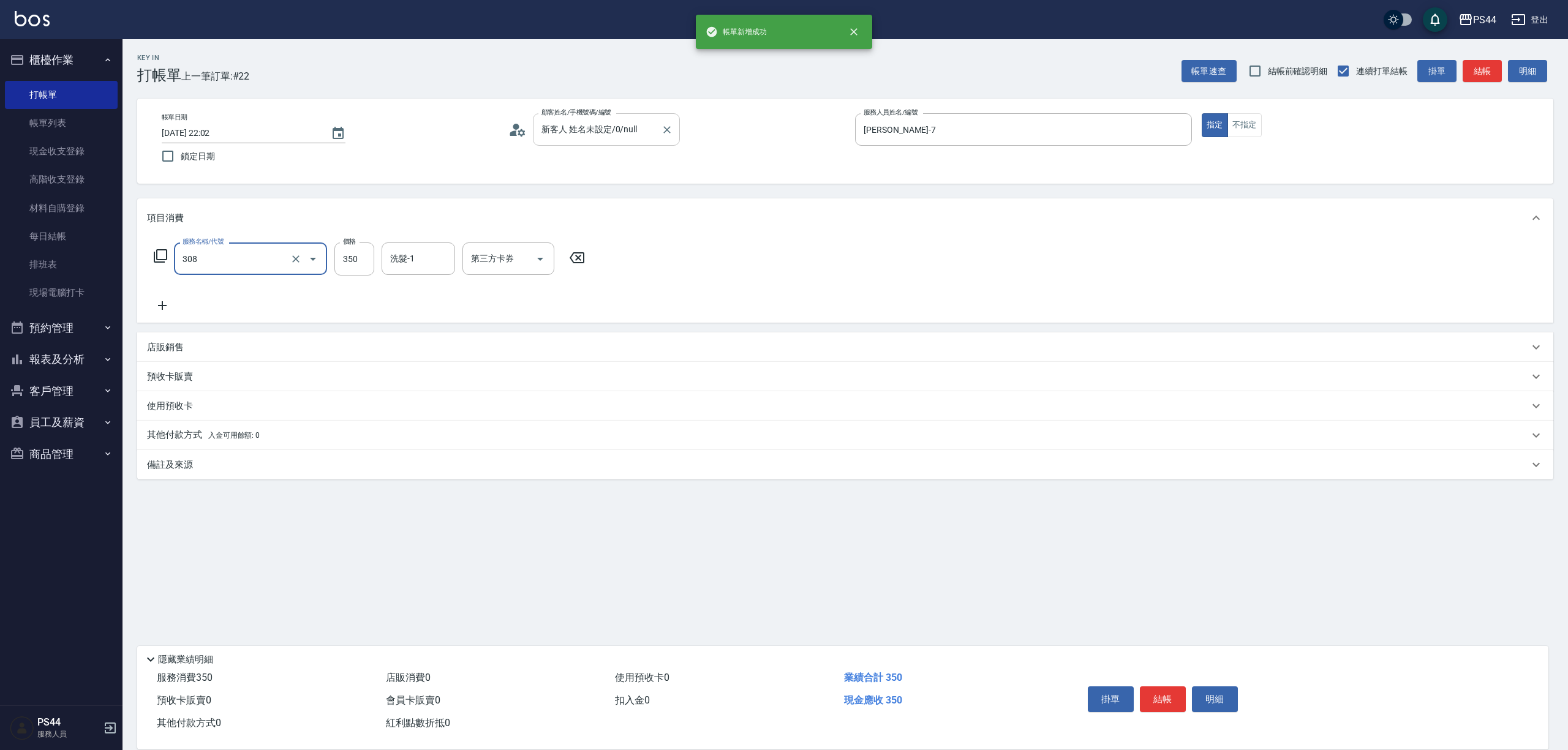
type input "洗+剪(308)"
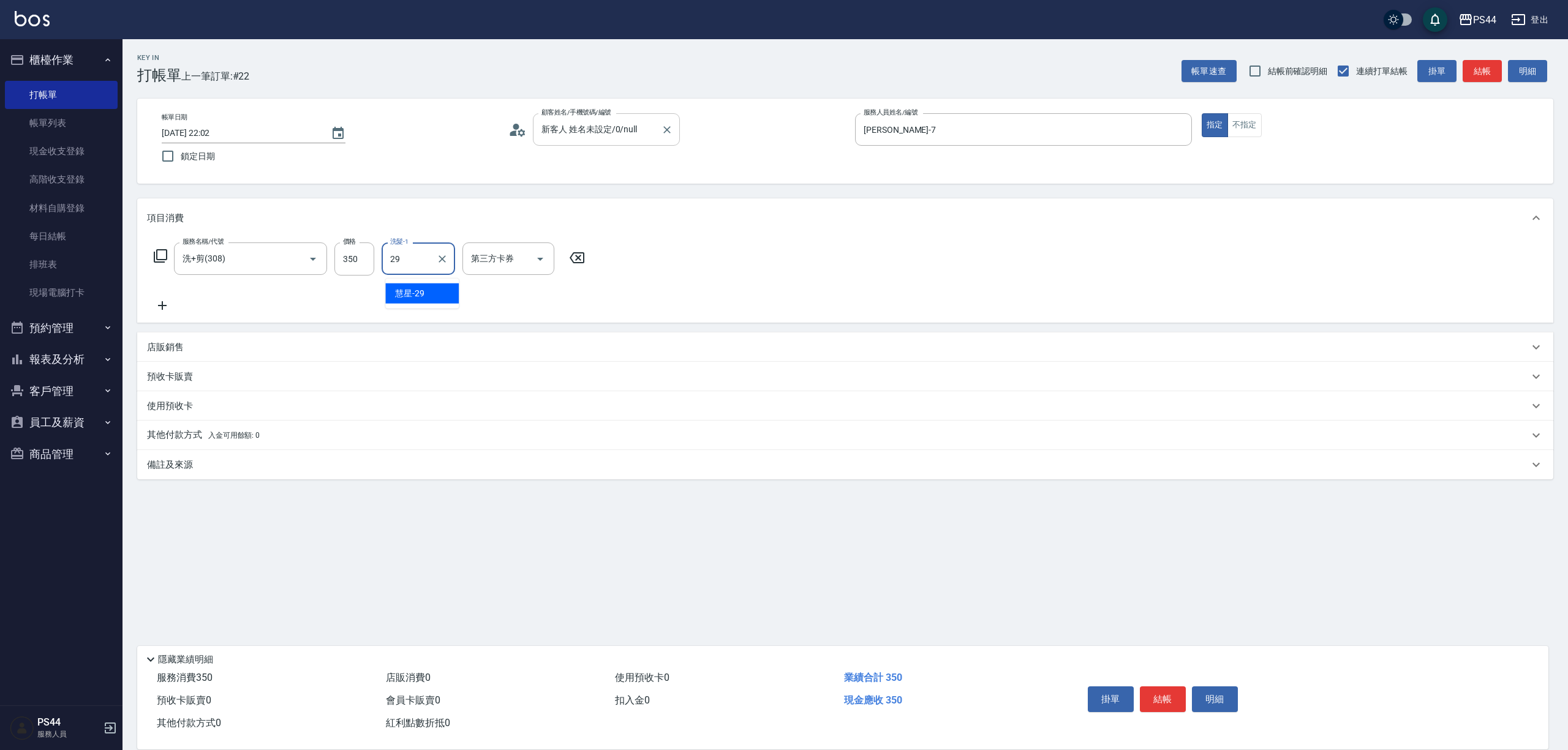
type input "慧星-29"
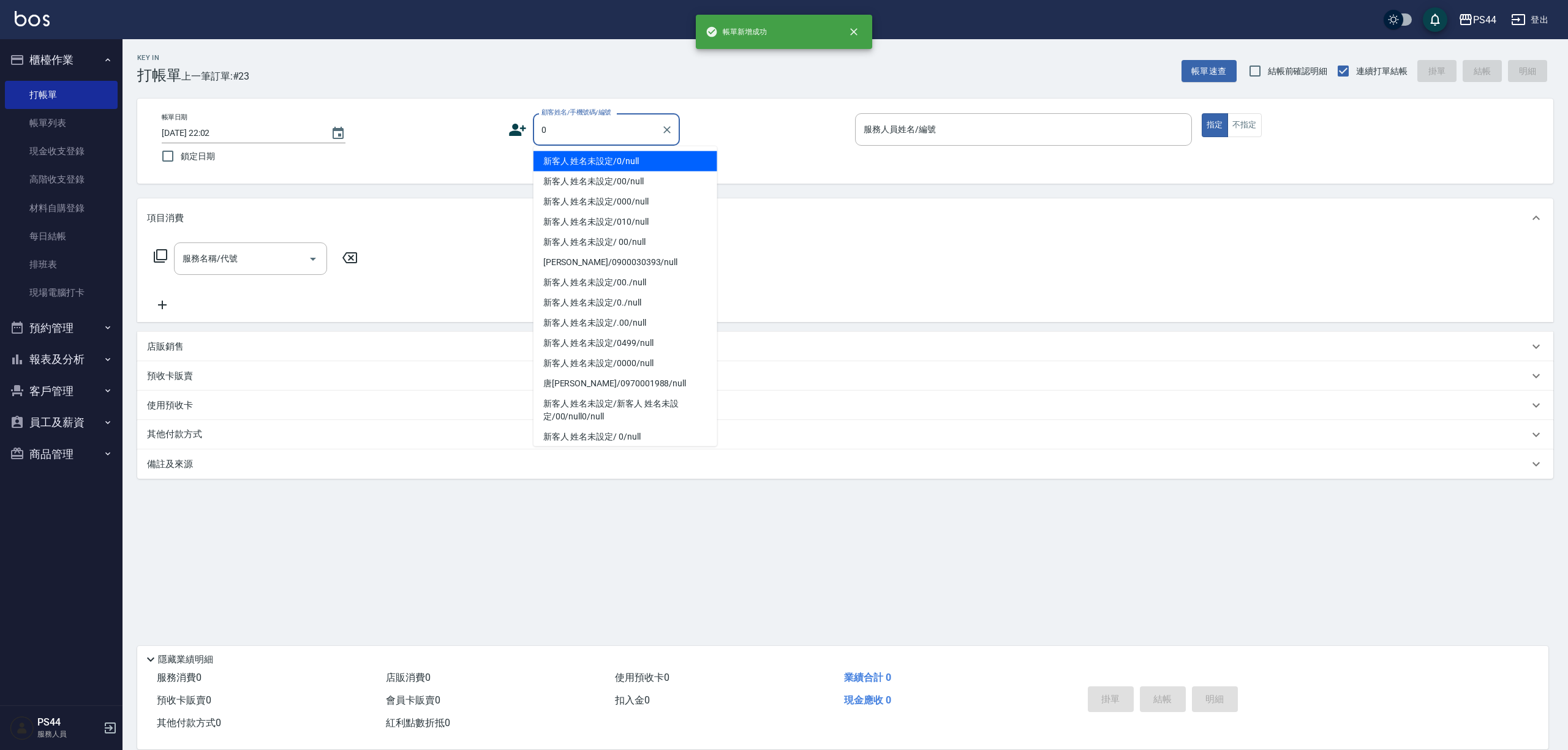
type input "新客人 姓名未設定/0/null"
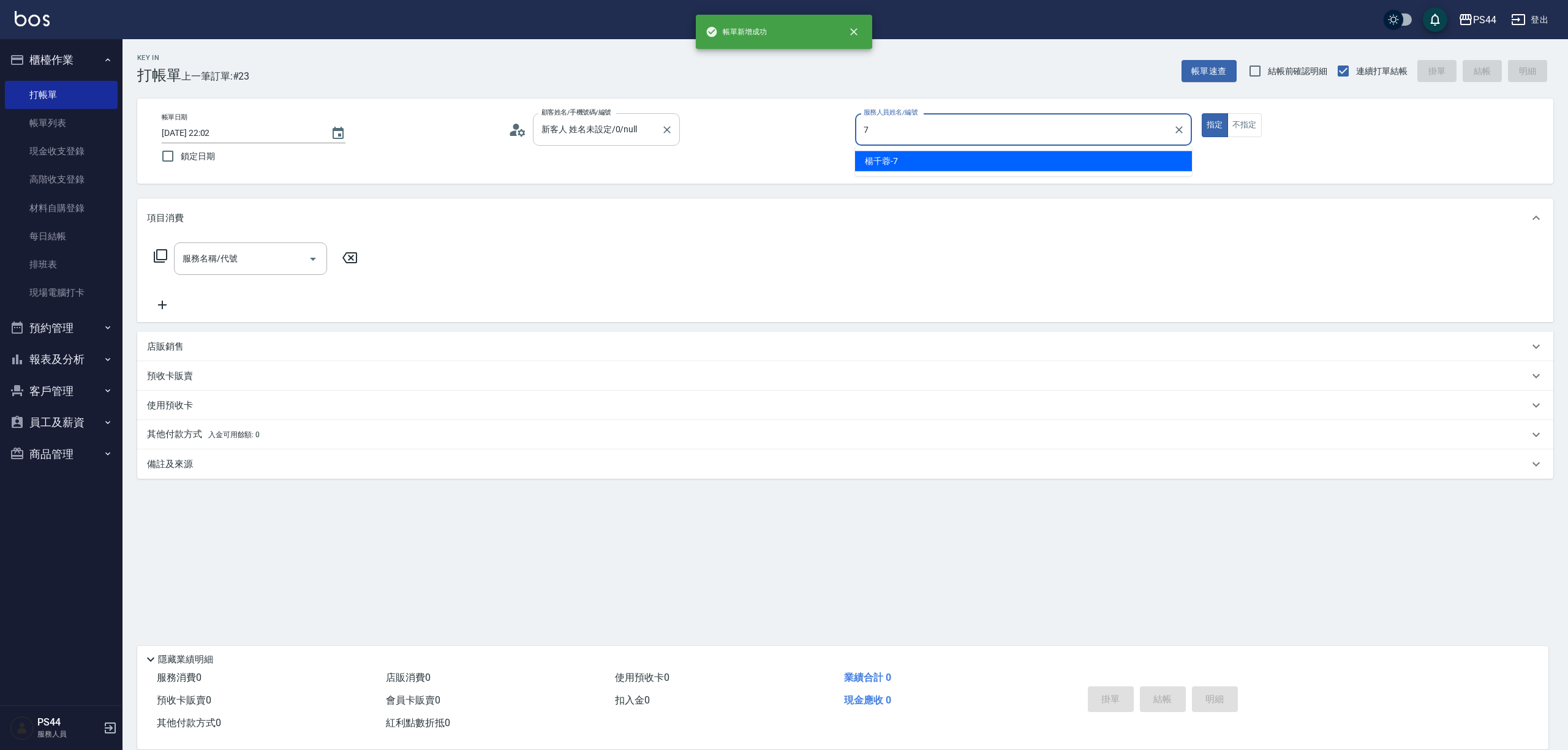
type input "[PERSON_NAME]-7"
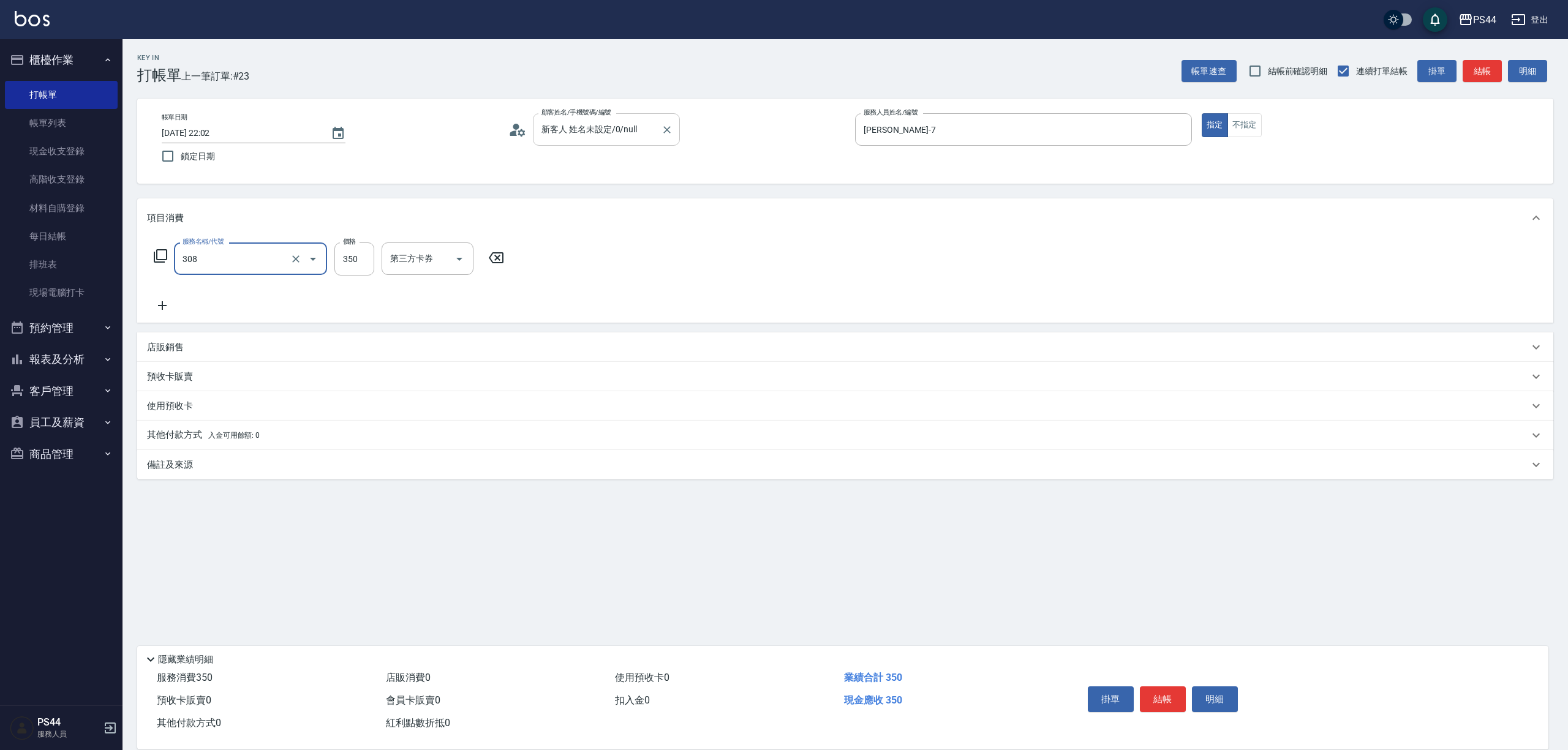
type input "洗+剪(308)"
type input "[PERSON_NAME]-55"
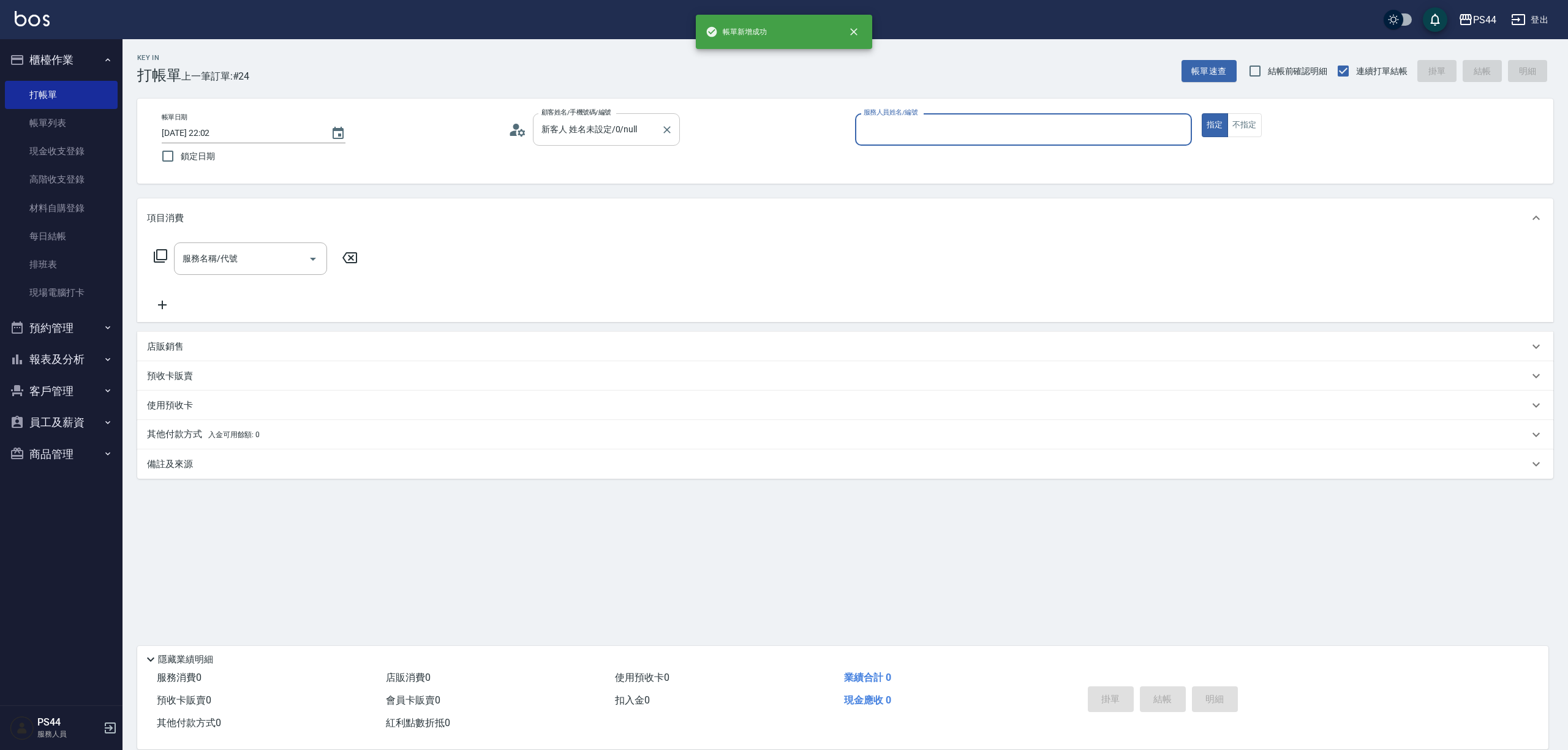
click at [1202, 113] on button "指定" at bounding box center [1215, 125] width 26 height 24
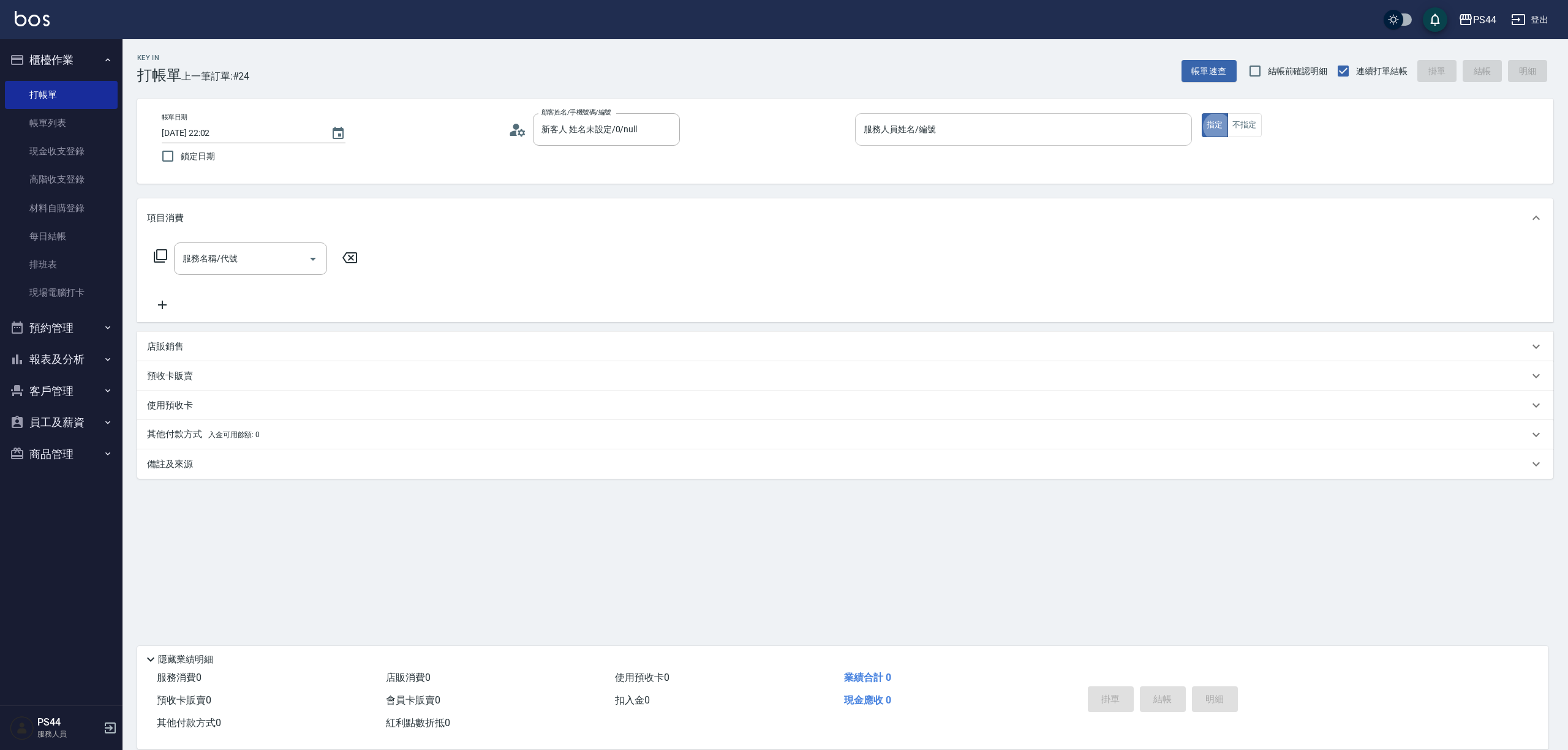
click at [988, 136] on input "服務人員姓名/編號" at bounding box center [1023, 129] width 326 height 21
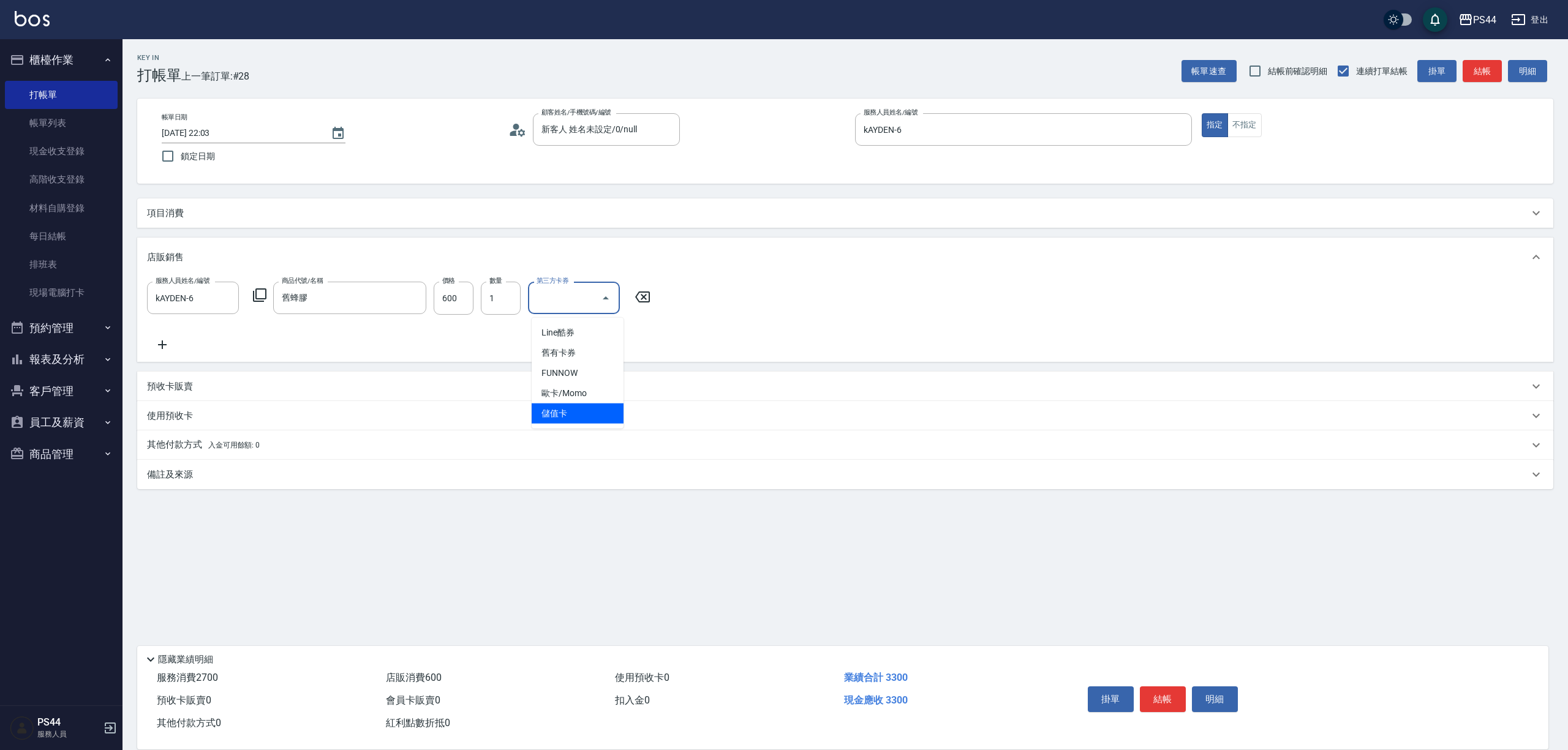
drag, startPoint x: 835, startPoint y: 259, endPoint x: 827, endPoint y: 268, distance: 12.0
click at [831, 264] on div "店販銷售" at bounding box center [838, 257] width 1382 height 13
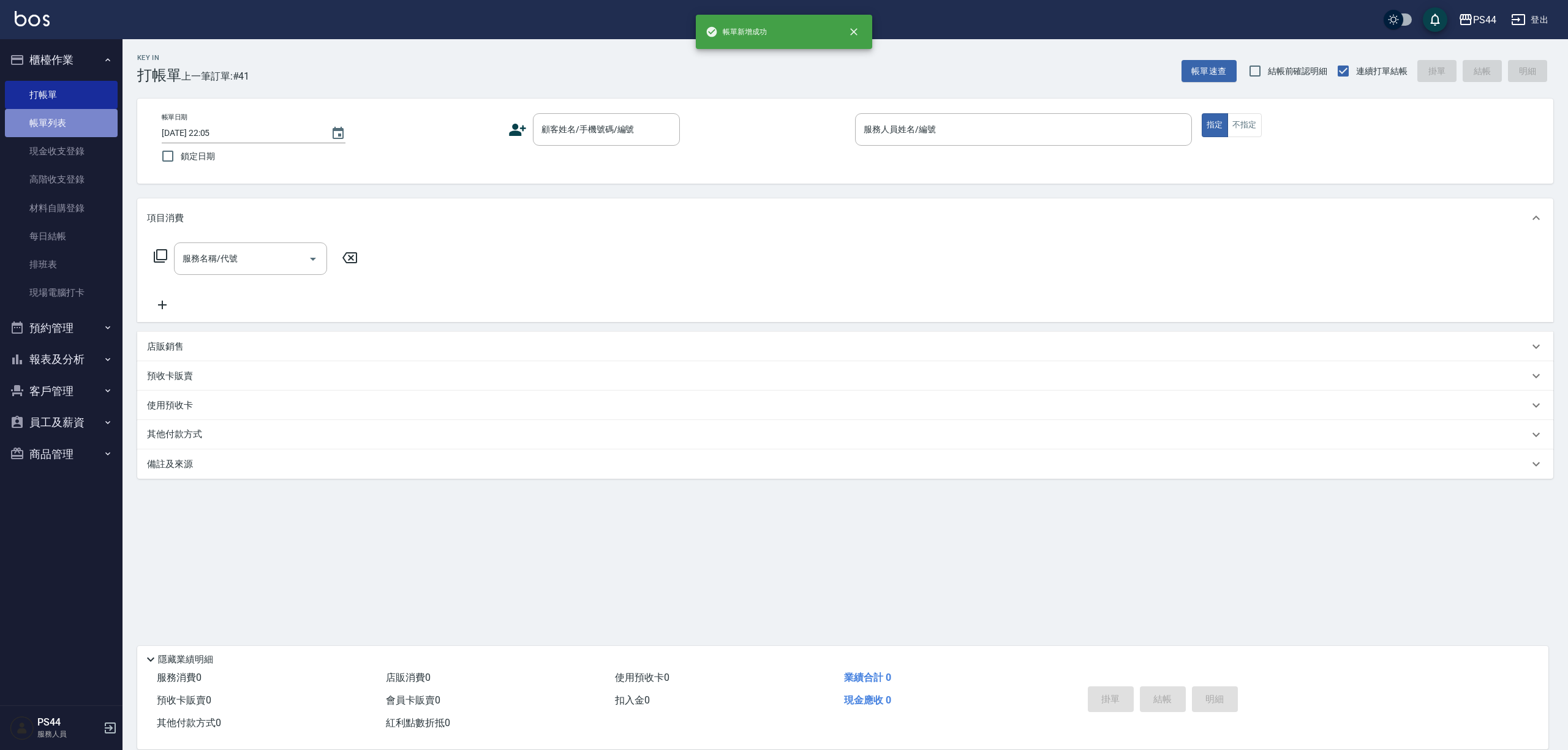
click at [75, 125] on link "帳單列表" at bounding box center [60, 122] width 112 height 28
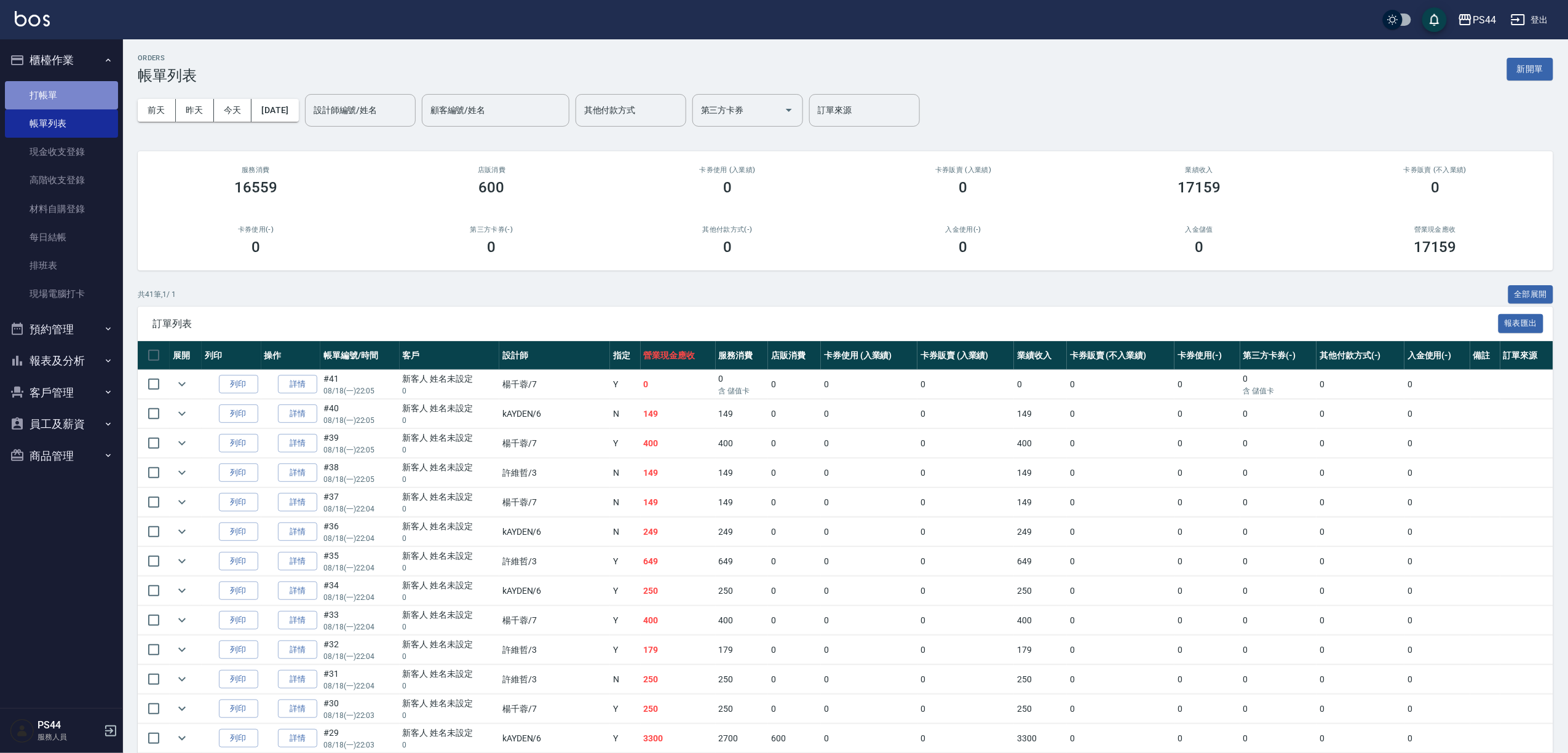
click at [65, 95] on link "打帳單" at bounding box center [61, 95] width 113 height 28
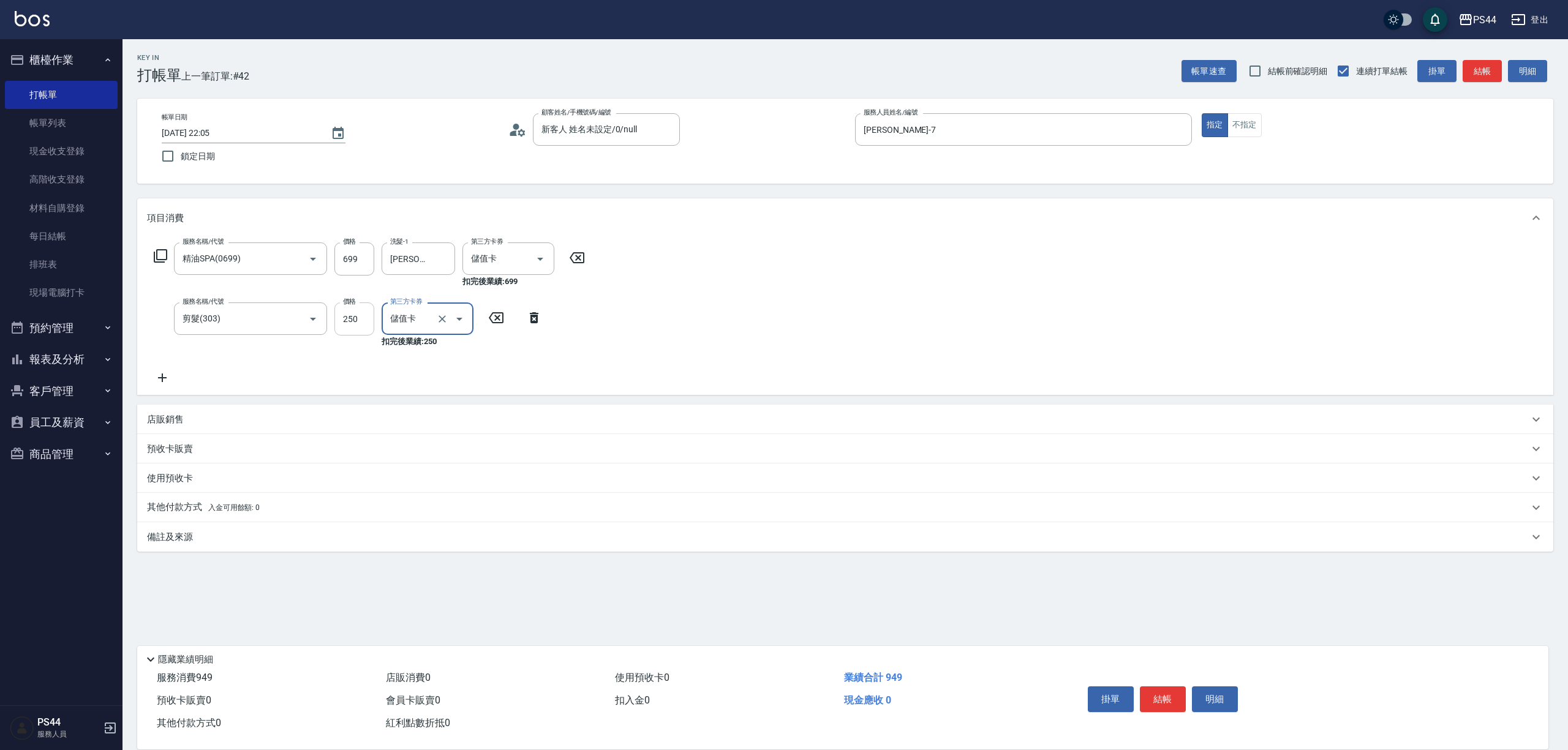
click at [363, 321] on input "250" at bounding box center [354, 319] width 40 height 33
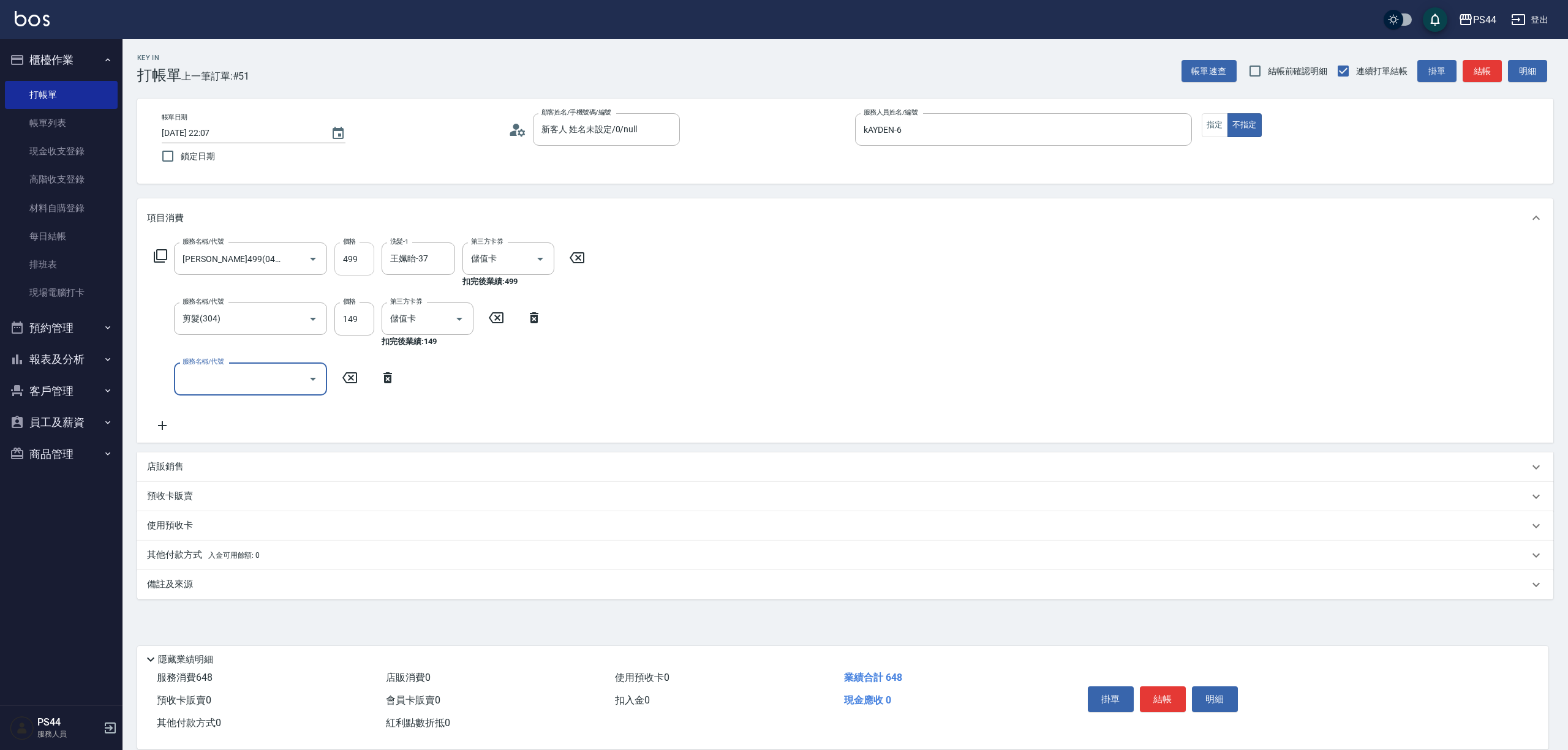
click at [354, 260] on input "499" at bounding box center [354, 259] width 40 height 33
click at [353, 260] on input "499" at bounding box center [354, 259] width 40 height 33
click at [344, 321] on input "250" at bounding box center [354, 319] width 40 height 33
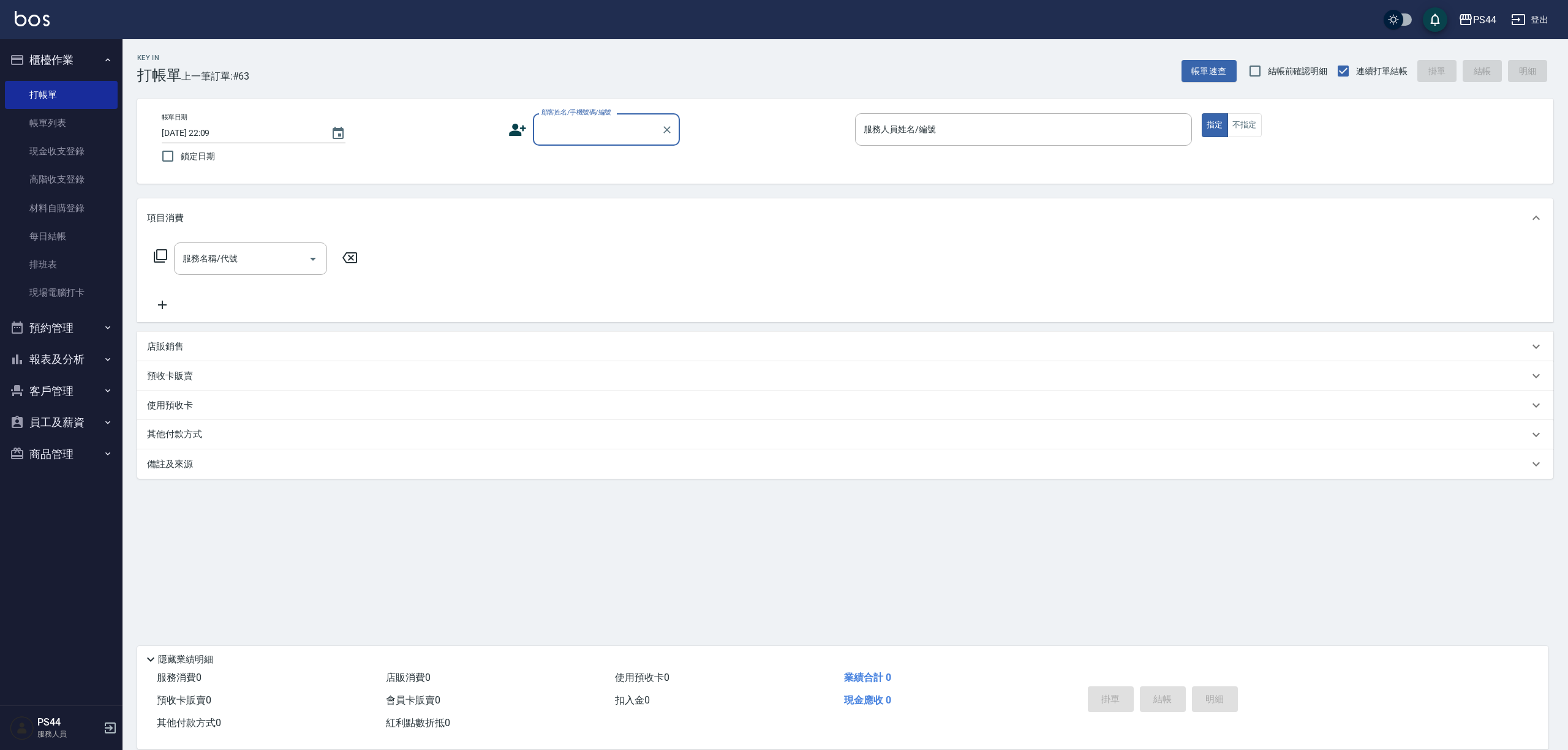
click at [45, 363] on button "報表及分析" at bounding box center [60, 359] width 112 height 32
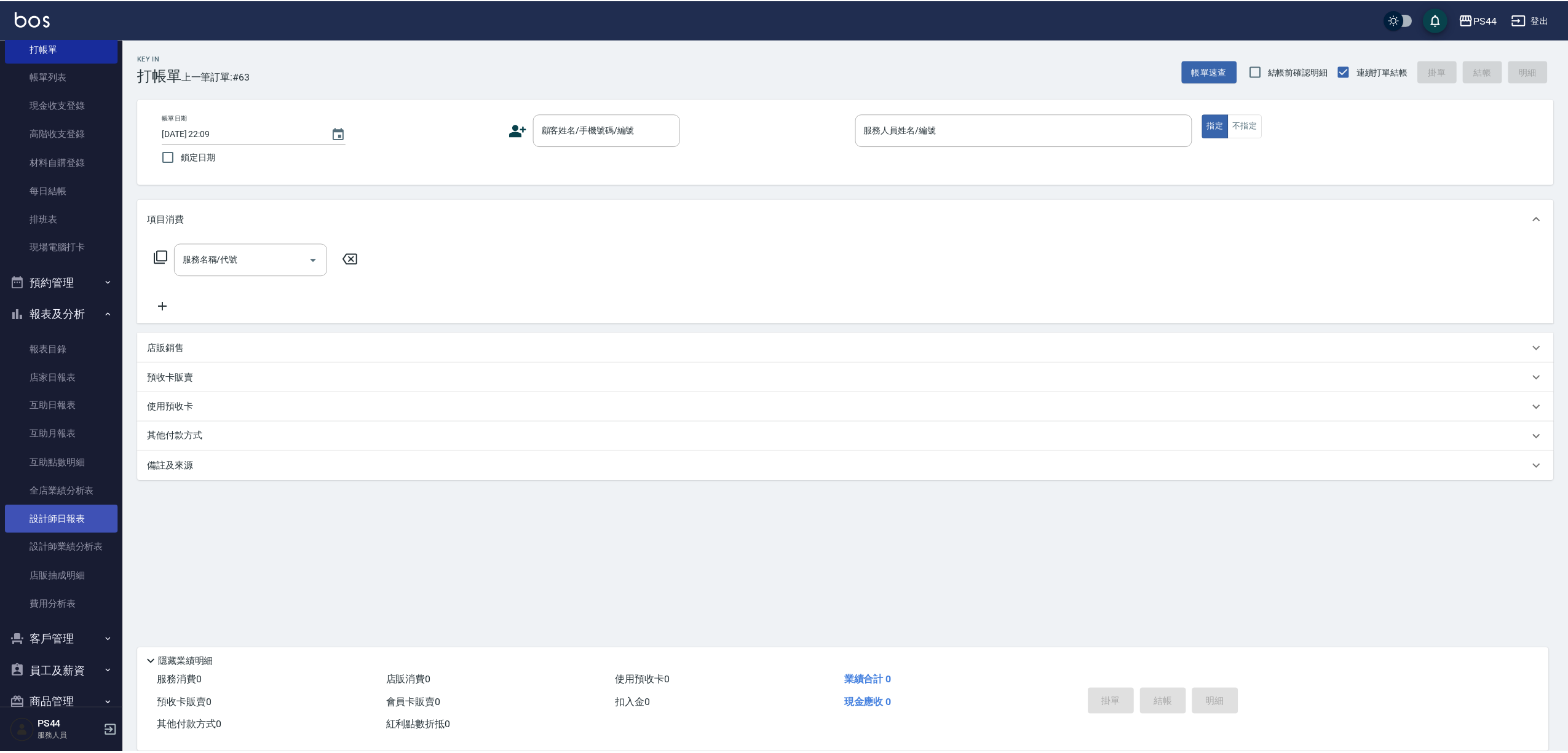
scroll to position [72, 0]
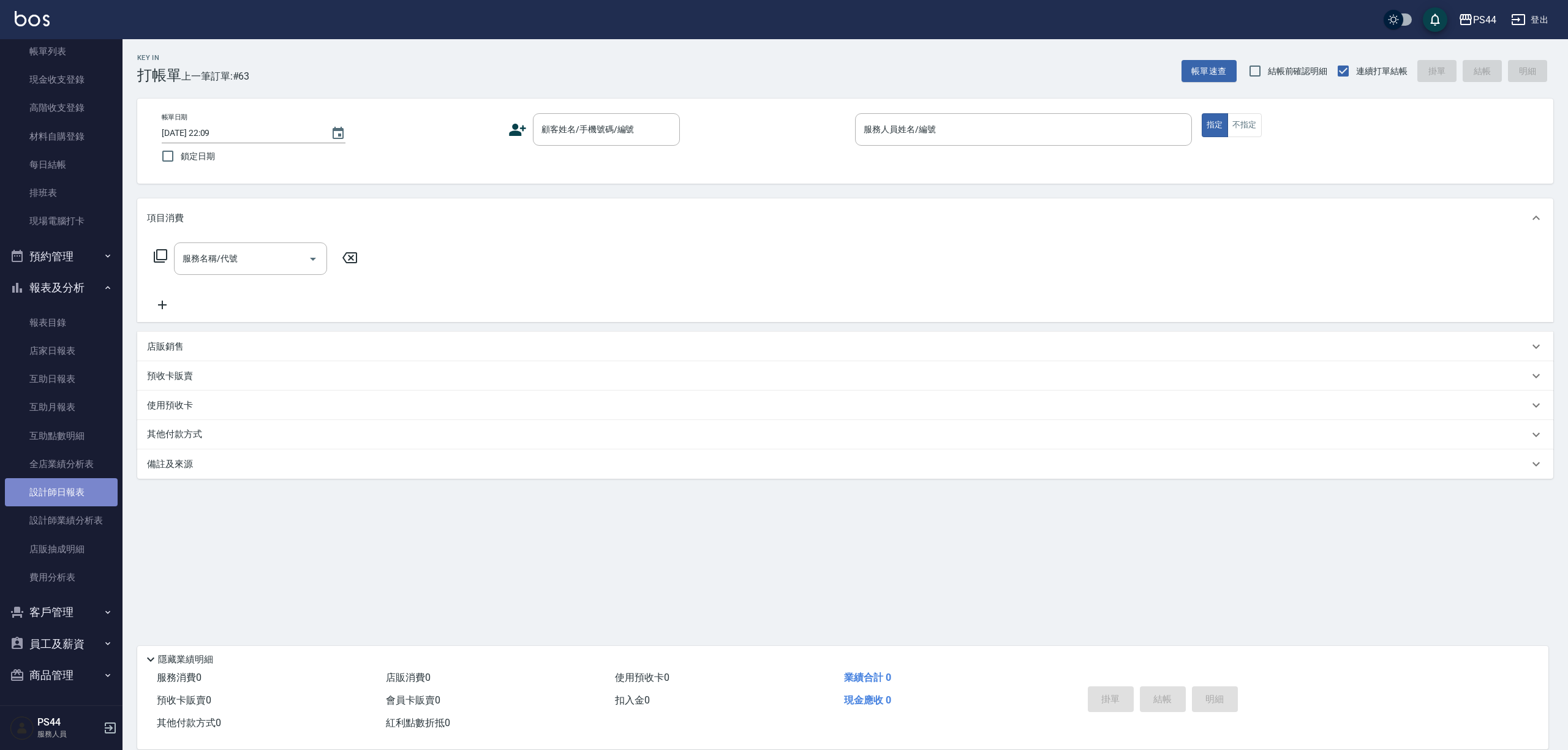
click at [61, 491] on link "設計師日報表" at bounding box center [60, 492] width 112 height 28
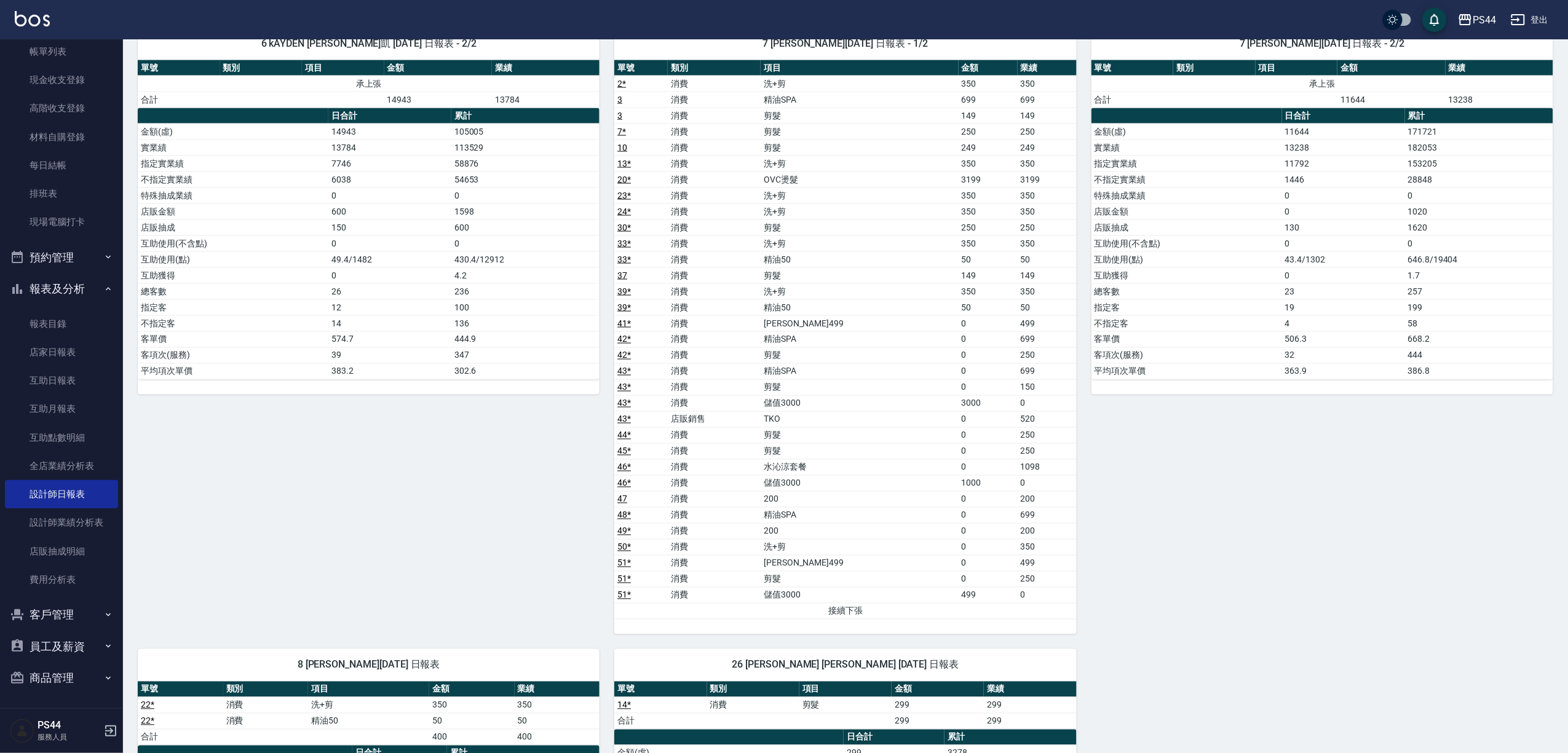
scroll to position [820, 0]
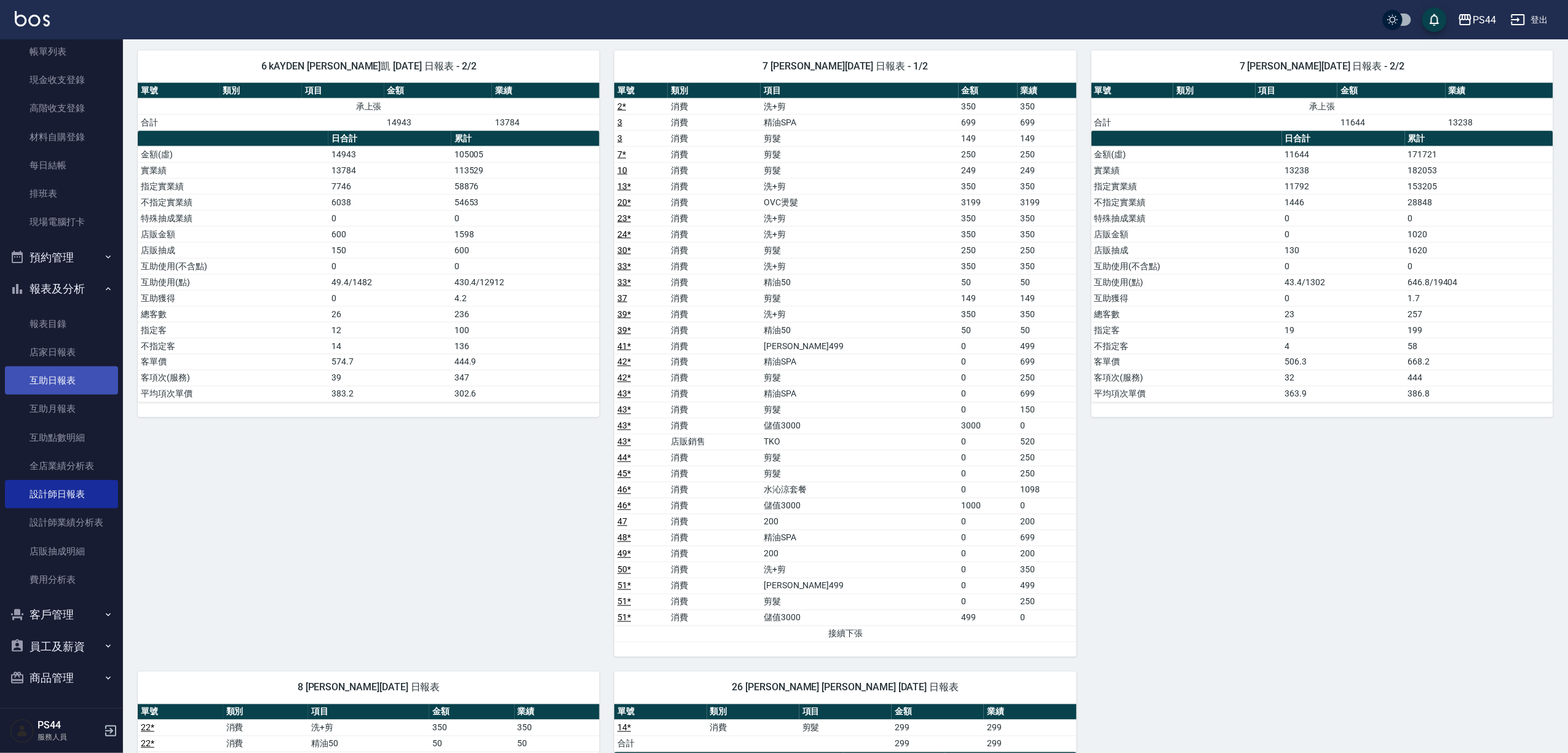
click at [64, 376] on link "互助日報表" at bounding box center [61, 380] width 113 height 28
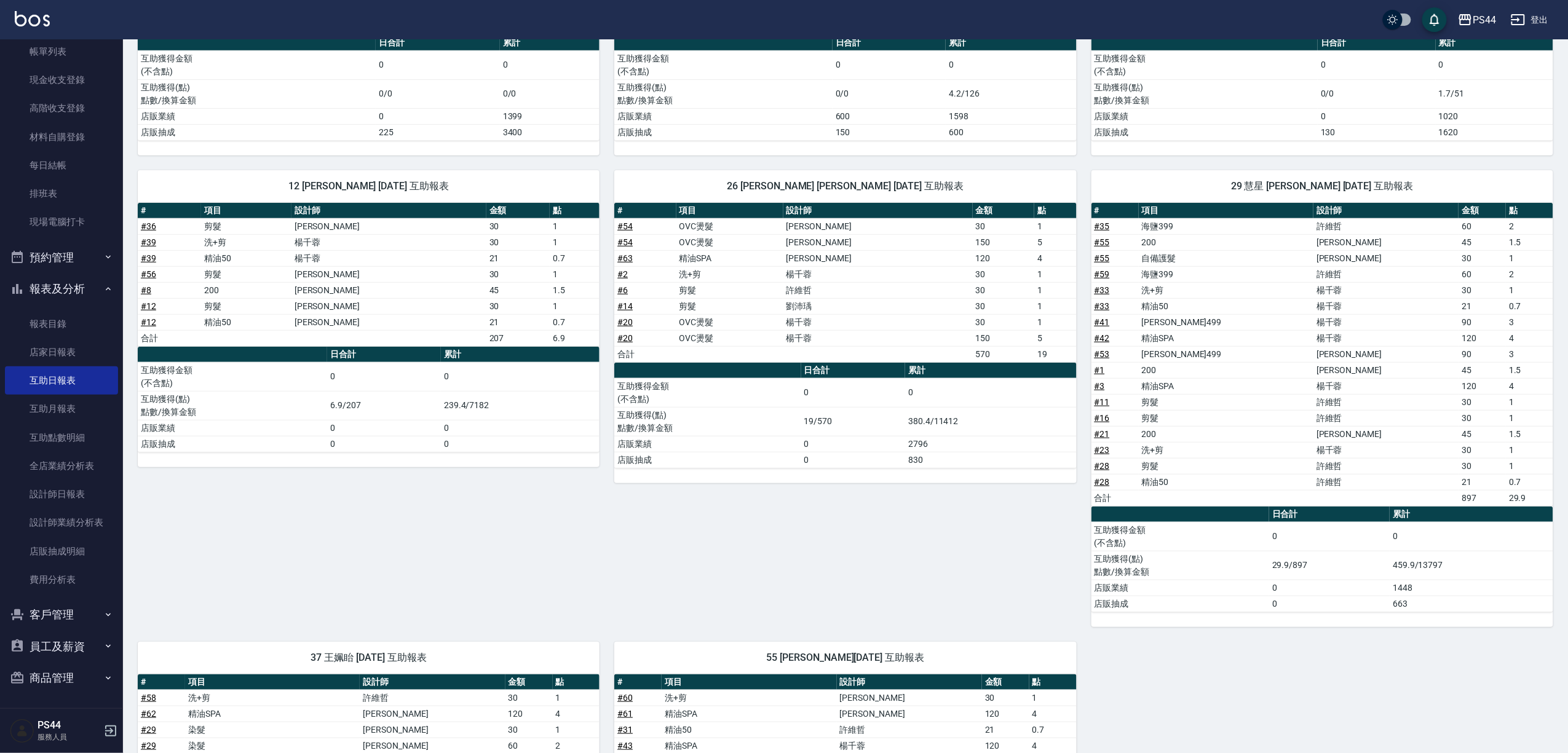
scroll to position [188, 0]
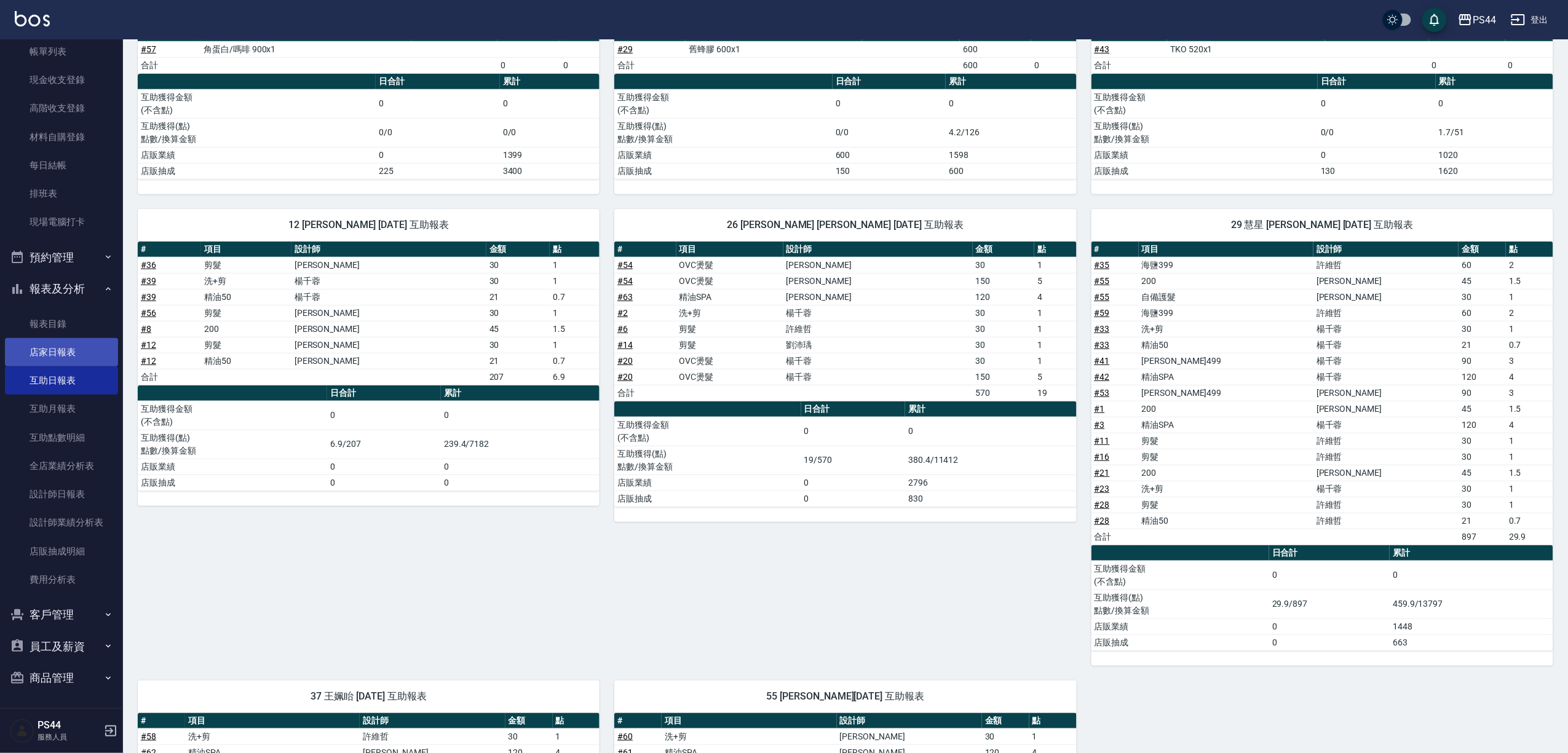
click at [53, 349] on link "店家日報表" at bounding box center [61, 352] width 113 height 28
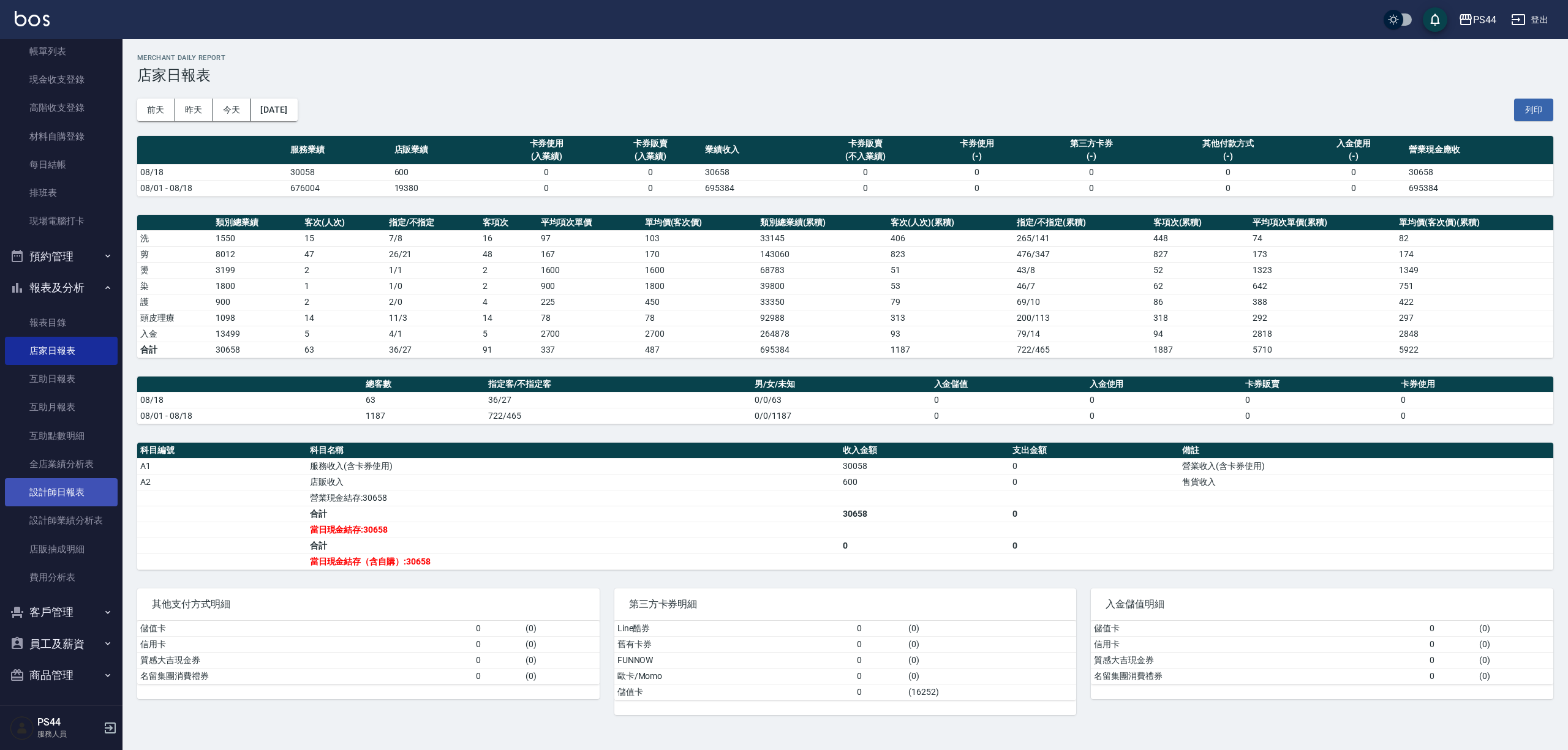
click at [70, 493] on link "設計師日報表" at bounding box center [60, 492] width 112 height 28
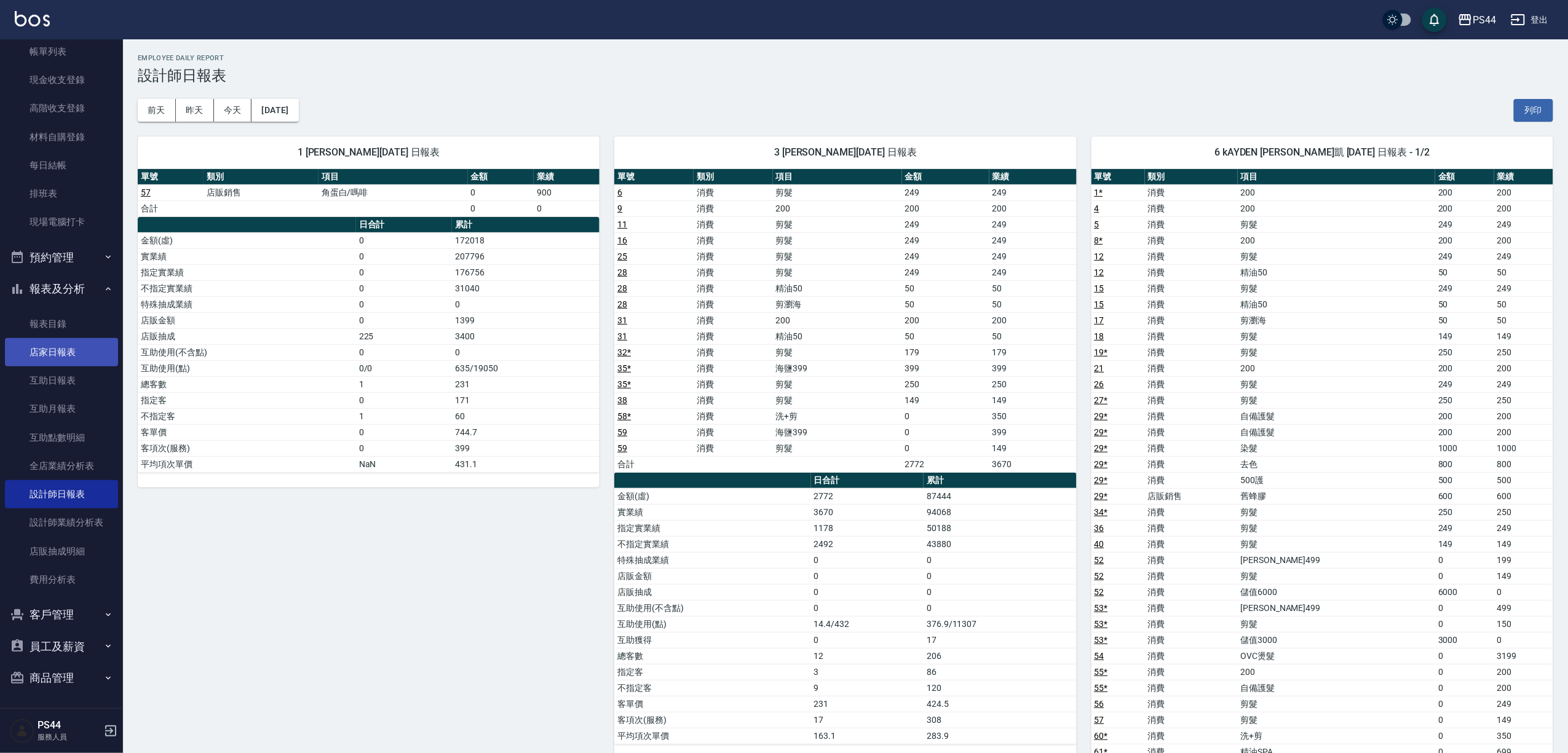
click at [62, 353] on link "店家日報表" at bounding box center [61, 352] width 113 height 28
